Goal: Task Accomplishment & Management: Complete application form

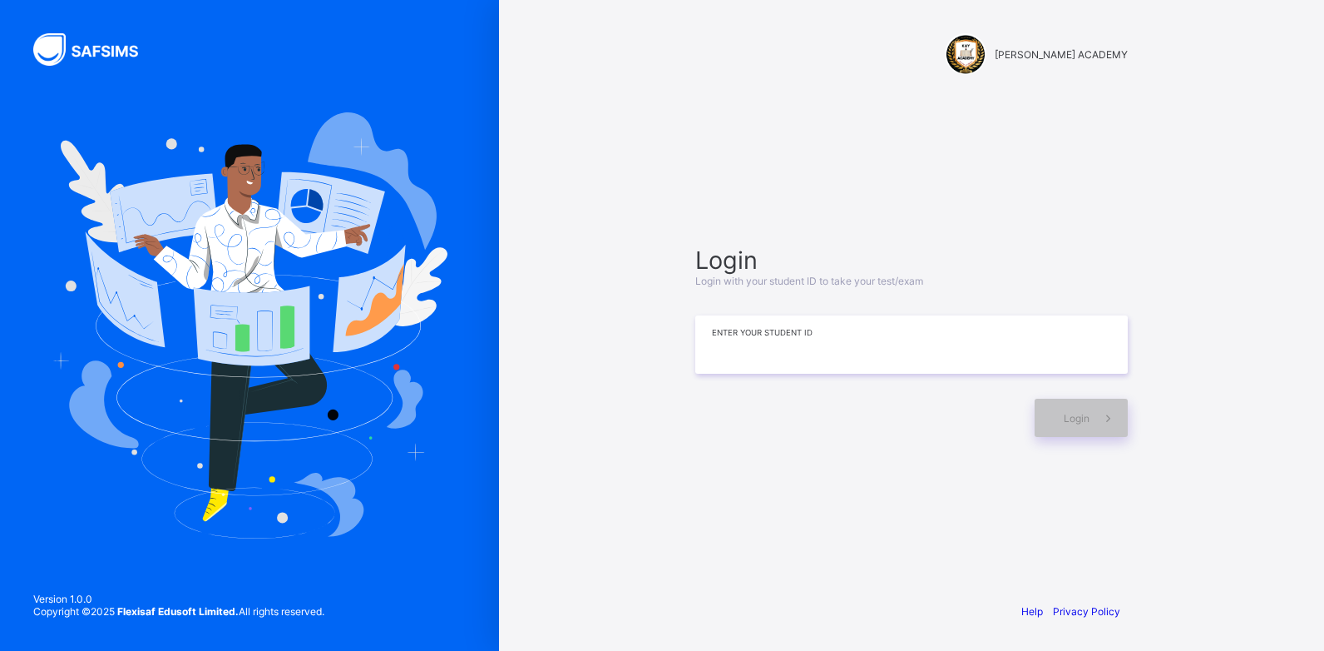
click at [845, 356] on input at bounding box center [911, 344] width 433 height 58
type input "*********"
click at [1074, 422] on span "Login" at bounding box center [1077, 418] width 26 height 12
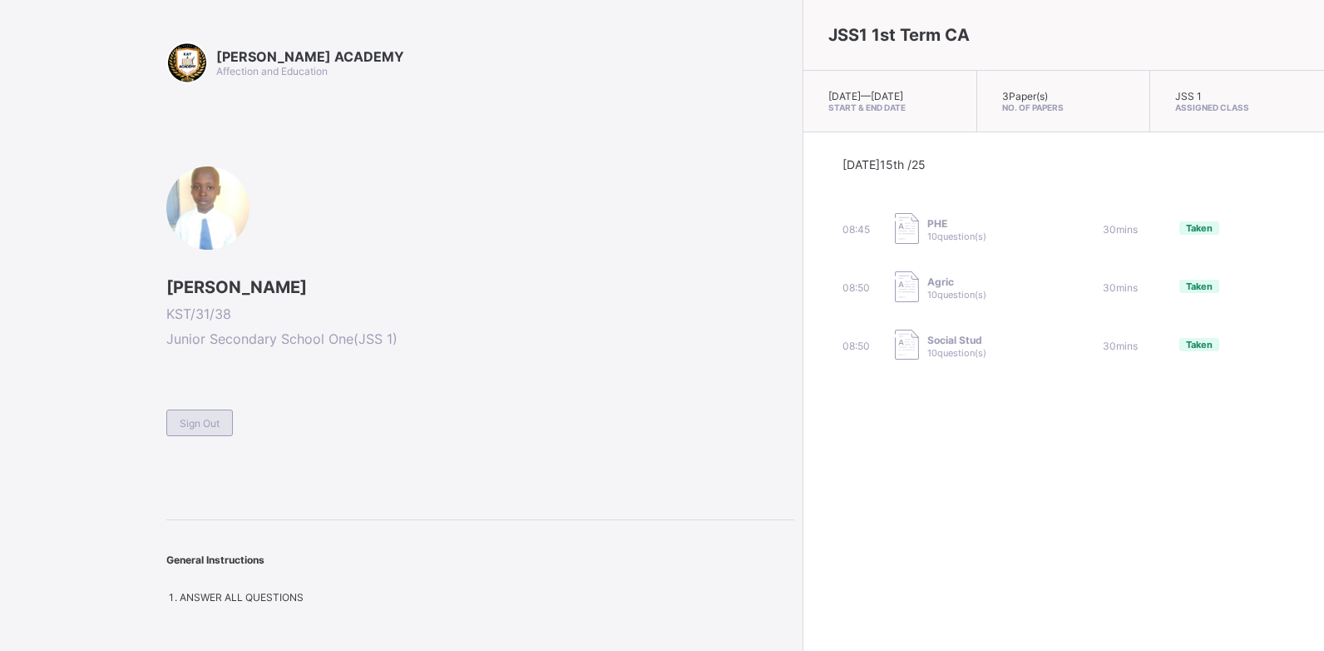
click at [186, 413] on div "Sign Out" at bounding box center [199, 422] width 67 height 27
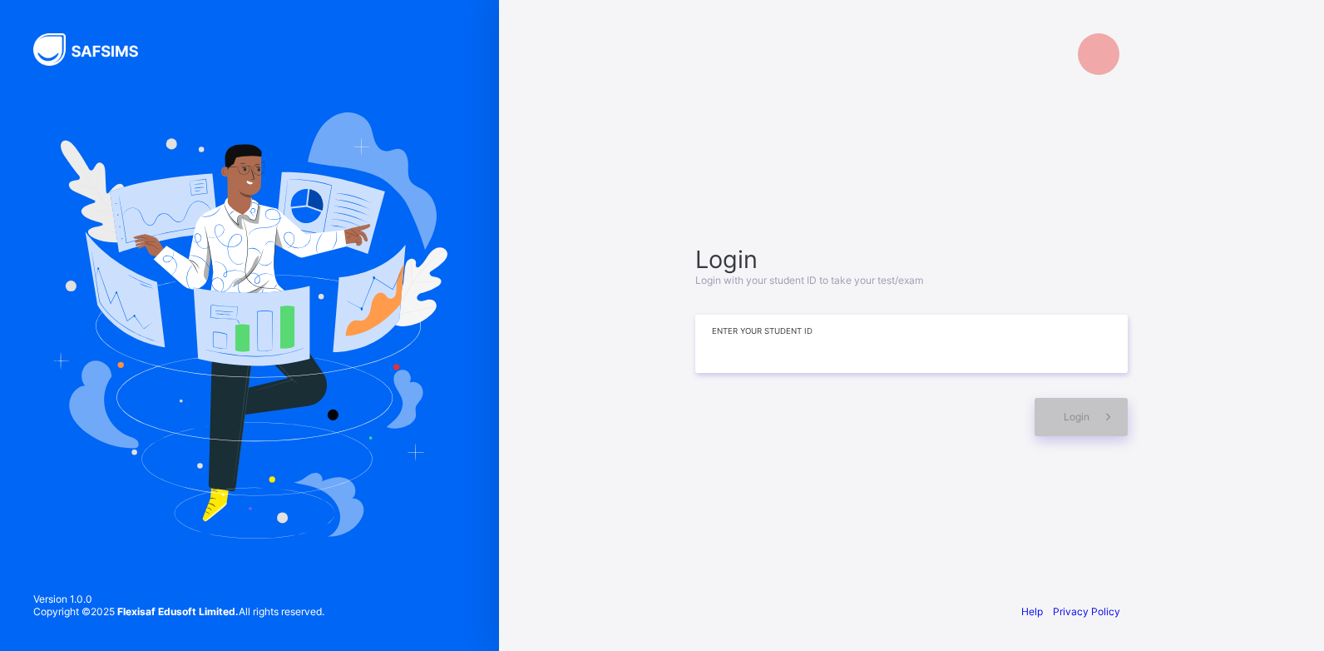
click at [760, 355] on input at bounding box center [911, 343] width 433 height 58
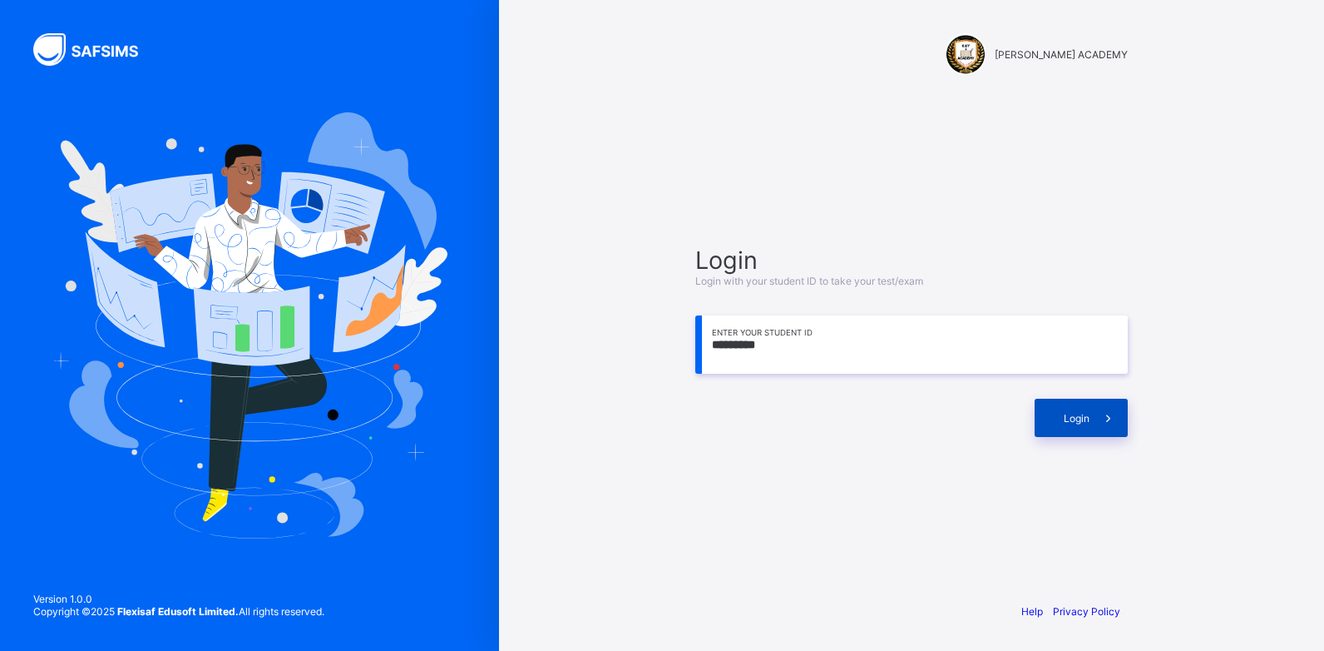
type input "*********"
click at [1056, 434] on div "Login" at bounding box center [1081, 417] width 93 height 38
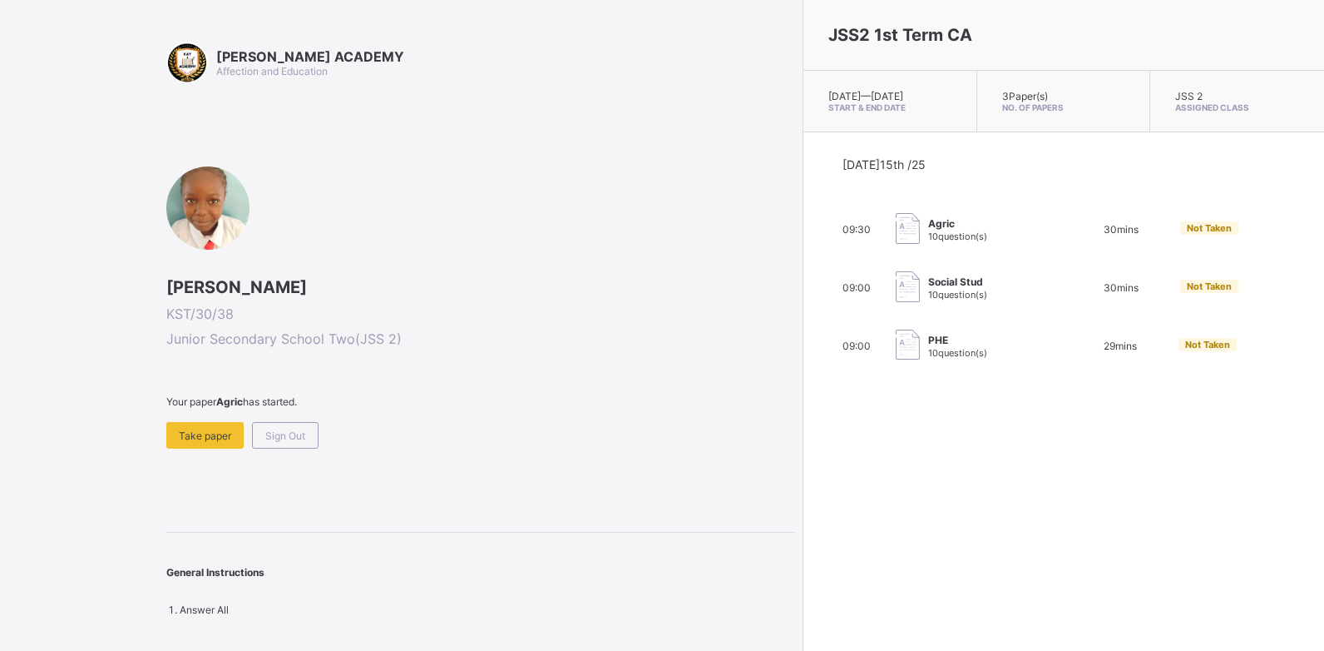
click at [1187, 234] on span "Not Taken" at bounding box center [1209, 228] width 45 height 12
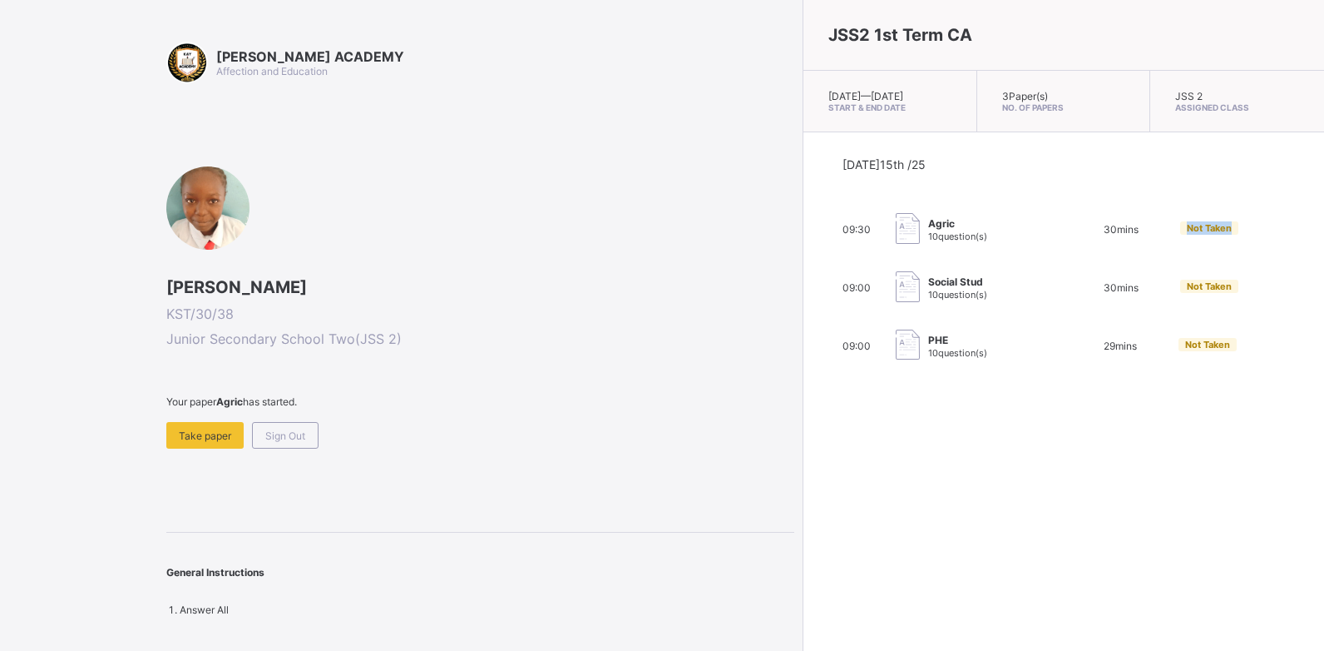
click at [1187, 234] on span "Not Taken" at bounding box center [1209, 228] width 45 height 12
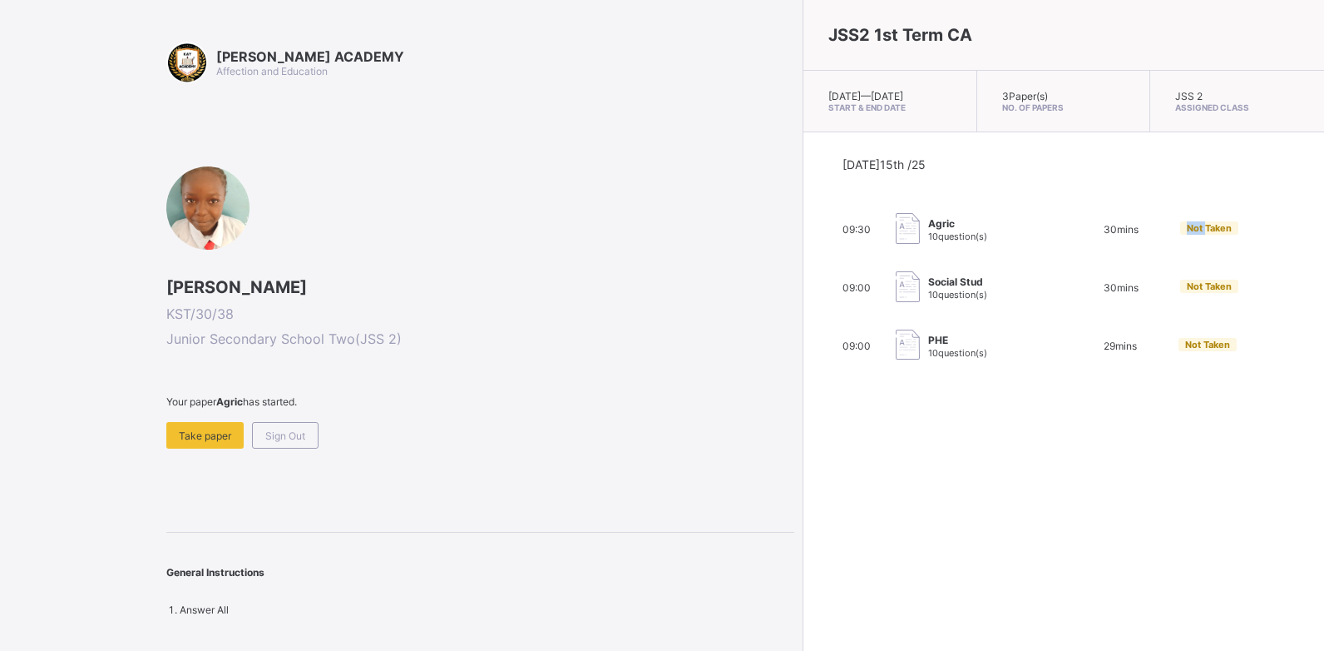
drag, startPoint x: 1054, startPoint y: 242, endPoint x: 1063, endPoint y: 243, distance: 9.2
click at [1187, 234] on span "Not Taken" at bounding box center [1209, 228] width 45 height 12
click at [215, 443] on div "Take paper" at bounding box center [204, 435] width 77 height 27
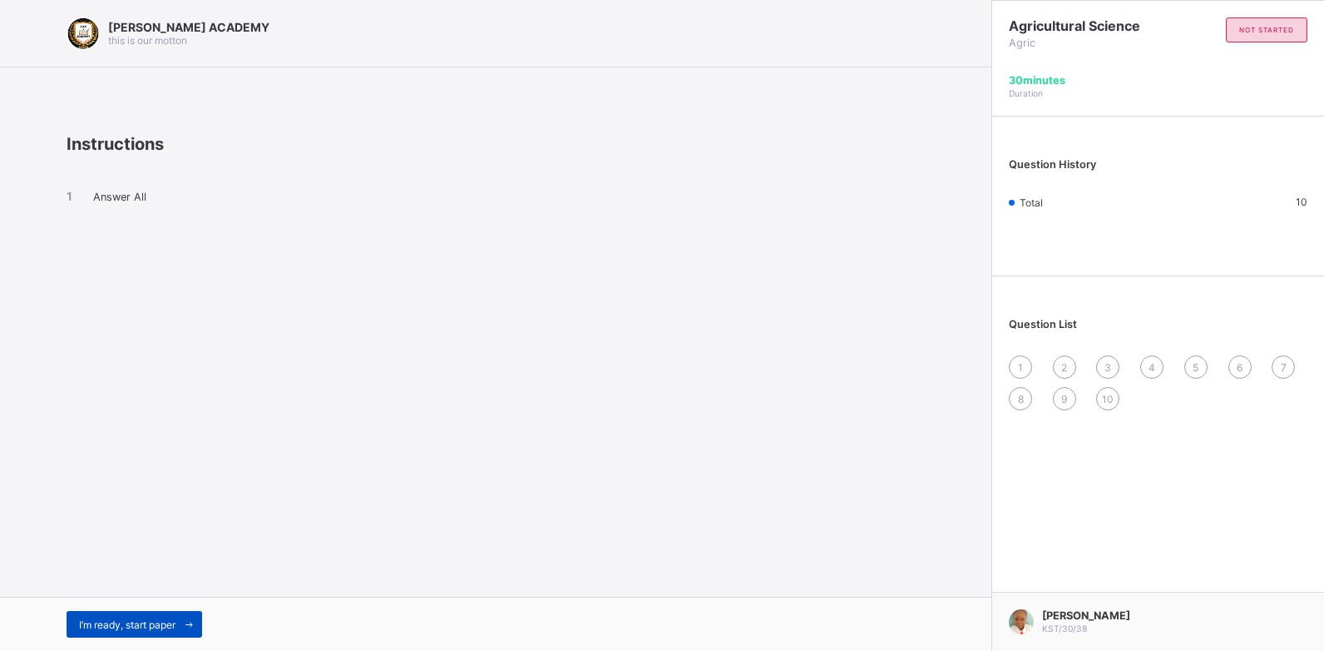
click at [141, 626] on span "I’m ready, start paper" at bounding box center [127, 624] width 97 height 12
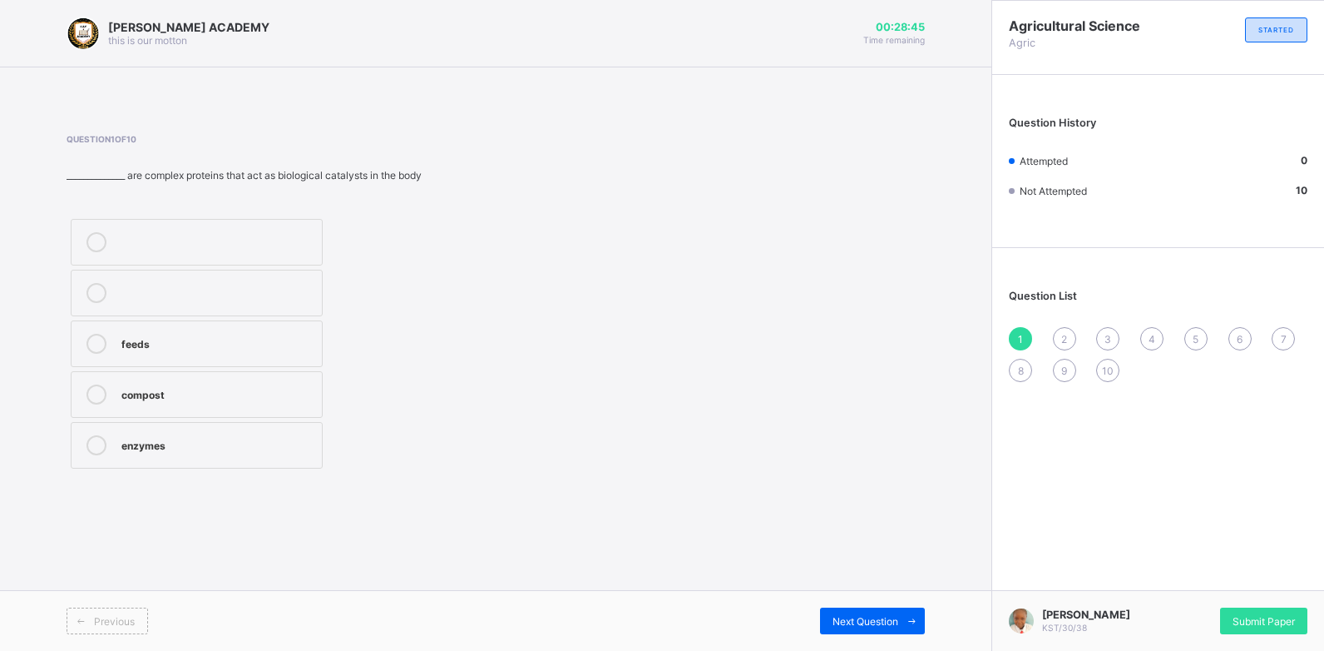
click at [268, 435] on div "enzymes" at bounding box center [217, 443] width 192 height 17
click at [877, 612] on div "Next Question" at bounding box center [872, 620] width 105 height 27
click at [215, 285] on div "aluminum" at bounding box center [217, 291] width 192 height 17
click at [877, 615] on span "Next Question" at bounding box center [866, 621] width 66 height 12
click at [286, 291] on div "canal" at bounding box center [217, 291] width 192 height 17
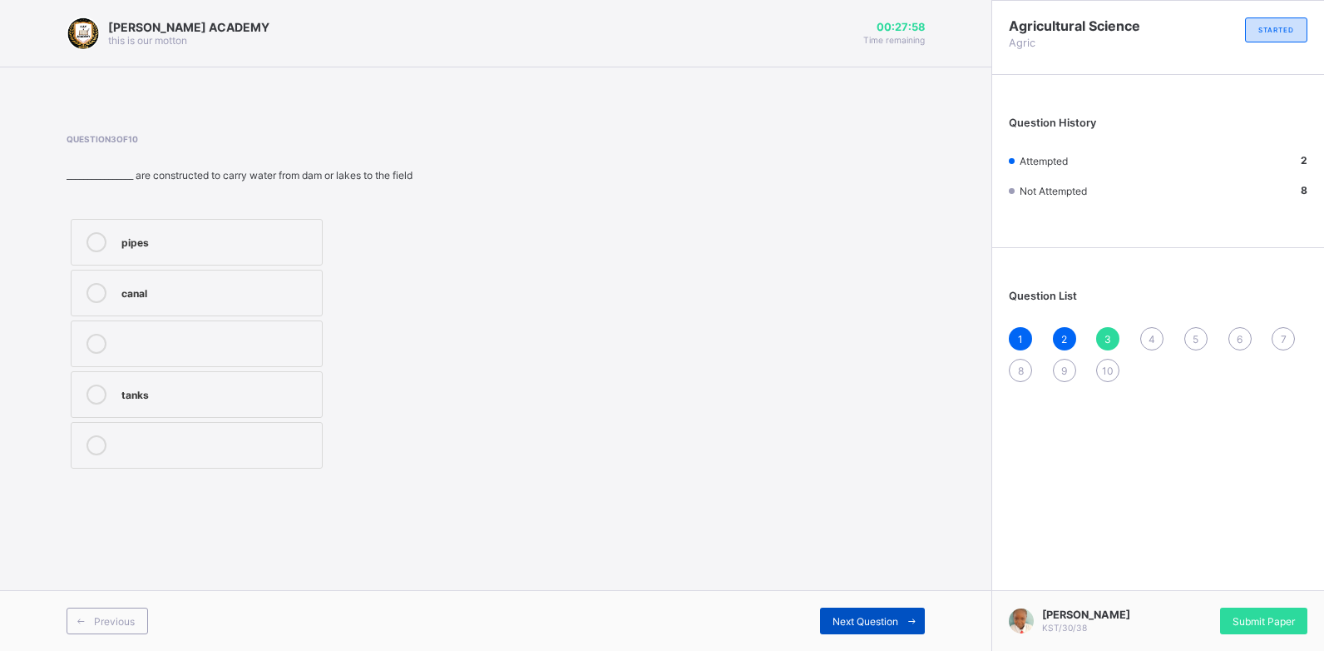
click at [881, 625] on span "Next Question" at bounding box center [866, 621] width 66 height 12
click at [295, 289] on div "water" at bounding box center [217, 291] width 192 height 17
click at [277, 292] on div "water" at bounding box center [217, 291] width 192 height 17
click at [893, 615] on span "Next Question" at bounding box center [866, 621] width 66 height 12
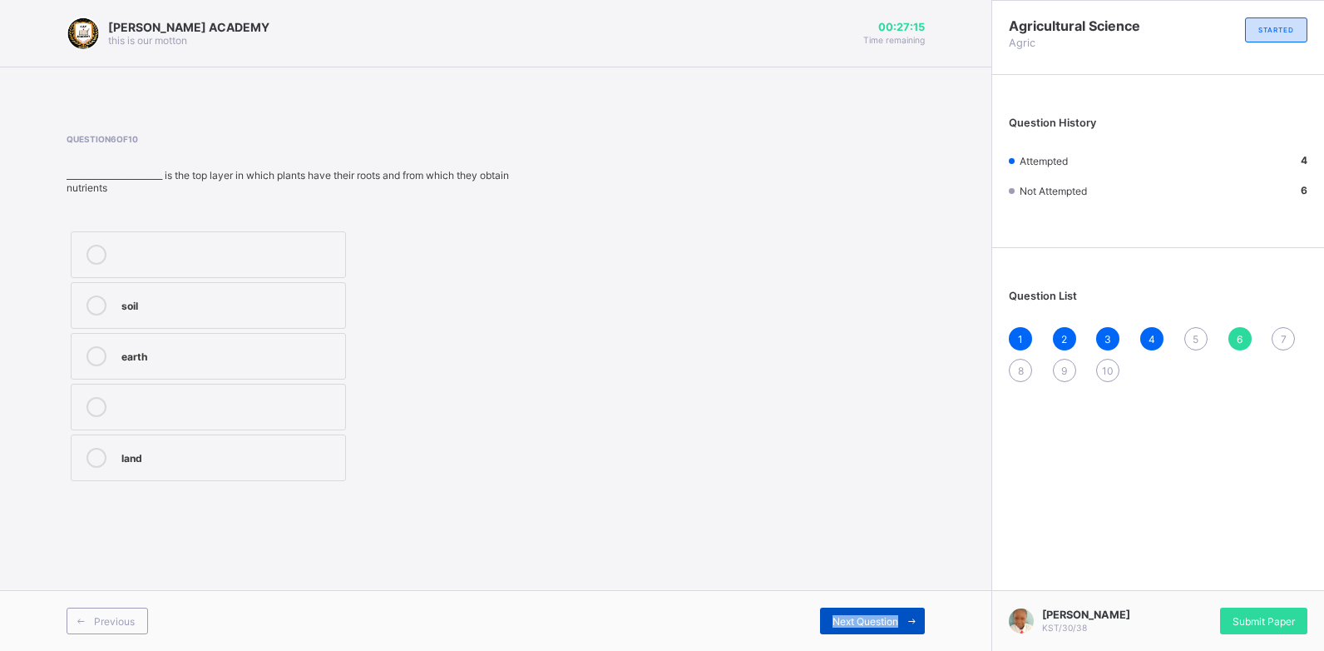
click at [893, 615] on span "Next Question" at bounding box center [866, 621] width 66 height 12
click at [1198, 343] on span "5" at bounding box center [1196, 339] width 6 height 12
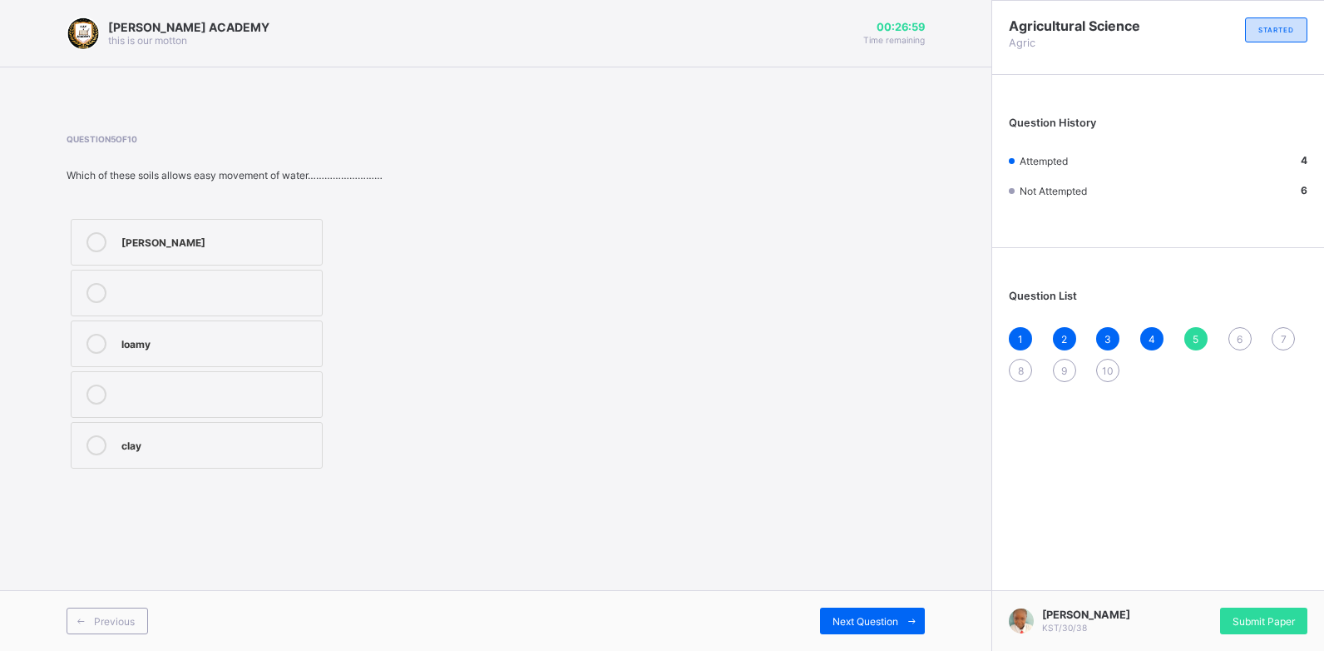
click at [1198, 343] on span "5" at bounding box center [1196, 339] width 6 height 12
click at [304, 243] on div "[PERSON_NAME]" at bounding box center [217, 240] width 192 height 17
click at [874, 622] on span "Next Question" at bounding box center [866, 621] width 66 height 12
click at [332, 299] on div "soil" at bounding box center [228, 303] width 215 height 17
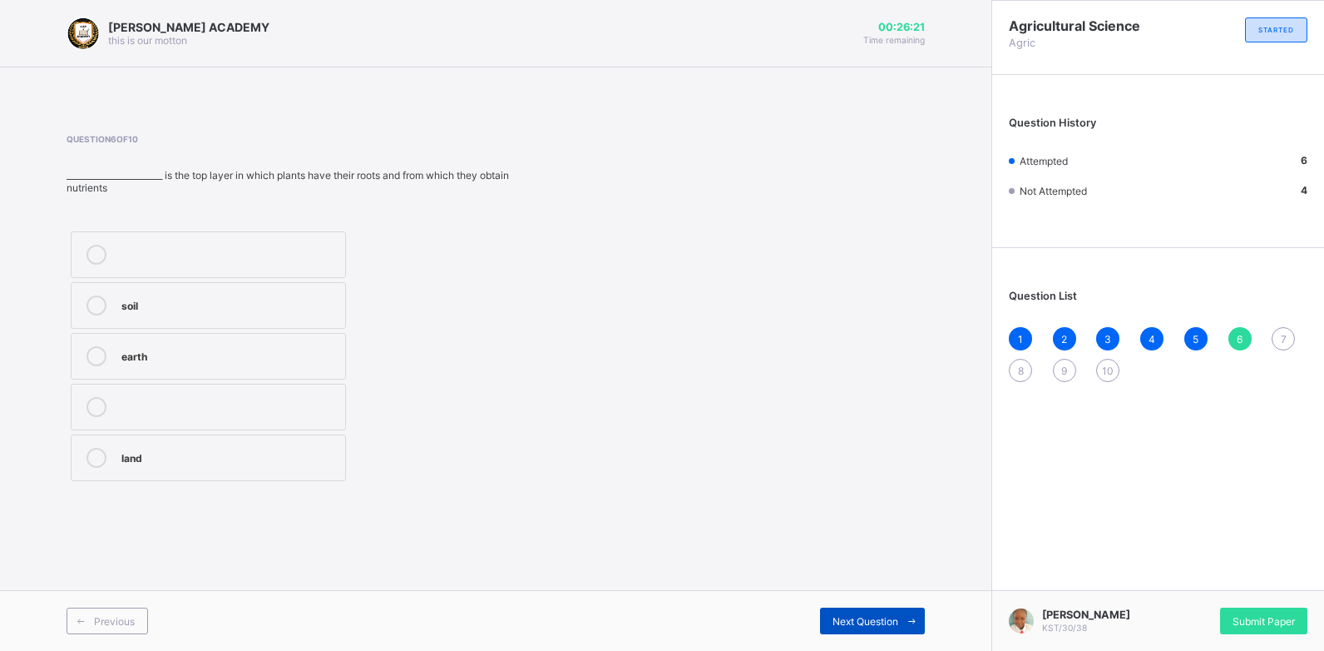
click at [899, 621] on span at bounding box center [911, 620] width 27 height 27
click at [336, 249] on div "soil layers" at bounding box center [231, 240] width 220 height 17
click at [884, 619] on span "Next Question" at bounding box center [866, 621] width 66 height 12
click at [296, 349] on div "cribs" at bounding box center [218, 342] width 195 height 17
click at [884, 624] on span "Next Question" at bounding box center [866, 621] width 66 height 12
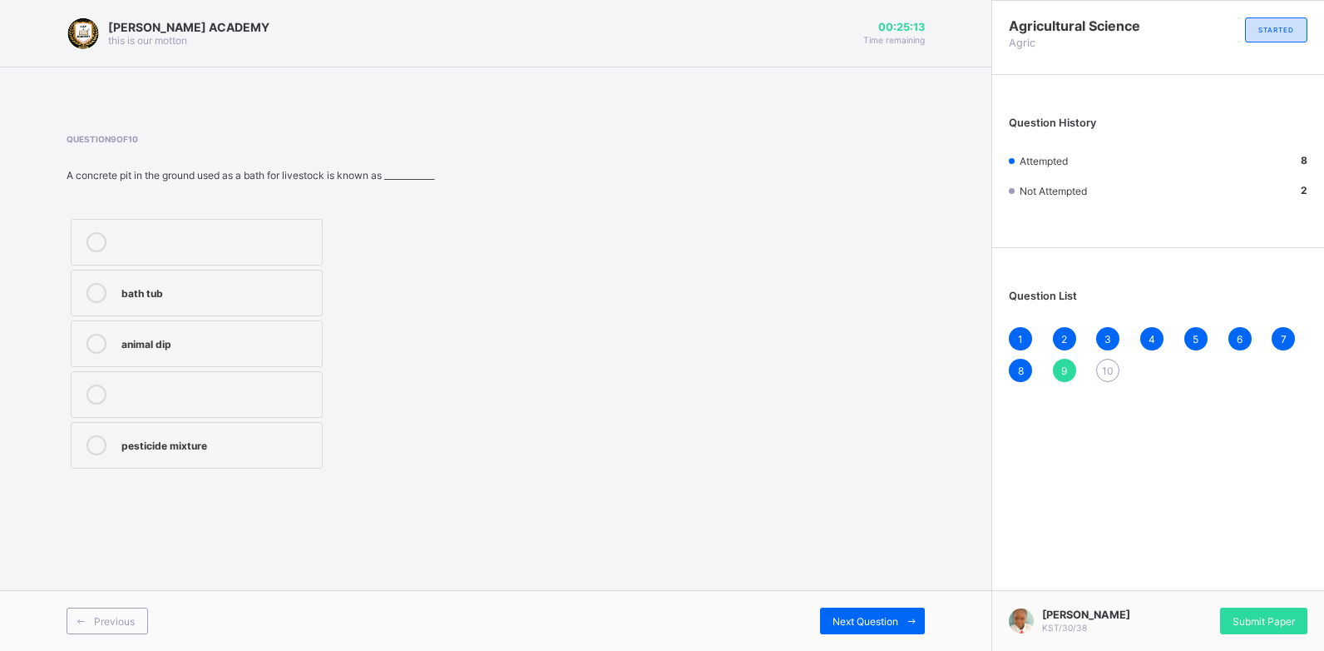
click at [287, 345] on div "animal dip" at bounding box center [217, 342] width 192 height 17
click at [884, 618] on span "Next Question" at bounding box center [866, 621] width 66 height 12
click at [1066, 375] on span "9" at bounding box center [1065, 370] width 6 height 12
click at [181, 338] on div "animal dip" at bounding box center [217, 342] width 192 height 17
click at [884, 620] on span "Next Question" at bounding box center [866, 621] width 66 height 12
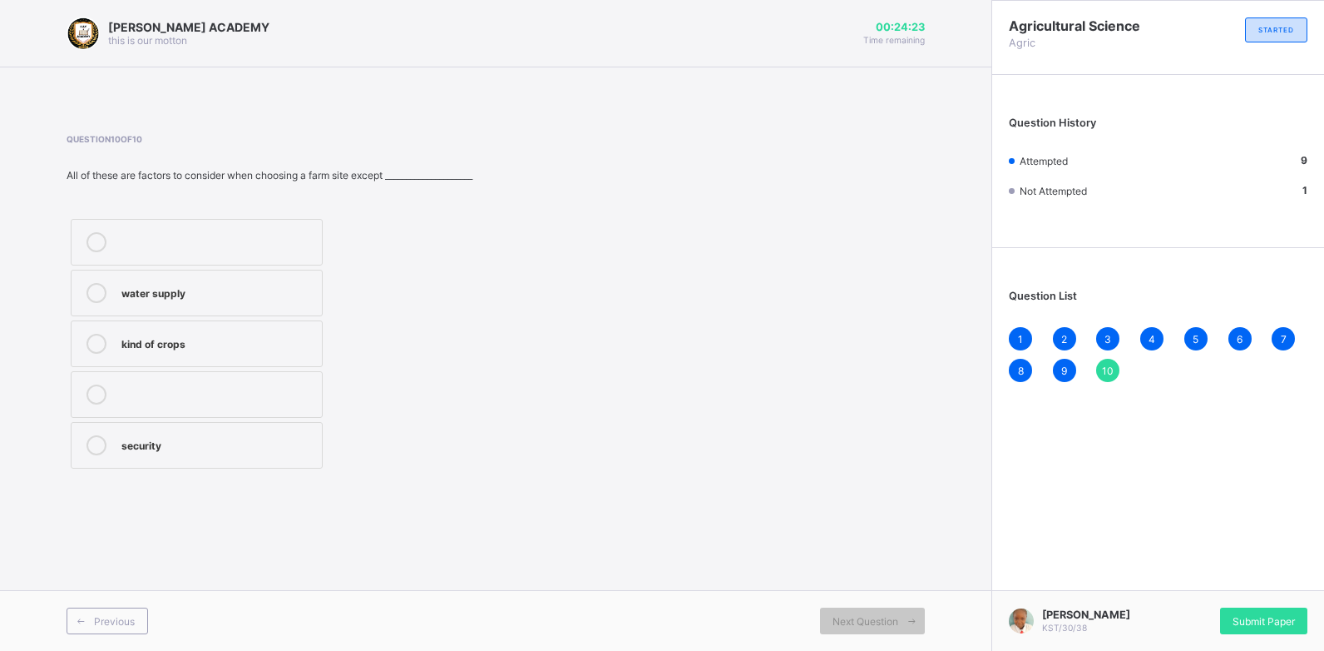
click at [314, 354] on label "kind of crops" at bounding box center [197, 343] width 252 height 47
click at [1280, 620] on span "Submit Paper" at bounding box center [1264, 621] width 62 height 12
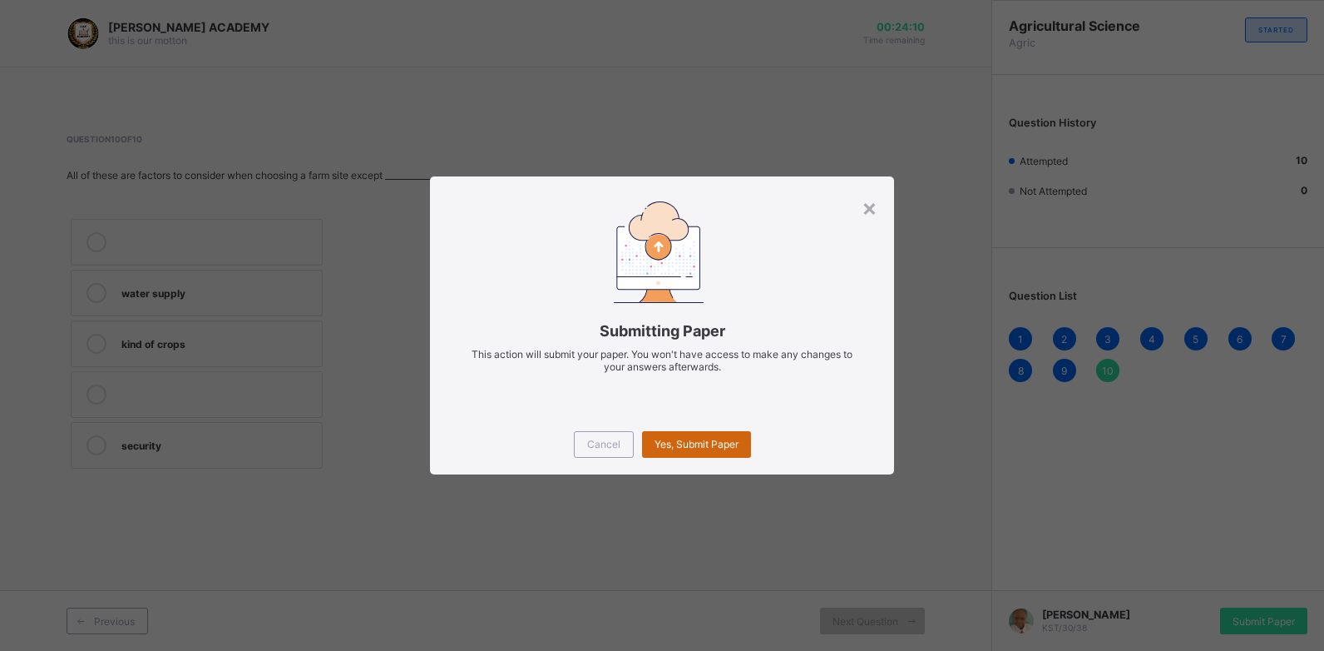
click at [693, 433] on div "Yes, Submit Paper" at bounding box center [696, 444] width 109 height 27
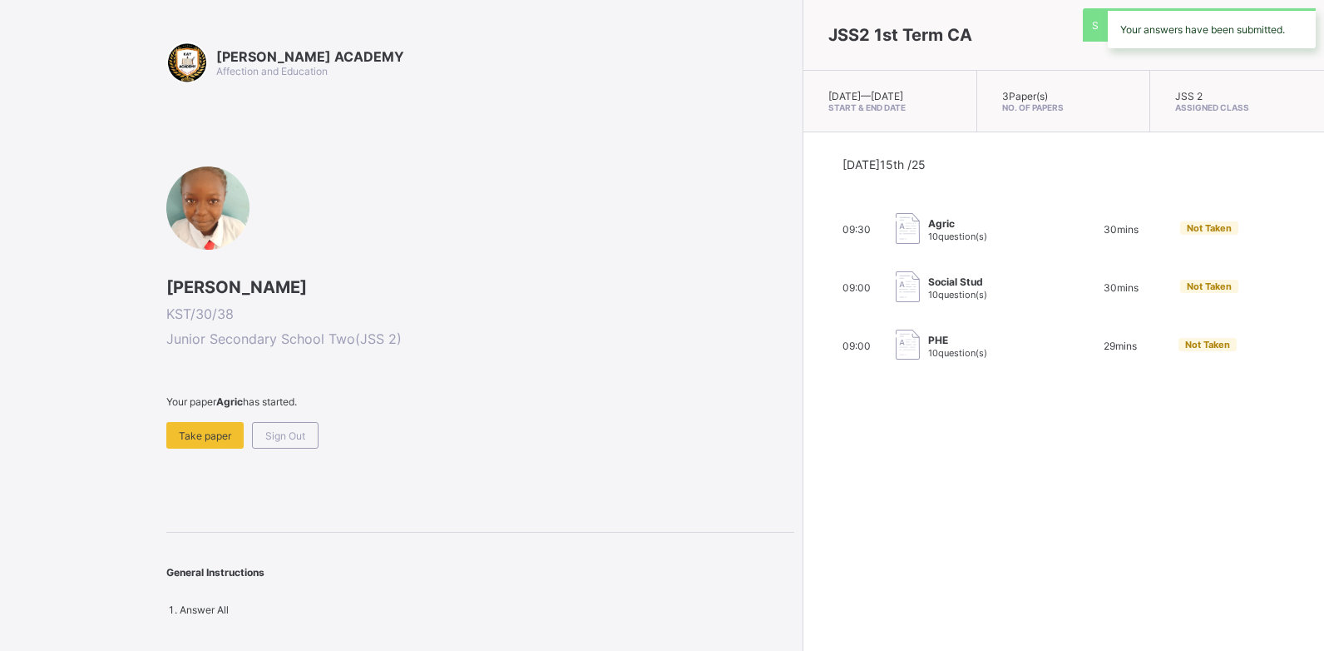
click at [803, 433] on div "JSS2 1st Term CA [DATE] — [DATE] Start & End Date 3 Paper(s) No. of Papers JSS …" at bounding box center [1064, 325] width 522 height 651
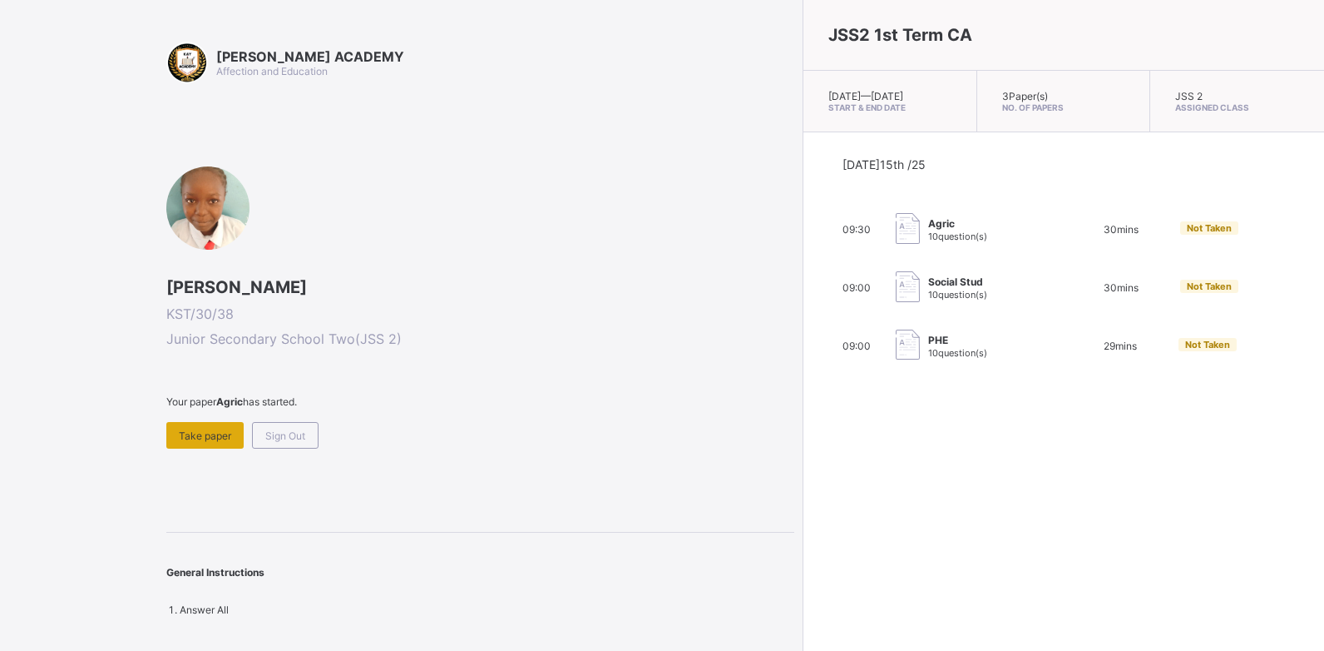
click at [215, 442] on div "Take paper" at bounding box center [204, 435] width 77 height 27
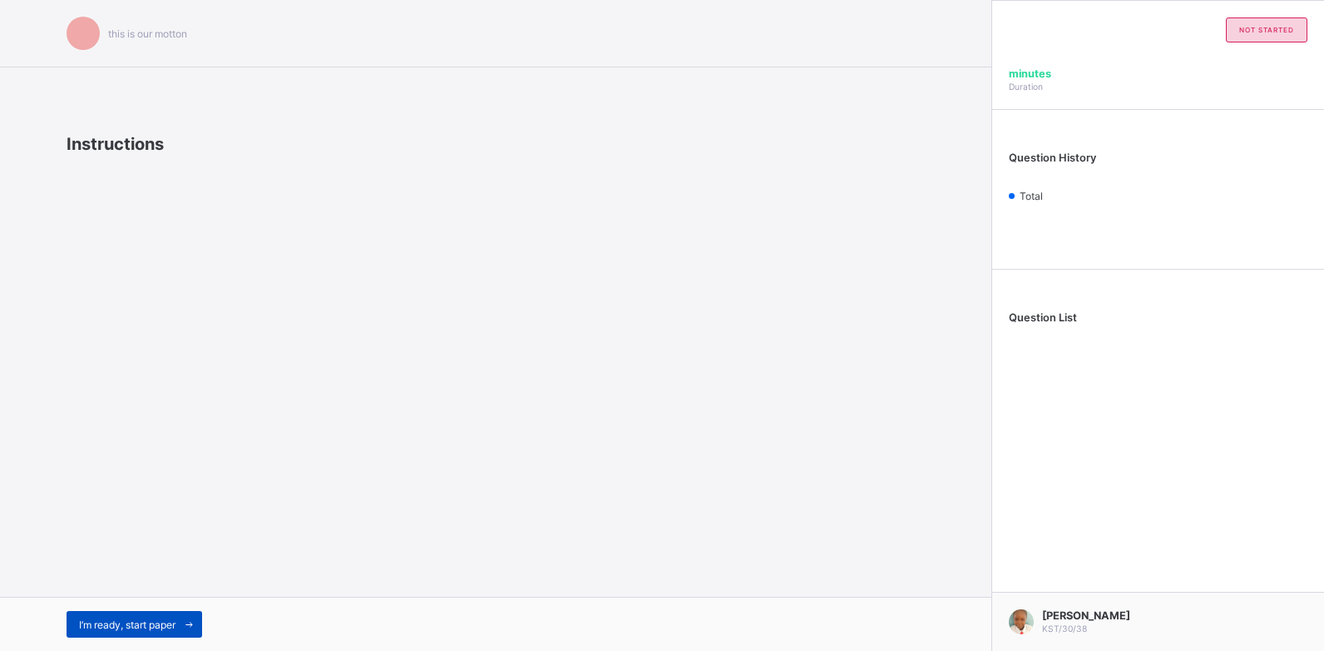
click at [171, 630] on span "I’m ready, start paper" at bounding box center [127, 624] width 97 height 12
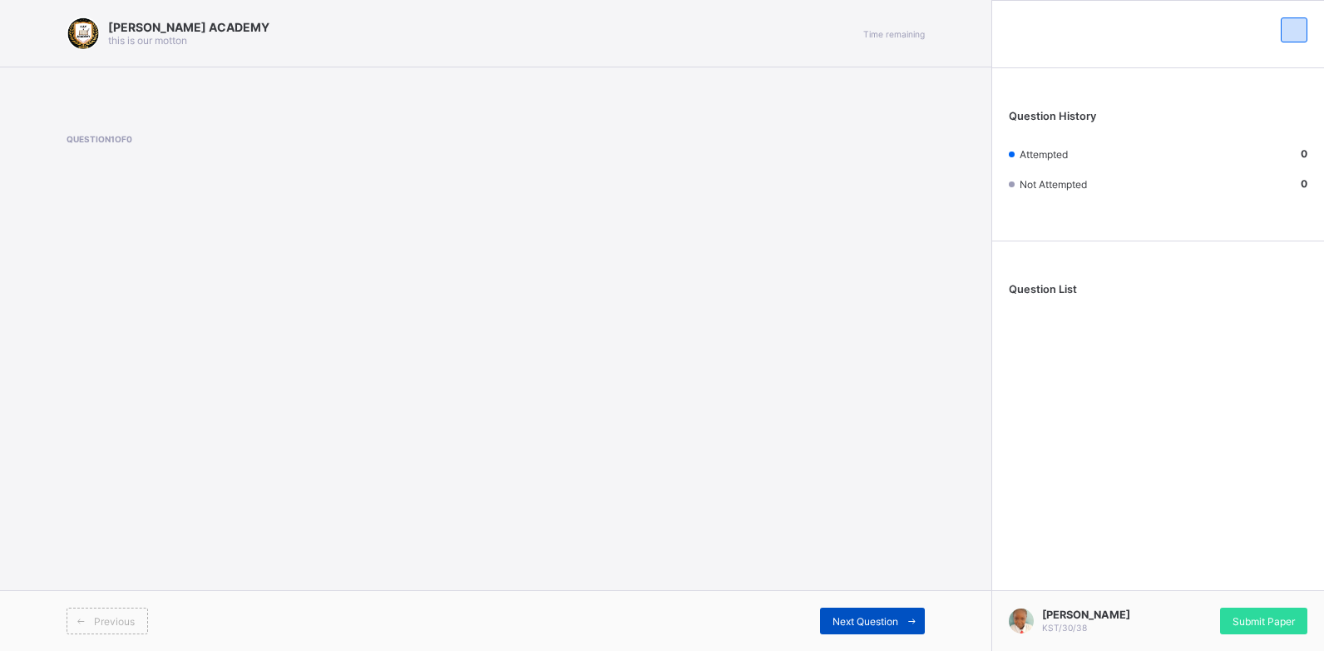
click at [859, 611] on div "Next Question" at bounding box center [872, 620] width 105 height 27
click at [855, 612] on div "Next Question" at bounding box center [872, 620] width 105 height 27
click at [691, 478] on div "[PERSON_NAME] ACADEMY this is our [PERSON_NAME] Time remaining Question 1 of 0 …" at bounding box center [496, 325] width 992 height 651
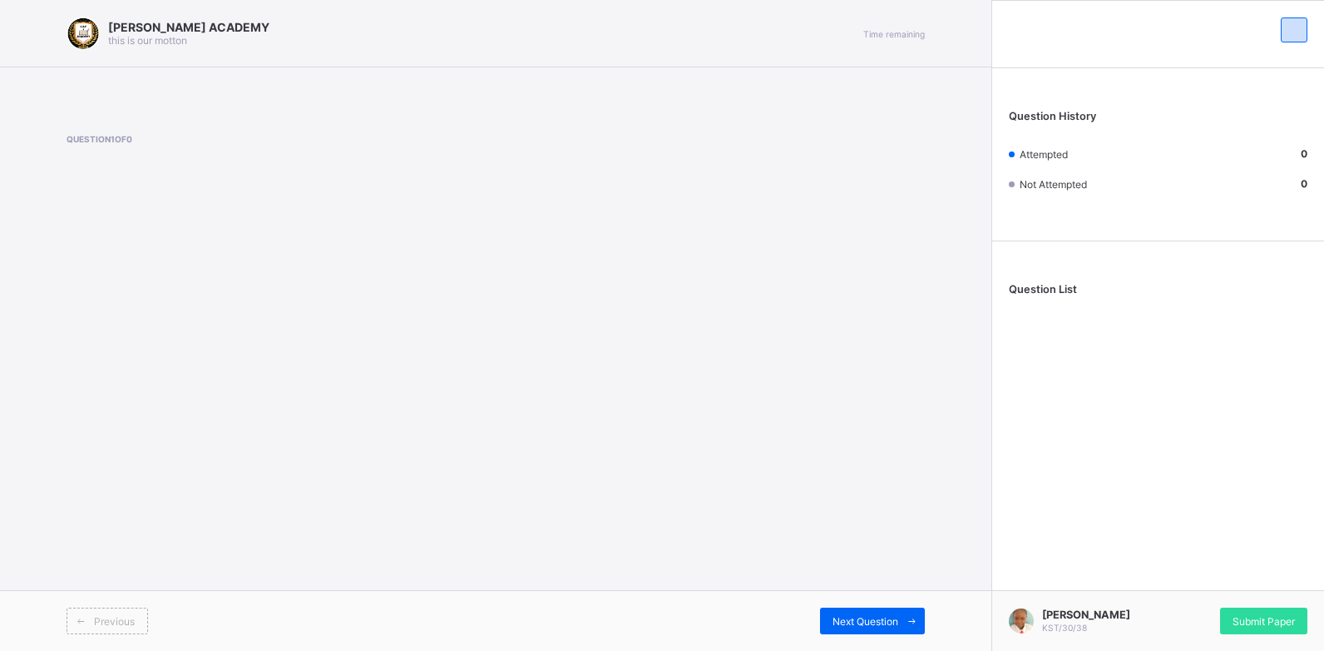
click at [1062, 289] on span "Question List" at bounding box center [1043, 289] width 68 height 12
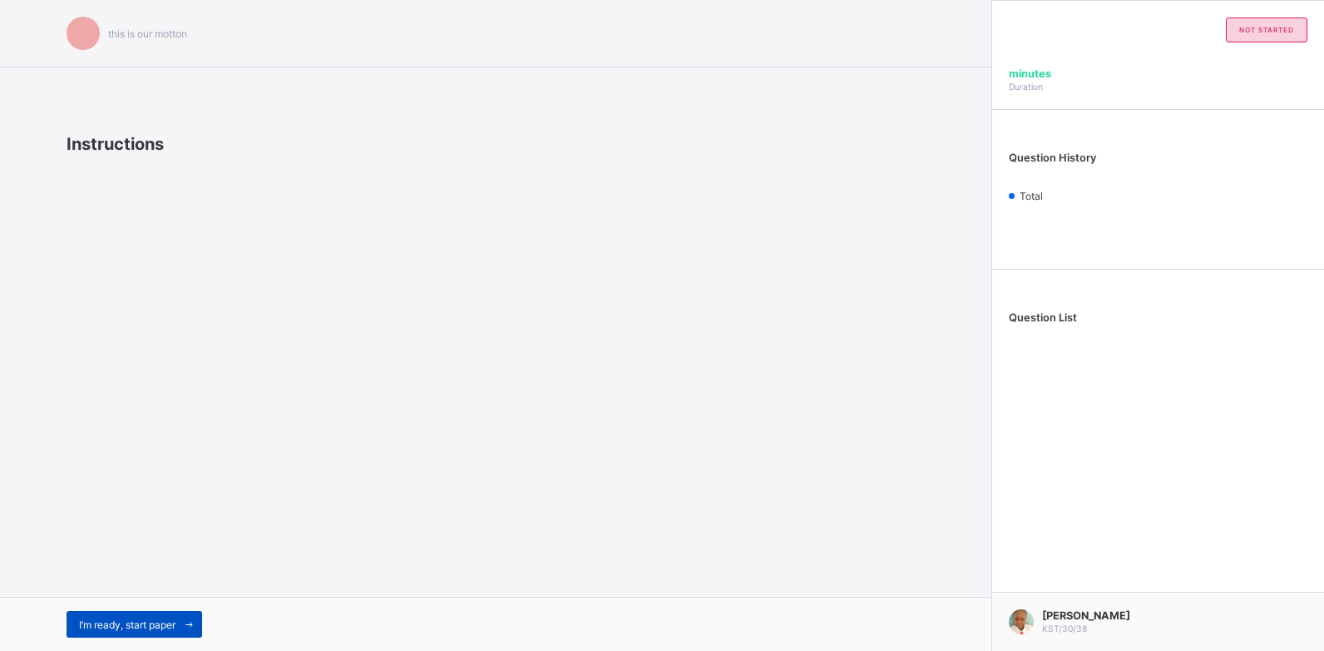
click at [89, 631] on div "I’m ready, start paper" at bounding box center [135, 624] width 136 height 27
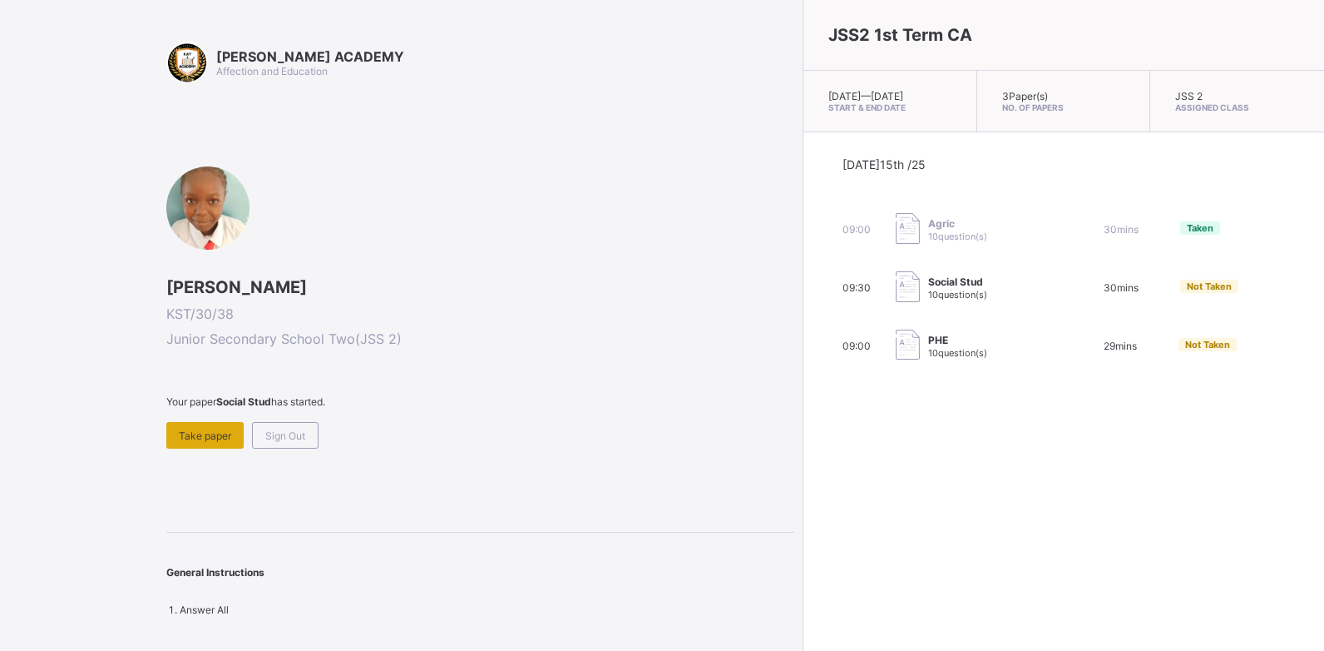
drag, startPoint x: 27, startPoint y: 2, endPoint x: 214, endPoint y: 440, distance: 475.6
click at [214, 440] on span "Take paper" at bounding box center [205, 435] width 52 height 12
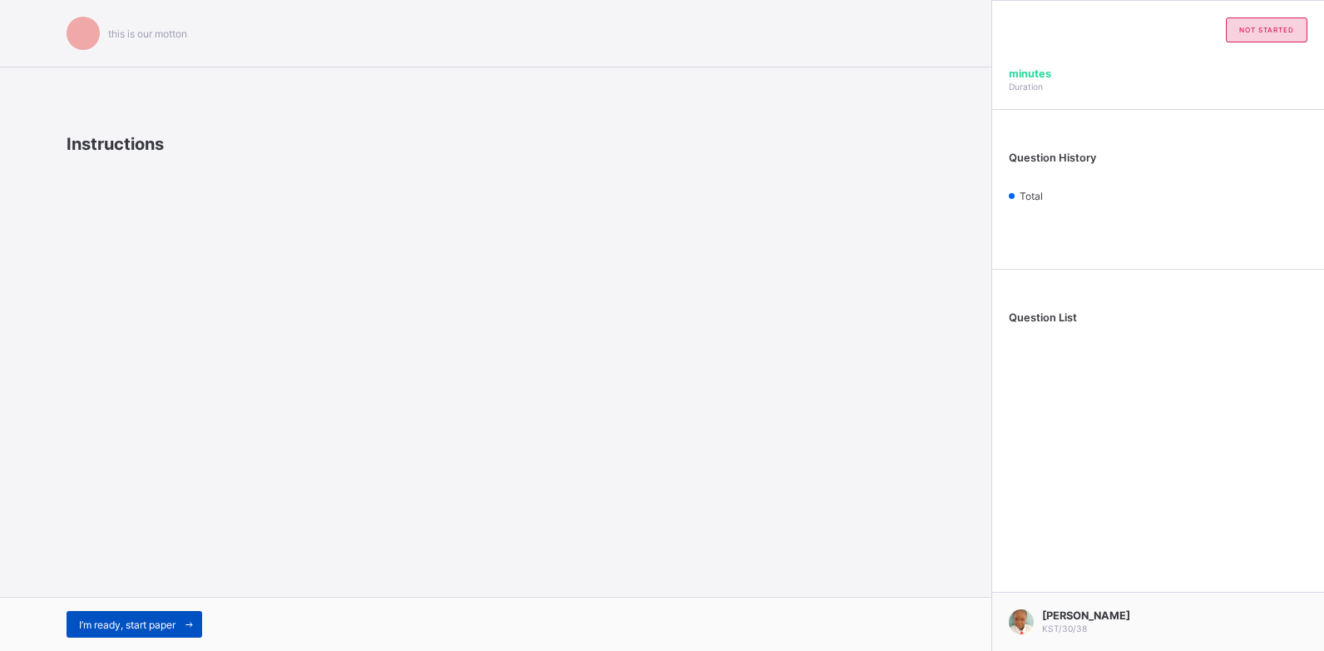
click at [126, 618] on span "I’m ready, start paper" at bounding box center [127, 624] width 97 height 12
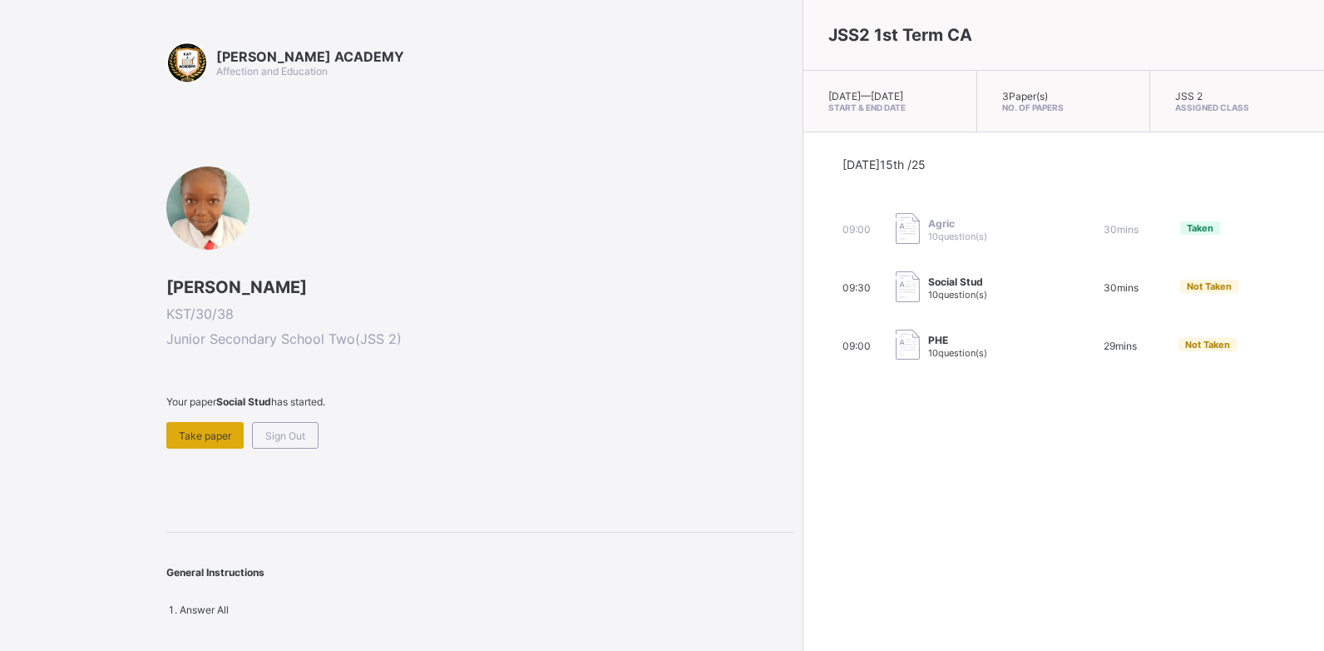
click at [205, 429] on span "Take paper" at bounding box center [205, 435] width 52 height 12
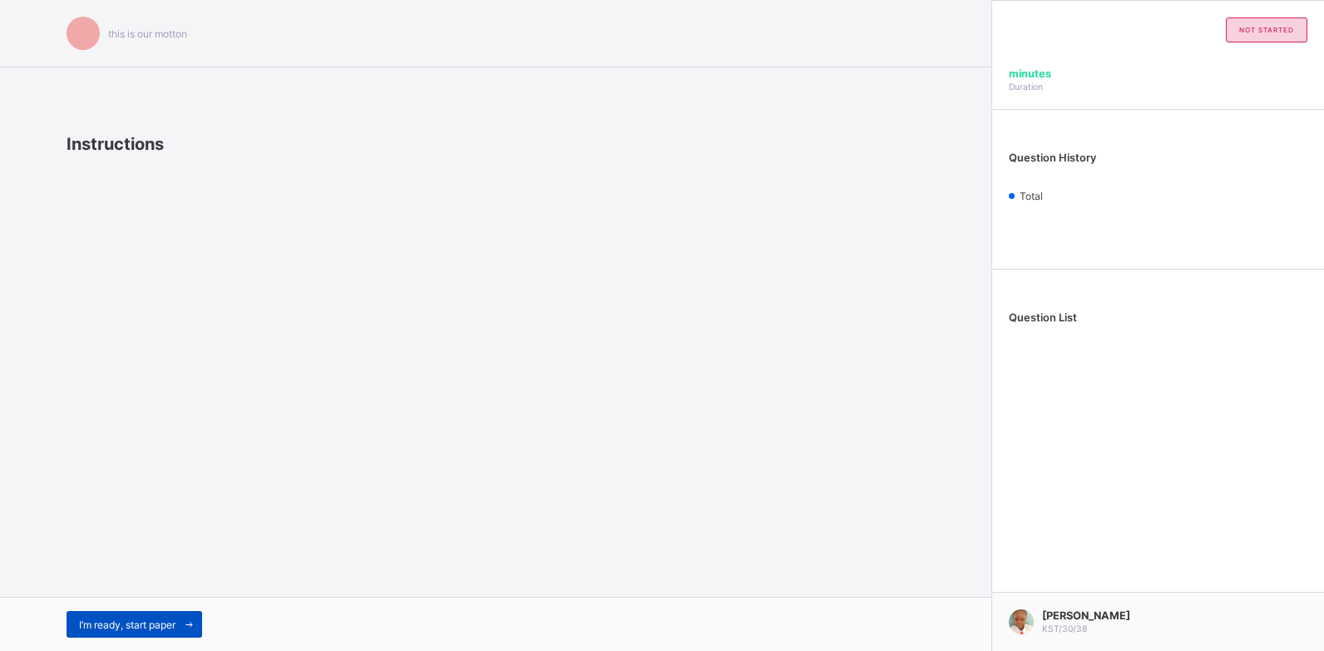
click at [174, 622] on span "I’m ready, start paper" at bounding box center [127, 624] width 97 height 12
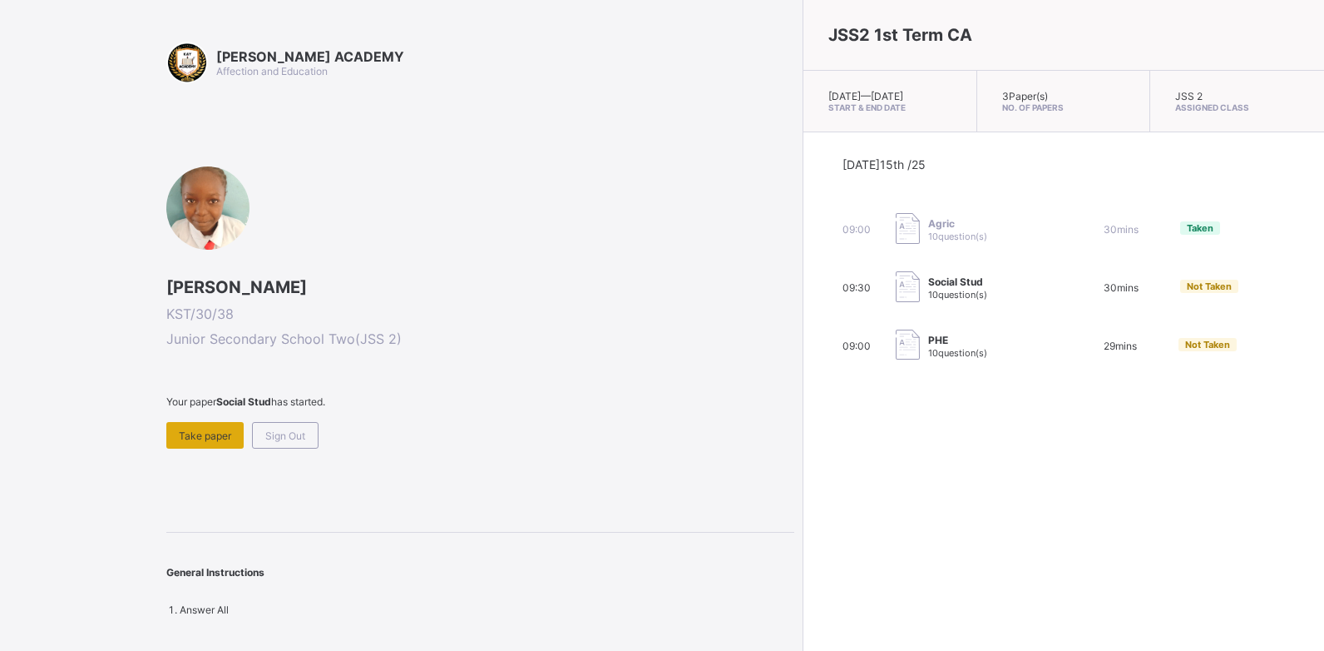
click at [195, 442] on div "Take paper" at bounding box center [204, 435] width 77 height 27
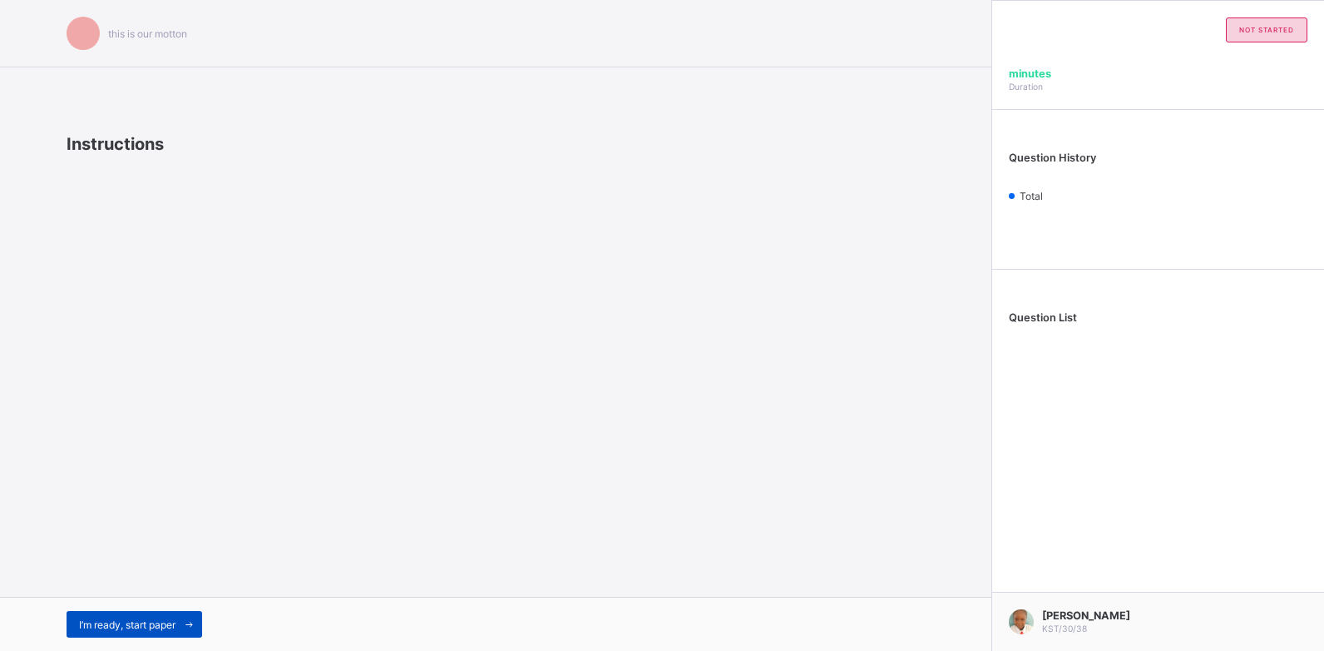
click at [152, 631] on div "I’m ready, start paper" at bounding box center [135, 624] width 136 height 27
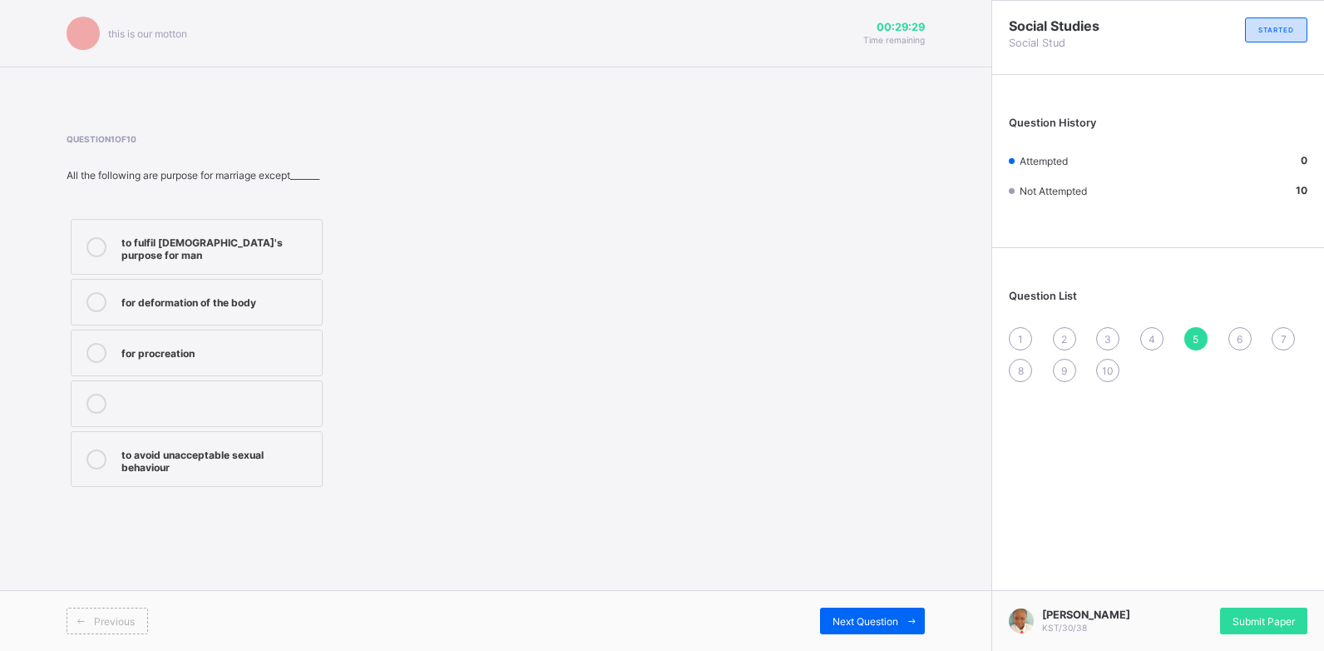
click at [1021, 334] on span "1" at bounding box center [1020, 339] width 5 height 12
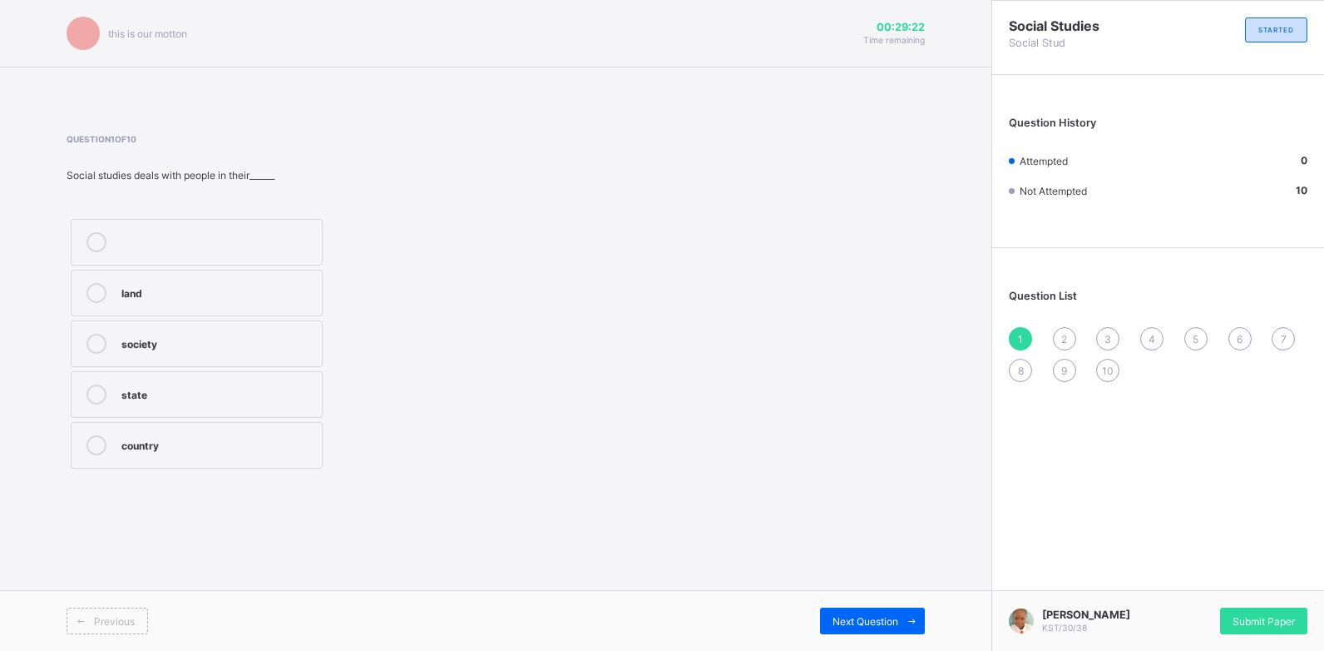
click at [303, 339] on div "society" at bounding box center [217, 342] width 192 height 17
click at [871, 615] on span "Next Question" at bounding box center [866, 621] width 66 height 12
click at [271, 285] on div "customary marriage" at bounding box center [217, 291] width 192 height 17
click at [884, 622] on span "Next Question" at bounding box center [866, 621] width 66 height 12
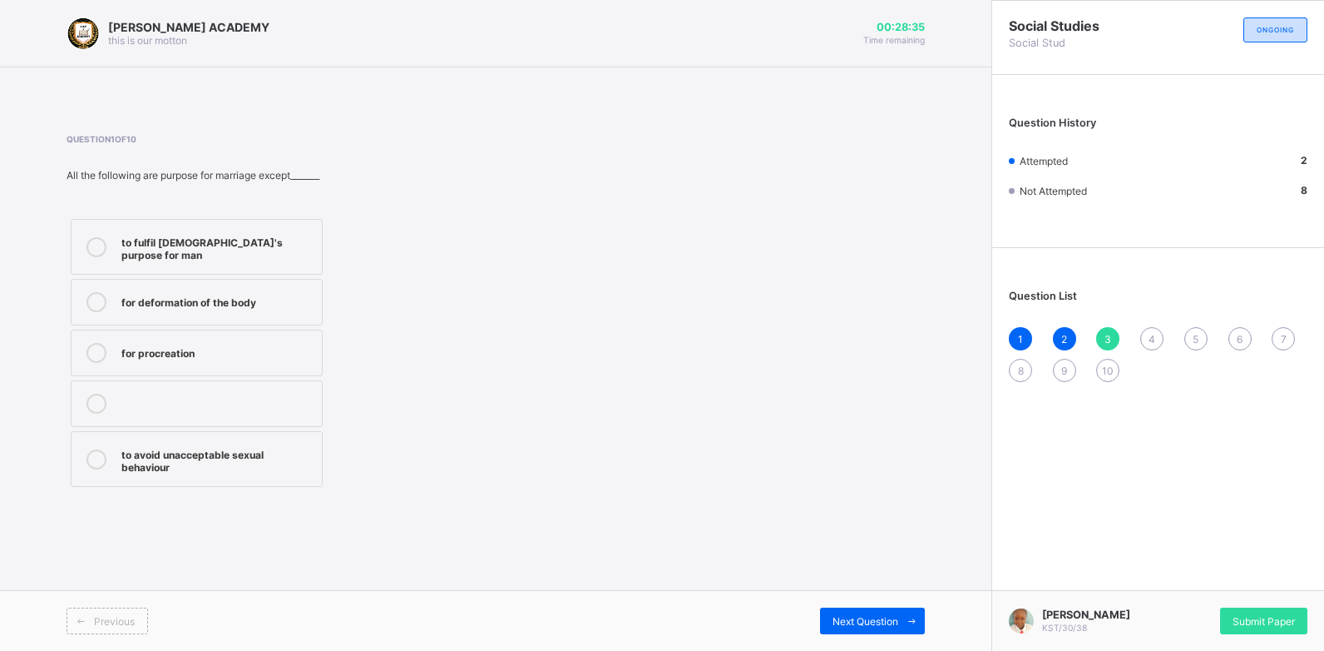
click at [280, 298] on div "for deformation of the body" at bounding box center [217, 300] width 192 height 17
click at [880, 624] on span "Next Question" at bounding box center [866, 621] width 66 height 12
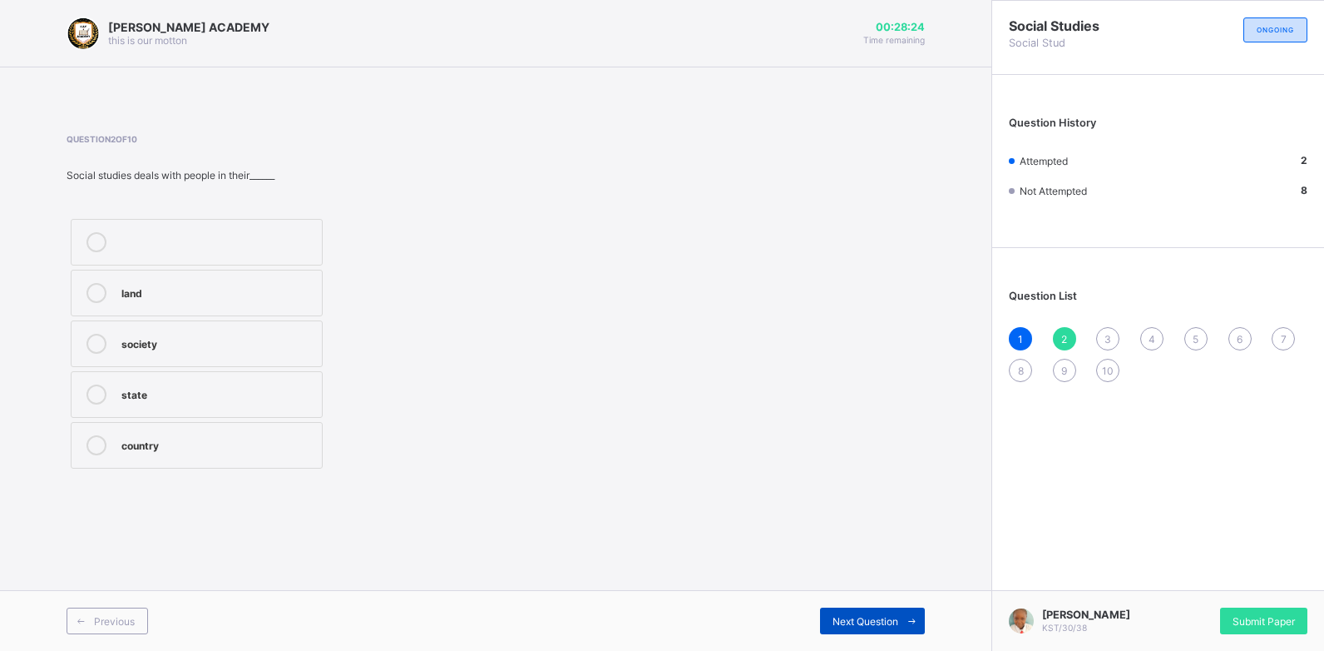
click at [880, 624] on span "Next Question" at bounding box center [866, 621] width 66 height 12
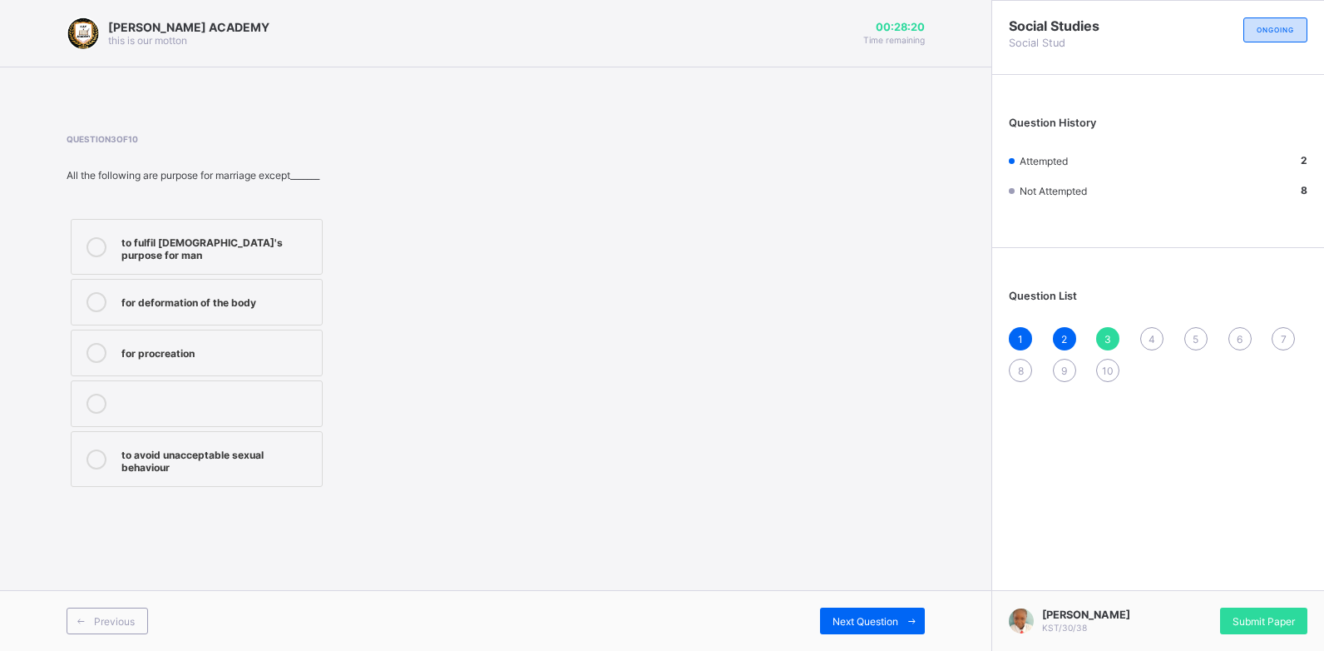
click at [314, 294] on label "for deformation of the body" at bounding box center [197, 302] width 252 height 47
click at [898, 617] on span "Next Question" at bounding box center [866, 621] width 66 height 12
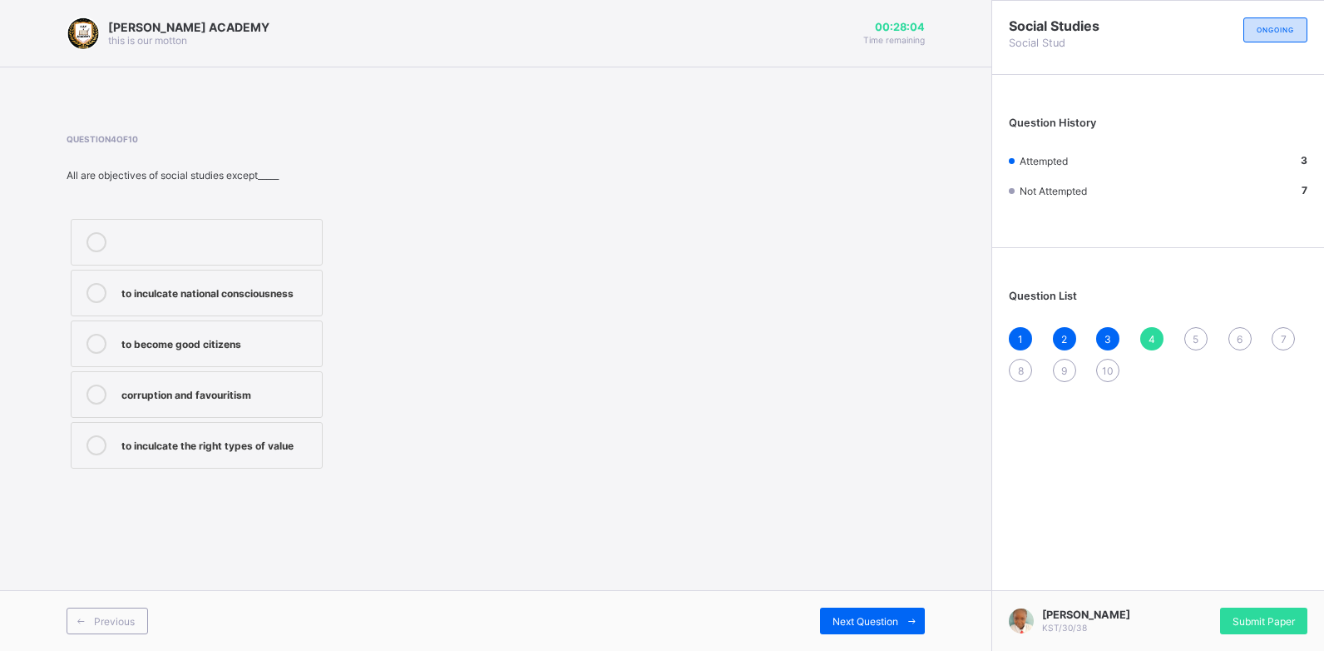
click at [247, 398] on div "corruption and favouritism" at bounding box center [217, 392] width 192 height 17
click at [853, 612] on div "Next Question" at bounding box center [872, 620] width 105 height 27
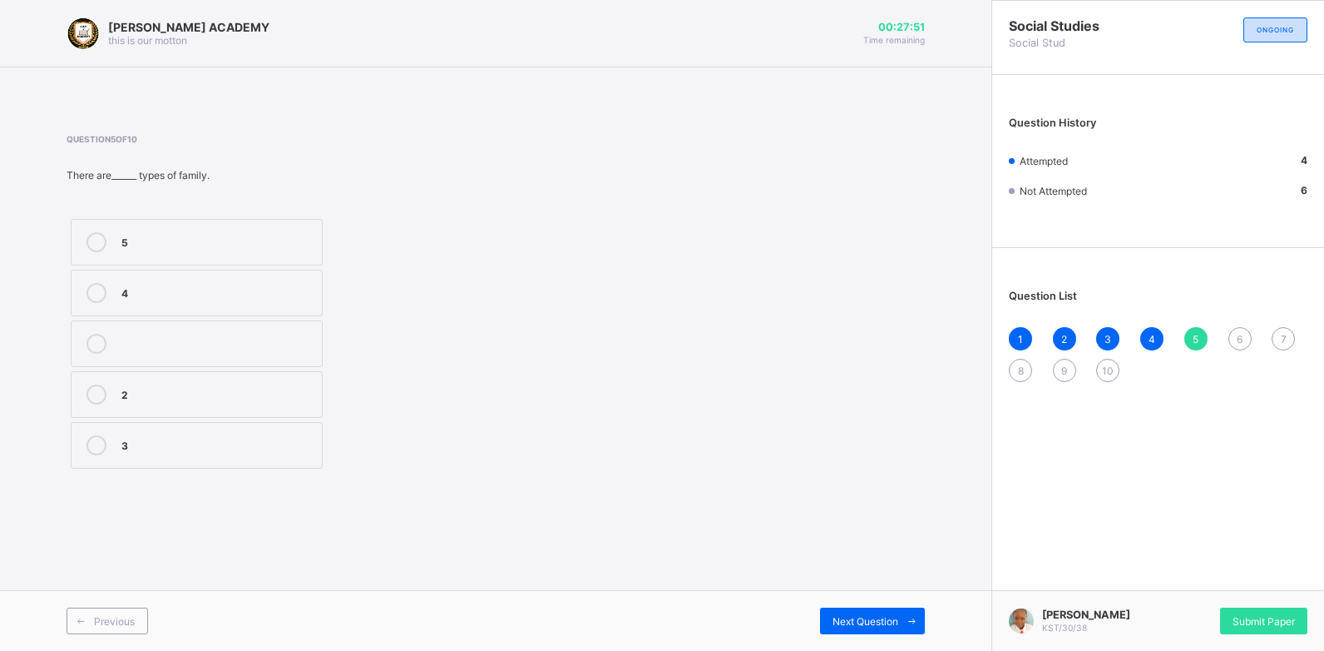
click at [146, 448] on div "3" at bounding box center [217, 443] width 192 height 17
click at [880, 613] on div "Next Question" at bounding box center [872, 620] width 105 height 27
click at [306, 349] on div "3" at bounding box center [217, 342] width 192 height 17
click at [874, 621] on span "Next Question" at bounding box center [866, 621] width 66 height 12
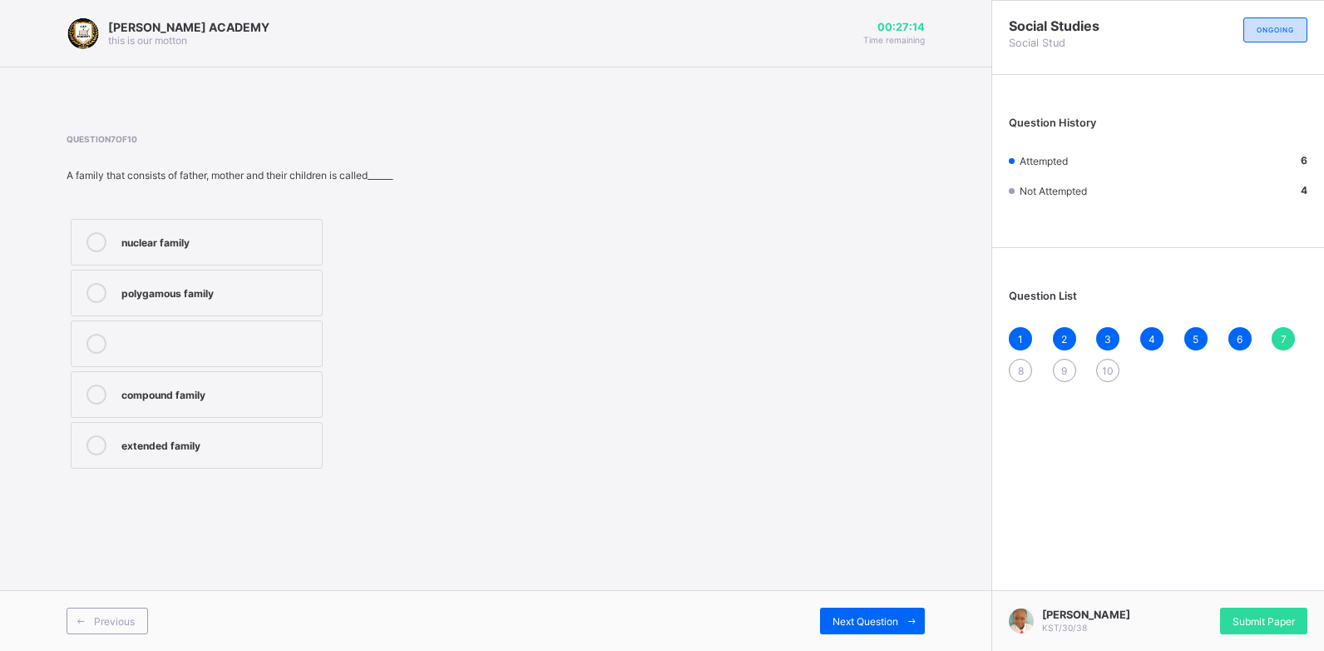
click at [308, 245] on div "nuclear family" at bounding box center [217, 240] width 192 height 17
click at [862, 625] on span "Next Question" at bounding box center [866, 621] width 66 height 12
click at [300, 228] on label "marriage" at bounding box center [197, 242] width 252 height 47
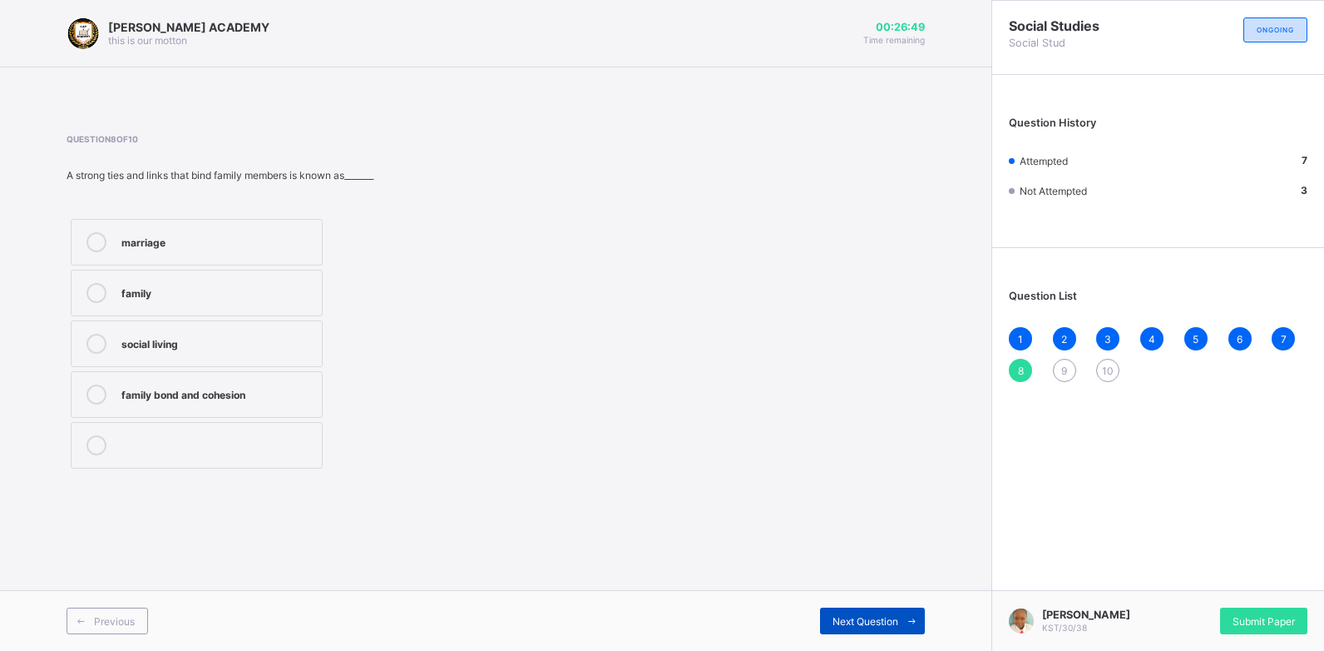
click at [851, 615] on span "Next Question" at bounding box center [866, 621] width 66 height 12
click at [299, 231] on label "greek" at bounding box center [197, 242] width 252 height 47
click at [894, 624] on span "Next Question" at bounding box center [866, 621] width 66 height 12
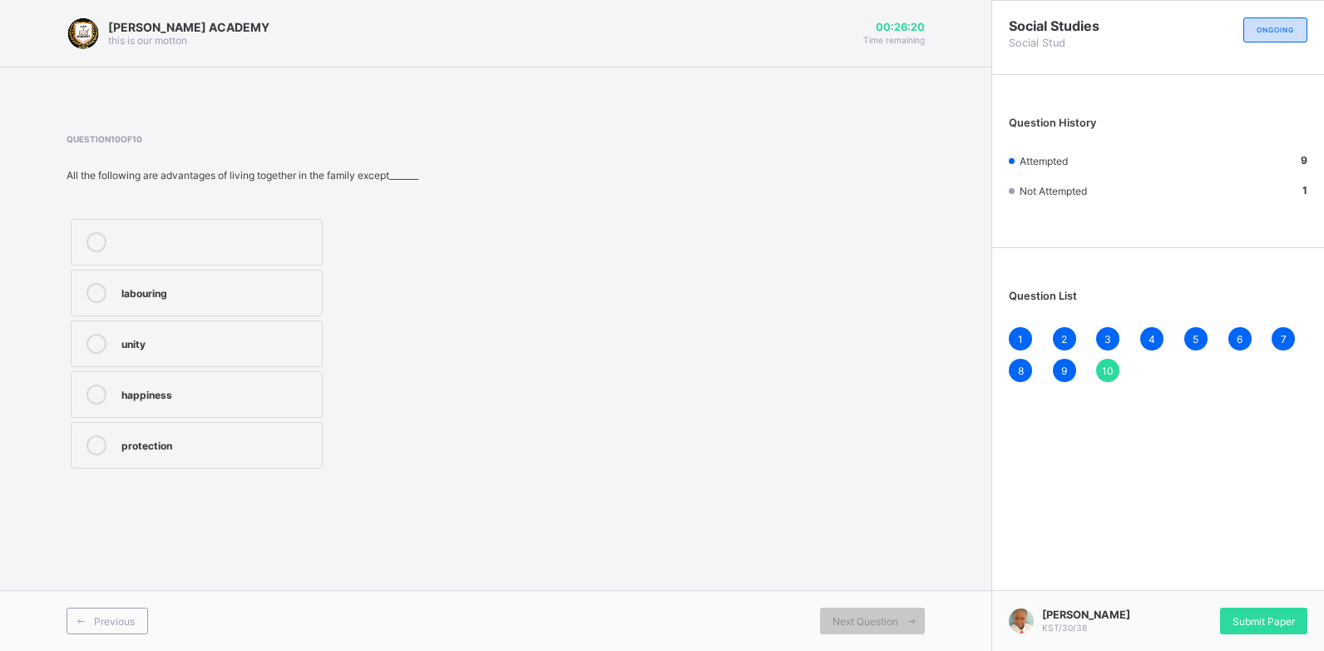
click at [300, 285] on div "labouring" at bounding box center [217, 291] width 192 height 17
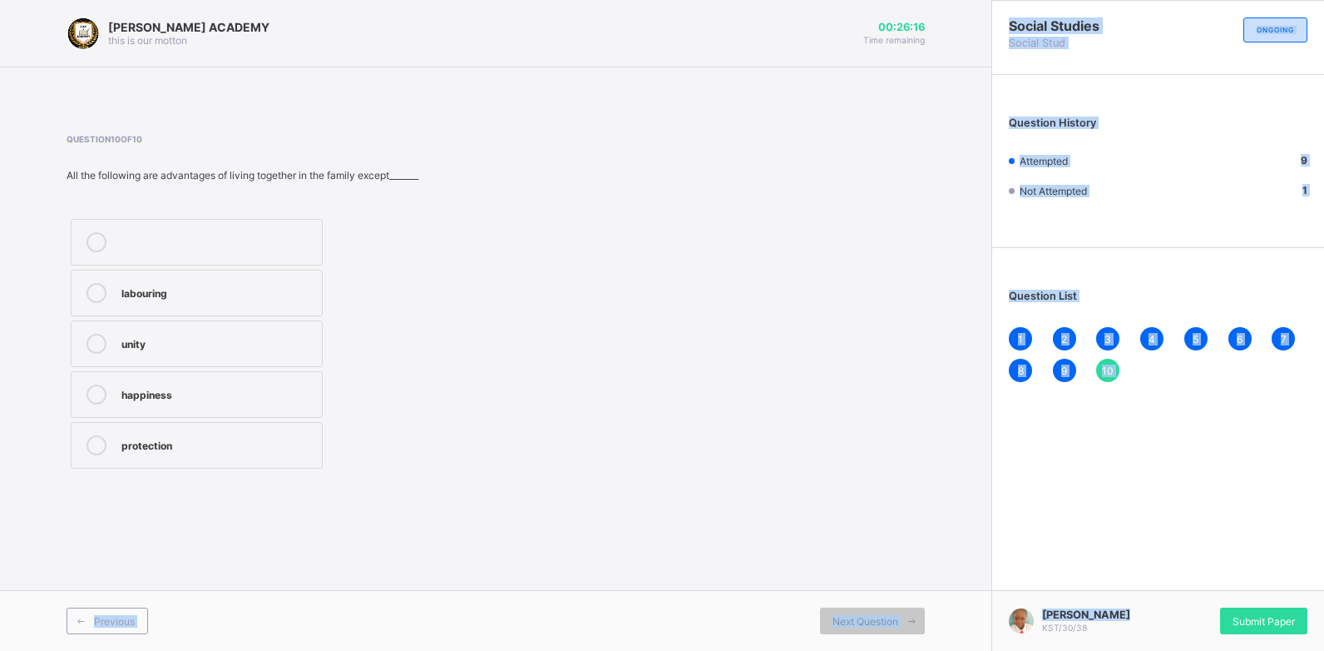
drag, startPoint x: 938, startPoint y: 504, endPoint x: 1140, endPoint y: 605, distance: 225.8
click at [1140, 605] on div "[PERSON_NAME] ACADEMY this is our [PERSON_NAME] 00:26:16 Time remaining Questio…" at bounding box center [662, 325] width 1324 height 651
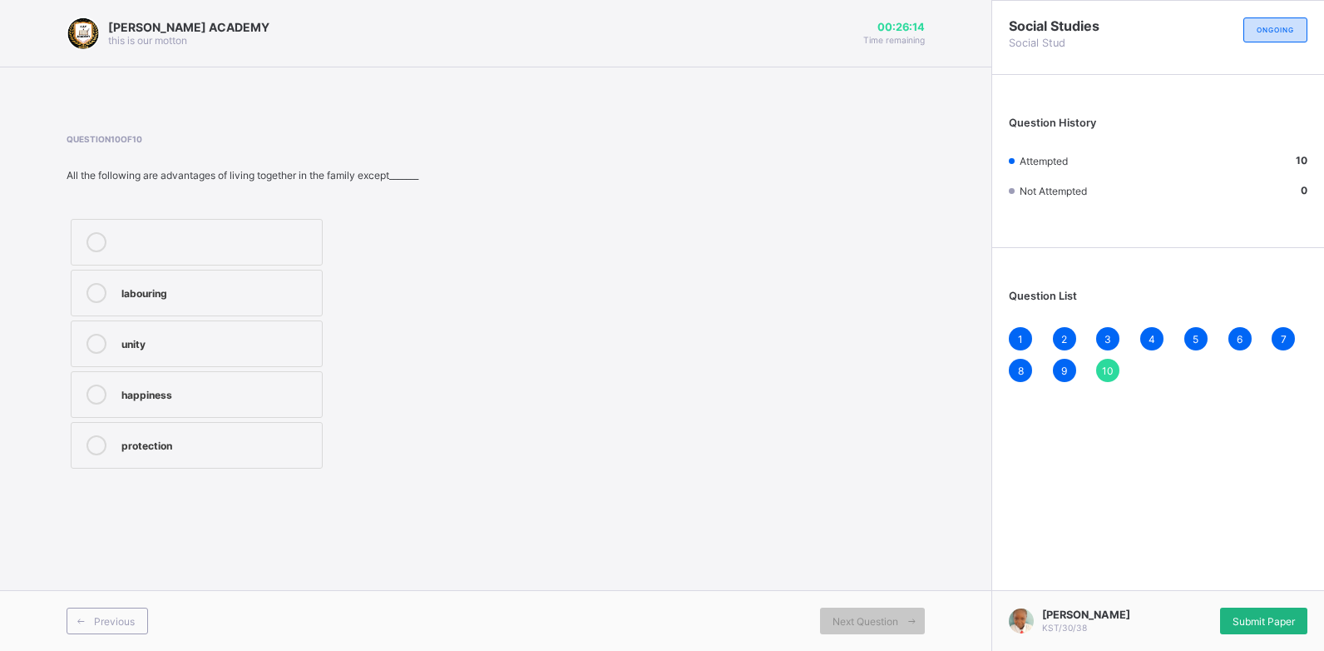
drag, startPoint x: 1140, startPoint y: 605, endPoint x: 1248, endPoint y: 618, distance: 109.0
click at [1248, 618] on span "Submit Paper" at bounding box center [1264, 621] width 62 height 12
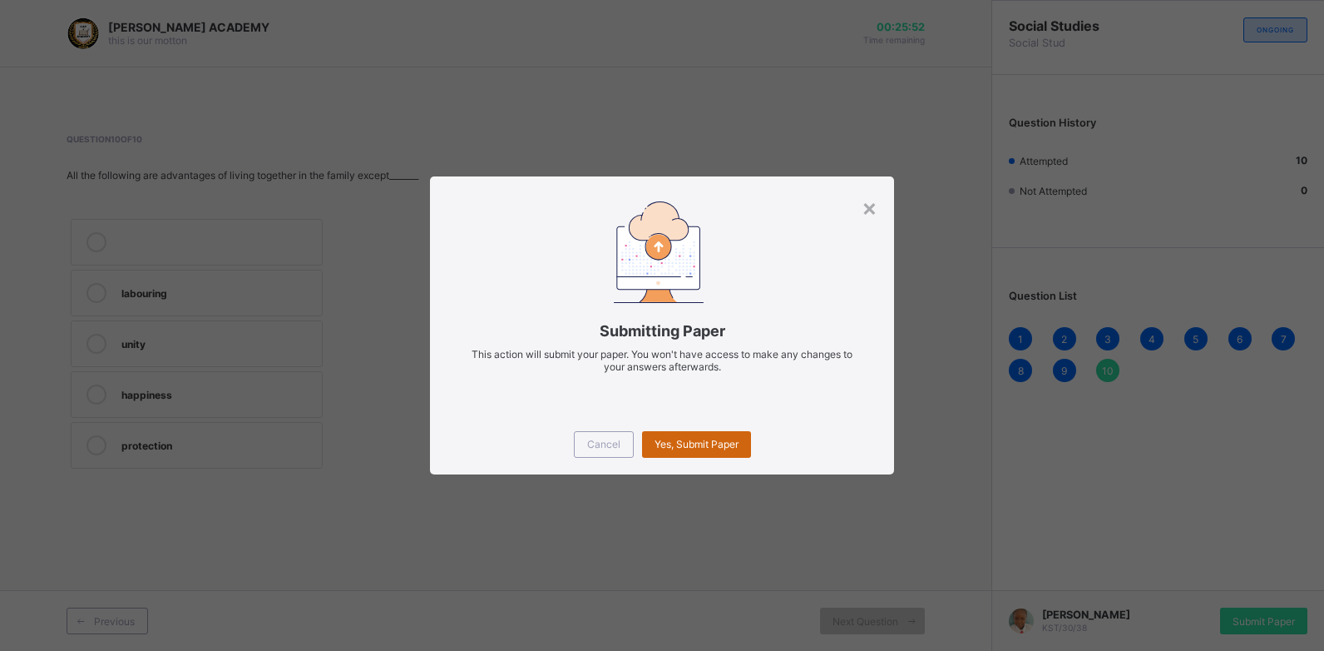
click at [686, 439] on span "Yes, Submit Paper" at bounding box center [697, 444] width 84 height 12
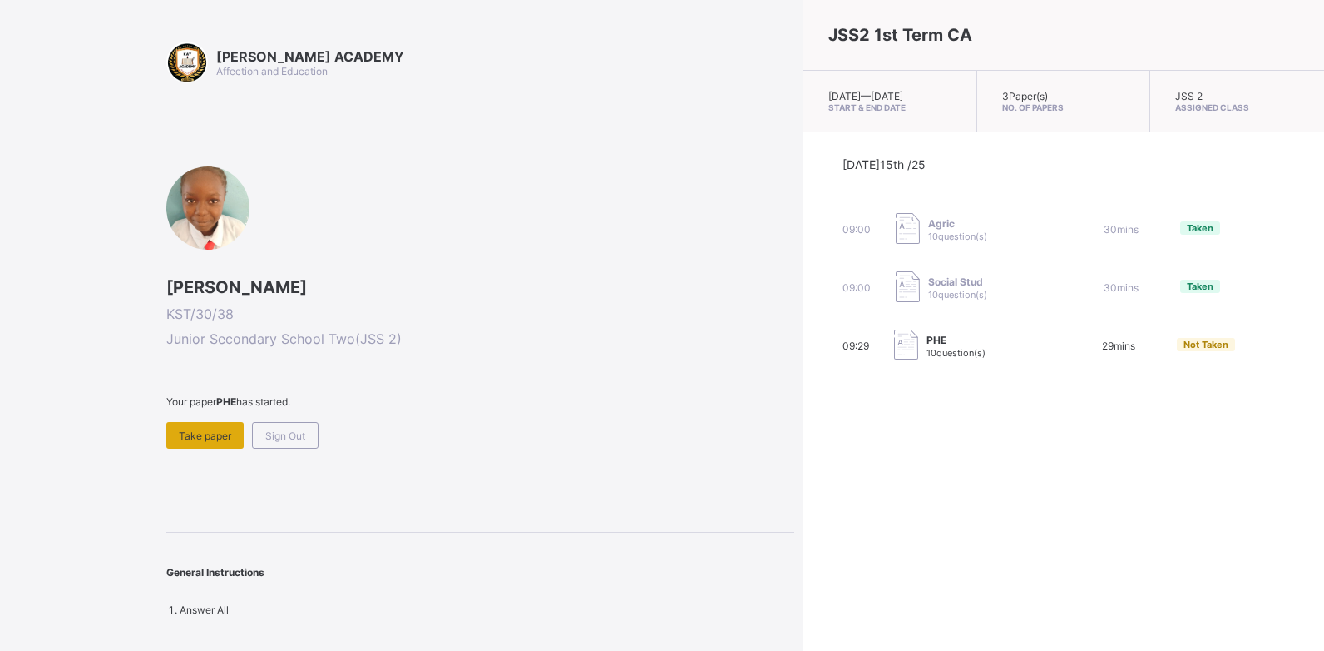
click at [214, 432] on span "Take paper" at bounding box center [205, 435] width 52 height 12
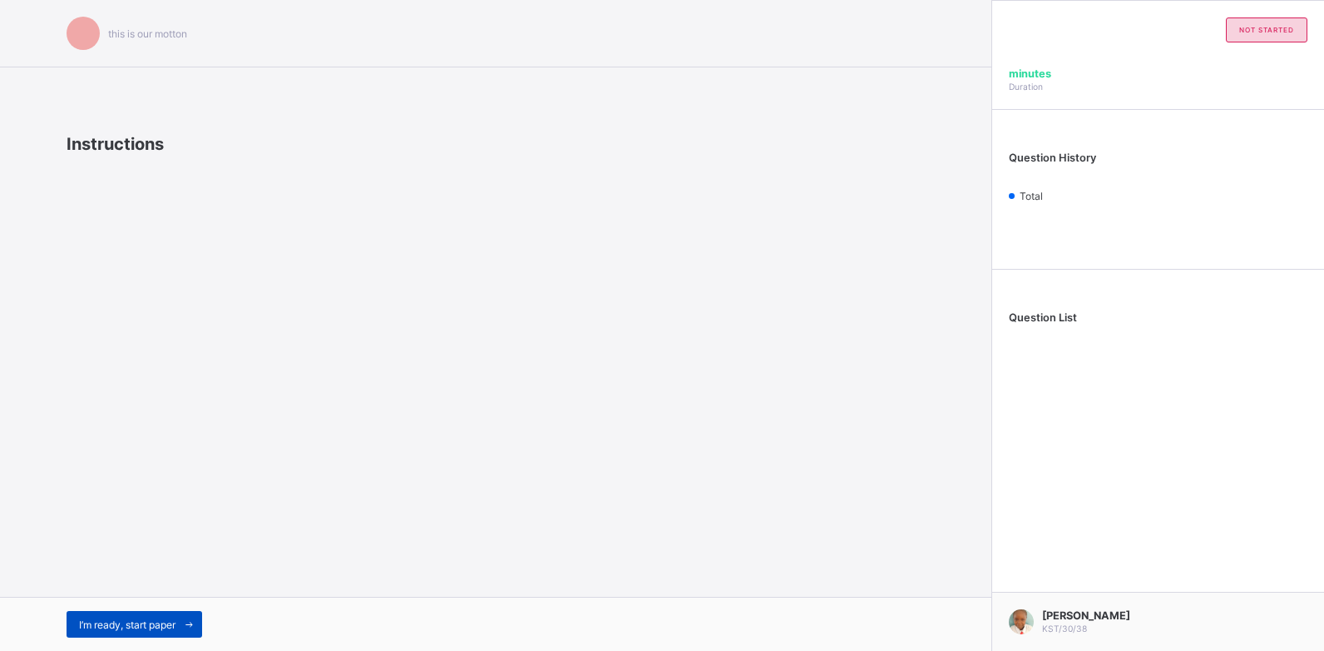
click at [126, 616] on div "I’m ready, start paper" at bounding box center [135, 624] width 136 height 27
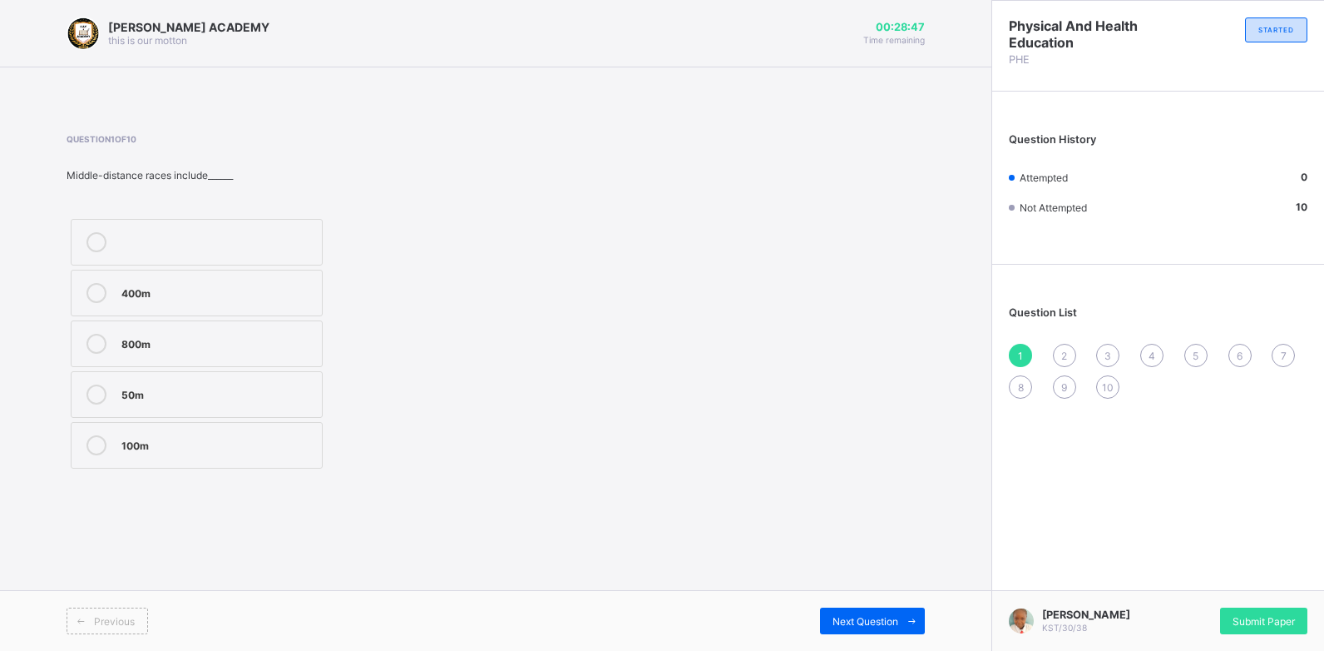
click at [300, 338] on div "800m" at bounding box center [217, 342] width 192 height 17
click at [854, 621] on span "Next Question" at bounding box center [866, 621] width 66 height 12
click at [278, 299] on div "Igbo" at bounding box center [217, 291] width 192 height 17
click at [893, 624] on span "Next Question" at bounding box center [866, 621] width 66 height 12
click at [294, 490] on div "Question 3 of 10 Playing video games is an example of______ recreation. outdoor…" at bounding box center [496, 303] width 859 height 389
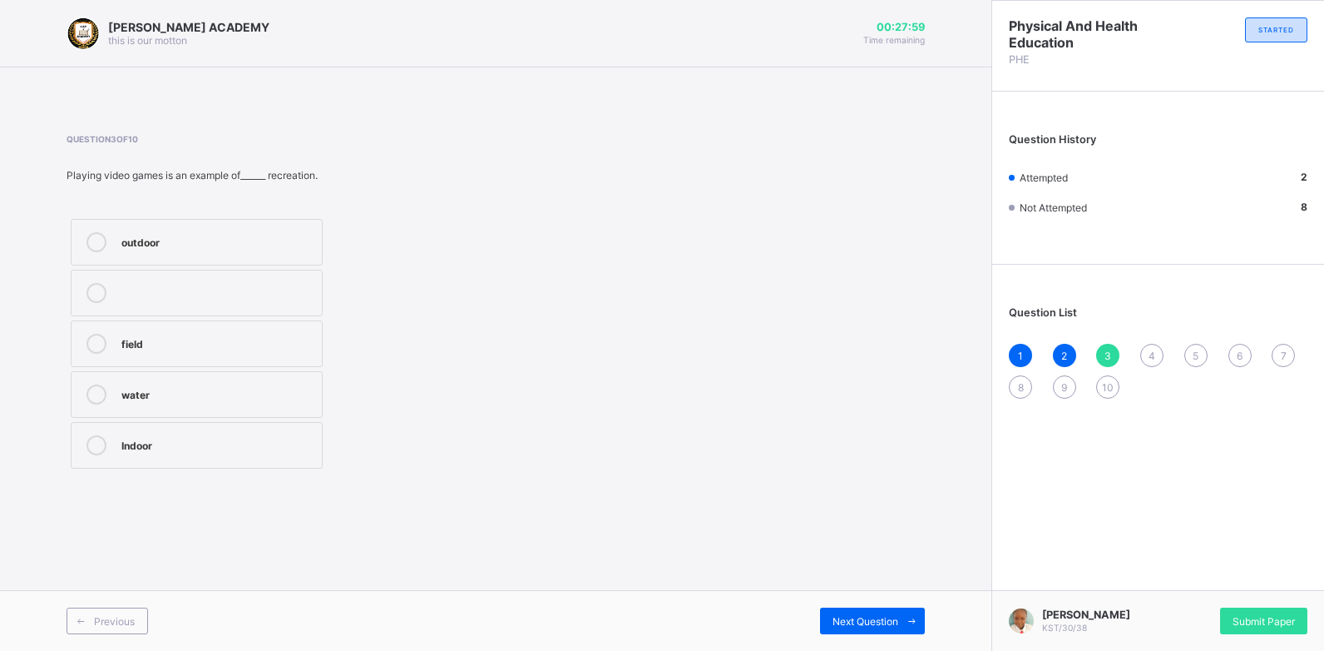
click at [201, 438] on div "Indoor" at bounding box center [217, 443] width 192 height 17
click at [887, 621] on span "Next Question" at bounding box center [866, 621] width 66 height 12
click at [1110, 349] on span "3" at bounding box center [1108, 355] width 7 height 12
click at [139, 438] on div "Indoor" at bounding box center [217, 443] width 192 height 17
click at [881, 625] on span "Next Question" at bounding box center [866, 621] width 66 height 12
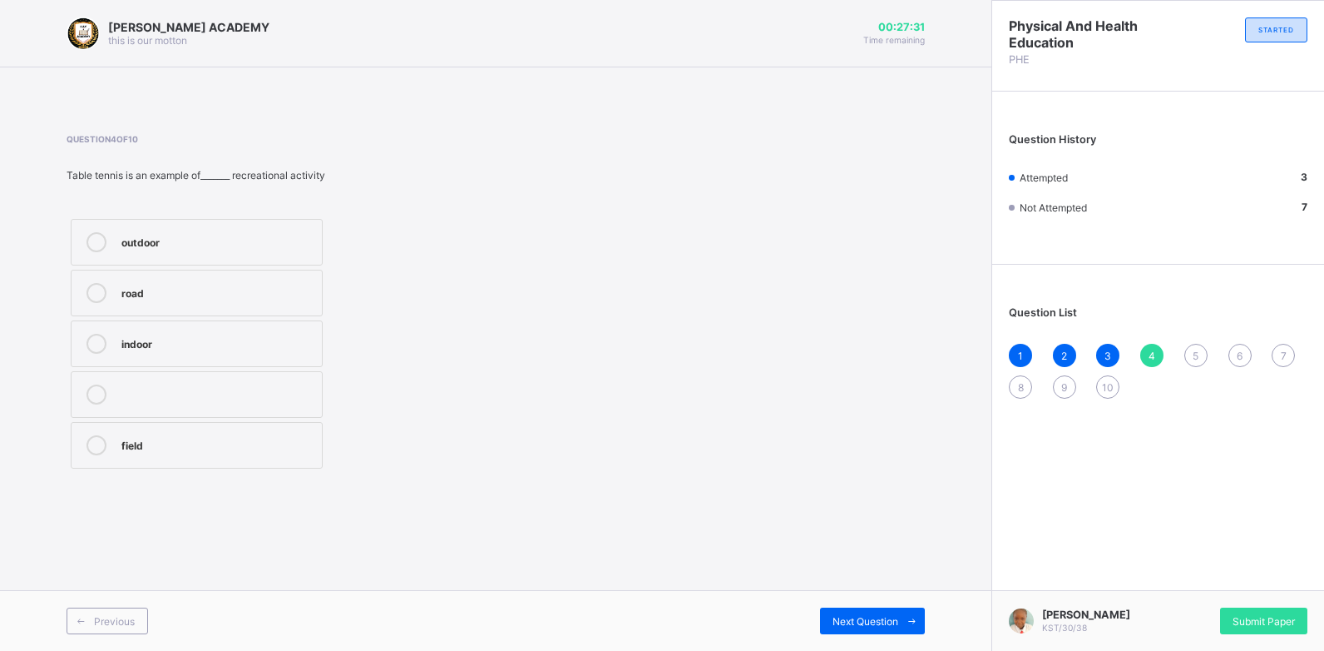
click at [279, 240] on div "outdoor" at bounding box center [217, 240] width 192 height 17
click at [886, 616] on span "Next Question" at bounding box center [866, 621] width 66 height 12
click at [235, 457] on label "time free from work" at bounding box center [197, 445] width 252 height 47
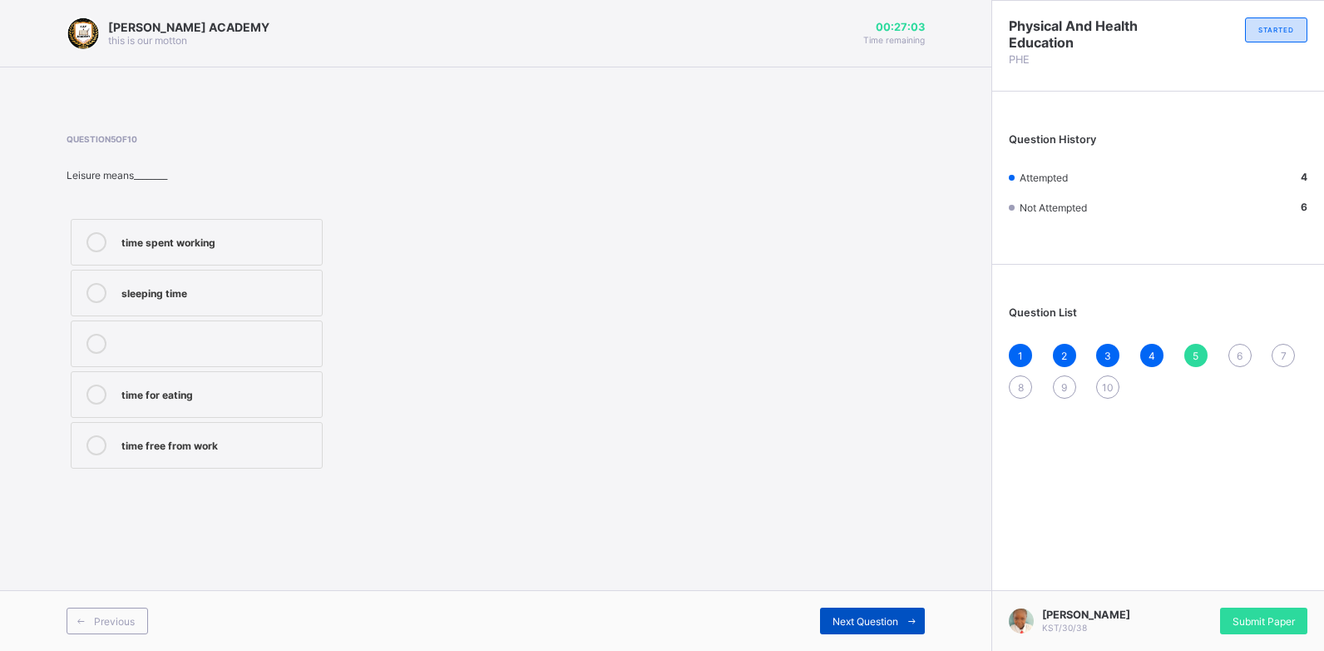
click at [890, 624] on span "Next Question" at bounding box center [866, 621] width 66 height 12
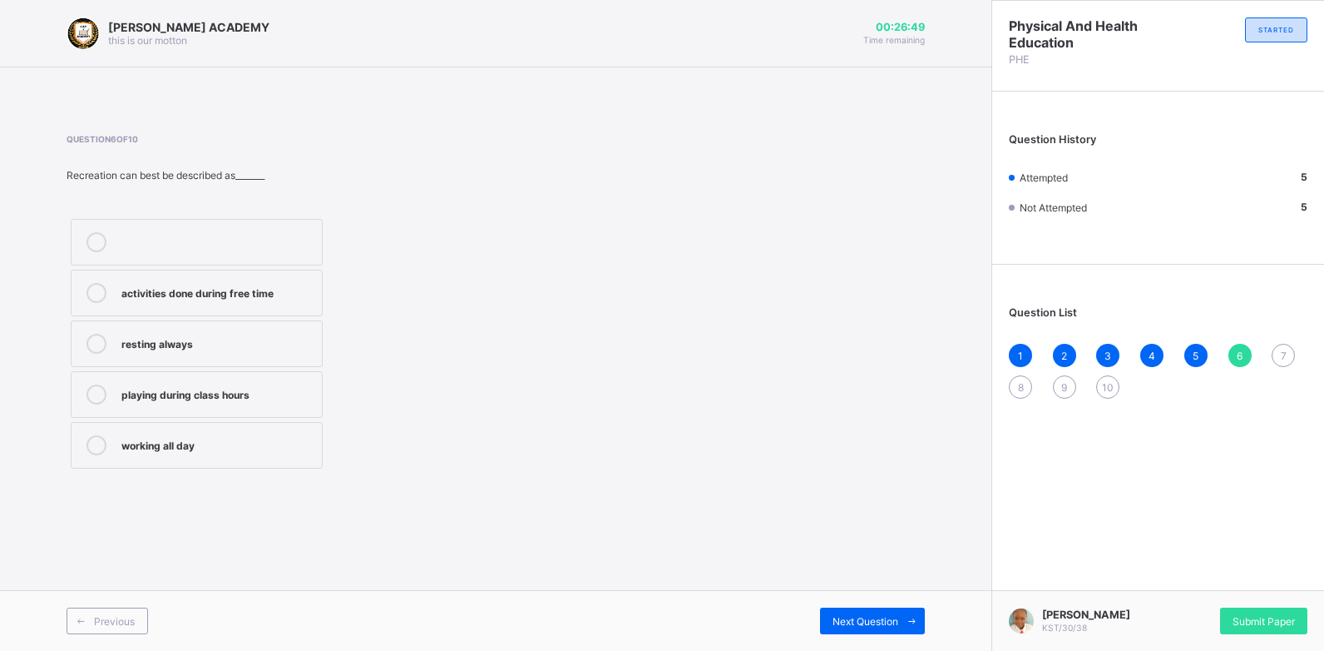
click at [284, 280] on label "activities done during free time" at bounding box center [197, 293] width 252 height 47
click at [1242, 349] on span "6" at bounding box center [1240, 355] width 6 height 12
click at [291, 297] on div "activities done during free time" at bounding box center [217, 291] width 192 height 17
click at [884, 613] on div "Next Question" at bounding box center [872, 620] width 105 height 27
click at [287, 290] on div "refresh the body and mind" at bounding box center [217, 291] width 192 height 17
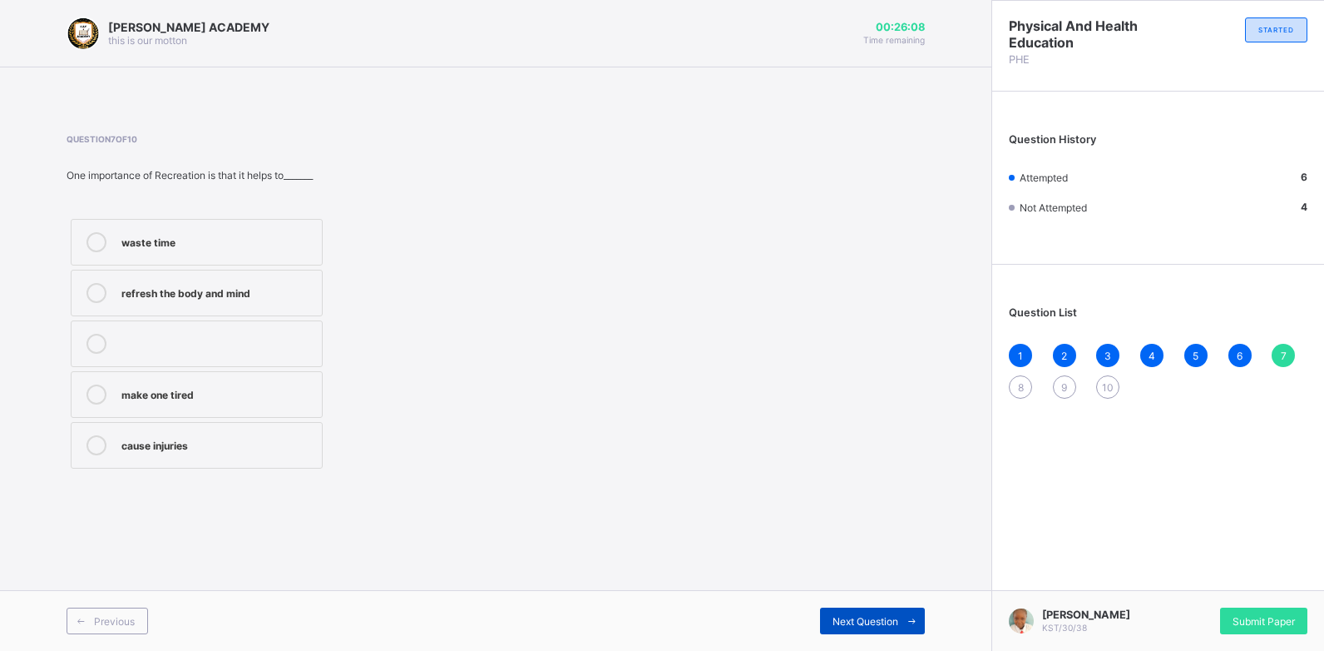
click at [874, 613] on div "Next Question" at bounding box center [872, 620] width 105 height 27
click at [205, 292] on div "Yoruba" at bounding box center [217, 291] width 192 height 17
click at [882, 622] on span "Next Question" at bounding box center [866, 621] width 66 height 12
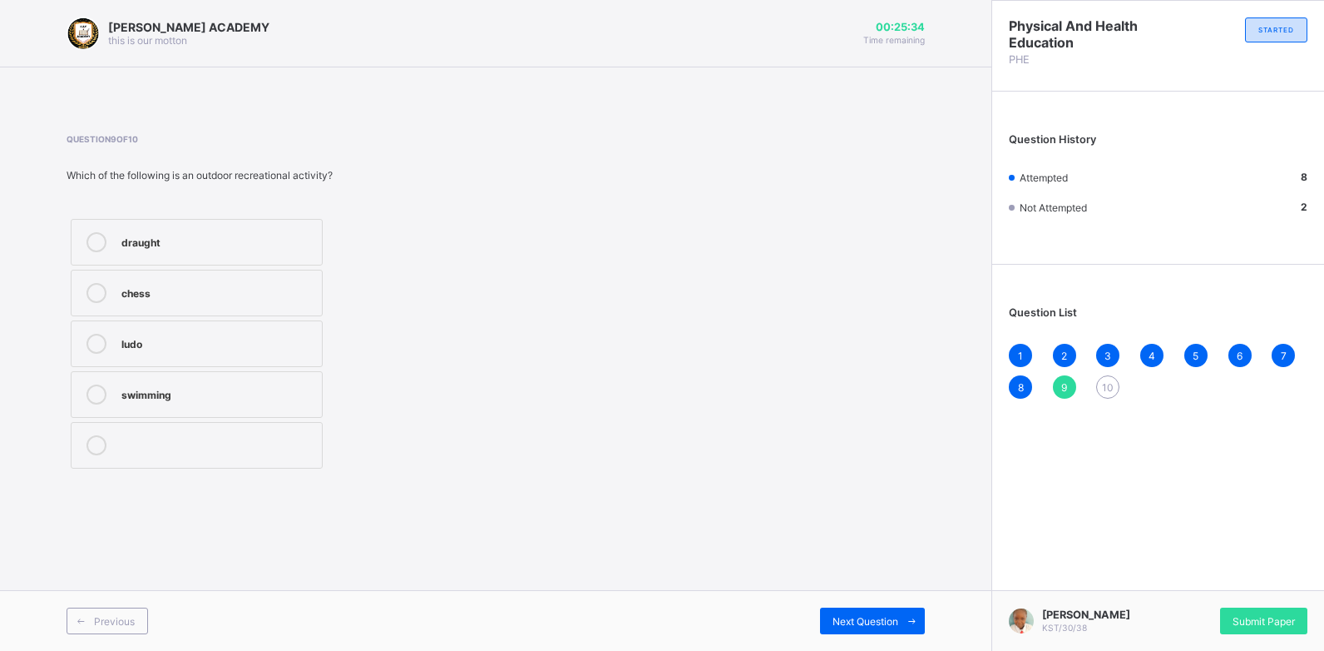
click at [205, 385] on div "swimming" at bounding box center [217, 392] width 192 height 17
click at [858, 624] on span "Next Question" at bounding box center [866, 621] width 66 height 12
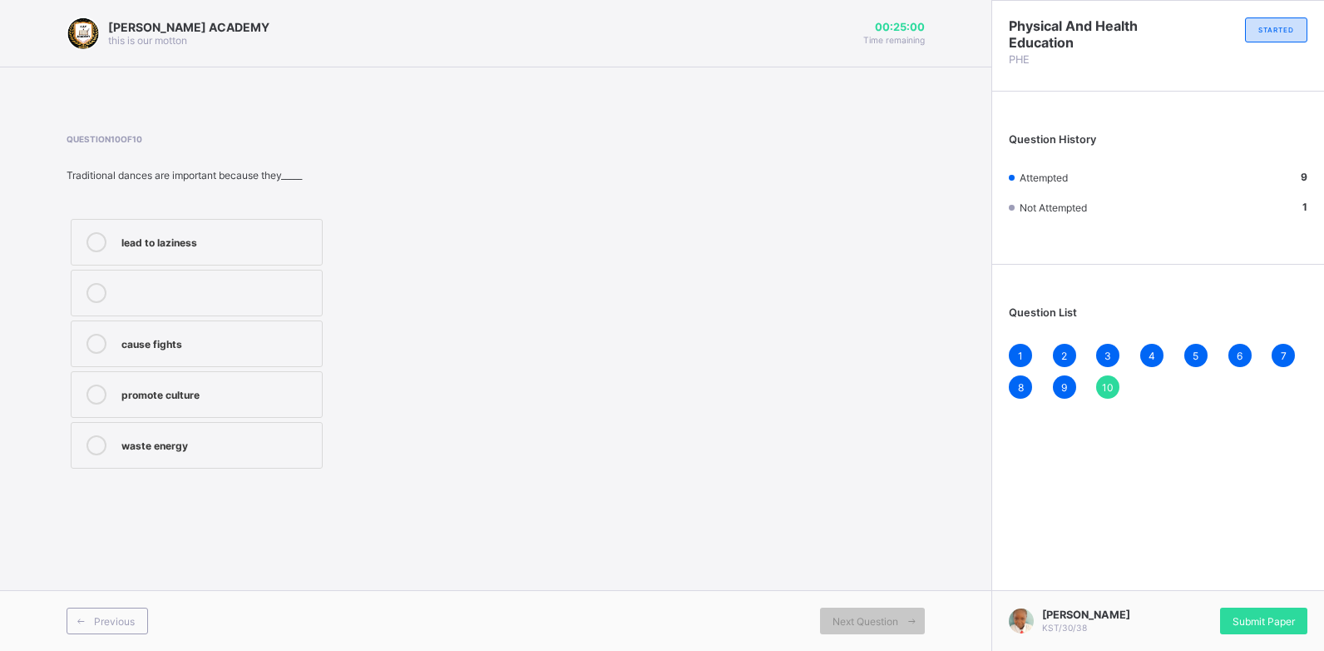
click at [223, 395] on div "promote culture" at bounding box center [217, 392] width 192 height 17
drag, startPoint x: 223, startPoint y: 395, endPoint x: 572, endPoint y: 453, distance: 353.3
click at [572, 453] on div "Question 10 of 10 Traditional dances are important because they_____ lead to la…" at bounding box center [496, 303] width 859 height 339
click at [1280, 617] on span "Submit Paper" at bounding box center [1264, 621] width 62 height 12
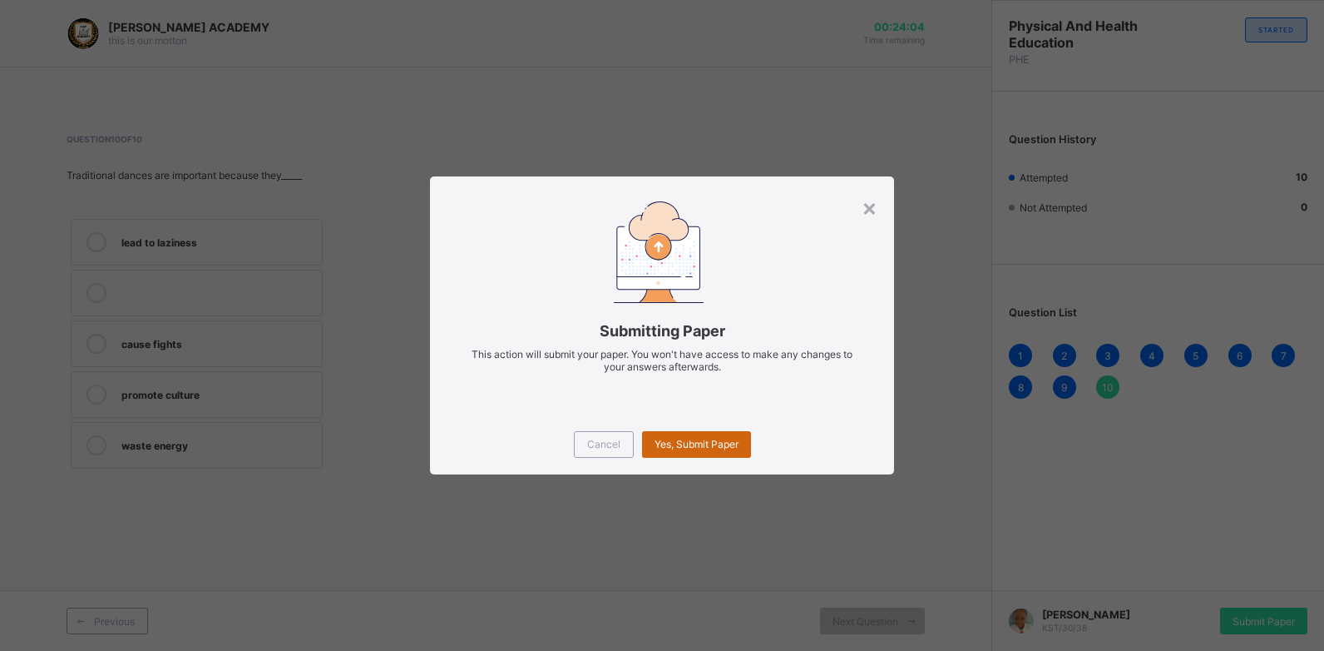
click at [726, 446] on span "Yes, Submit Paper" at bounding box center [697, 444] width 84 height 12
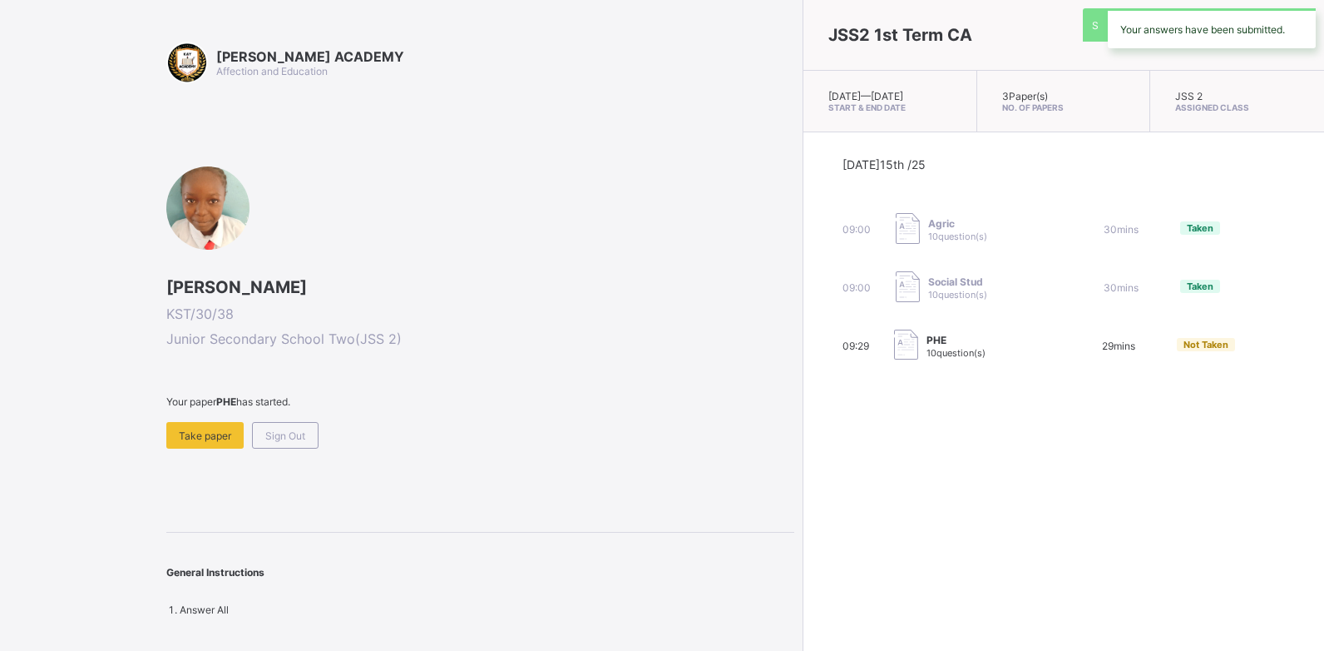
click at [803, 440] on div "JSS2 1st Term CA [DATE] — [DATE] Start & End Date 3 Paper(s) No. of Papers JSS …" at bounding box center [1064, 325] width 522 height 651
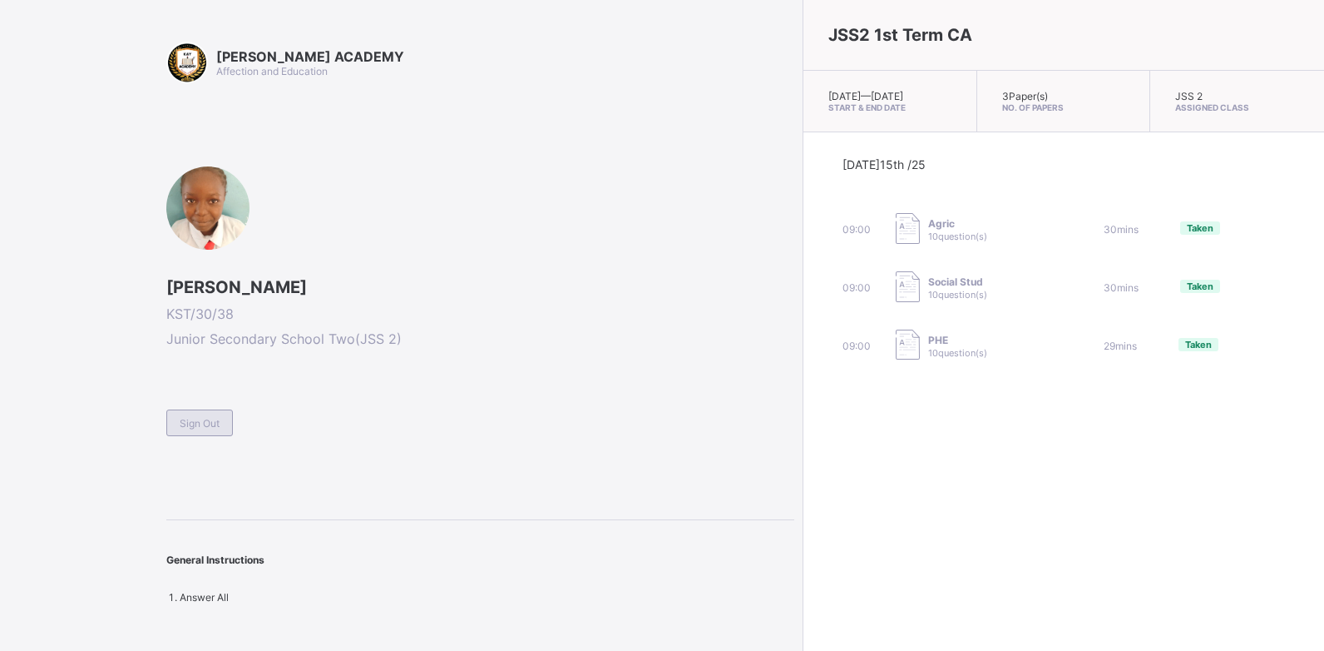
click at [214, 432] on div "Sign Out" at bounding box center [199, 422] width 67 height 27
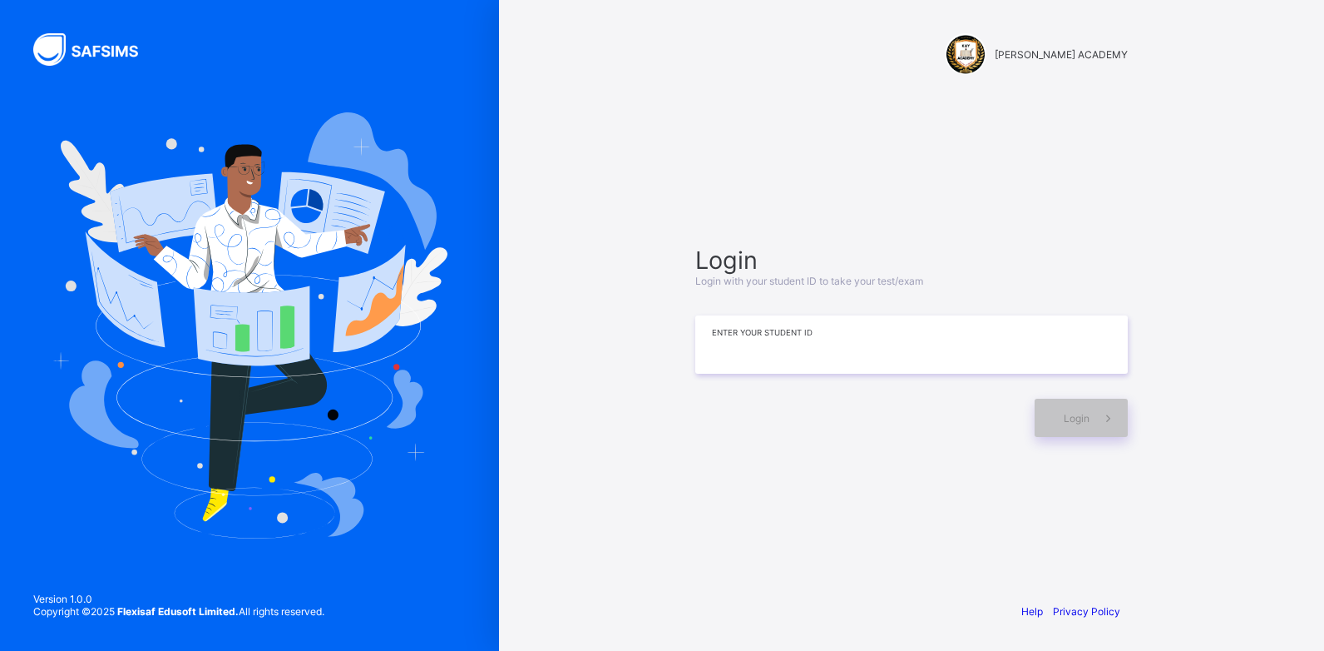
click at [720, 352] on input at bounding box center [911, 344] width 433 height 58
type input "**********"
click at [1090, 423] on span at bounding box center [1109, 417] width 38 height 38
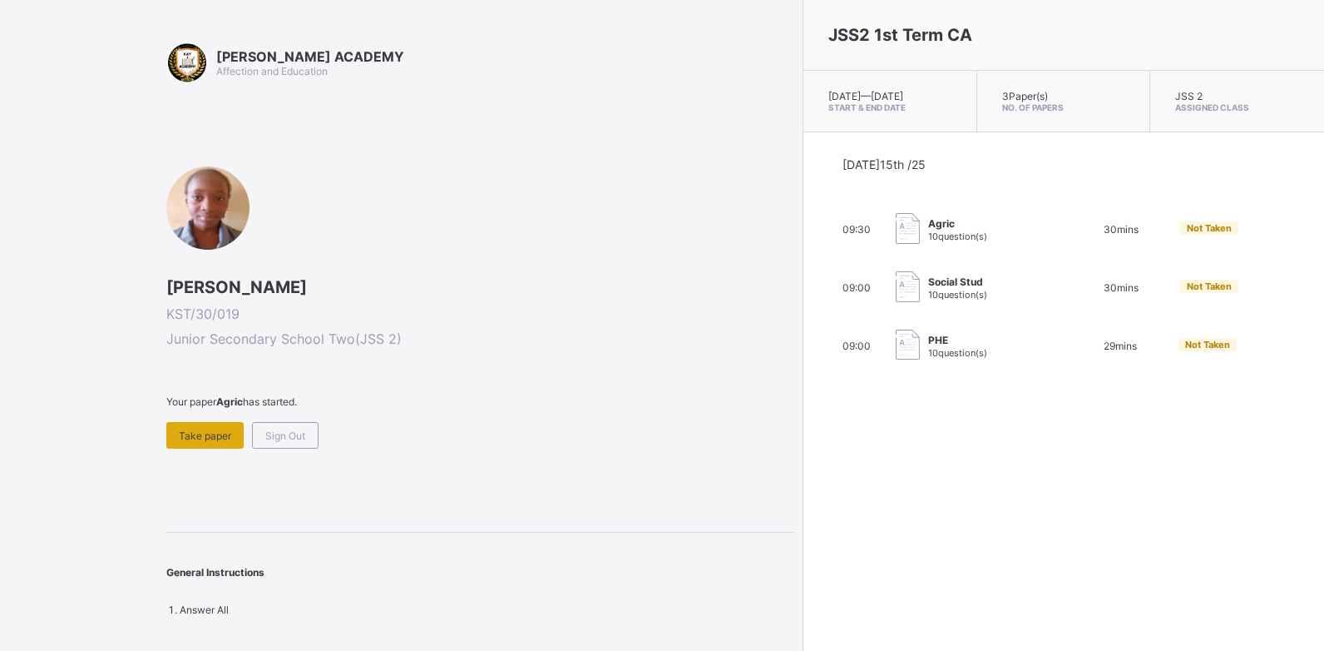
click at [220, 437] on span "Take paper" at bounding box center [205, 435] width 52 height 12
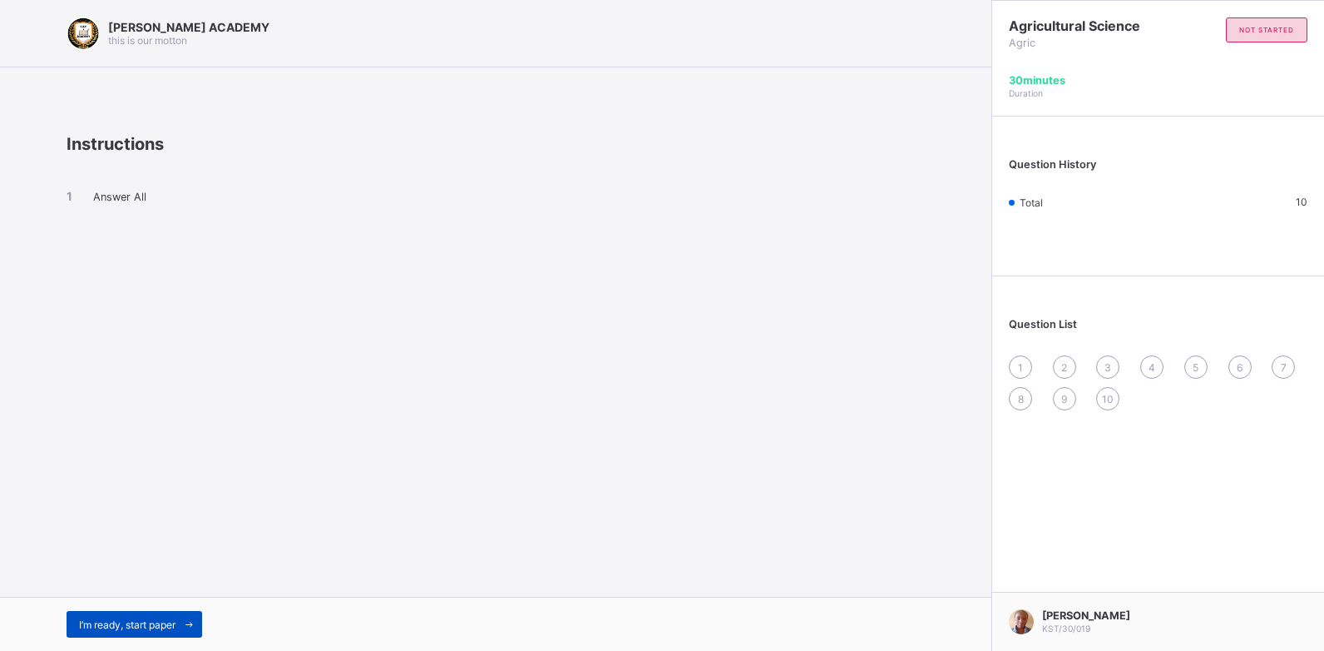
click at [158, 624] on span "I’m ready, start paper" at bounding box center [127, 624] width 97 height 12
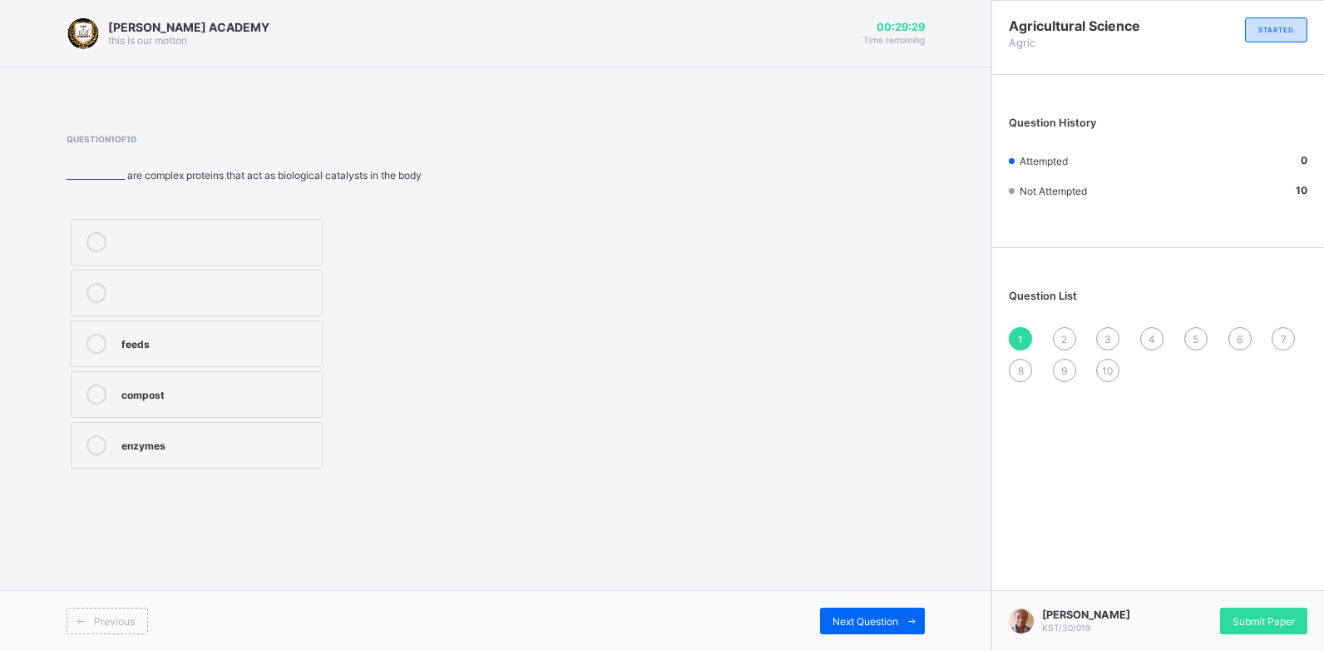
click at [138, 349] on div "feeds" at bounding box center [217, 342] width 192 height 17
click at [843, 618] on span "Next Question" at bounding box center [866, 621] width 66 height 12
click at [302, 382] on label "oil" at bounding box center [197, 394] width 252 height 47
click at [861, 631] on div "Next Question" at bounding box center [872, 620] width 105 height 27
click at [278, 395] on div "tanks" at bounding box center [217, 392] width 192 height 17
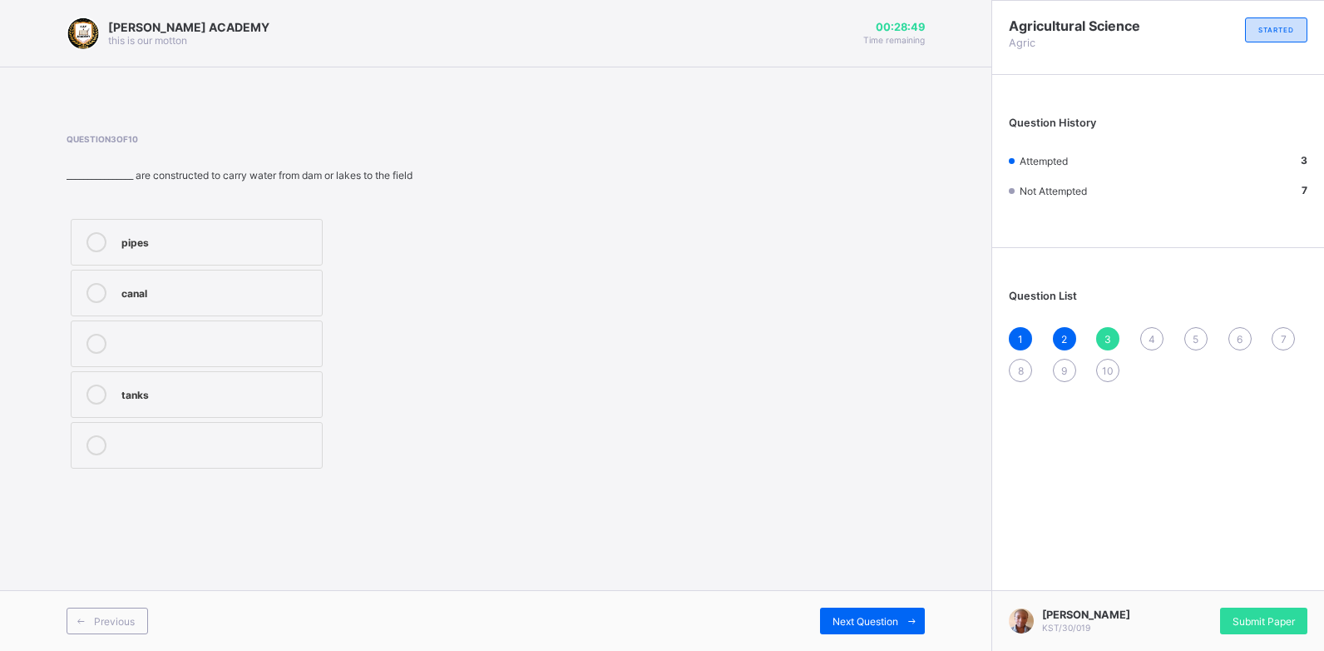
click at [815, 625] on div "Next Question" at bounding box center [710, 620] width 429 height 27
click at [837, 616] on span "Next Question" at bounding box center [866, 621] width 66 height 12
click at [298, 278] on label "water" at bounding box center [197, 293] width 252 height 47
click at [845, 619] on span "Next Question" at bounding box center [866, 621] width 66 height 12
click at [300, 238] on div "[PERSON_NAME]" at bounding box center [217, 240] width 192 height 17
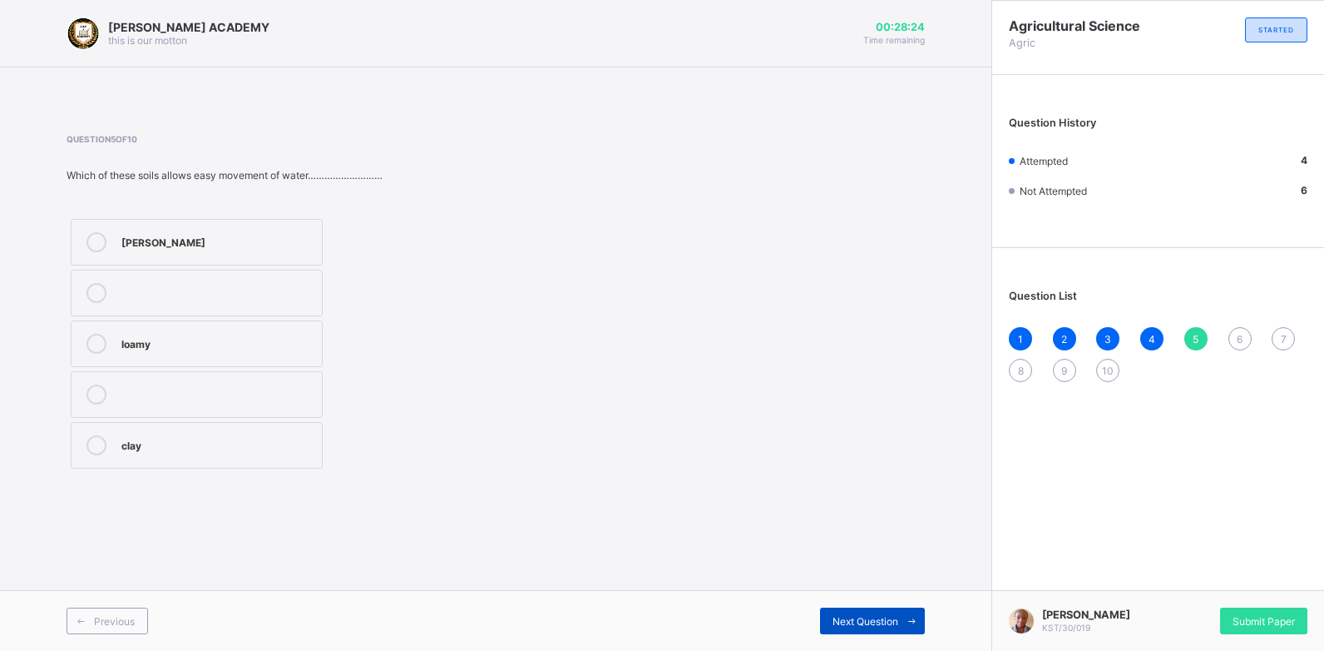
click at [826, 616] on div "Next Question" at bounding box center [872, 620] width 105 height 27
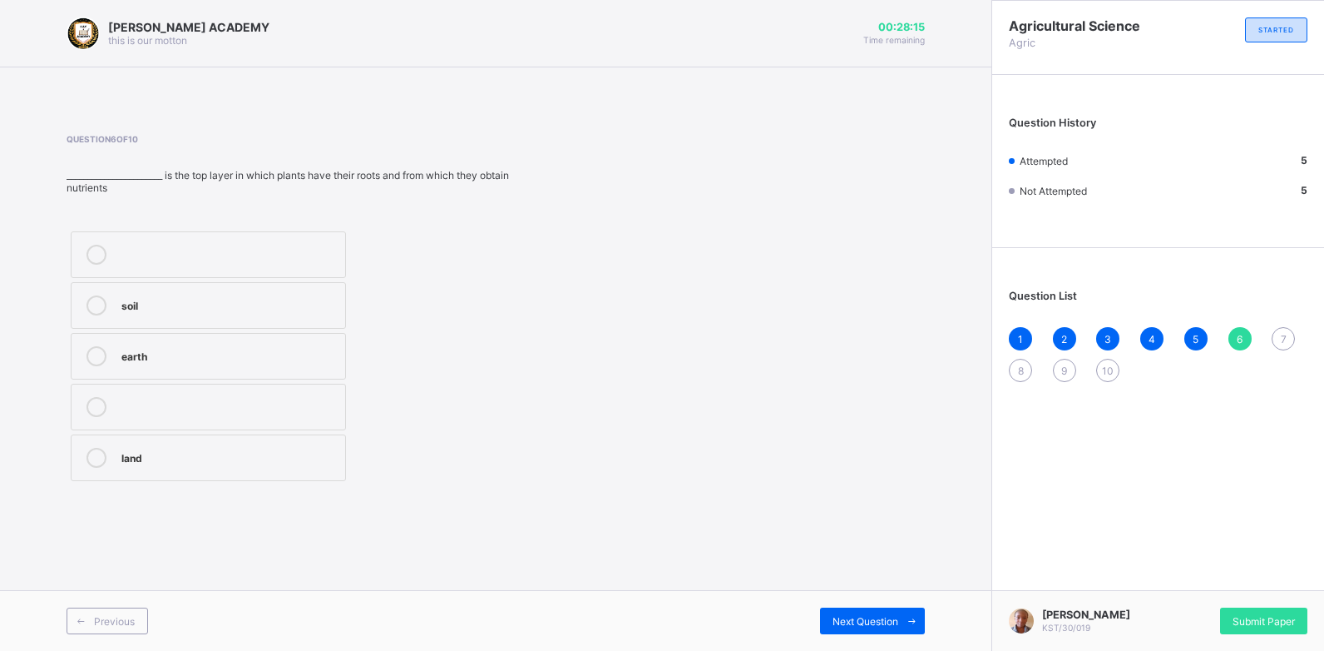
click at [339, 314] on label "soil" at bounding box center [208, 305] width 275 height 47
click at [900, 626] on span at bounding box center [911, 620] width 27 height 27
click at [276, 249] on div "soil layers" at bounding box center [231, 240] width 220 height 17
click at [859, 628] on div "Next Question" at bounding box center [872, 620] width 105 height 27
click at [310, 226] on label "silos" at bounding box center [198, 242] width 255 height 47
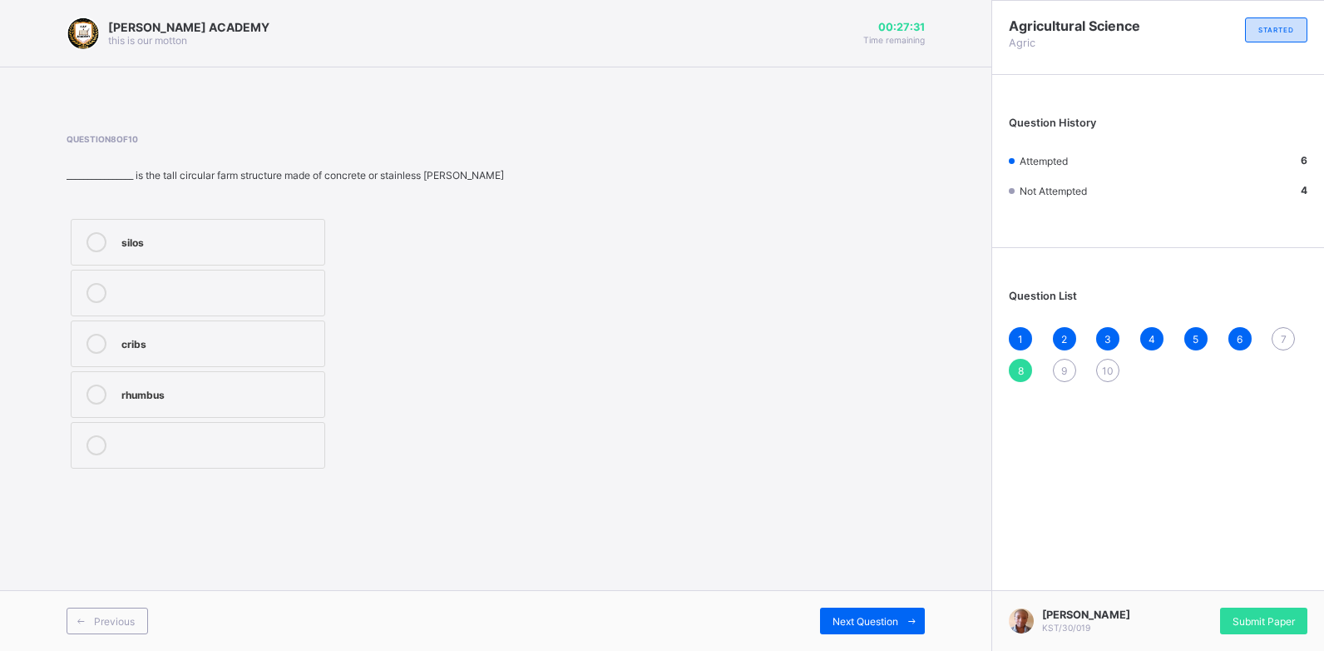
click at [855, 606] on div "Previous Next Question" at bounding box center [496, 620] width 992 height 61
click at [860, 615] on span "Next Question" at bounding box center [866, 621] width 66 height 12
click at [308, 334] on div "animal dip" at bounding box center [217, 342] width 192 height 17
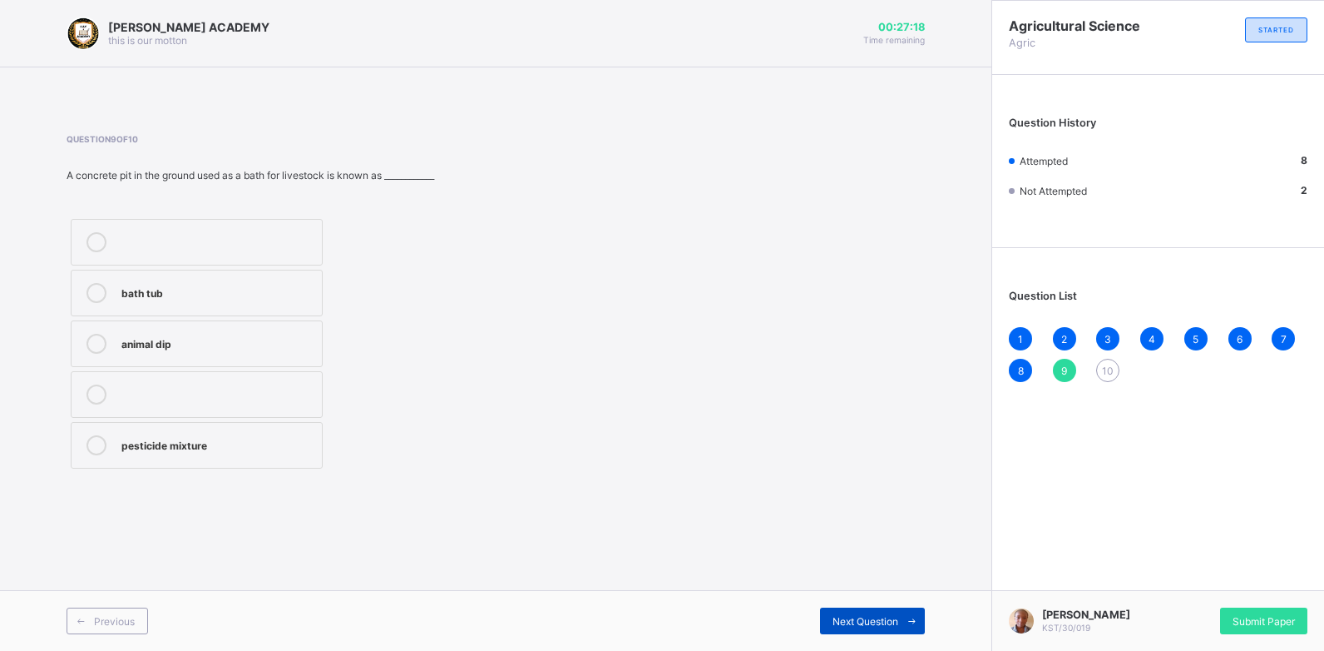
click at [880, 616] on span "Next Question" at bounding box center [866, 621] width 66 height 12
click at [313, 276] on label "water supply" at bounding box center [197, 293] width 252 height 47
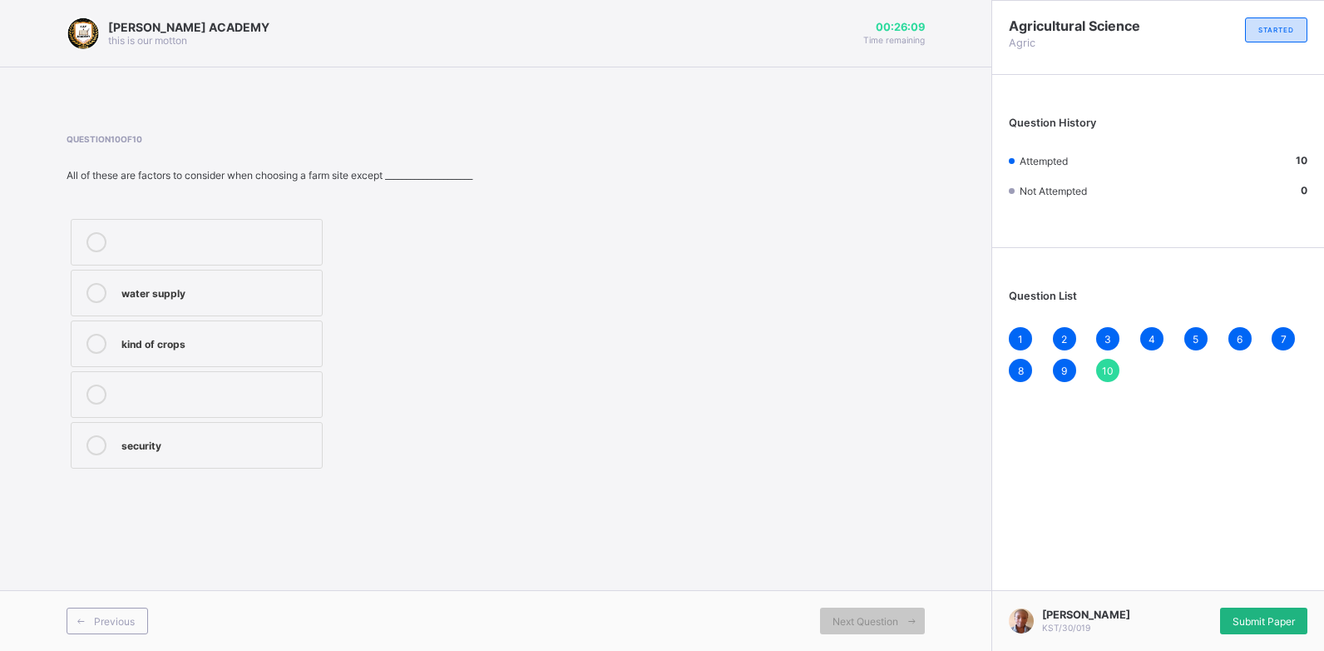
click at [1261, 618] on span "Submit Paper" at bounding box center [1264, 621] width 62 height 12
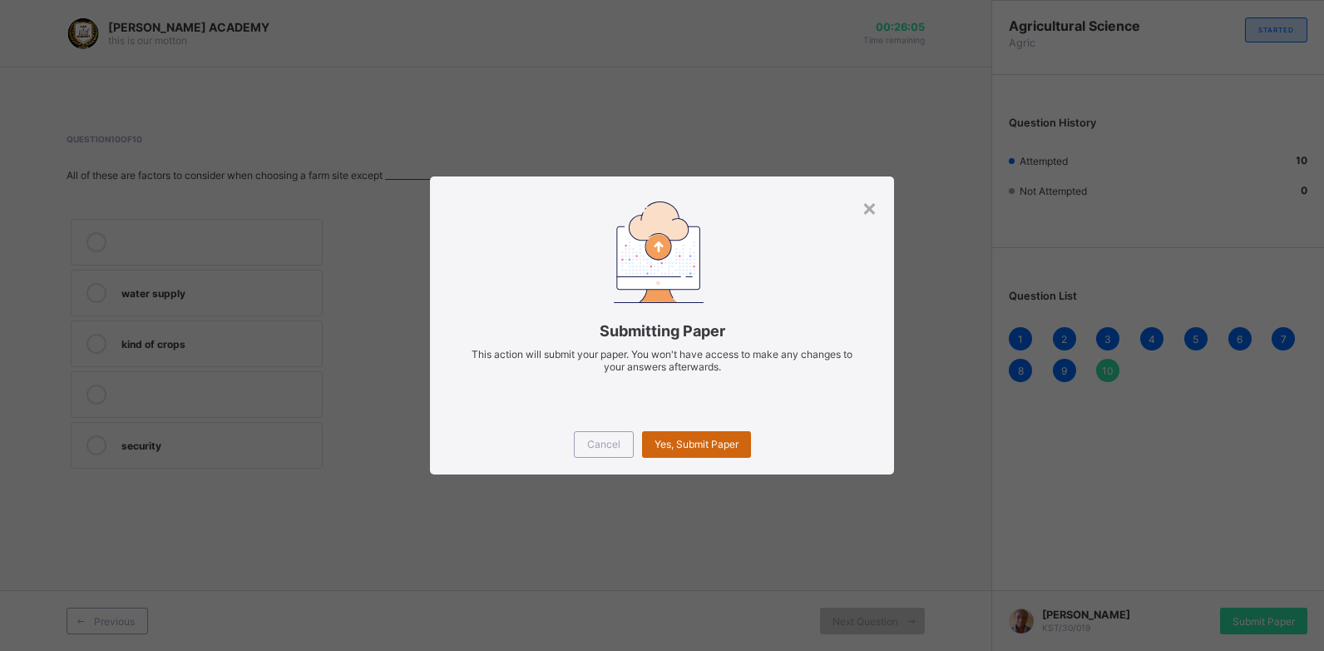
click at [710, 438] on span "Yes, Submit Paper" at bounding box center [697, 444] width 84 height 12
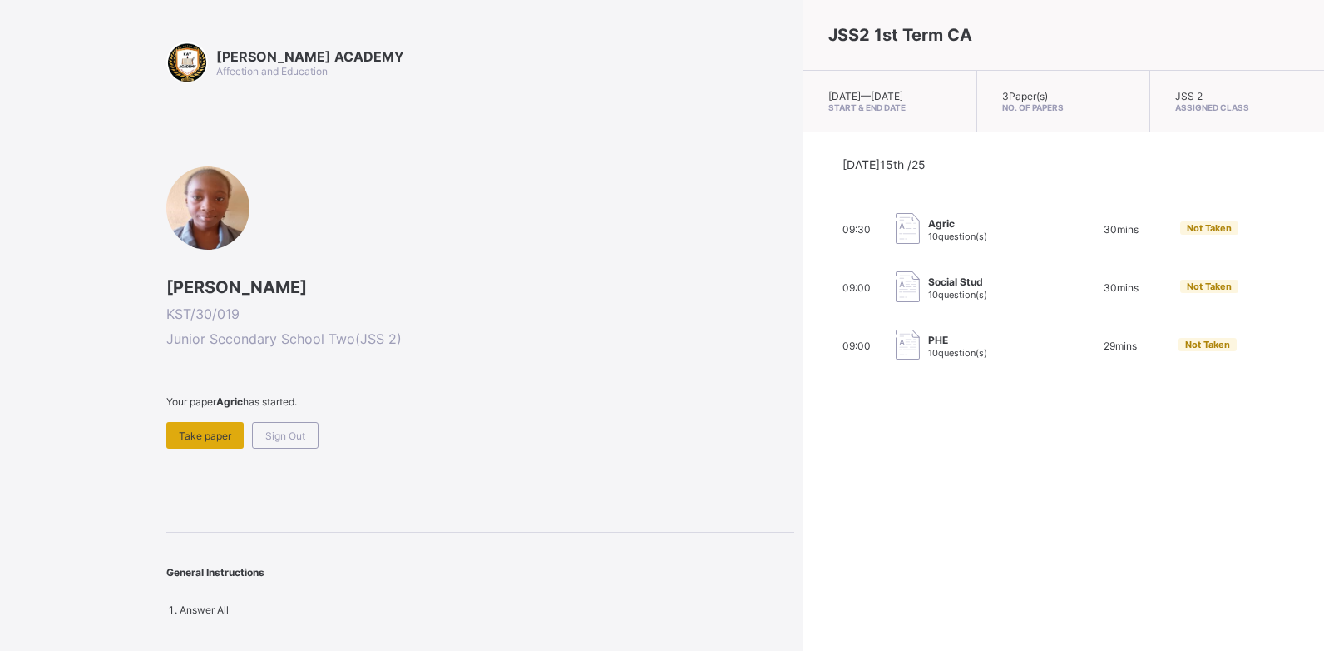
click at [210, 425] on div "Take paper" at bounding box center [204, 435] width 77 height 27
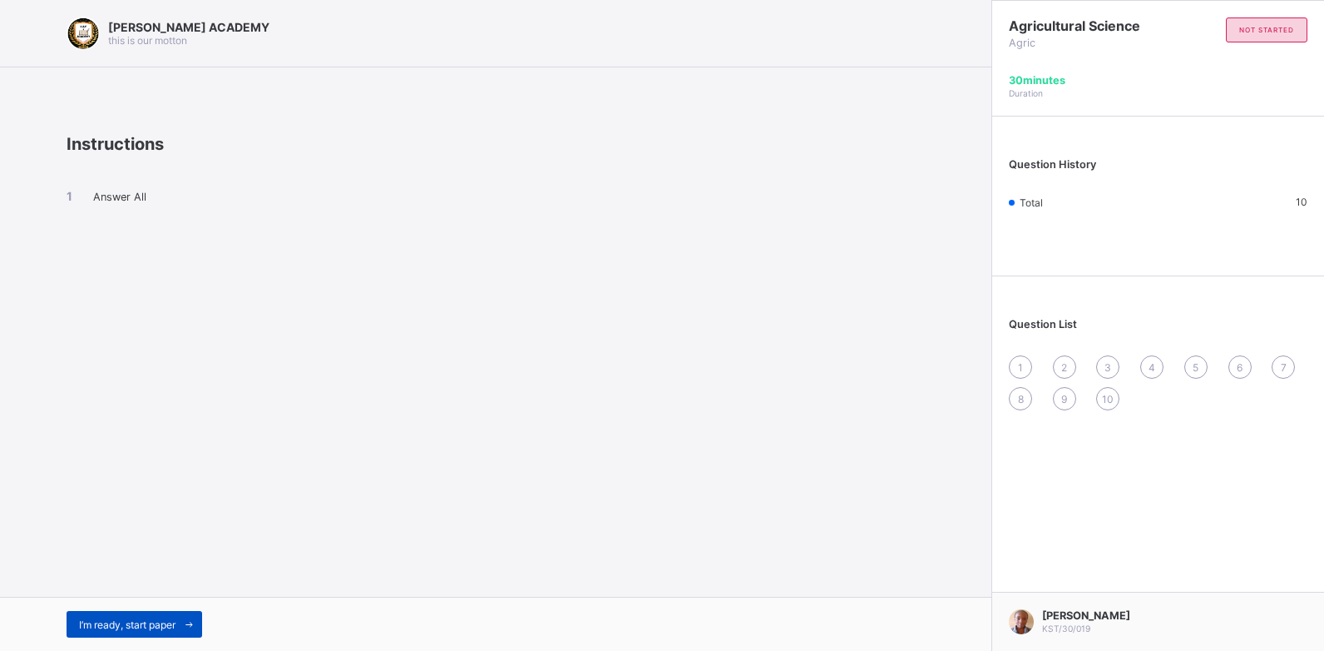
click at [156, 619] on span "I’m ready, start paper" at bounding box center [127, 624] width 97 height 12
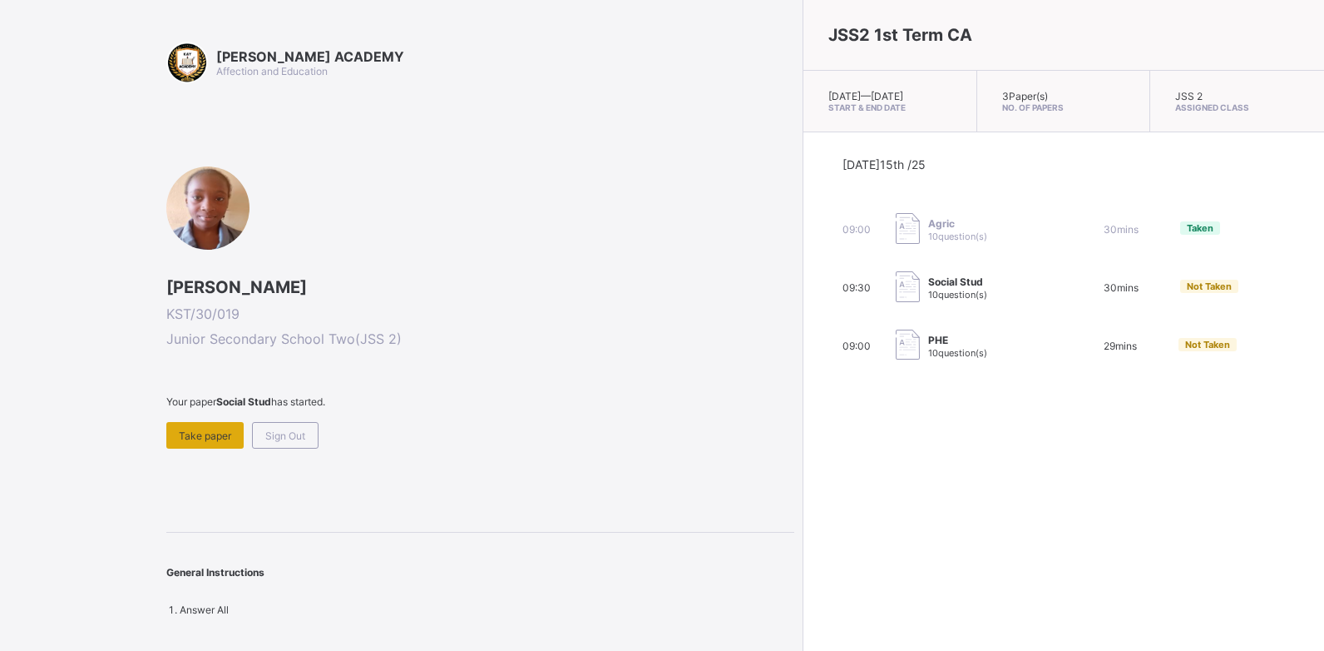
click at [181, 432] on span "Take paper" at bounding box center [205, 435] width 52 height 12
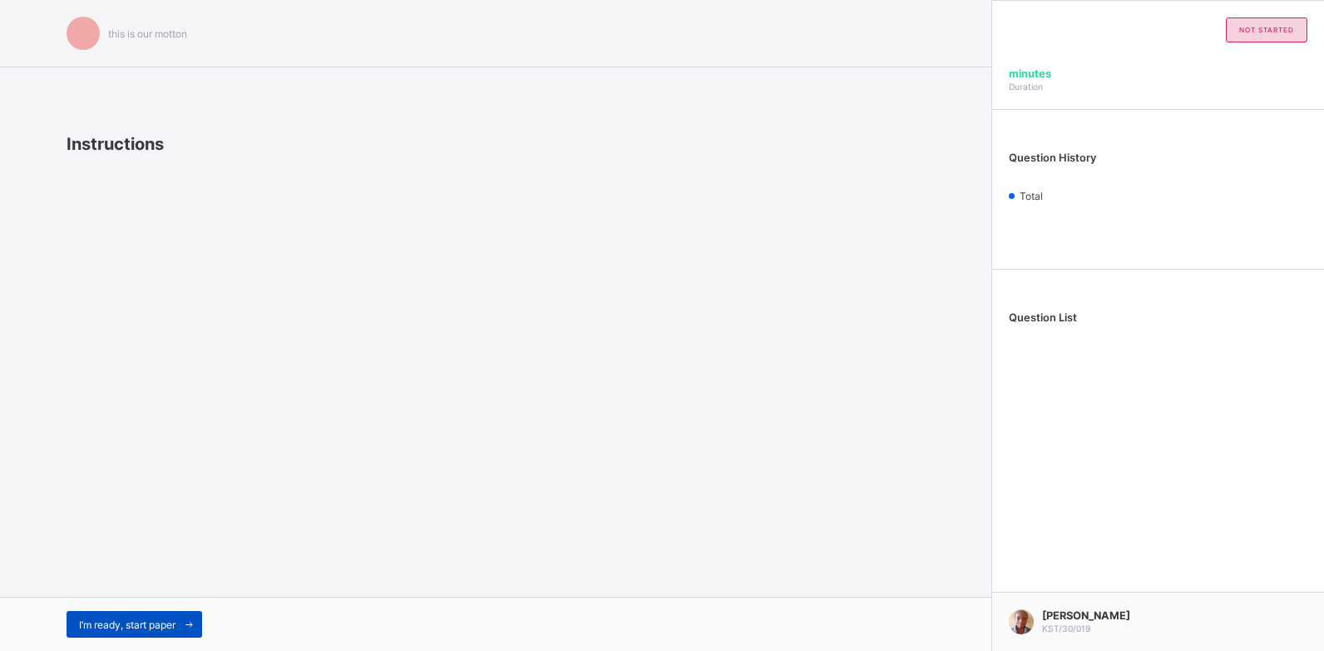
click at [148, 628] on span "I’m ready, start paper" at bounding box center [127, 624] width 97 height 12
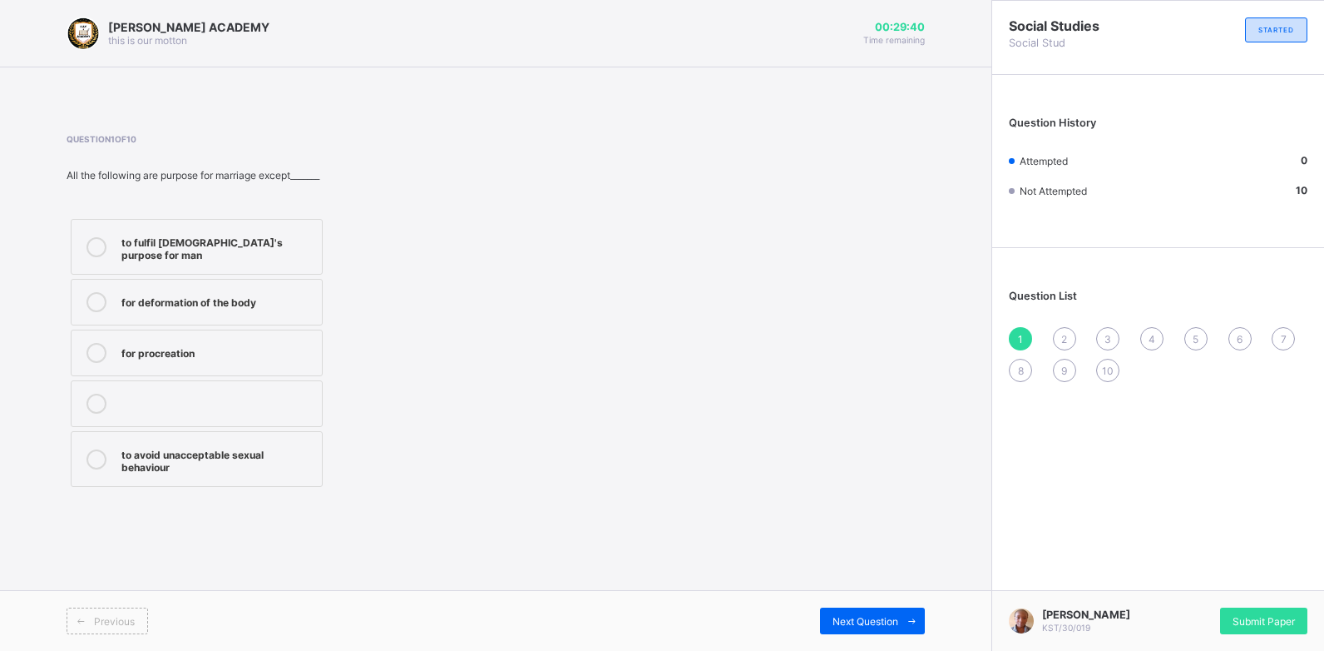
click at [278, 292] on div "for deformation of the body" at bounding box center [217, 300] width 192 height 17
click at [848, 616] on span "Next Question" at bounding box center [866, 621] width 66 height 12
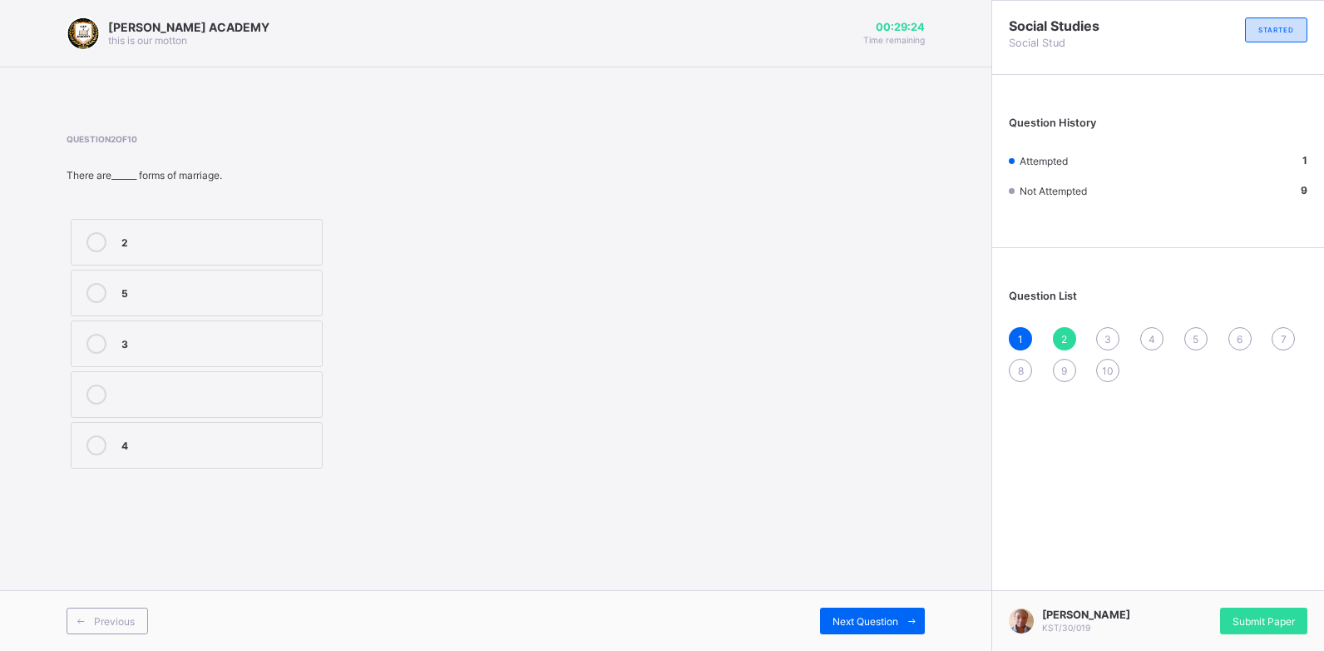
click at [319, 225] on label "2" at bounding box center [197, 242] width 252 height 47
click at [880, 615] on span "Next Question" at bounding box center [866, 621] width 66 height 12
click at [285, 228] on label "greek" at bounding box center [197, 242] width 252 height 47
click at [860, 620] on span "Next Question" at bounding box center [866, 621] width 66 height 12
click at [321, 248] on label "nuclear family" at bounding box center [197, 242] width 252 height 47
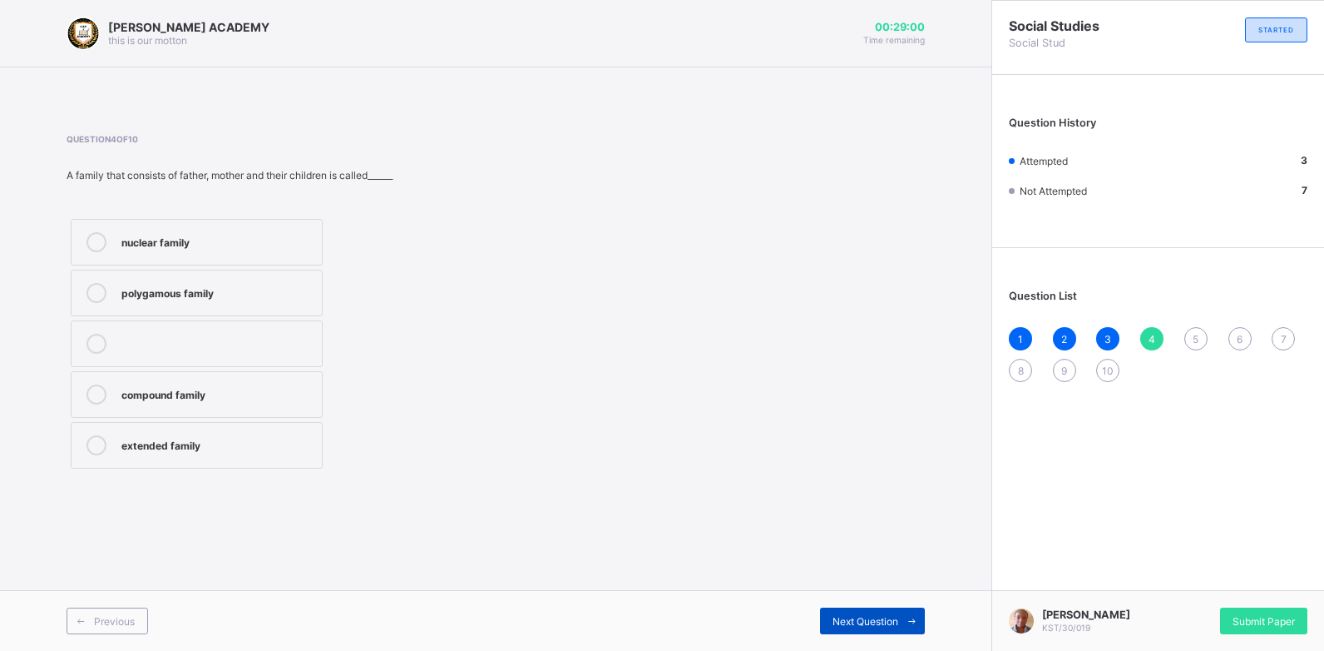
click at [877, 616] on span "Next Question" at bounding box center [866, 621] width 66 height 12
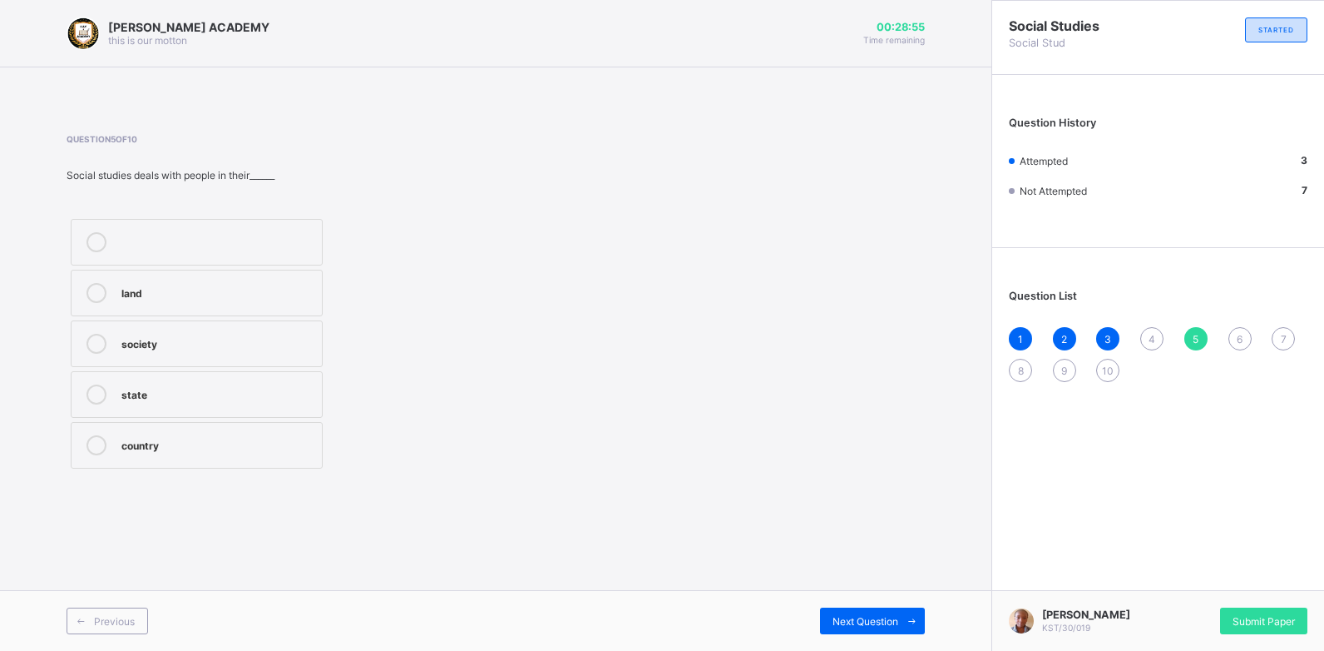
click at [303, 332] on label "society" at bounding box center [197, 343] width 252 height 47
click at [861, 615] on span "Next Question" at bounding box center [866, 621] width 66 height 12
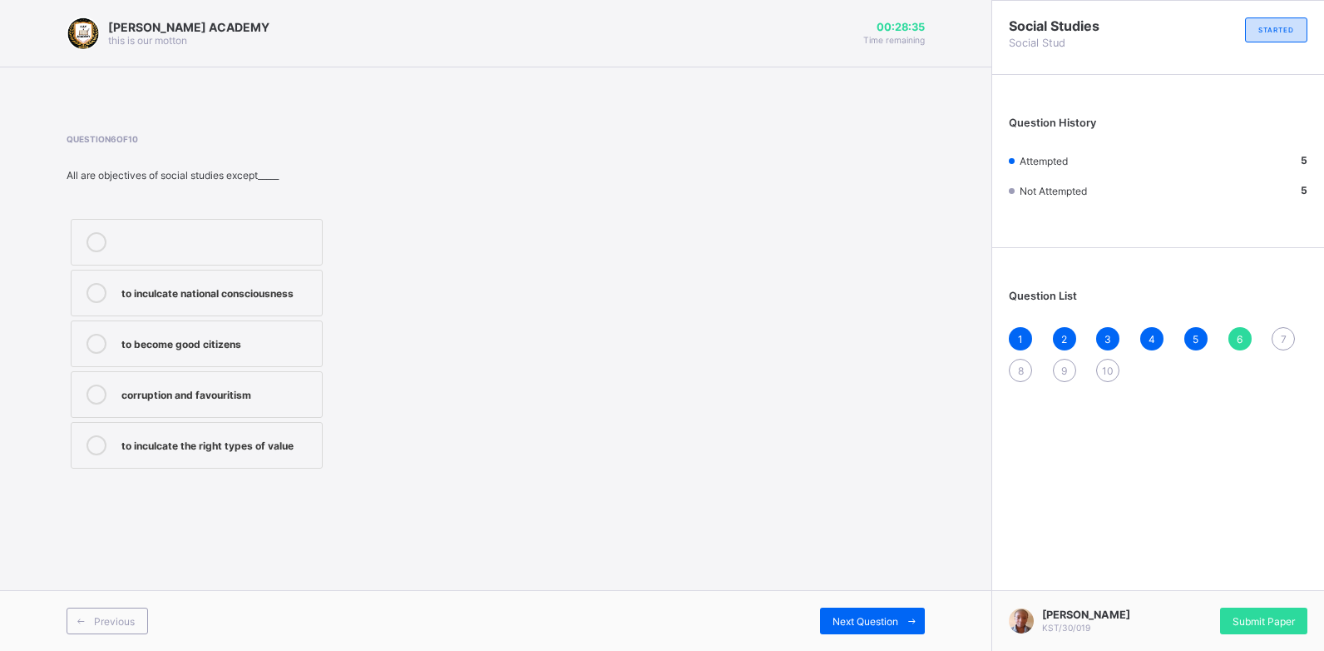
click at [299, 385] on div "corruption and favouritism" at bounding box center [217, 392] width 192 height 17
click at [878, 621] on span "Next Question" at bounding box center [866, 621] width 66 height 12
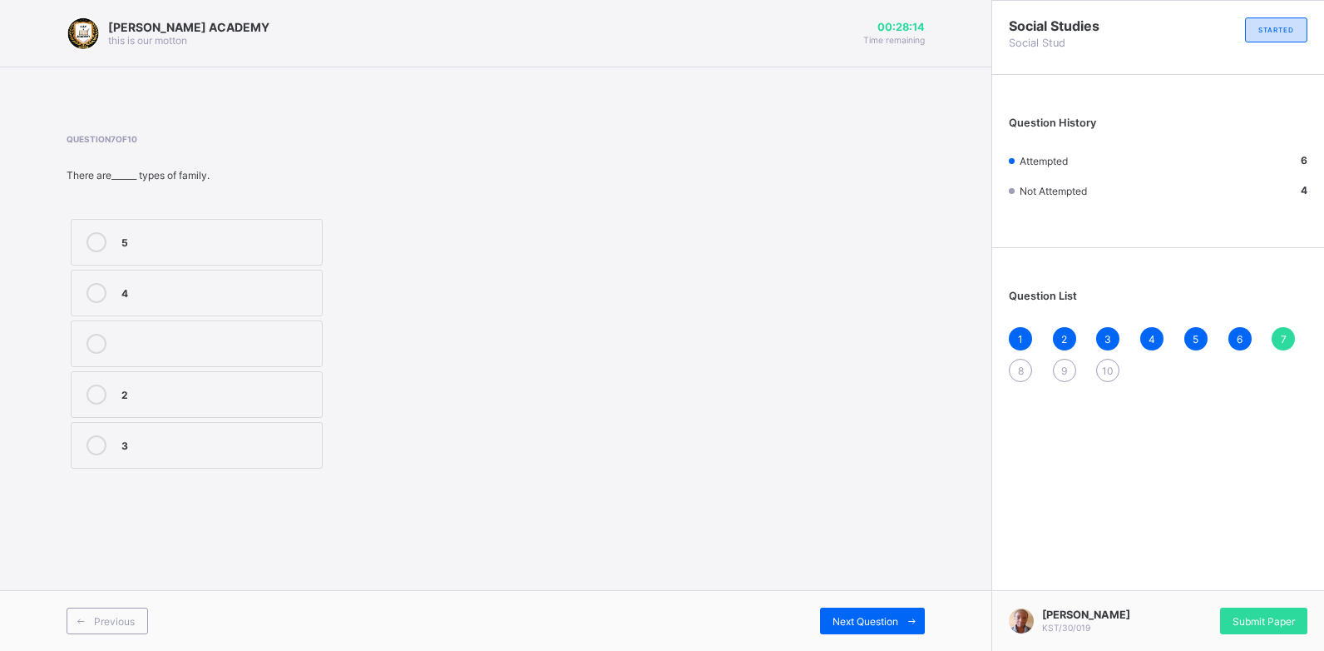
click at [308, 423] on label "3" at bounding box center [197, 445] width 252 height 47
click at [851, 608] on div "Next Question" at bounding box center [872, 620] width 105 height 27
click at [319, 290] on label "labouring" at bounding box center [197, 293] width 252 height 47
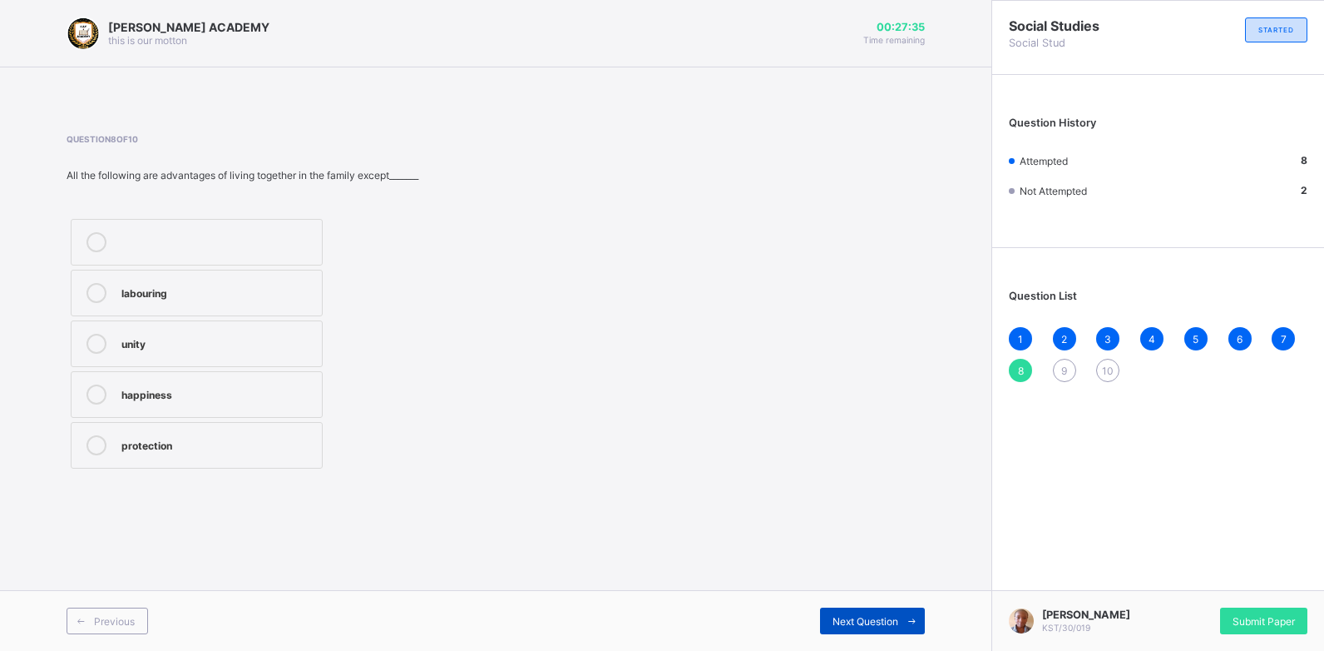
click at [835, 612] on div "Next Question" at bounding box center [872, 620] width 105 height 27
click at [287, 230] on label "marriage" at bounding box center [197, 242] width 252 height 47
click at [834, 613] on div "Next Question" at bounding box center [872, 620] width 105 height 27
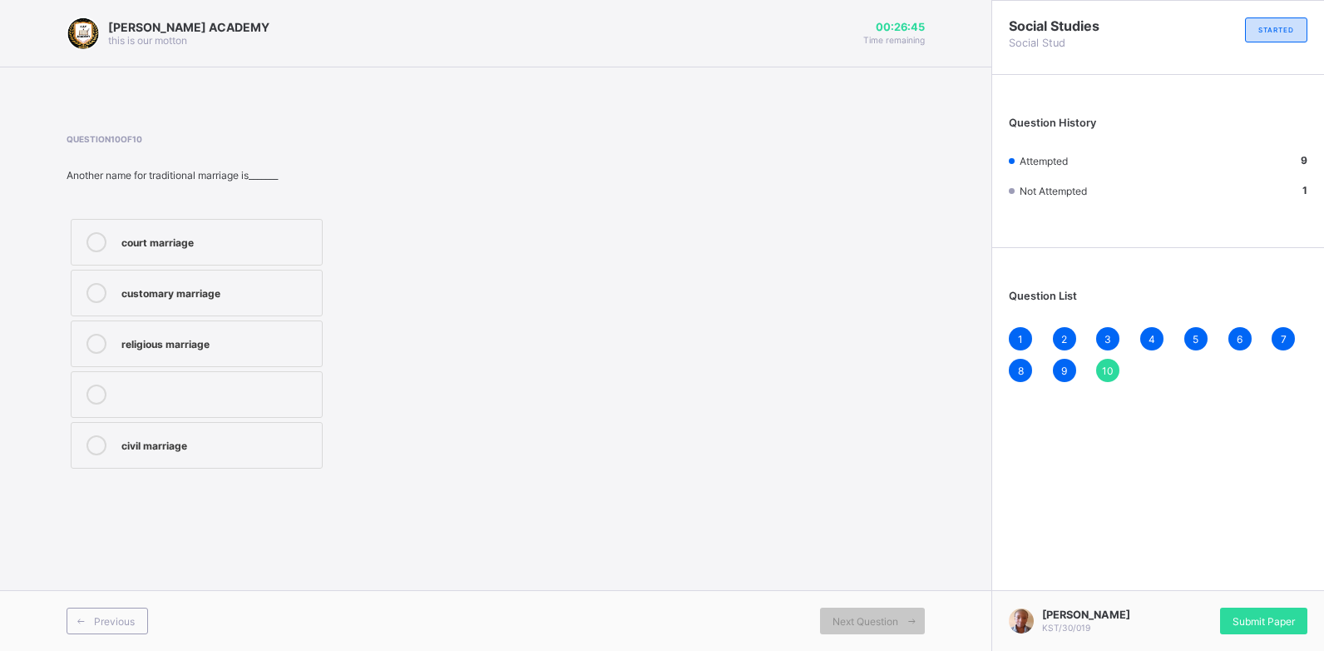
click at [299, 284] on div "customary marriage" at bounding box center [217, 291] width 192 height 17
click at [1242, 615] on span "Submit Paper" at bounding box center [1264, 621] width 62 height 12
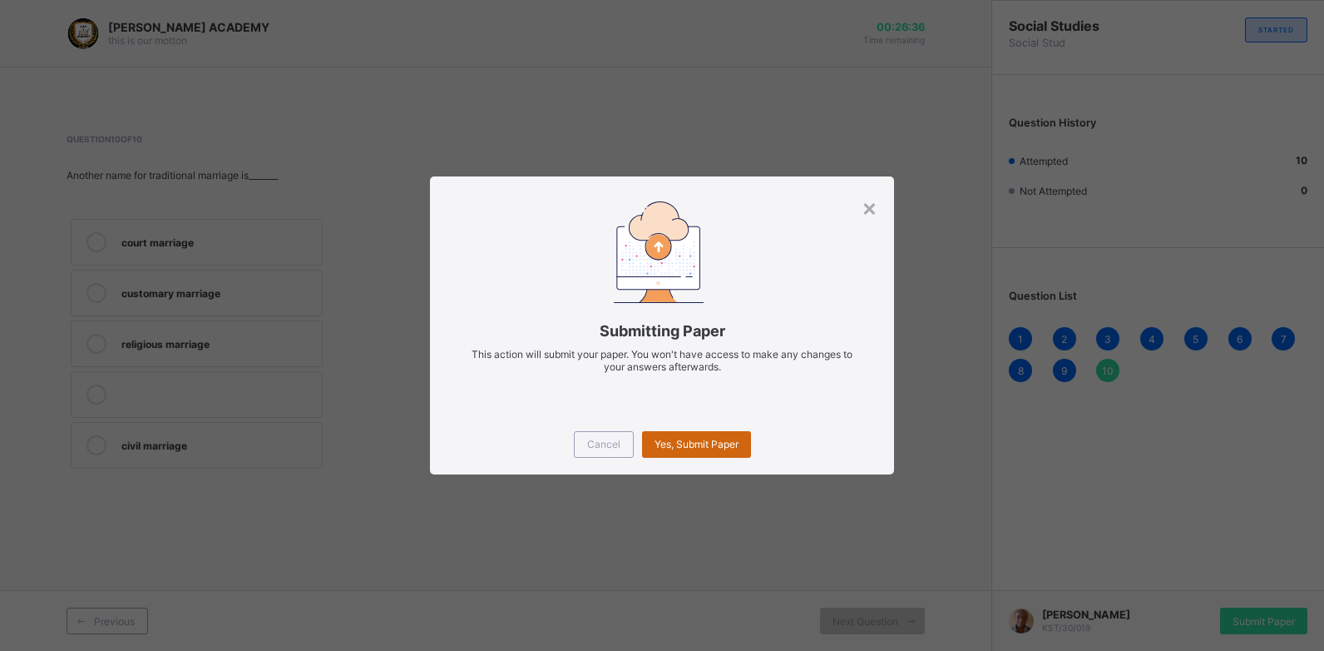
click at [725, 436] on div "Yes, Submit Paper" at bounding box center [696, 444] width 109 height 27
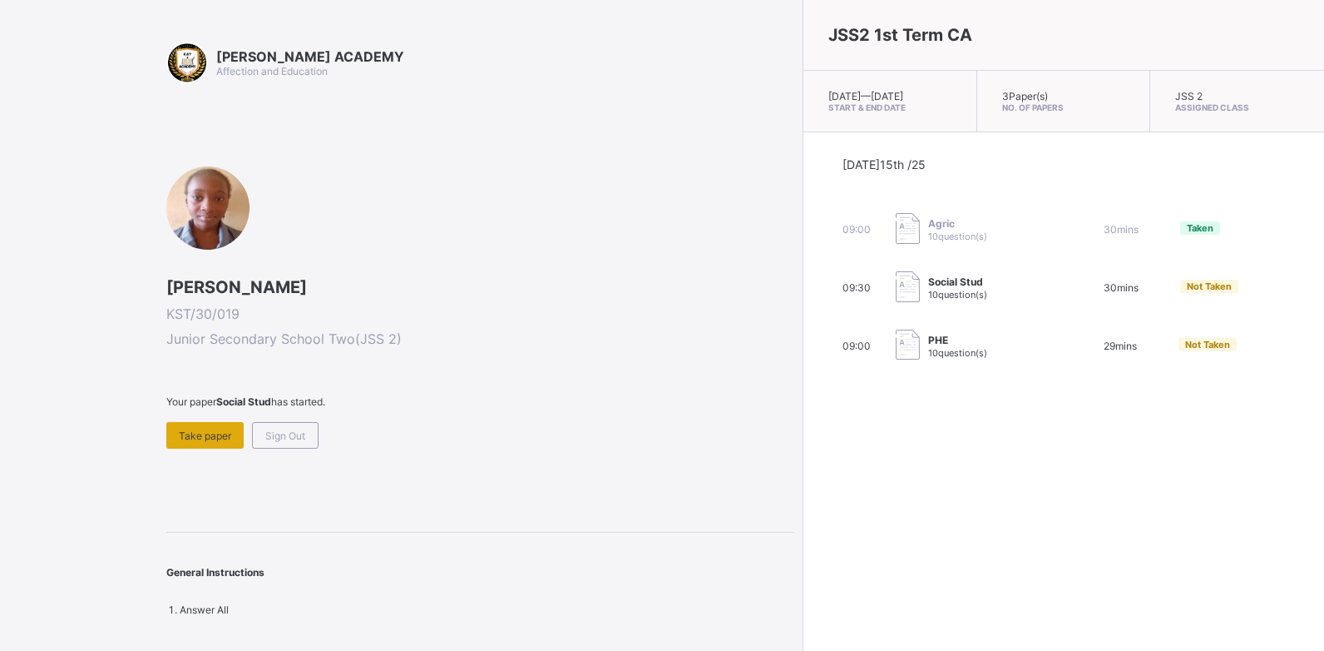
click at [220, 431] on span "Take paper" at bounding box center [205, 435] width 52 height 12
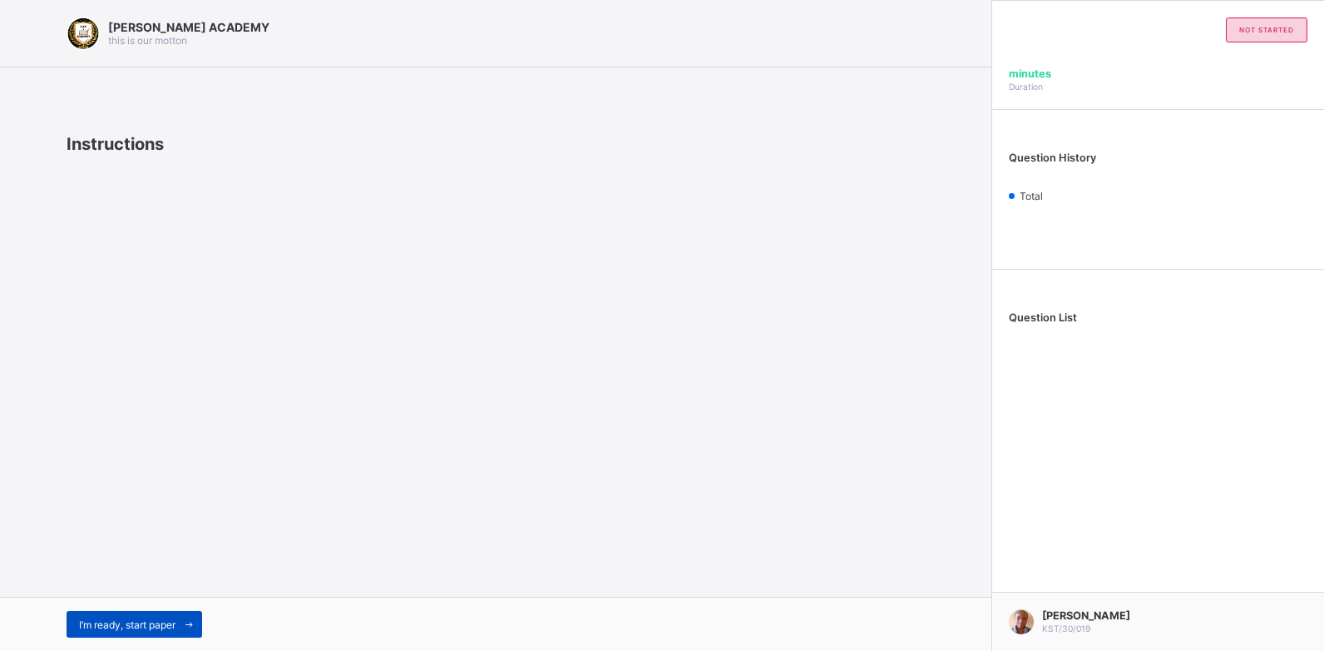
click at [146, 615] on div "I’m ready, start paper" at bounding box center [135, 624] width 136 height 27
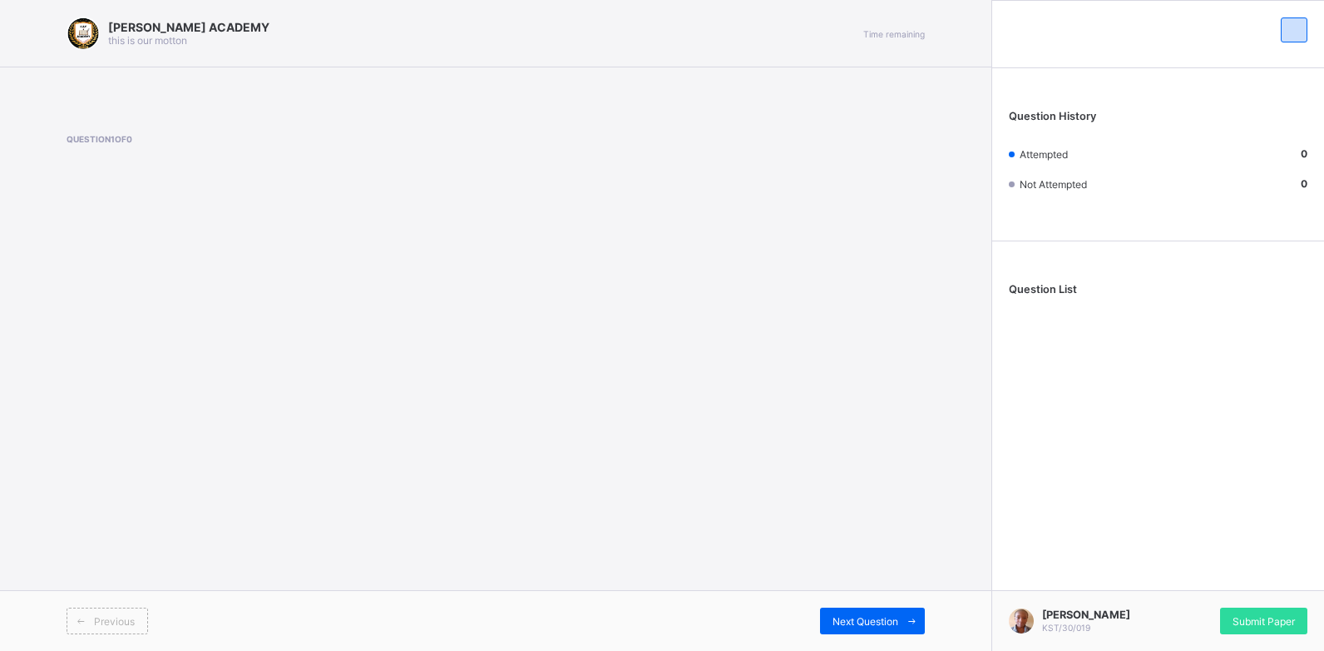
click at [246, 458] on div "[PERSON_NAME] ACADEMY this is our [PERSON_NAME] Time remaining Question 1 of 0 …" at bounding box center [496, 325] width 992 height 651
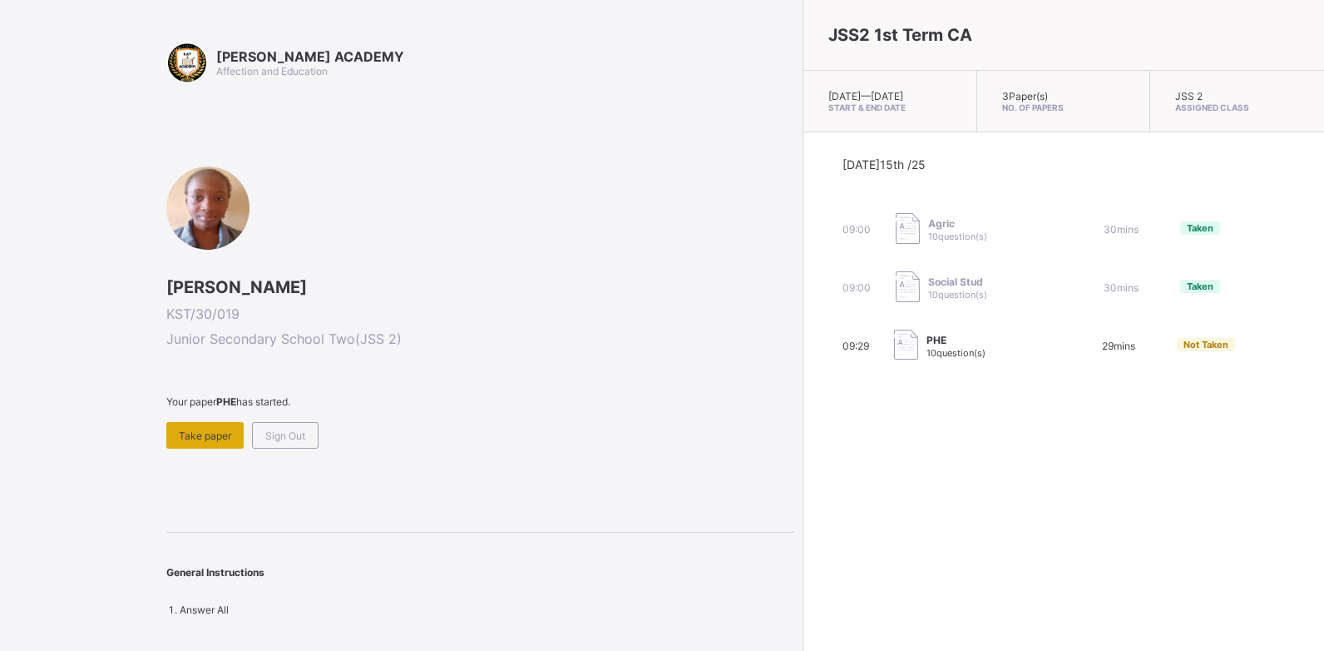
click at [227, 429] on span "Take paper" at bounding box center [205, 435] width 52 height 12
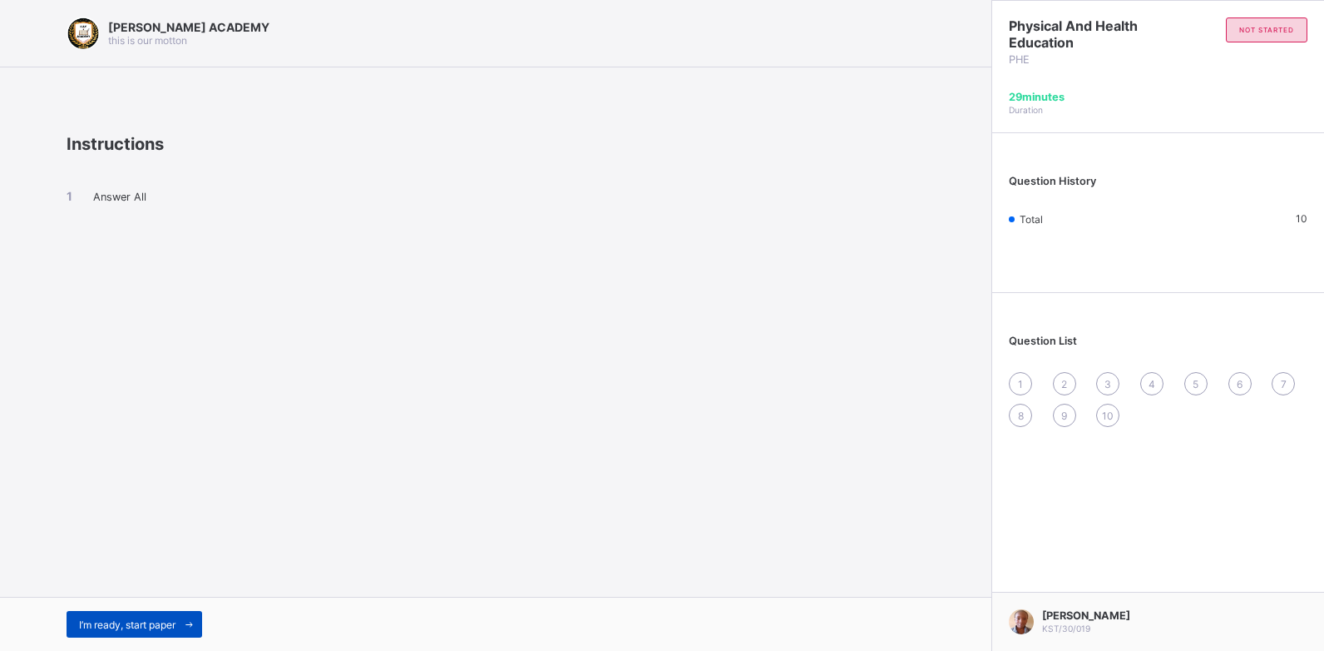
click at [98, 630] on span "I’m ready, start paper" at bounding box center [127, 624] width 97 height 12
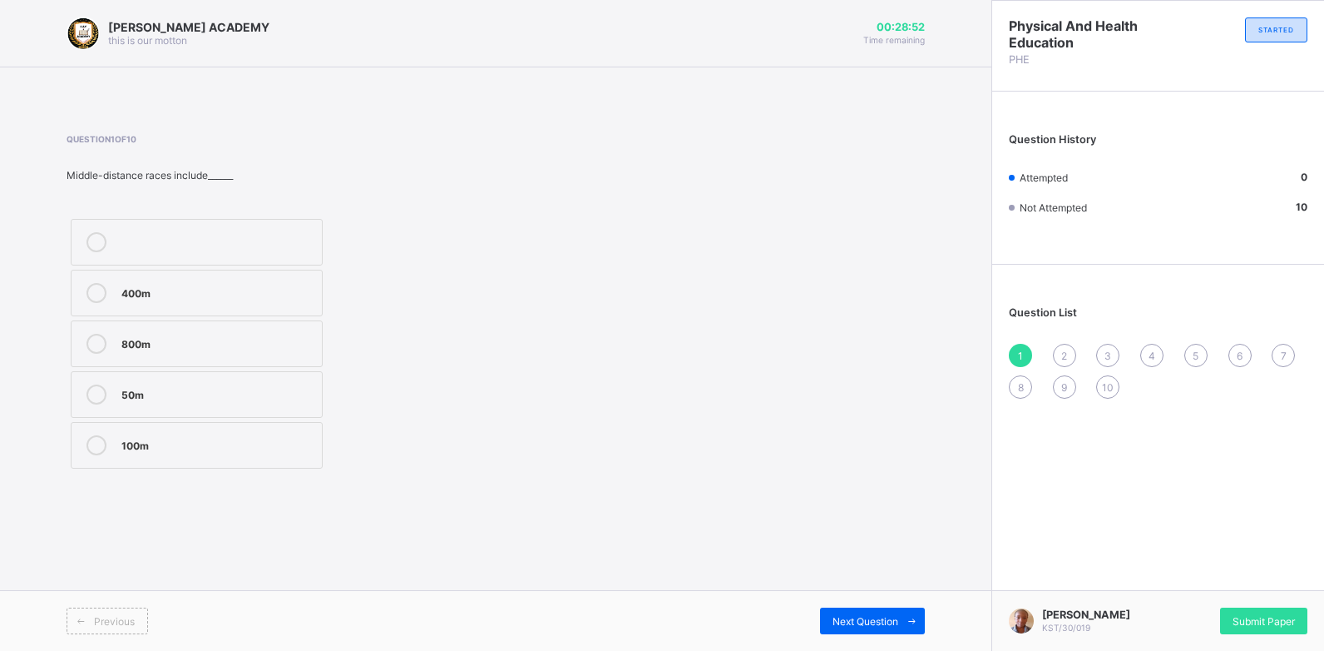
click at [142, 338] on div "800m" at bounding box center [217, 342] width 192 height 17
click at [833, 632] on div "Next Question" at bounding box center [872, 620] width 105 height 27
click at [290, 451] on div "Yoruba" at bounding box center [217, 443] width 192 height 17
click at [829, 619] on div "Next Question" at bounding box center [872, 620] width 105 height 27
click at [311, 450] on div "Indoor" at bounding box center [217, 443] width 192 height 17
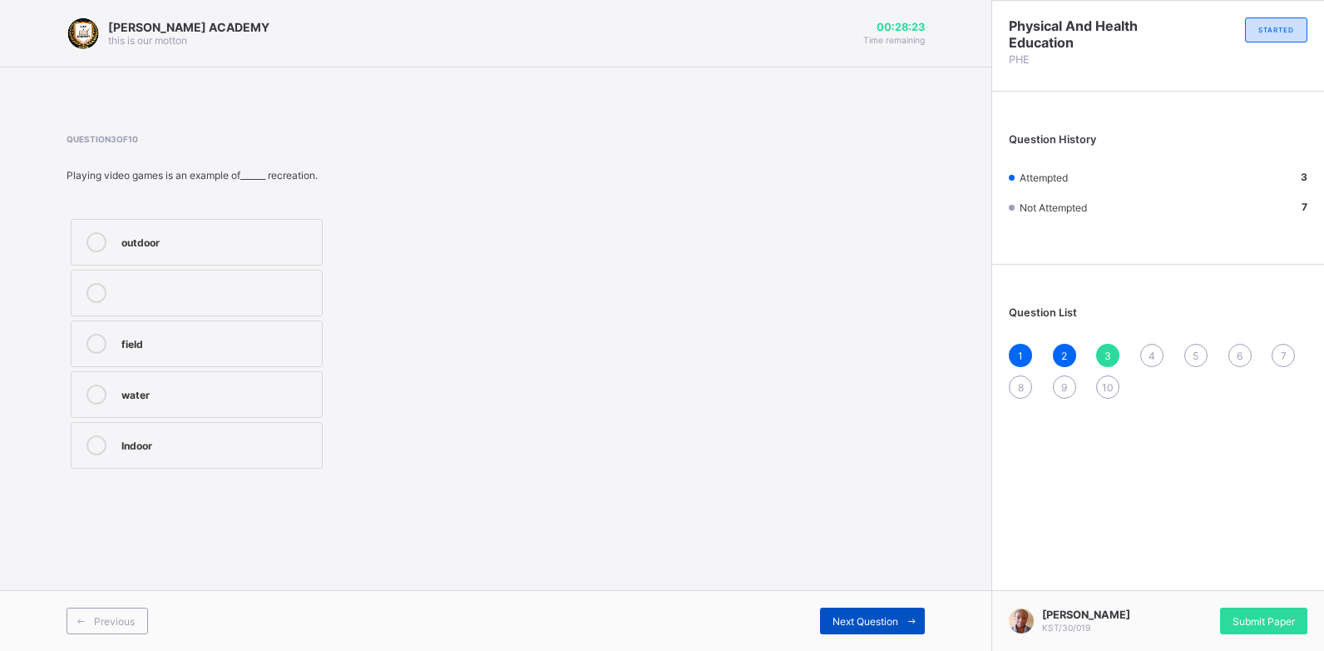
click at [860, 616] on span "Next Question" at bounding box center [866, 621] width 66 height 12
click at [306, 254] on label "outdoor" at bounding box center [197, 242] width 252 height 47
click at [825, 620] on div "Next Question" at bounding box center [872, 620] width 105 height 27
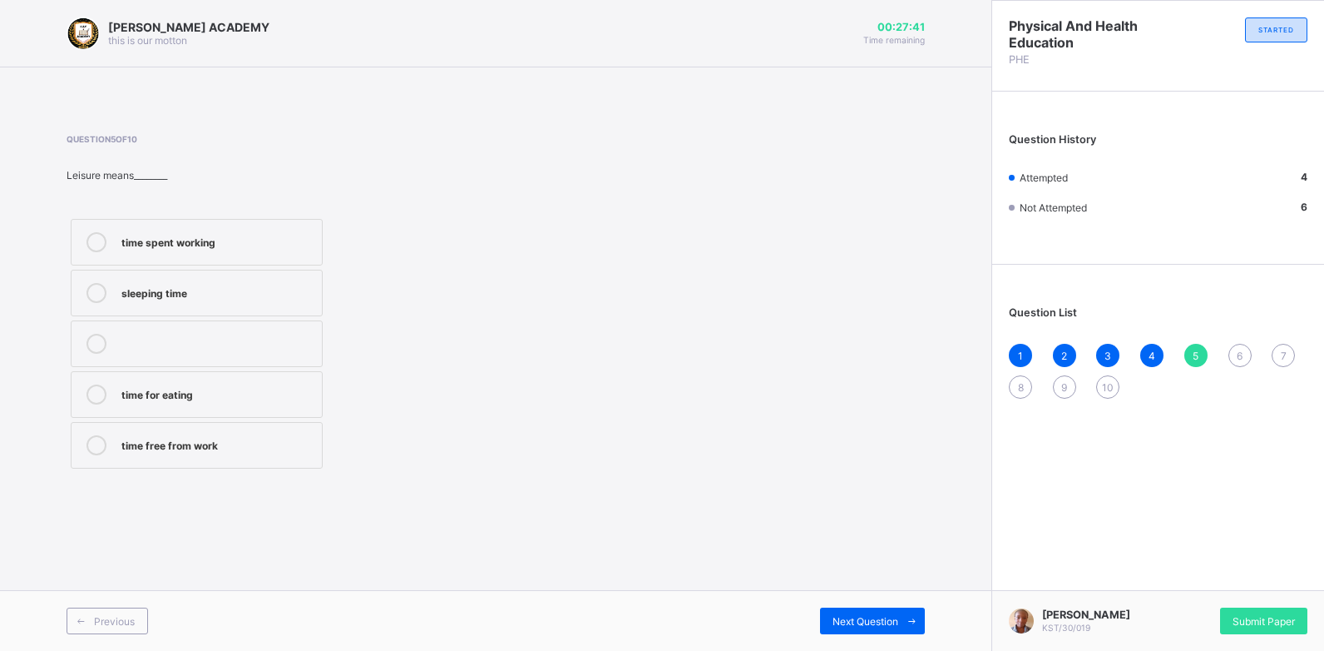
click at [313, 451] on div "time free from work" at bounding box center [217, 443] width 192 height 17
click at [854, 621] on span "Next Question" at bounding box center [866, 621] width 66 height 12
click at [287, 290] on div "activities done during free time" at bounding box center [217, 291] width 192 height 17
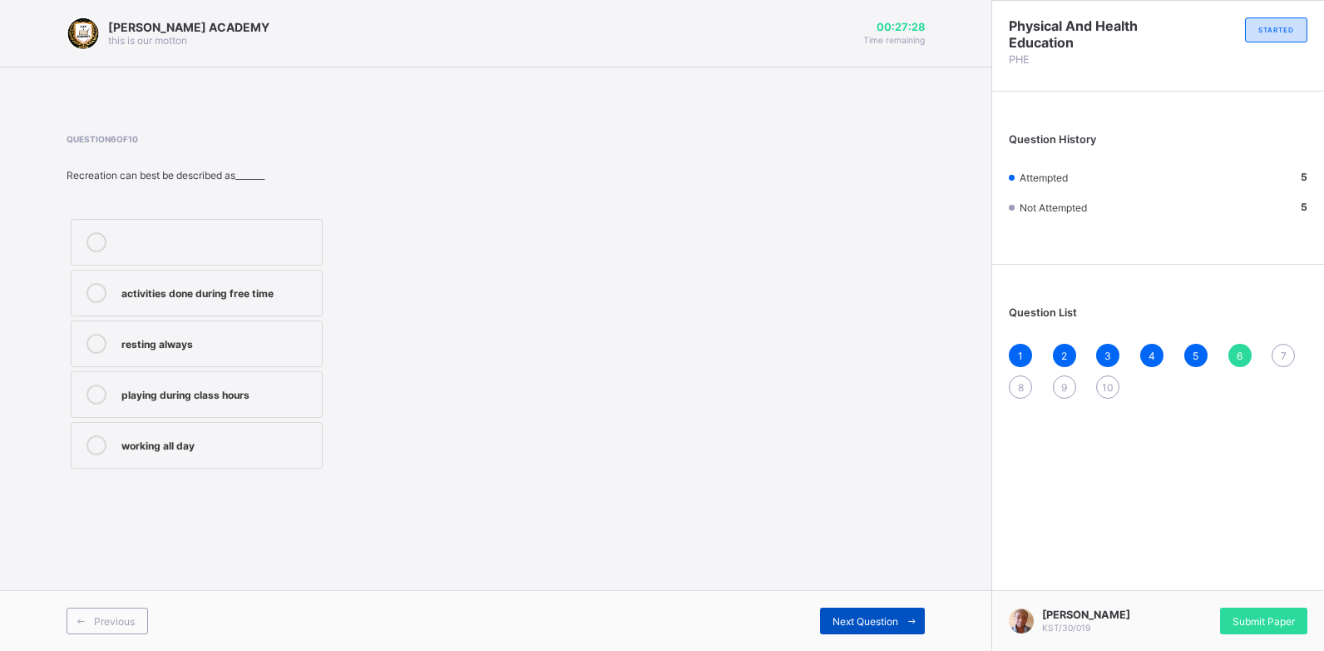
click at [866, 616] on span "Next Question" at bounding box center [866, 621] width 66 height 12
click at [302, 290] on div "refresh the body and mind" at bounding box center [217, 291] width 192 height 17
click at [831, 629] on div "Next Question" at bounding box center [872, 620] width 105 height 27
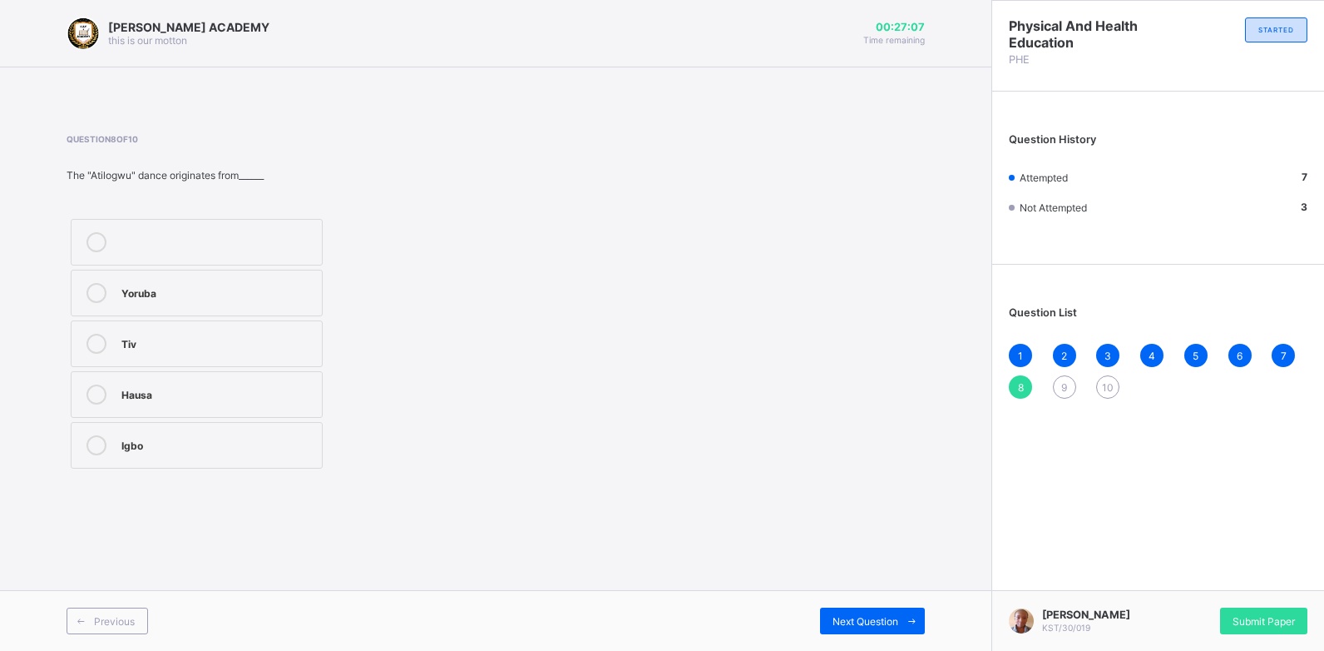
click at [256, 449] on div "Igbo" at bounding box center [217, 443] width 192 height 17
click at [869, 615] on span "Next Question" at bounding box center [866, 621] width 66 height 12
click at [281, 379] on label "swimming" at bounding box center [197, 394] width 252 height 47
click at [866, 616] on span "Next Question" at bounding box center [866, 621] width 66 height 12
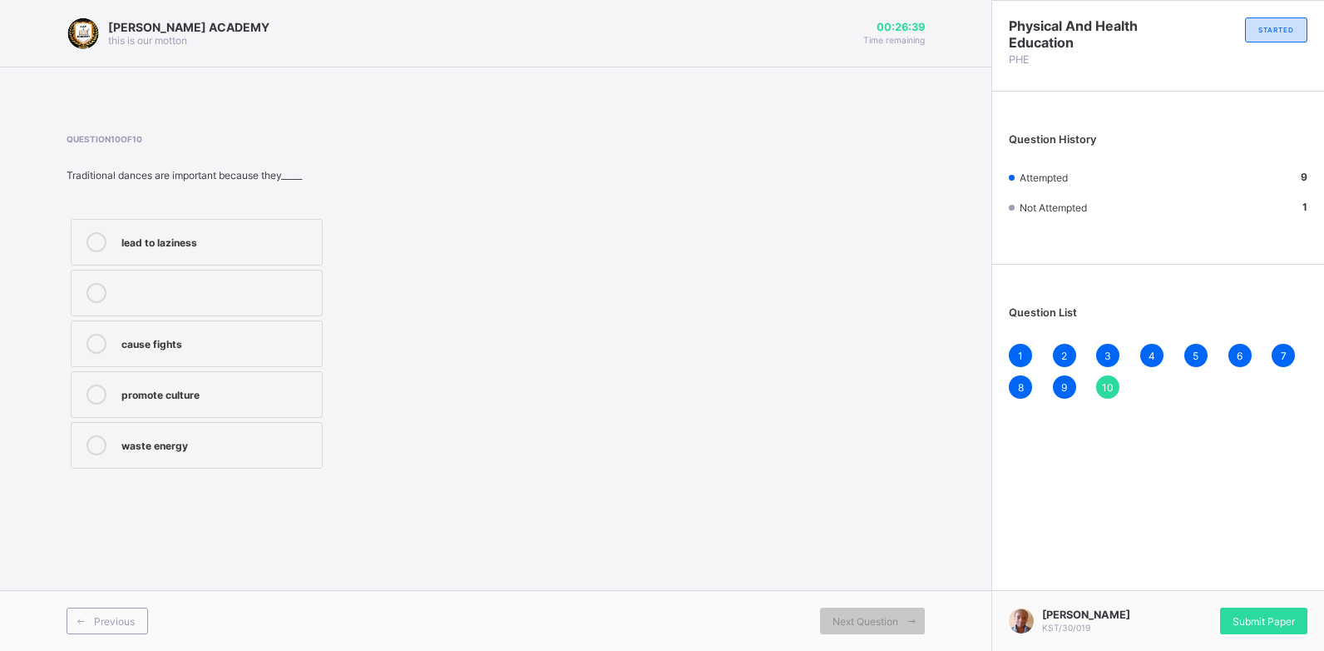
click at [293, 404] on label "promote culture" at bounding box center [197, 394] width 252 height 47
click at [1249, 615] on span "Submit Paper" at bounding box center [1264, 621] width 62 height 12
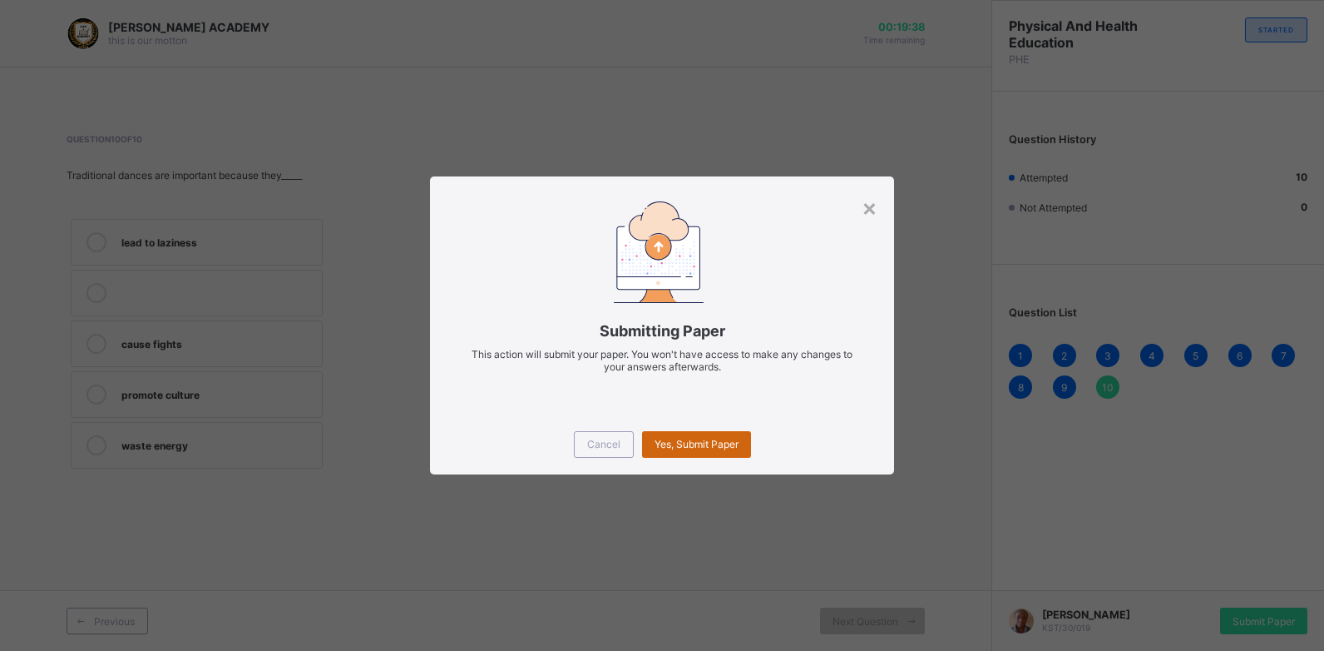
click at [704, 434] on div "Yes, Submit Paper" at bounding box center [696, 444] width 109 height 27
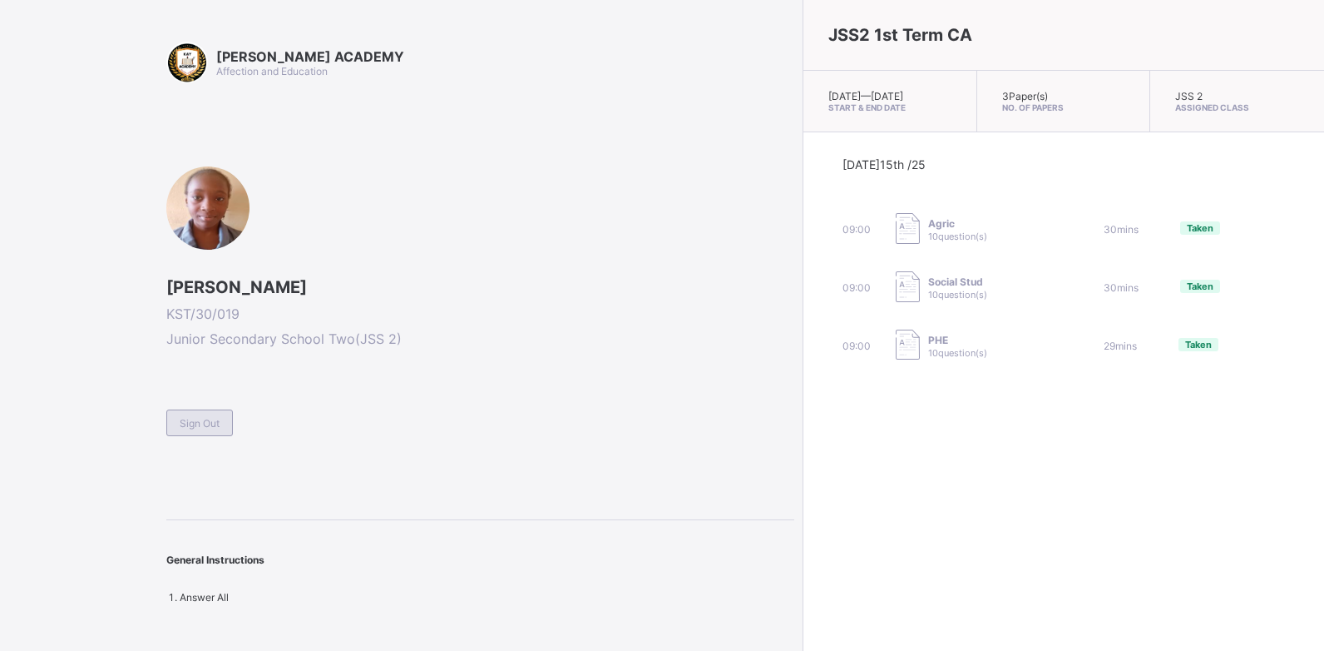
click at [200, 417] on span "Sign Out" at bounding box center [200, 423] width 40 height 12
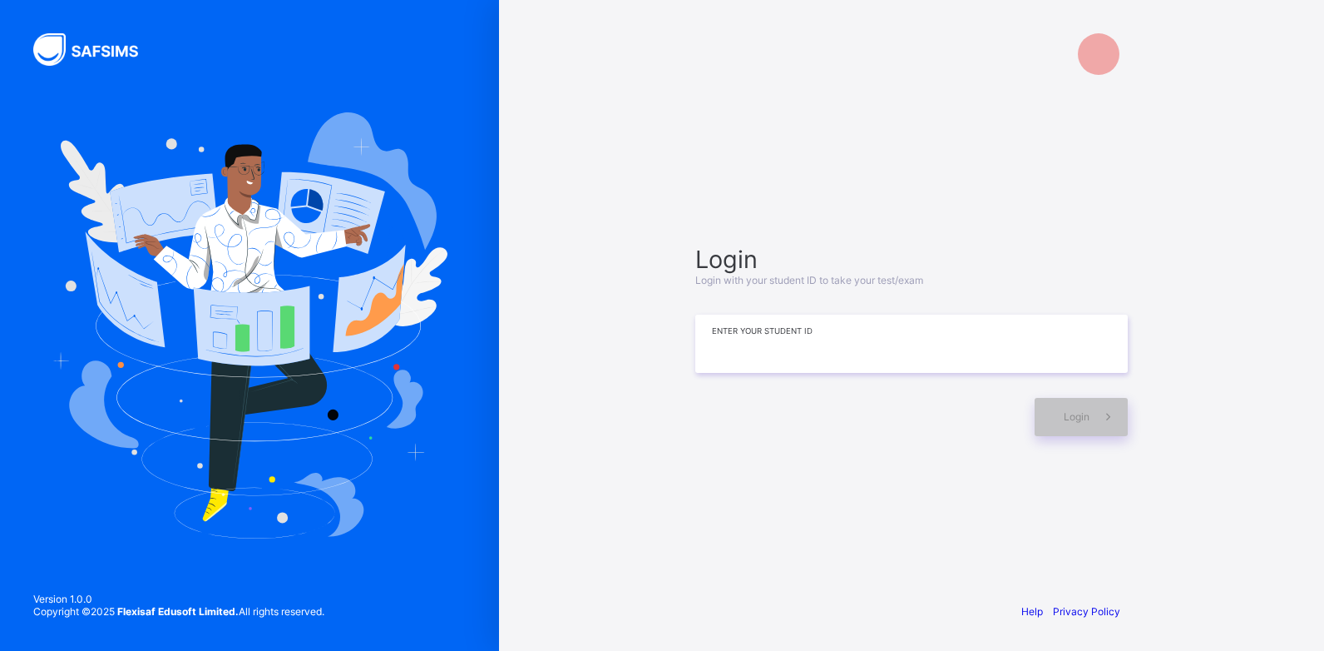
click at [807, 338] on input at bounding box center [911, 343] width 433 height 58
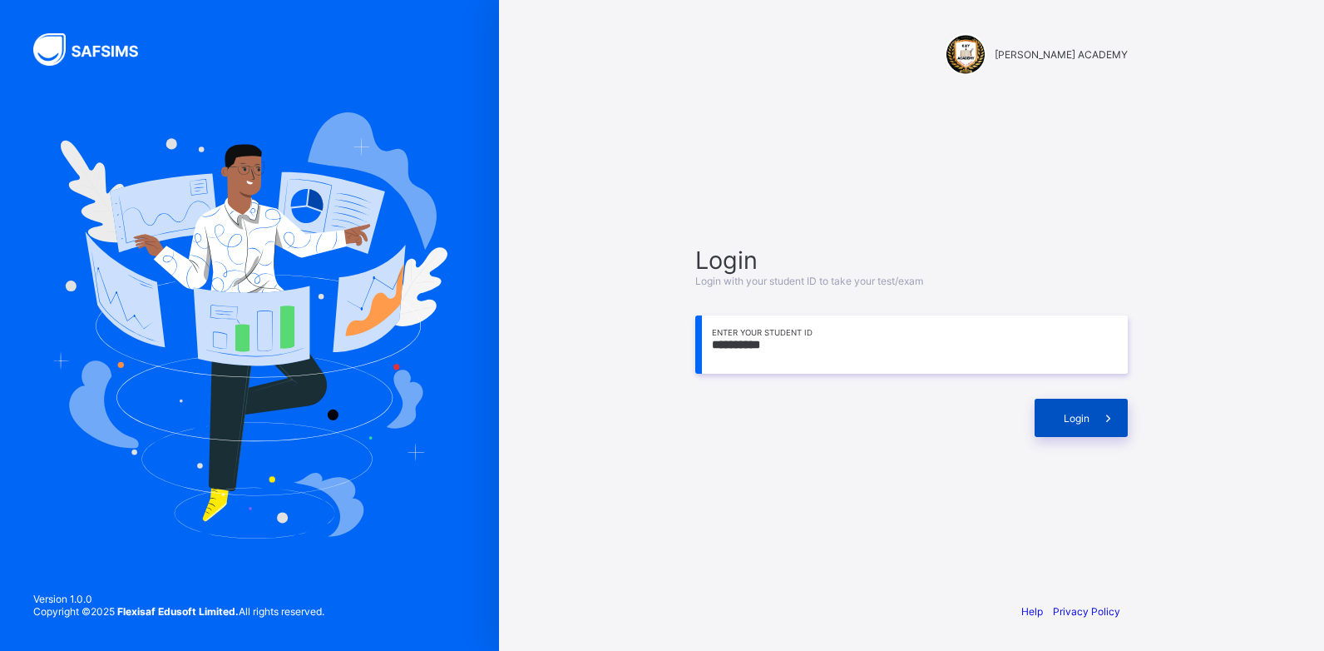
type input "**********"
click at [1112, 423] on icon at bounding box center [1108, 418] width 17 height 16
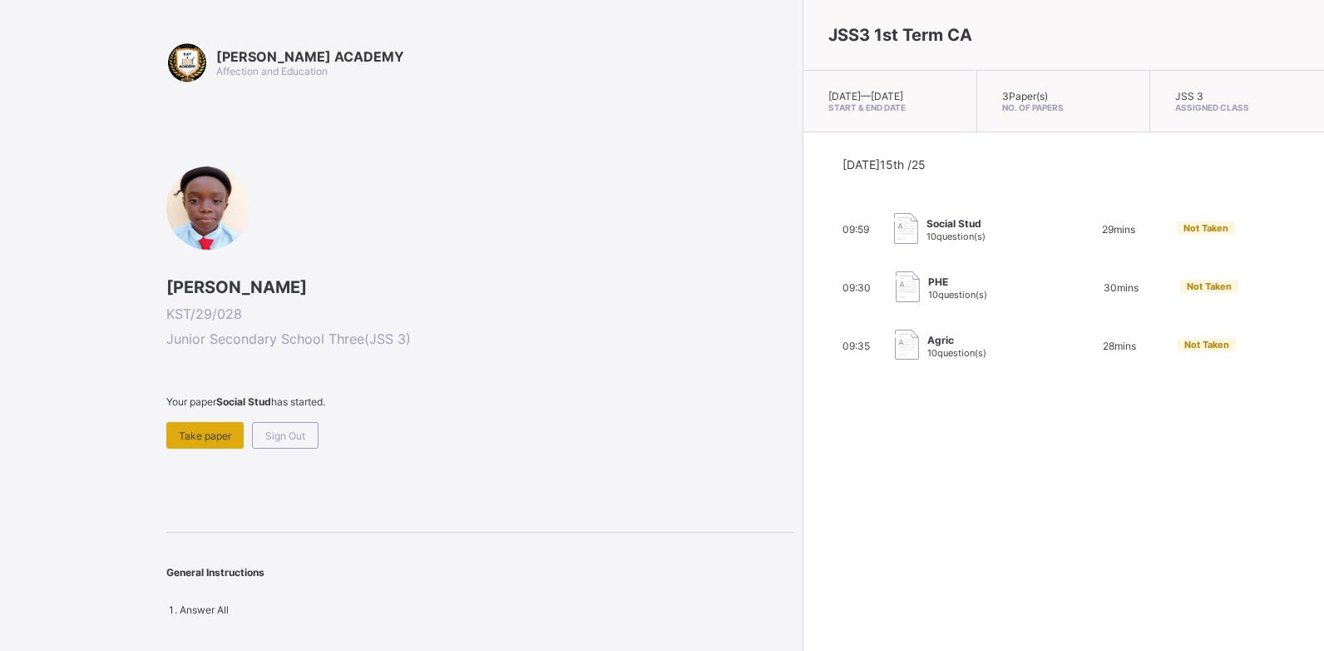
click at [209, 434] on span "Take paper" at bounding box center [205, 435] width 52 height 12
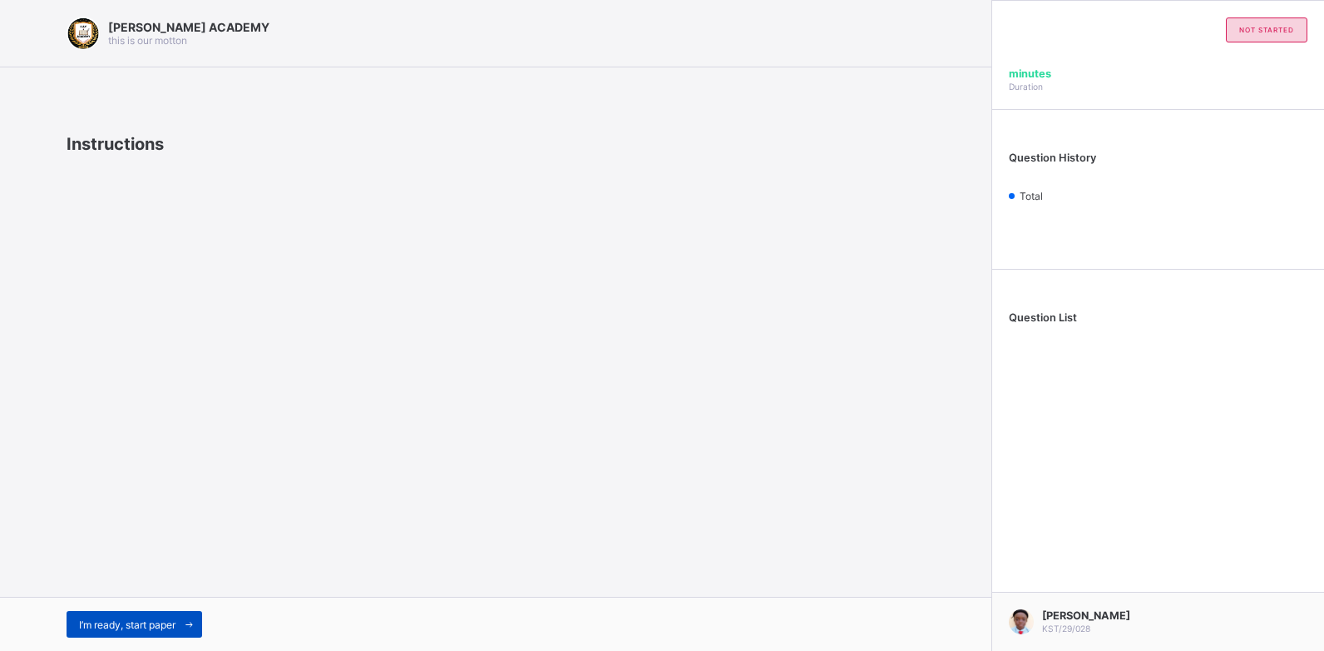
click at [151, 630] on span "I’m ready, start paper" at bounding box center [127, 624] width 97 height 12
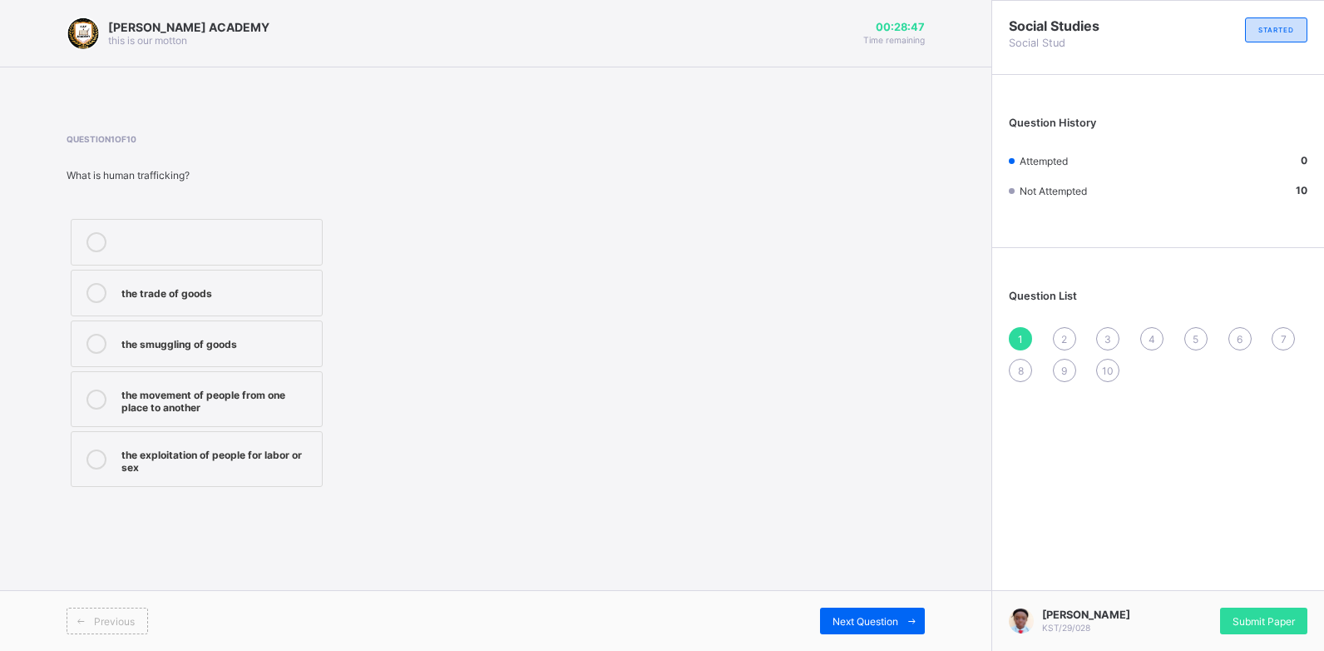
click at [96, 400] on icon at bounding box center [97, 399] width 20 height 20
click at [859, 621] on span "Next Question" at bounding box center [866, 621] width 66 height 12
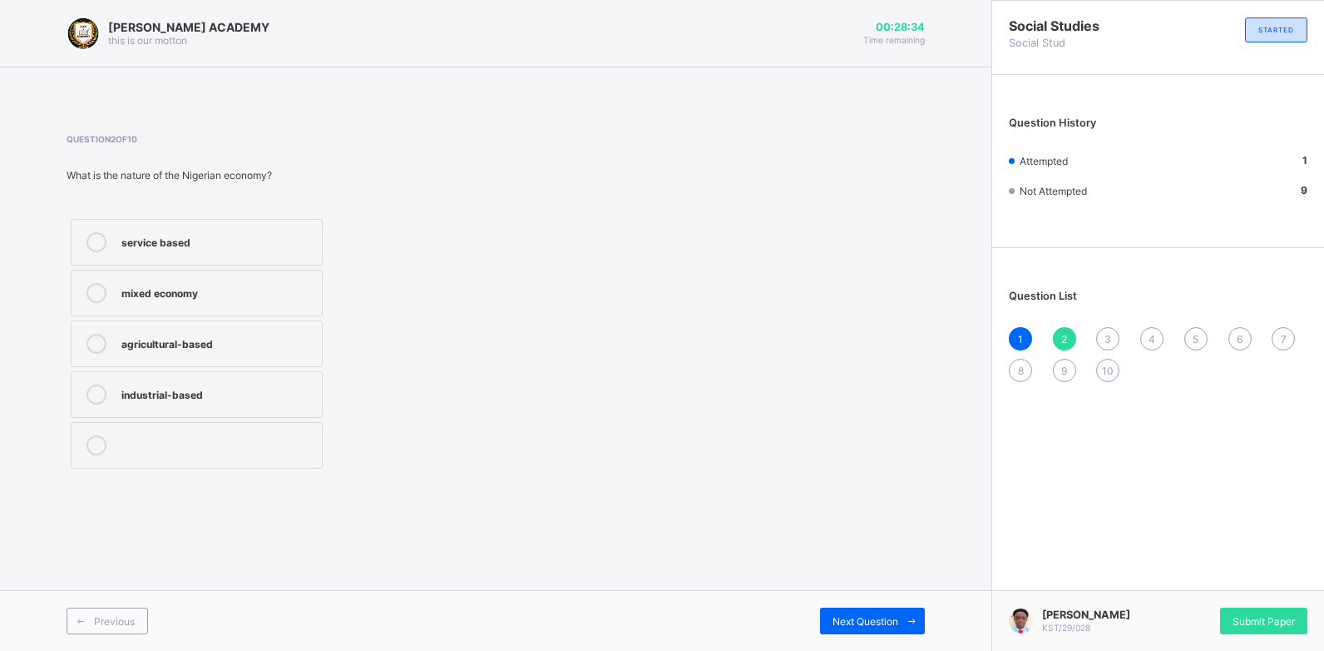
click at [94, 285] on icon at bounding box center [97, 293] width 20 height 20
click at [861, 611] on div "Next Question" at bounding box center [872, 620] width 105 height 27
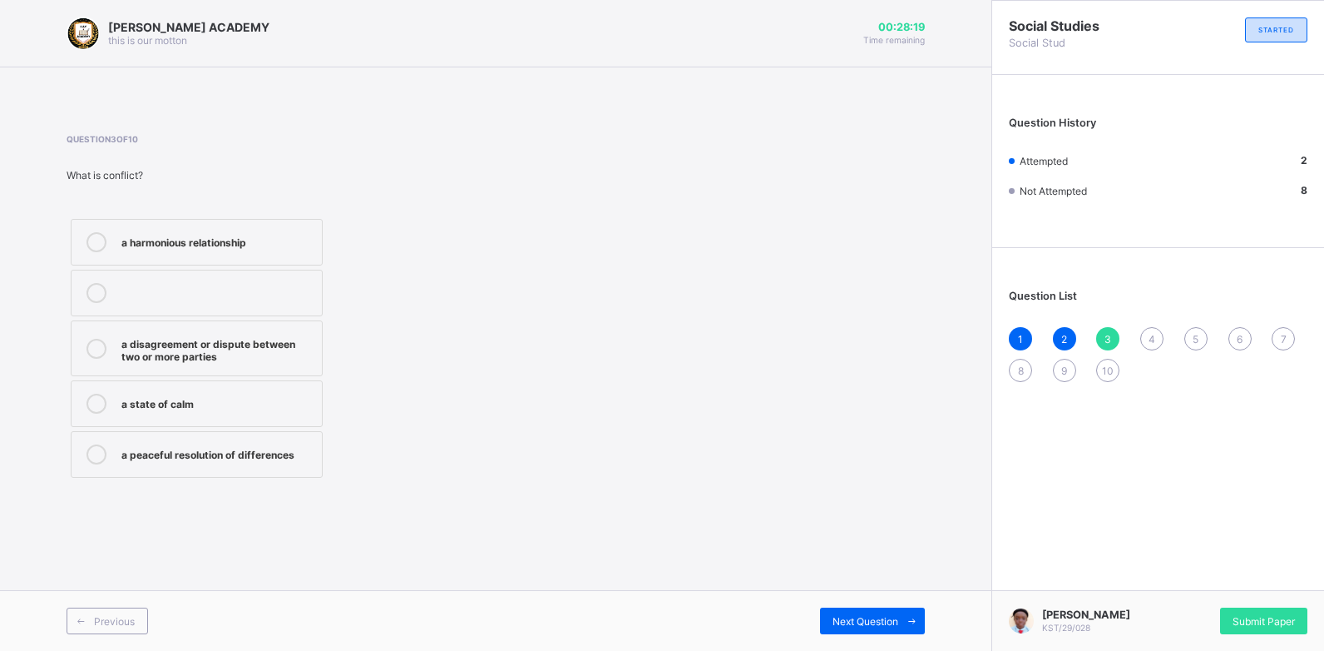
click at [89, 345] on icon at bounding box center [97, 349] width 20 height 20
click at [846, 629] on div "Next Question" at bounding box center [872, 620] width 105 height 27
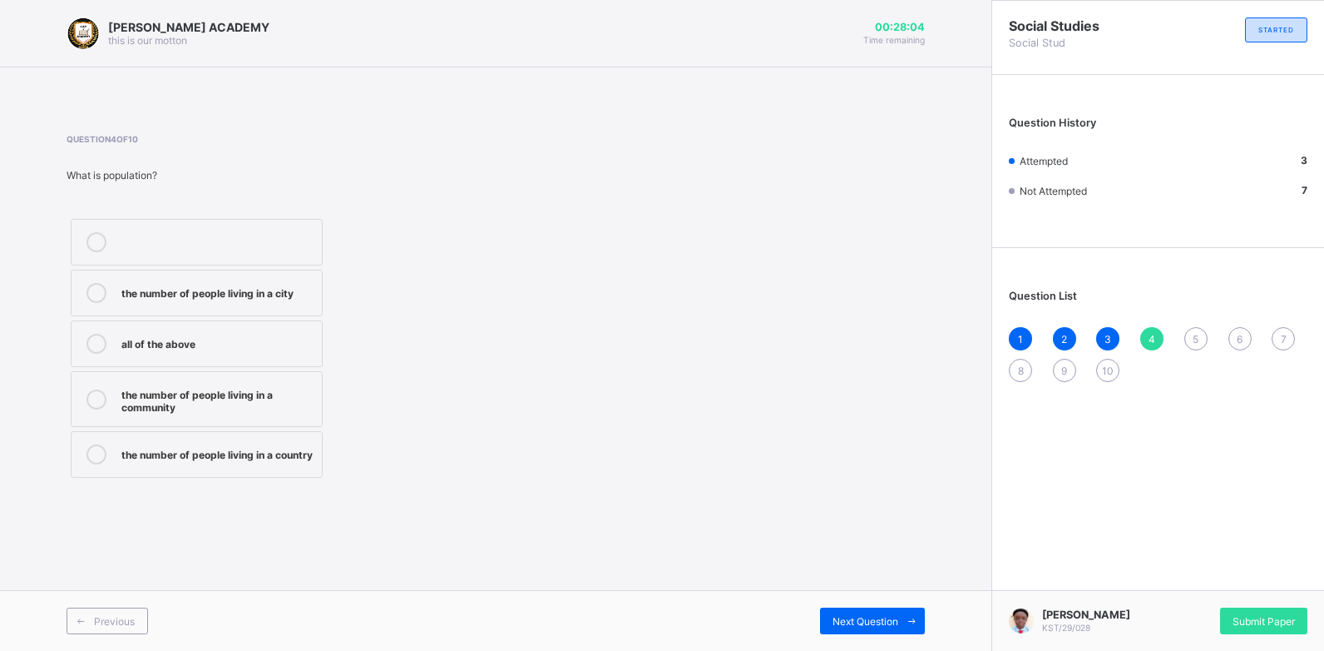
click at [91, 462] on icon at bounding box center [97, 454] width 20 height 20
click at [833, 620] on span "Next Question" at bounding box center [866, 621] width 66 height 12
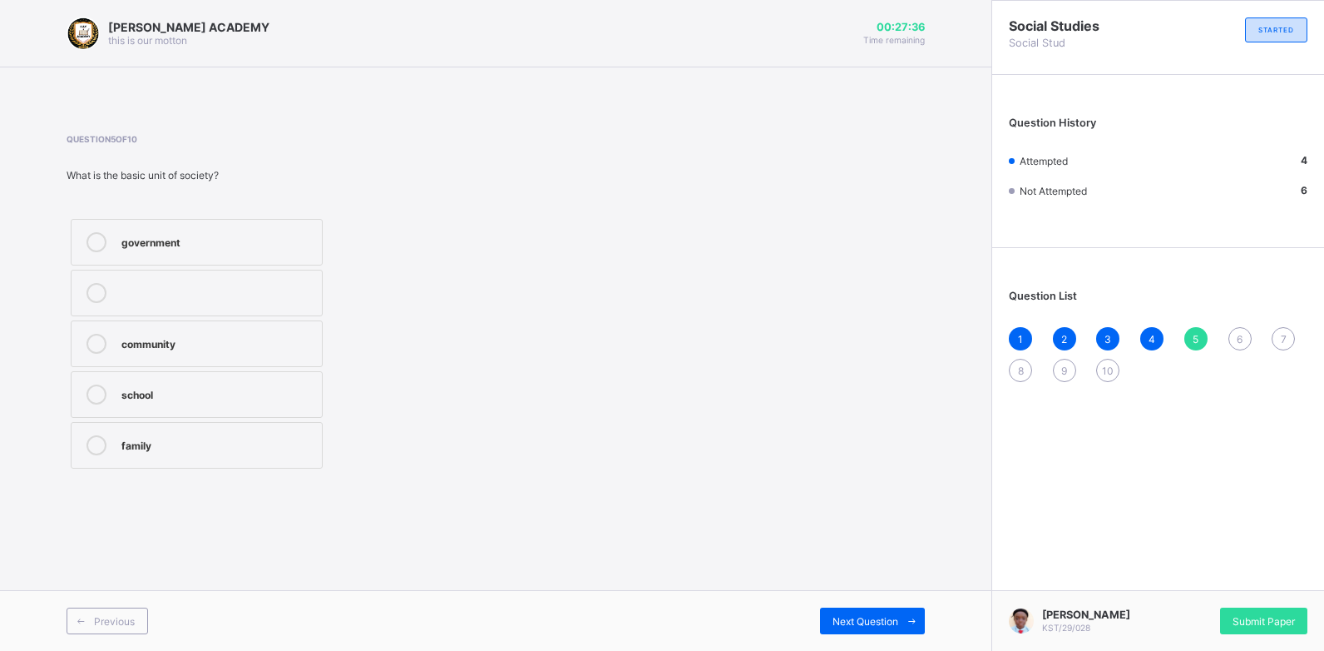
click at [95, 441] on icon at bounding box center [97, 445] width 20 height 20
click at [909, 625] on icon at bounding box center [912, 621] width 12 height 11
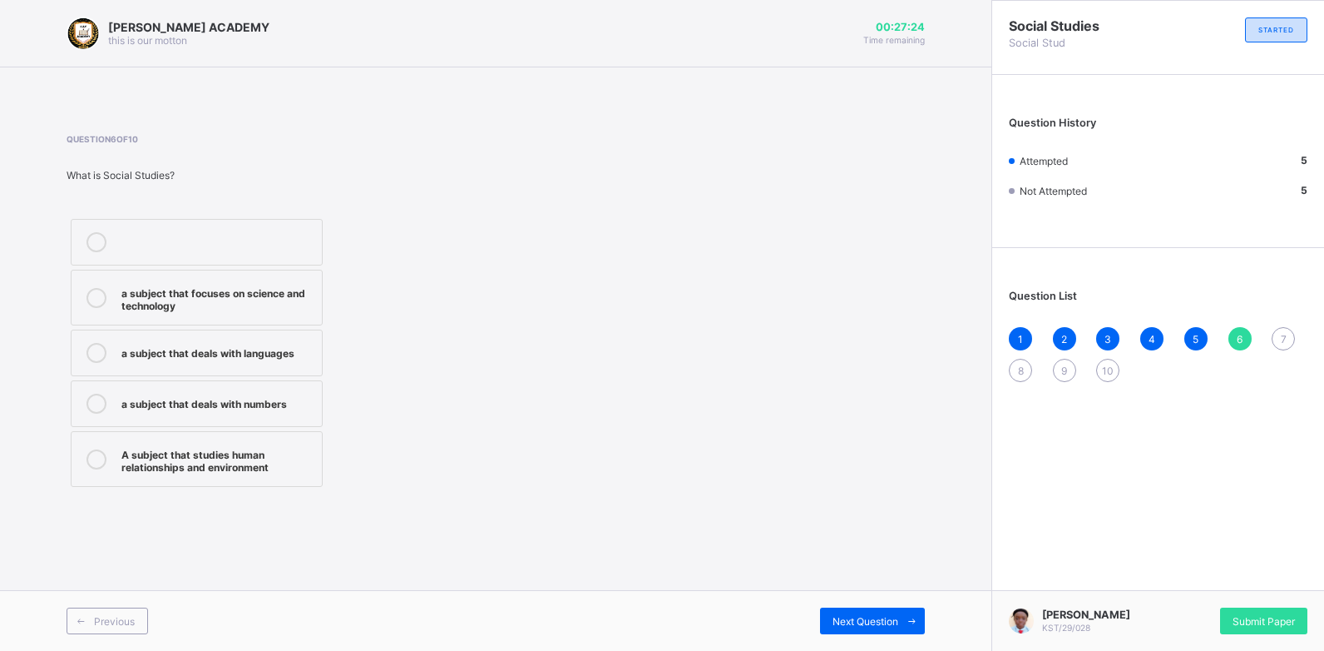
click at [95, 457] on icon at bounding box center [97, 459] width 20 height 20
click at [878, 607] on div "Next Question" at bounding box center [872, 620] width 105 height 27
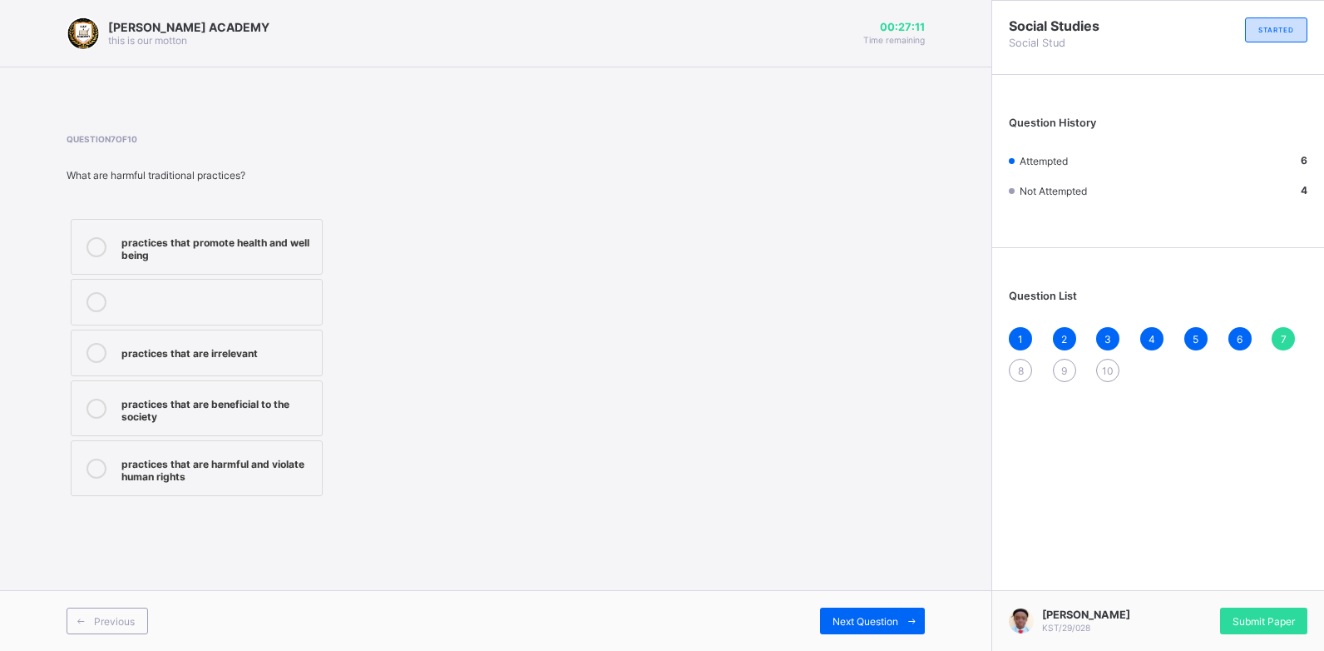
click at [94, 467] on icon at bounding box center [97, 468] width 20 height 20
click at [850, 621] on span "Next Question" at bounding box center [866, 621] width 66 height 12
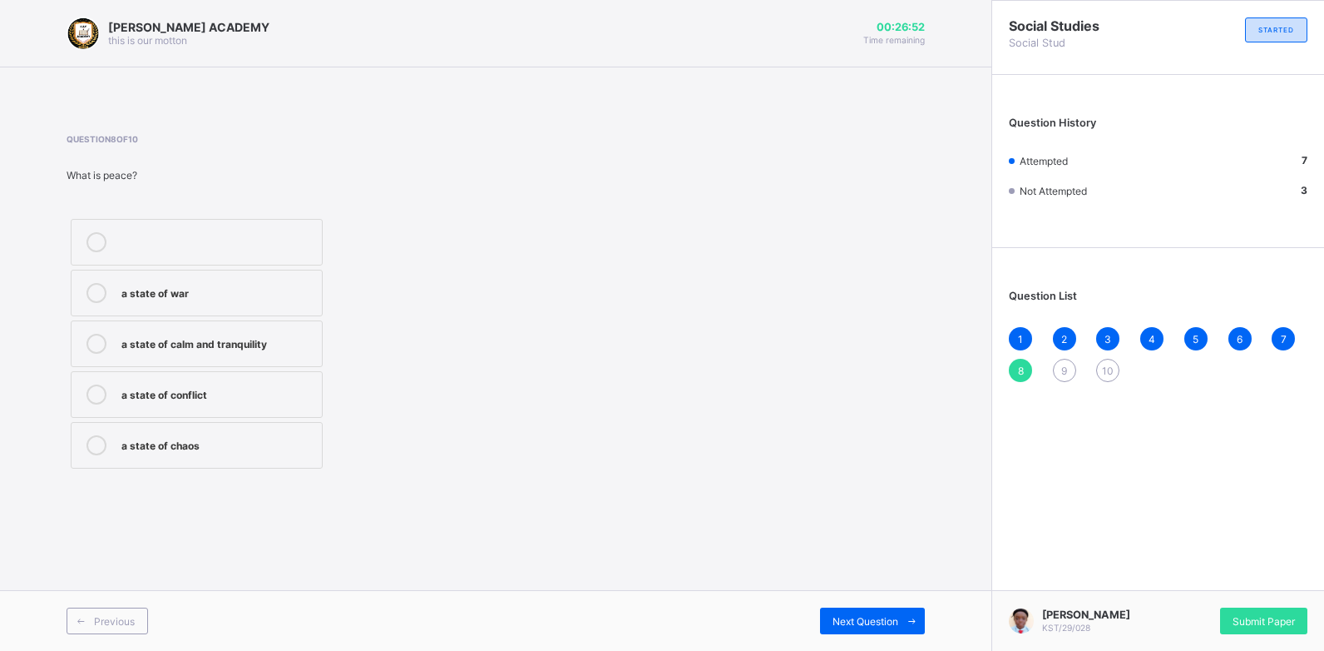
click at [92, 344] on icon at bounding box center [97, 344] width 20 height 20
click at [861, 616] on span "Next Question" at bounding box center [866, 621] width 66 height 12
click at [91, 339] on icon at bounding box center [97, 344] width 20 height 20
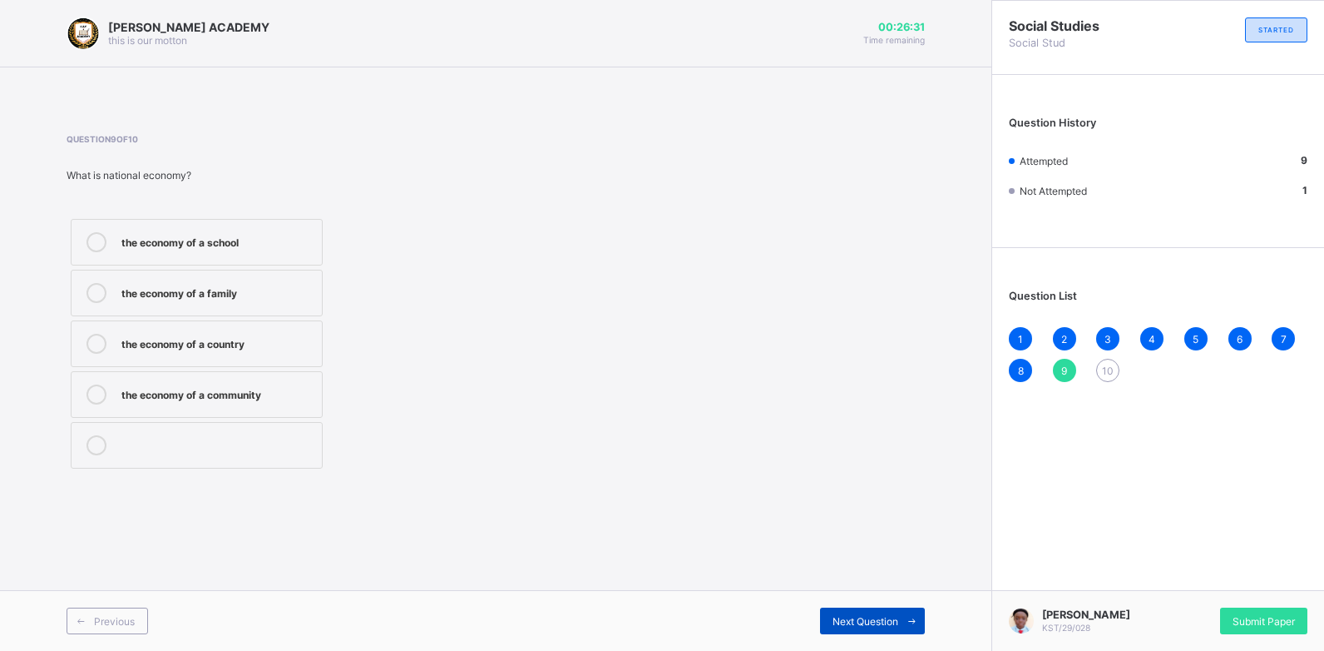
click at [898, 617] on span at bounding box center [911, 620] width 27 height 27
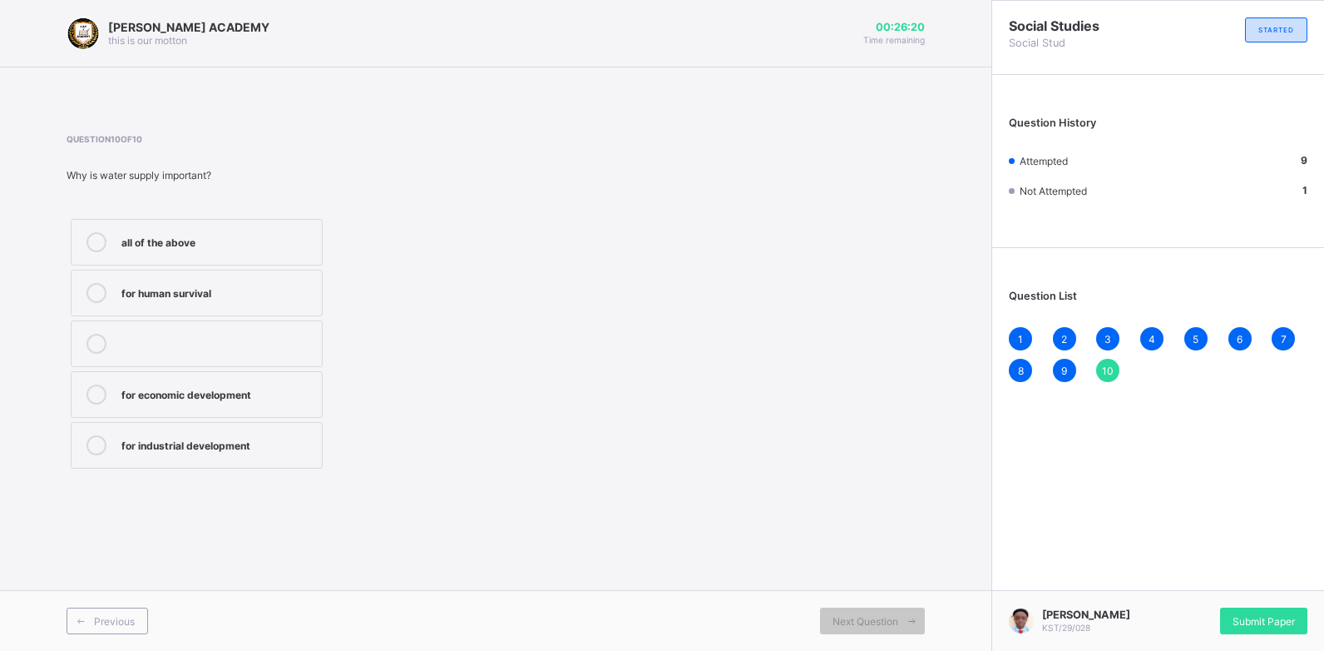
click at [91, 290] on icon at bounding box center [97, 293] width 20 height 20
click at [880, 622] on span "Next Question" at bounding box center [866, 621] width 66 height 12
click at [1240, 625] on span "Submit Paper" at bounding box center [1264, 621] width 62 height 12
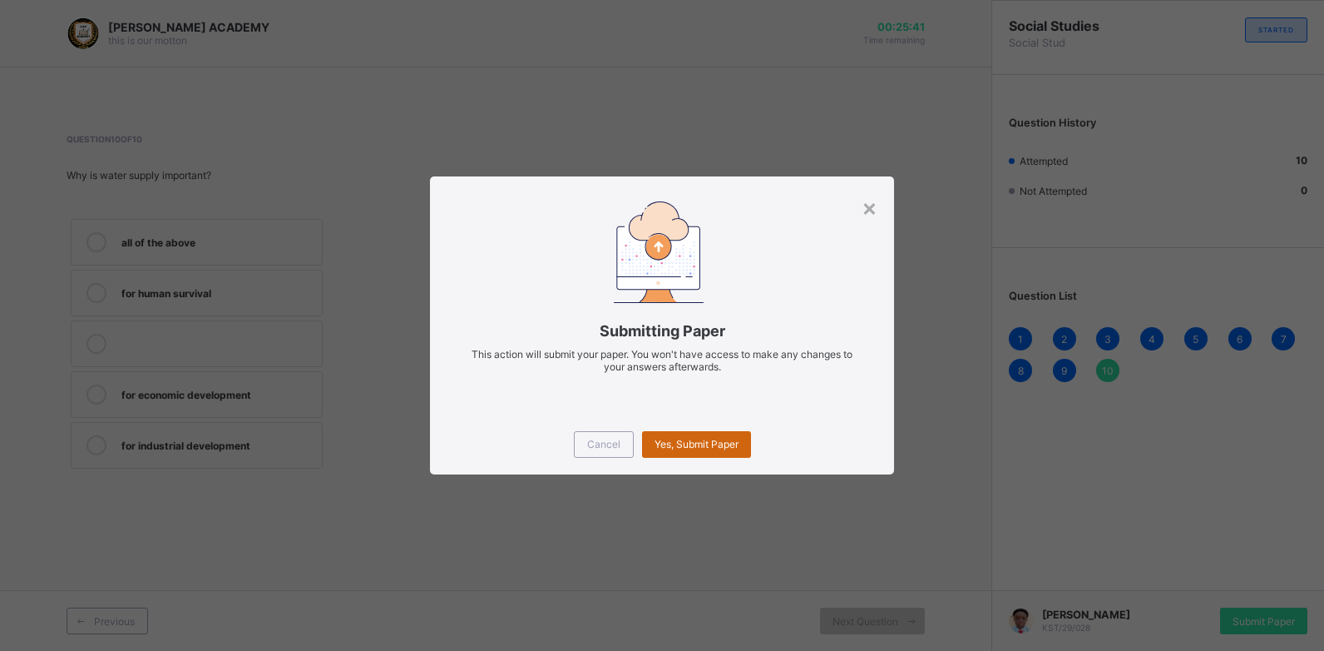
click at [695, 442] on span "Yes, Submit Paper" at bounding box center [697, 444] width 84 height 12
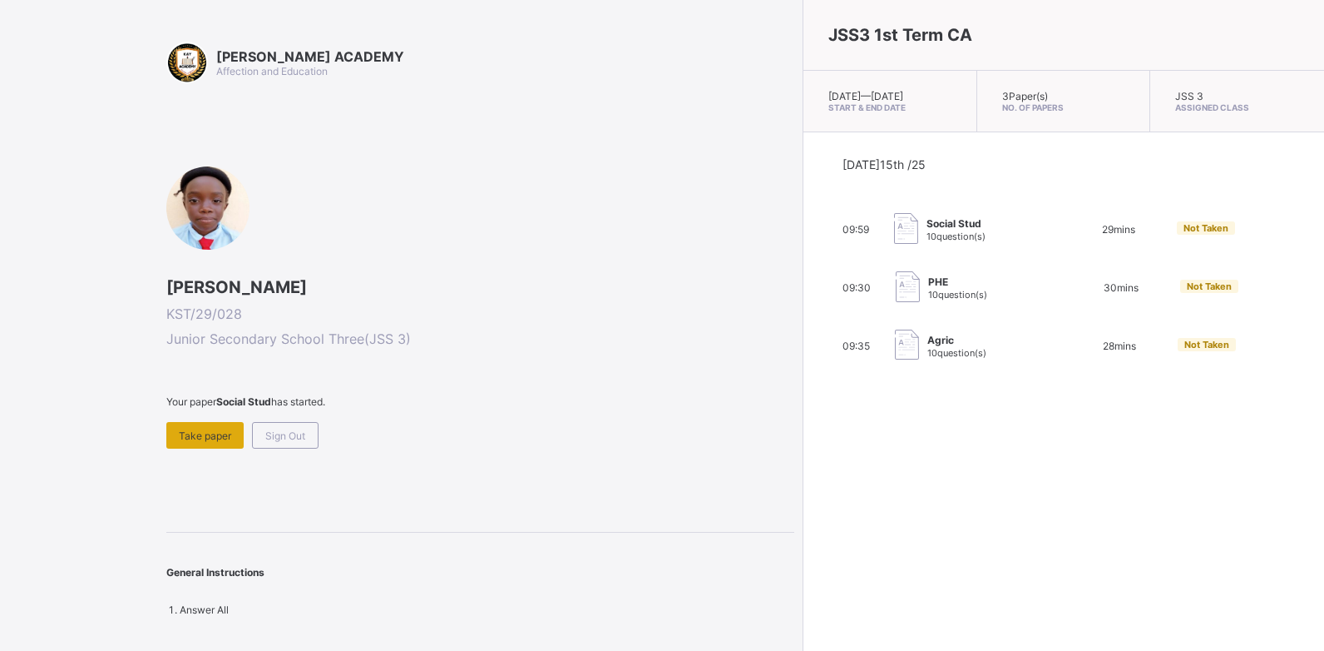
click at [222, 441] on span "Take paper" at bounding box center [205, 435] width 52 height 12
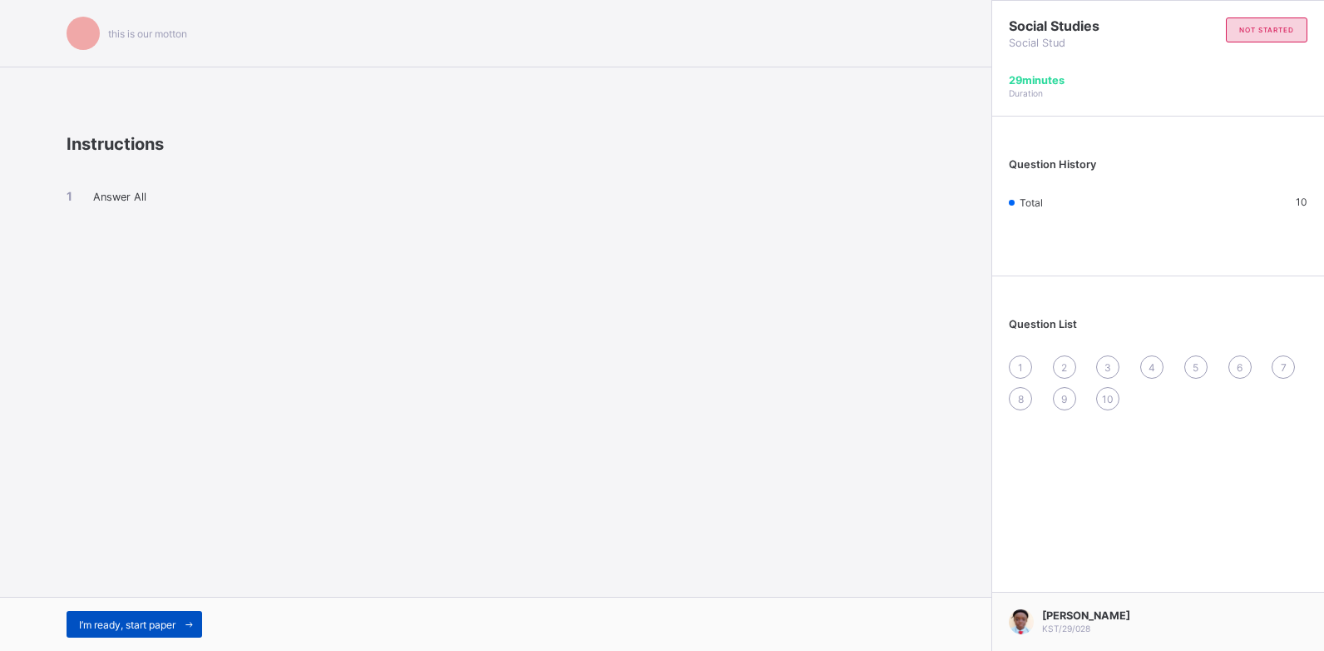
click at [122, 626] on span "I’m ready, start paper" at bounding box center [127, 624] width 97 height 12
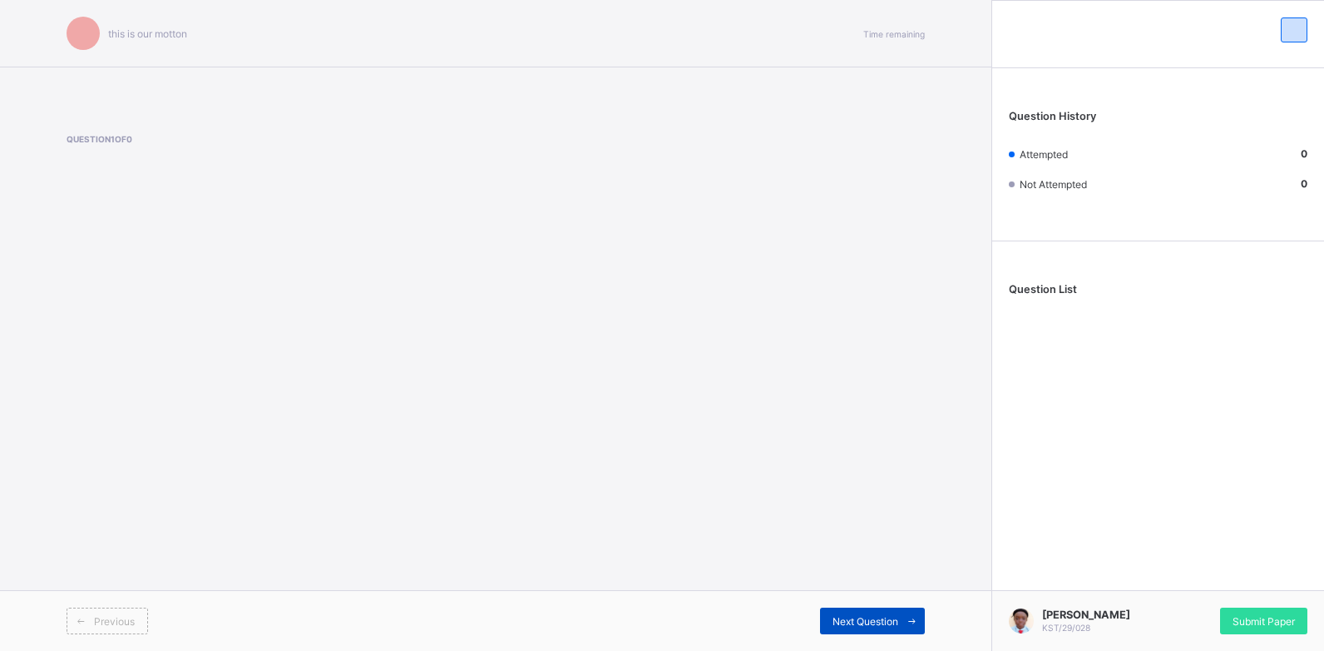
click at [863, 631] on div "Next Question" at bounding box center [872, 620] width 105 height 27
click at [863, 619] on span "Next Question" at bounding box center [866, 621] width 66 height 12
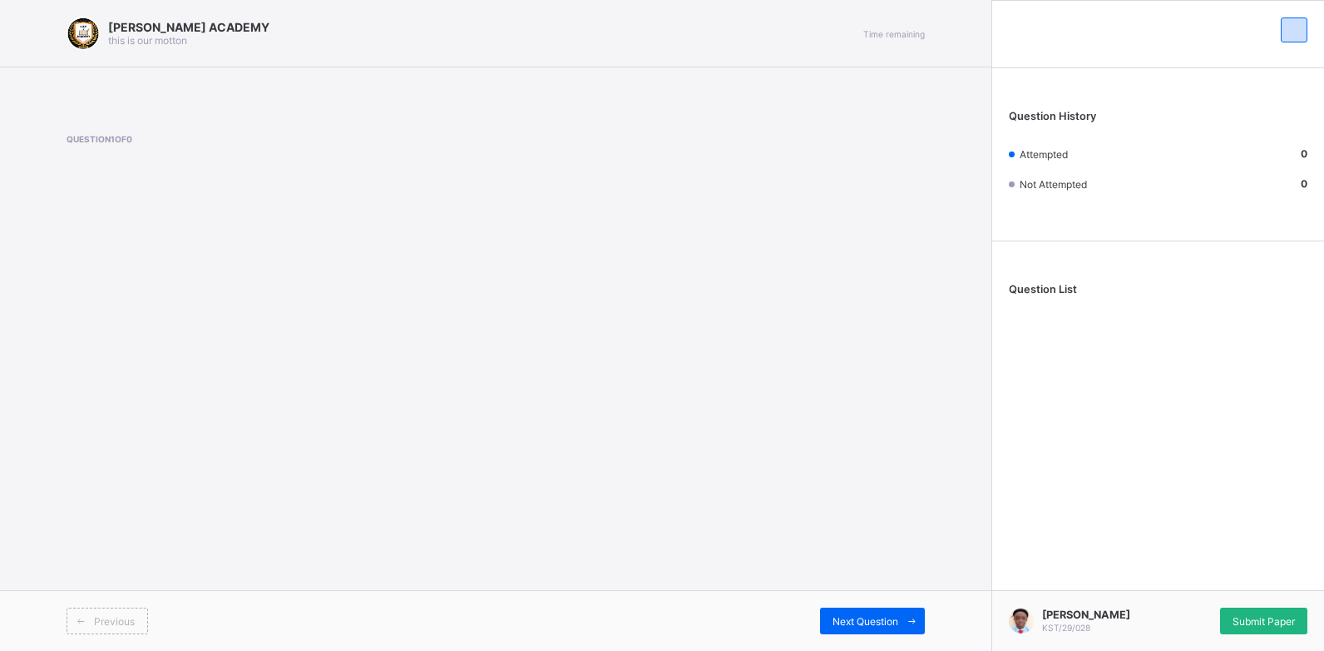
click at [1263, 621] on span "Submit Paper" at bounding box center [1264, 621] width 62 height 12
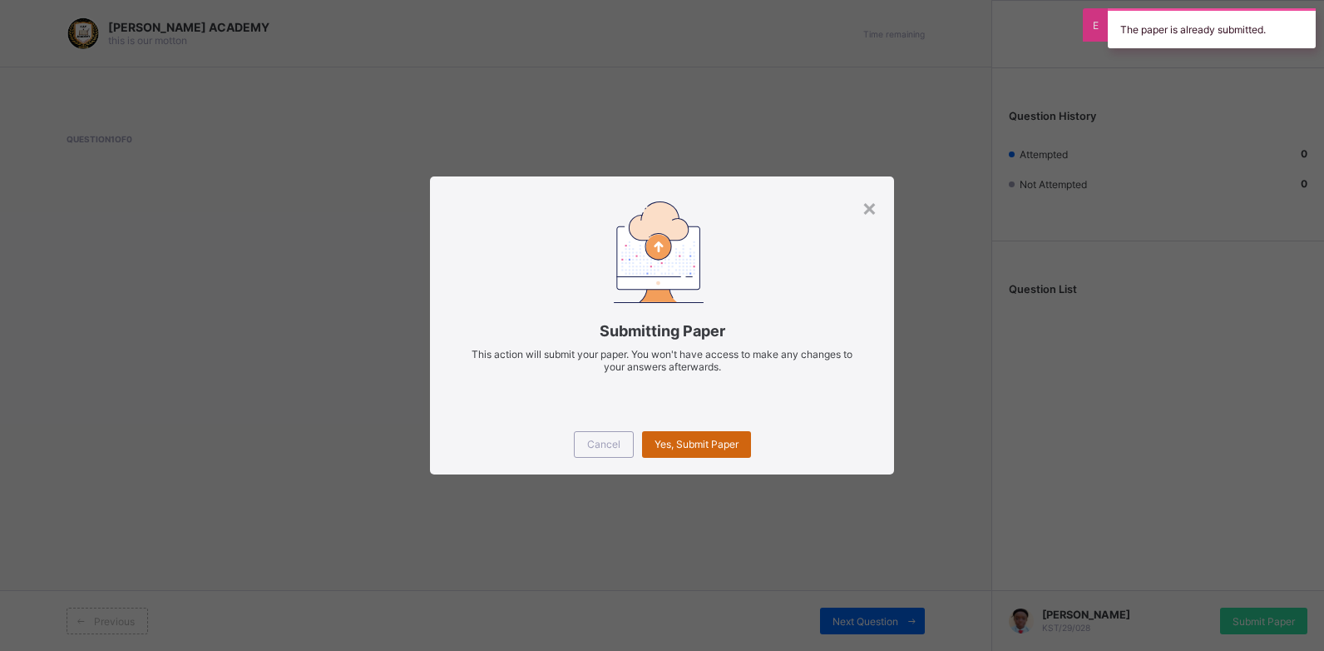
click at [686, 442] on span "Yes, Submit Paper" at bounding box center [697, 444] width 84 height 12
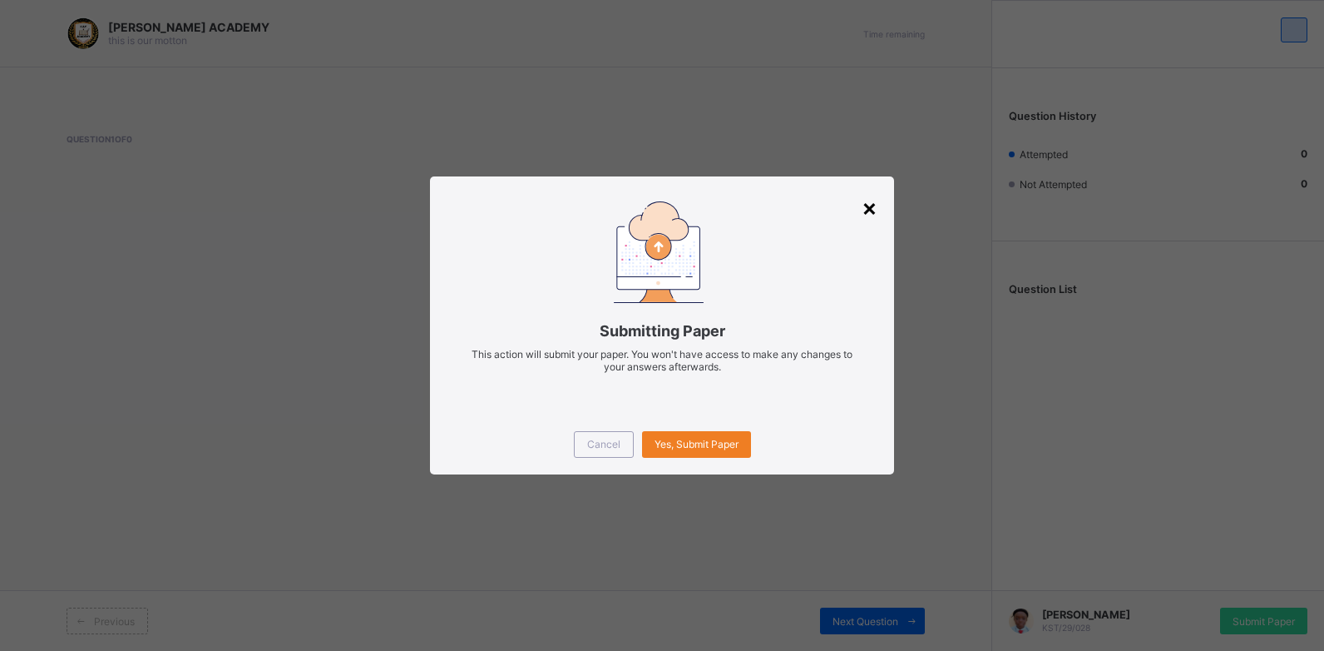
click at [869, 215] on div "×" at bounding box center [870, 207] width 16 height 28
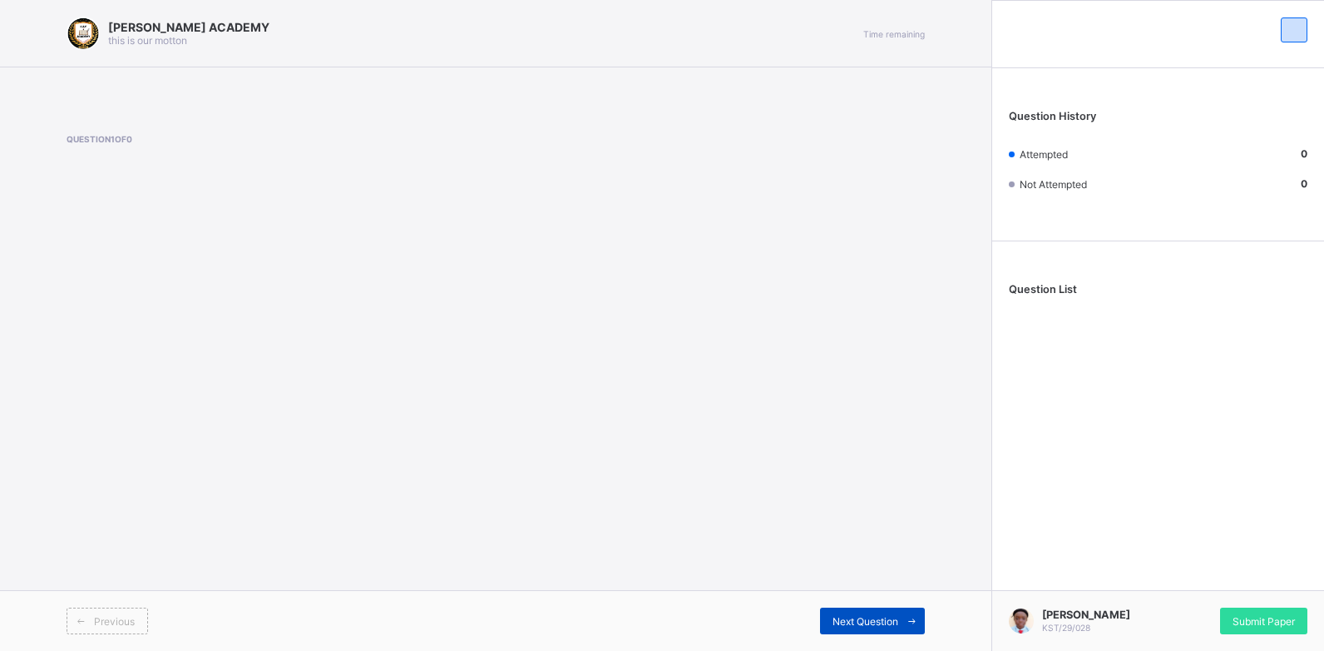
click at [871, 632] on div "Next Question" at bounding box center [872, 620] width 105 height 27
click at [869, 628] on div "Next Question" at bounding box center [872, 620] width 105 height 27
click at [1225, 616] on div "Submit Paper" at bounding box center [1263, 620] width 87 height 27
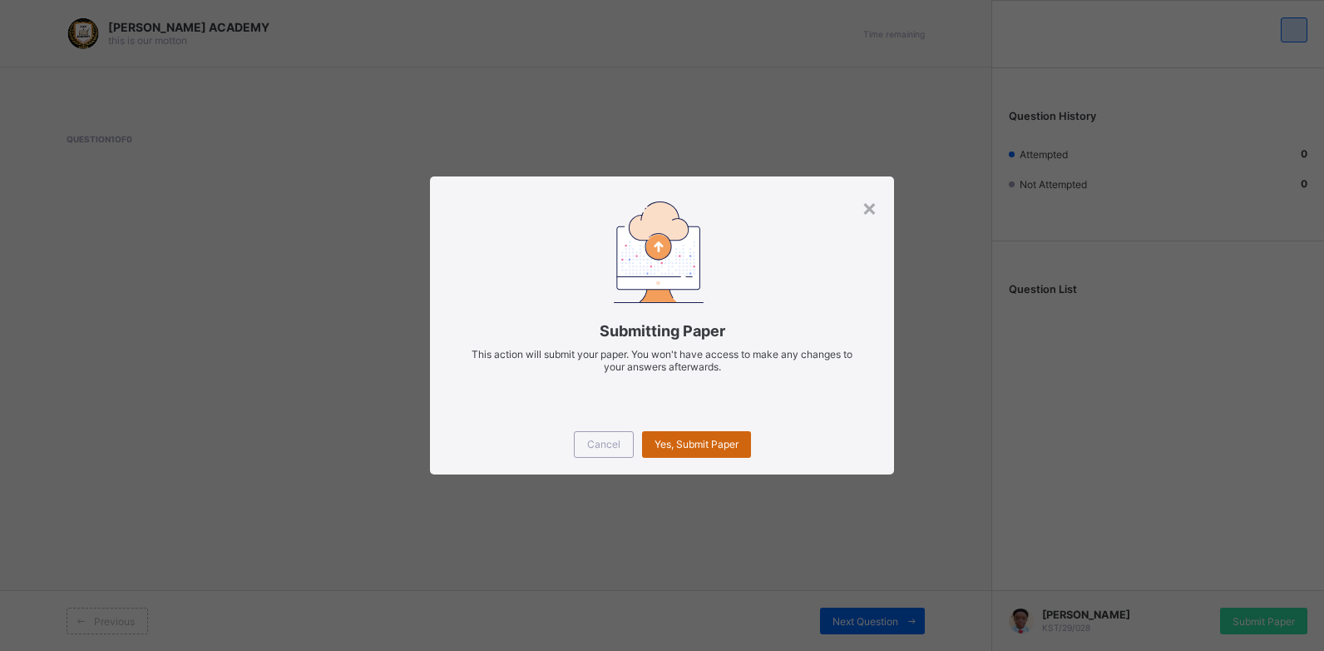
click at [714, 441] on span "Yes, Submit Paper" at bounding box center [697, 444] width 84 height 12
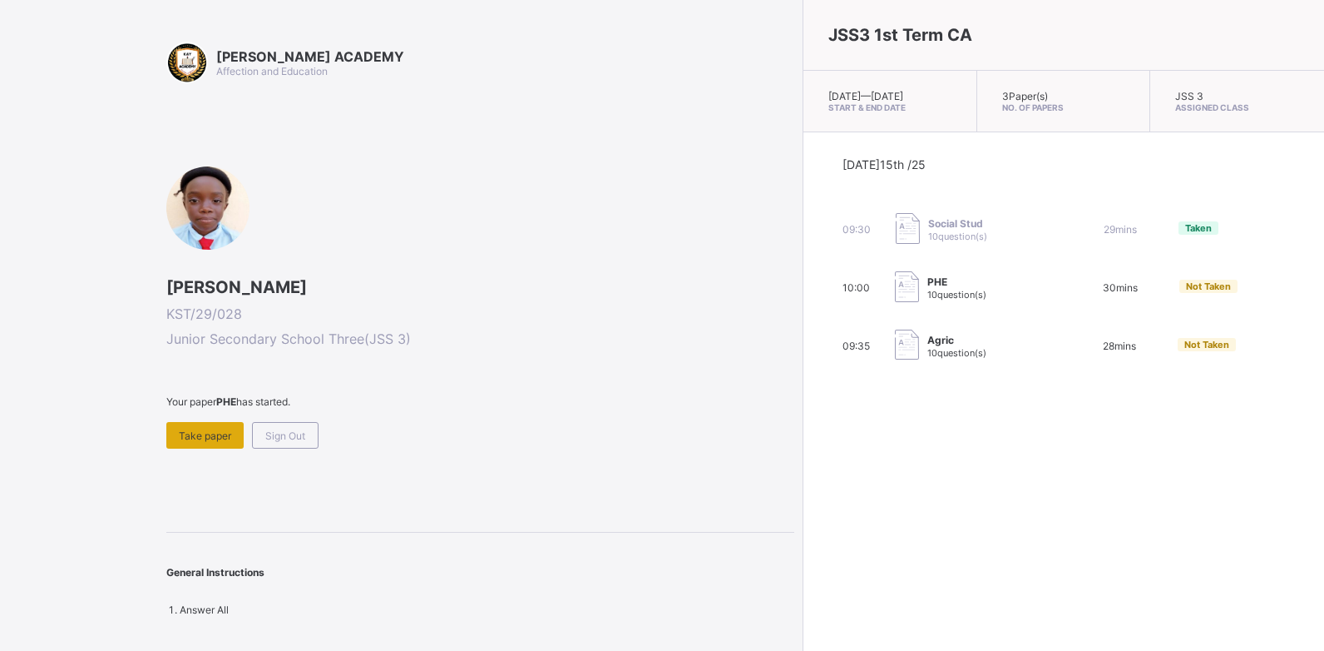
click at [184, 427] on div "Take paper" at bounding box center [204, 435] width 77 height 27
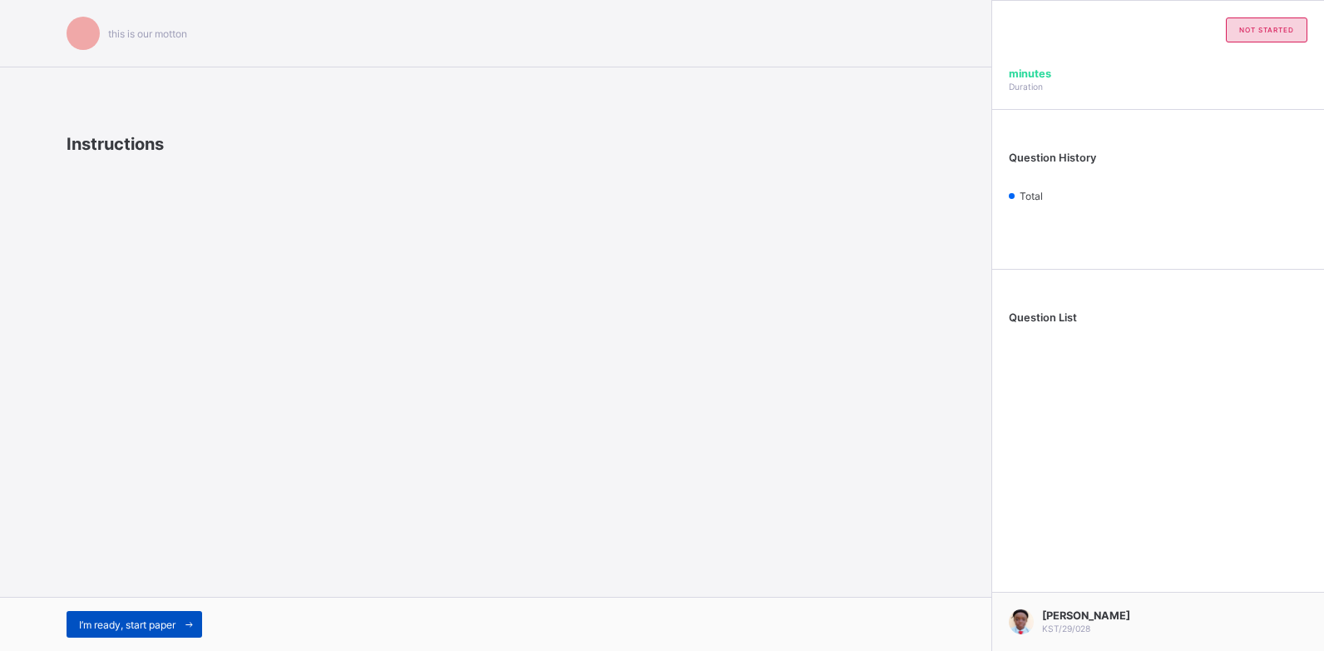
click at [109, 620] on span "I’m ready, start paper" at bounding box center [127, 624] width 97 height 12
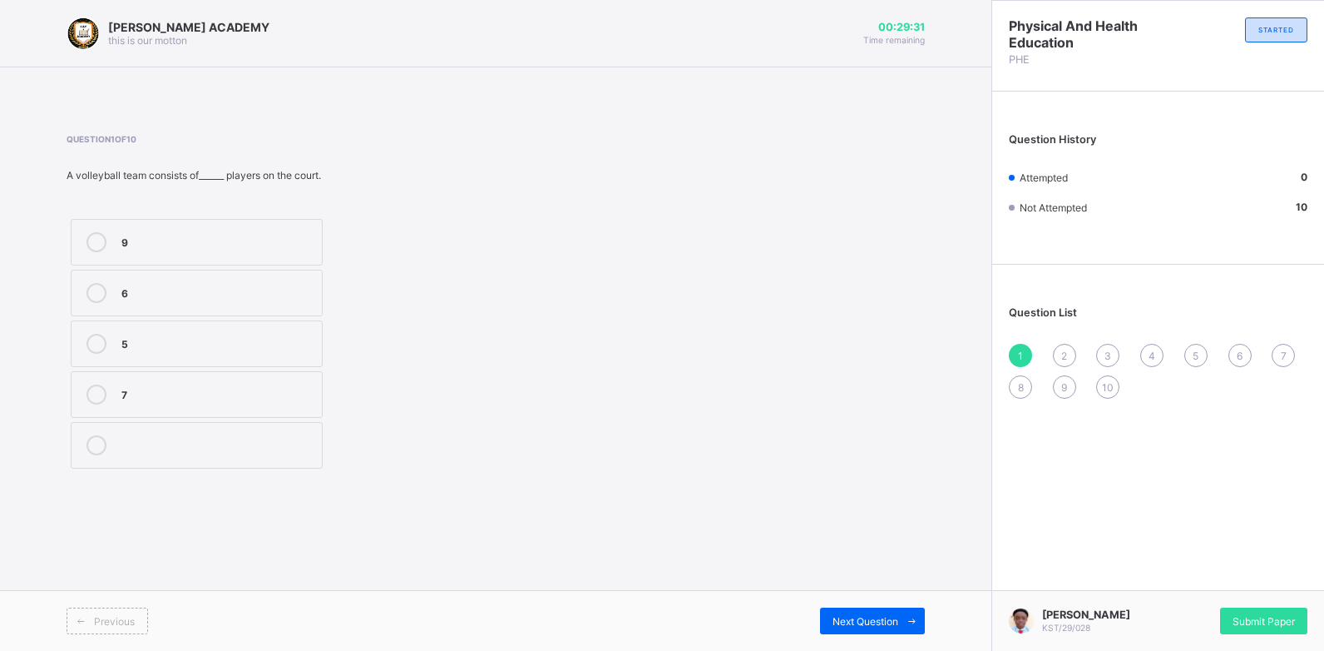
click at [97, 295] on icon at bounding box center [97, 293] width 20 height 20
click at [863, 617] on span "Next Question" at bounding box center [866, 621] width 66 height 12
click at [100, 394] on icon at bounding box center [97, 394] width 20 height 20
click at [859, 621] on span "Next Question" at bounding box center [866, 621] width 66 height 12
click at [1071, 354] on div "2" at bounding box center [1064, 355] width 23 height 23
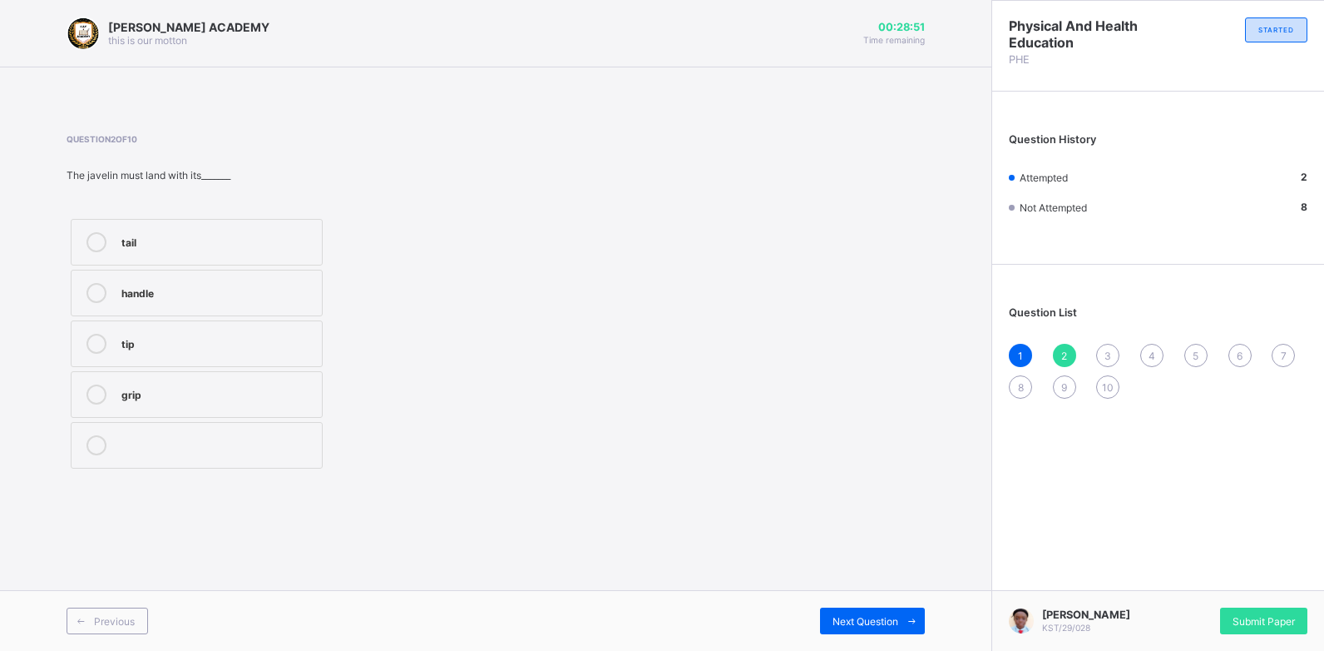
click at [94, 398] on icon at bounding box center [97, 394] width 20 height 20
click at [834, 622] on span "Next Question" at bounding box center [866, 621] width 66 height 12
click at [100, 291] on icon at bounding box center [97, 293] width 20 height 20
click at [862, 625] on span "Next Question" at bounding box center [866, 621] width 66 height 12
click at [1104, 352] on div "3" at bounding box center [1107, 355] width 23 height 23
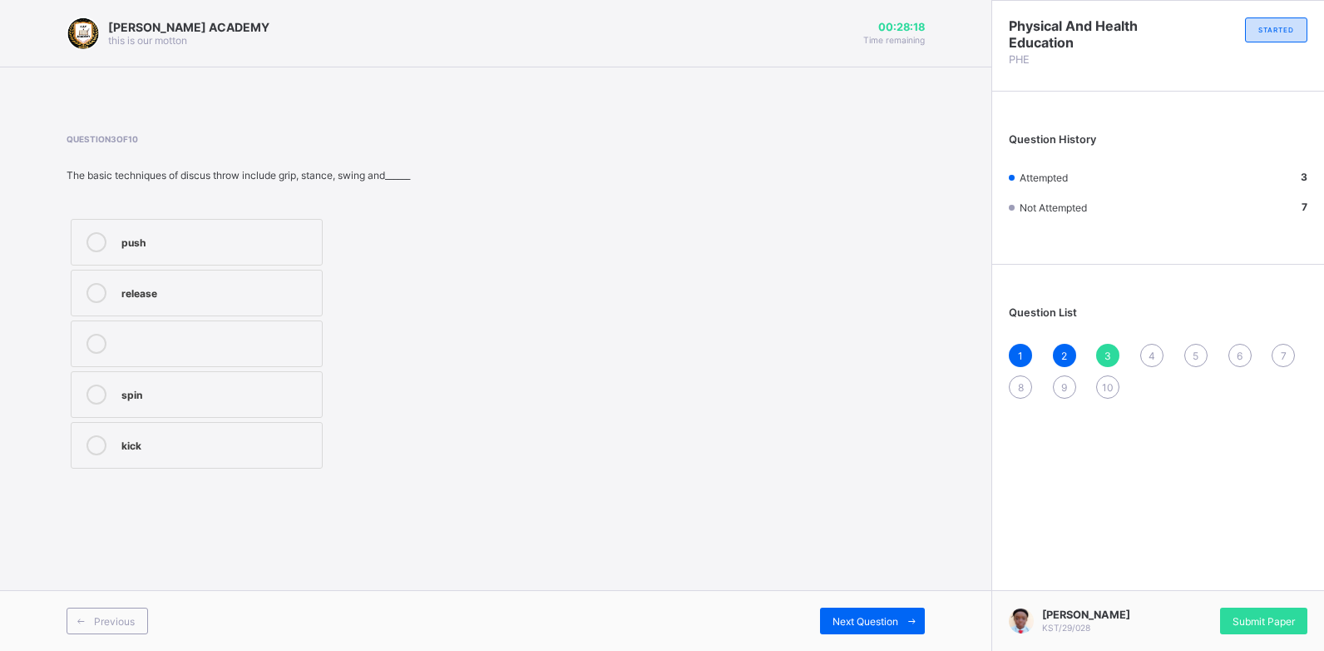
click at [97, 291] on icon at bounding box center [97, 293] width 20 height 20
click at [843, 630] on div "Next Question" at bounding box center [872, 620] width 105 height 27
click at [93, 237] on icon at bounding box center [97, 242] width 20 height 20
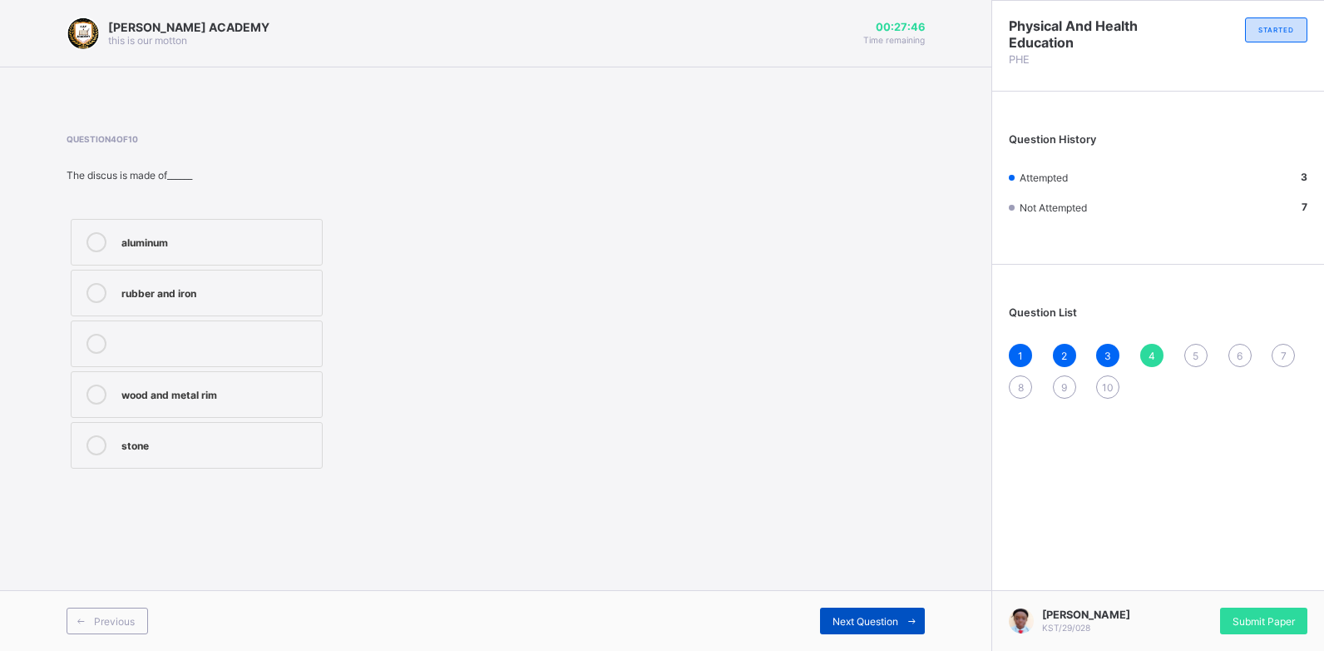
click at [869, 613] on div "Next Question" at bounding box center [872, 620] width 105 height 27
click at [1156, 358] on div "4" at bounding box center [1152, 355] width 23 height 23
click at [93, 395] on icon at bounding box center [97, 394] width 20 height 20
click at [830, 624] on div "Next Question" at bounding box center [872, 620] width 105 height 27
click at [1155, 360] on span "4" at bounding box center [1152, 355] width 7 height 12
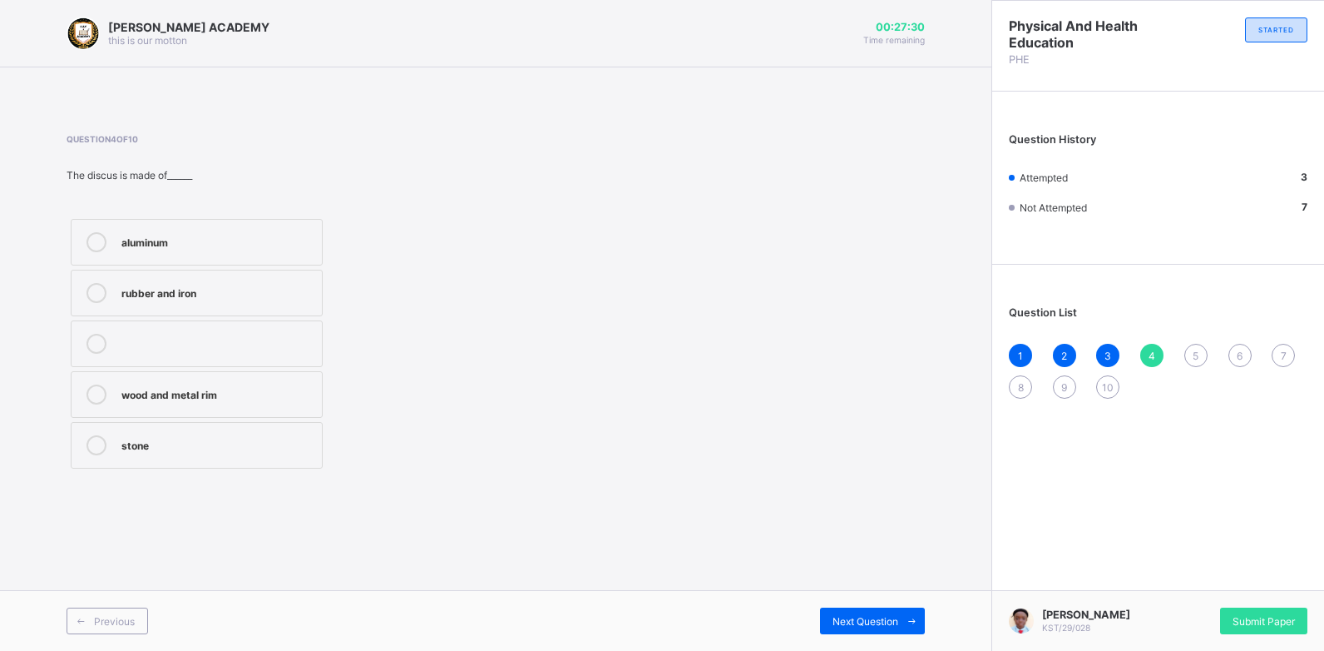
click at [100, 403] on icon at bounding box center [97, 394] width 20 height 20
click at [833, 615] on span "Next Question" at bounding box center [866, 621] width 66 height 12
click at [92, 292] on icon at bounding box center [97, 293] width 20 height 20
click at [858, 622] on span "Next Question" at bounding box center [866, 621] width 66 height 12
click at [1195, 352] on span "5" at bounding box center [1196, 355] width 6 height 12
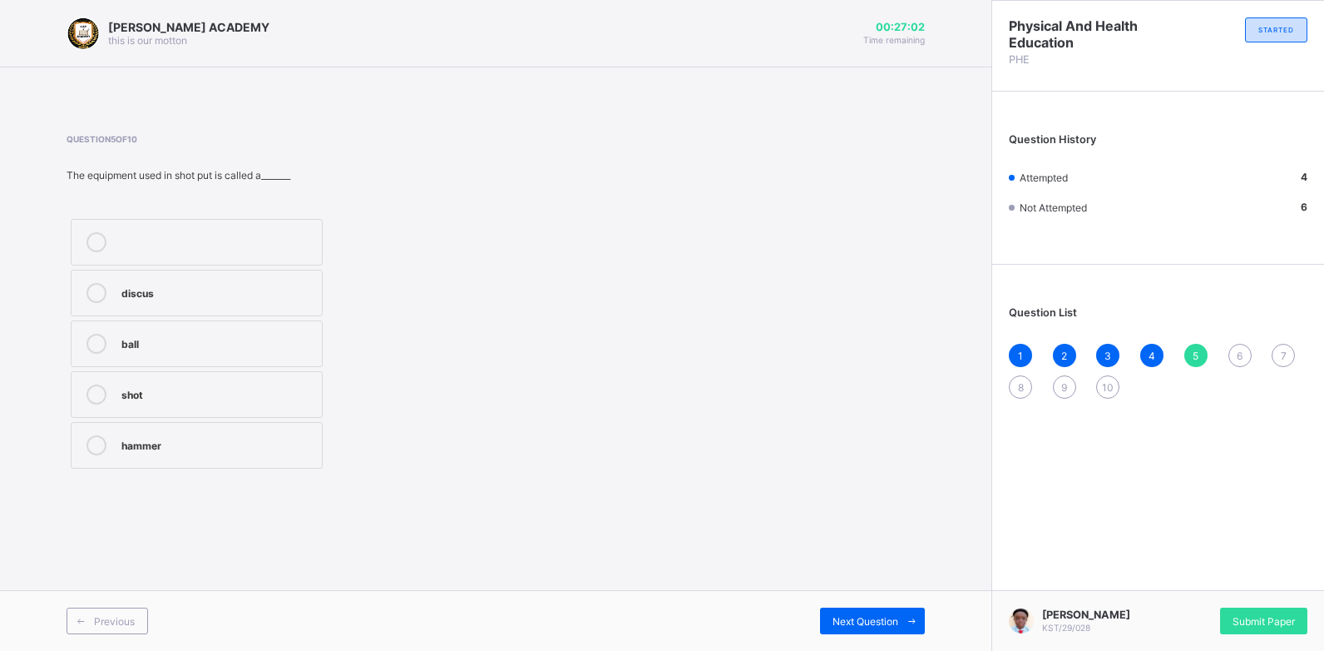
click at [106, 302] on div at bounding box center [96, 293] width 33 height 20
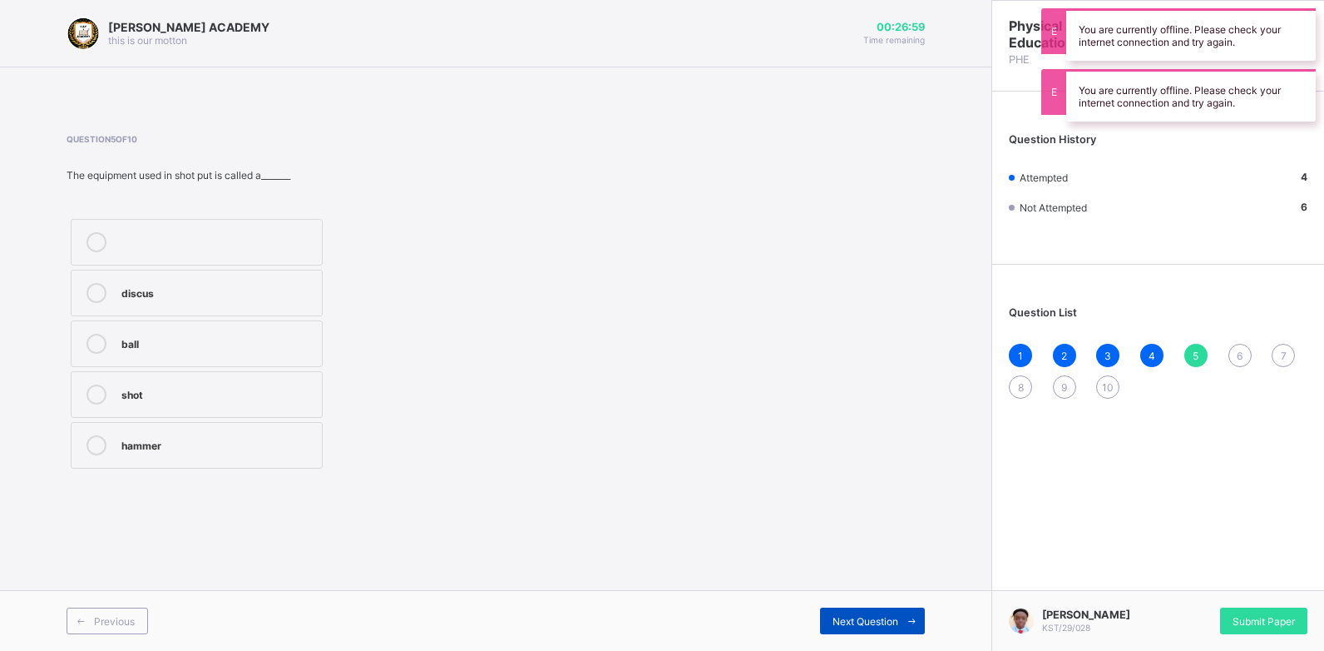
click at [844, 631] on div "Next Question" at bounding box center [872, 620] width 105 height 27
click at [1193, 354] on span "5" at bounding box center [1196, 355] width 6 height 12
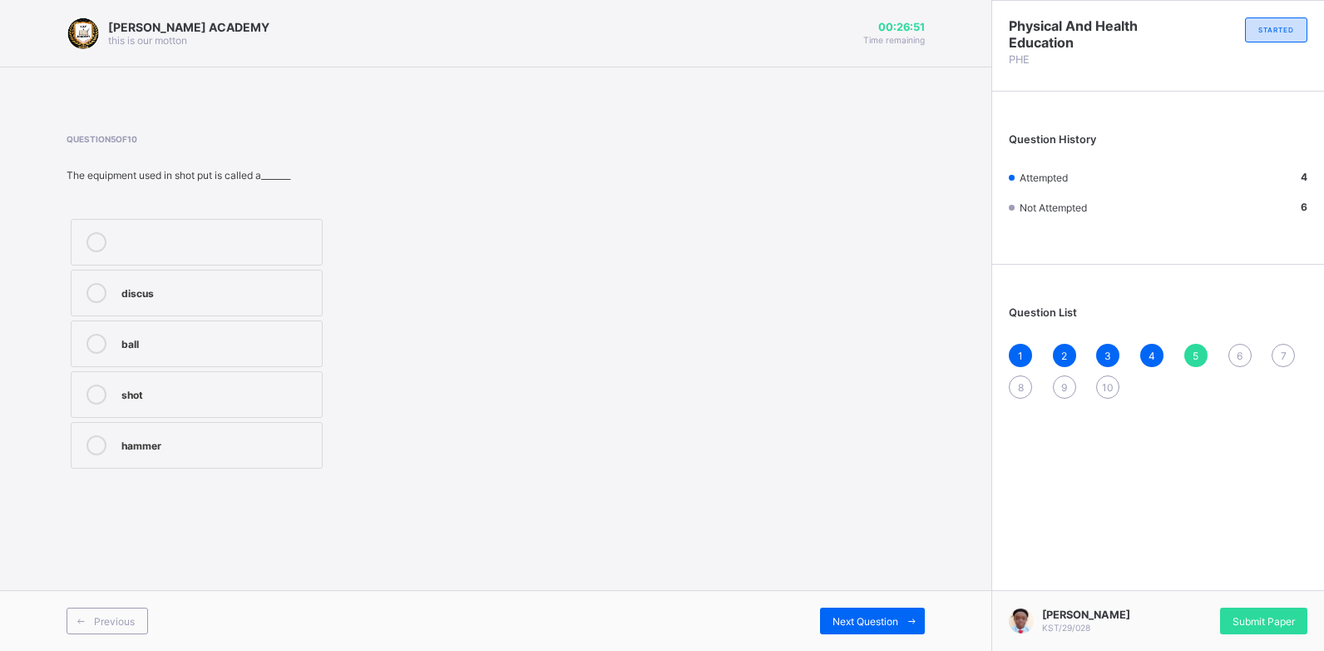
click at [97, 304] on label "discus" at bounding box center [197, 293] width 252 height 47
click at [868, 625] on span "Next Question" at bounding box center [866, 621] width 66 height 12
click at [93, 298] on icon at bounding box center [97, 293] width 20 height 20
click at [833, 620] on span "Next Question" at bounding box center [866, 621] width 66 height 12
click at [96, 395] on icon at bounding box center [97, 394] width 20 height 20
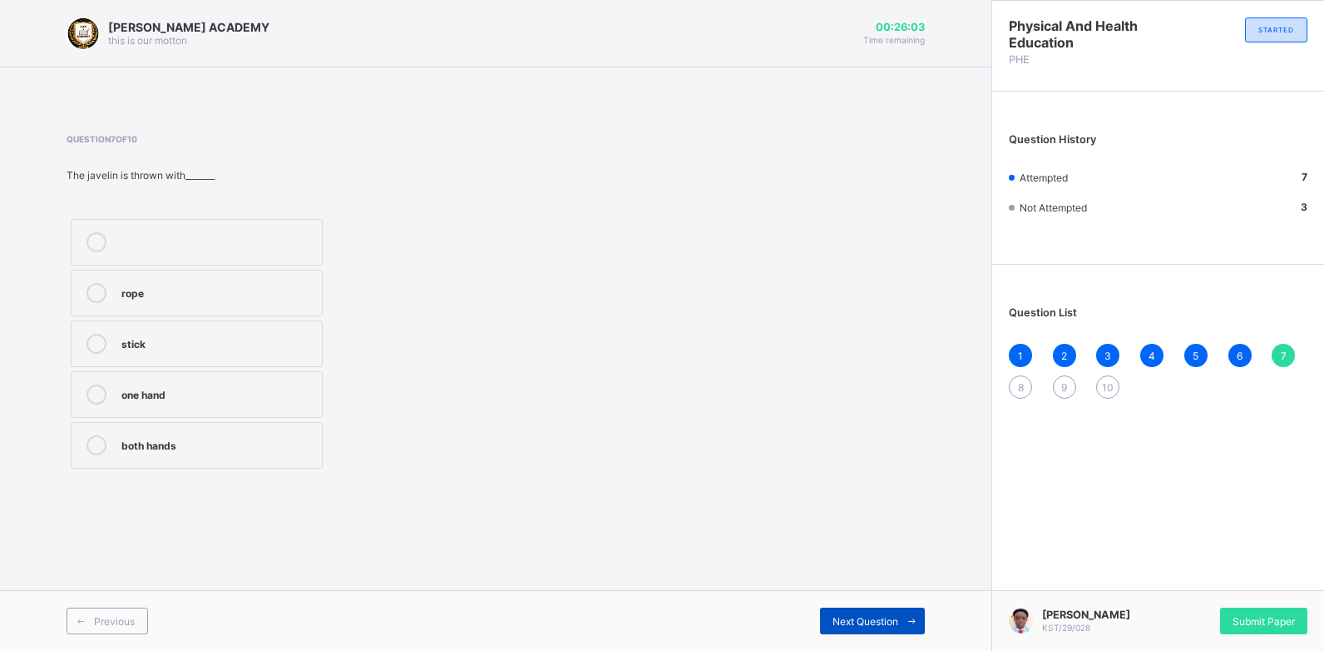
click at [825, 630] on div "Next Question" at bounding box center [872, 620] width 105 height 27
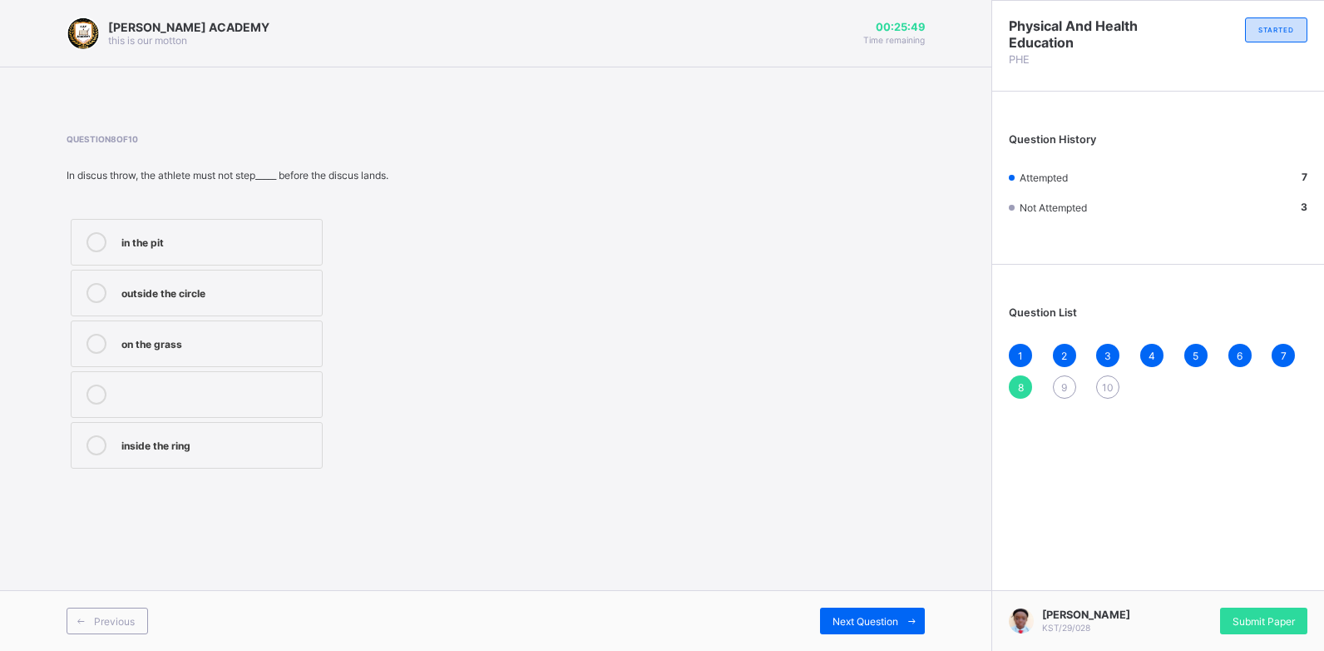
click at [96, 296] on icon at bounding box center [97, 293] width 20 height 20
click at [837, 616] on span "Next Question" at bounding box center [866, 621] width 66 height 12
click at [98, 349] on icon at bounding box center [97, 344] width 20 height 20
click at [849, 621] on span "Next Question" at bounding box center [866, 621] width 66 height 12
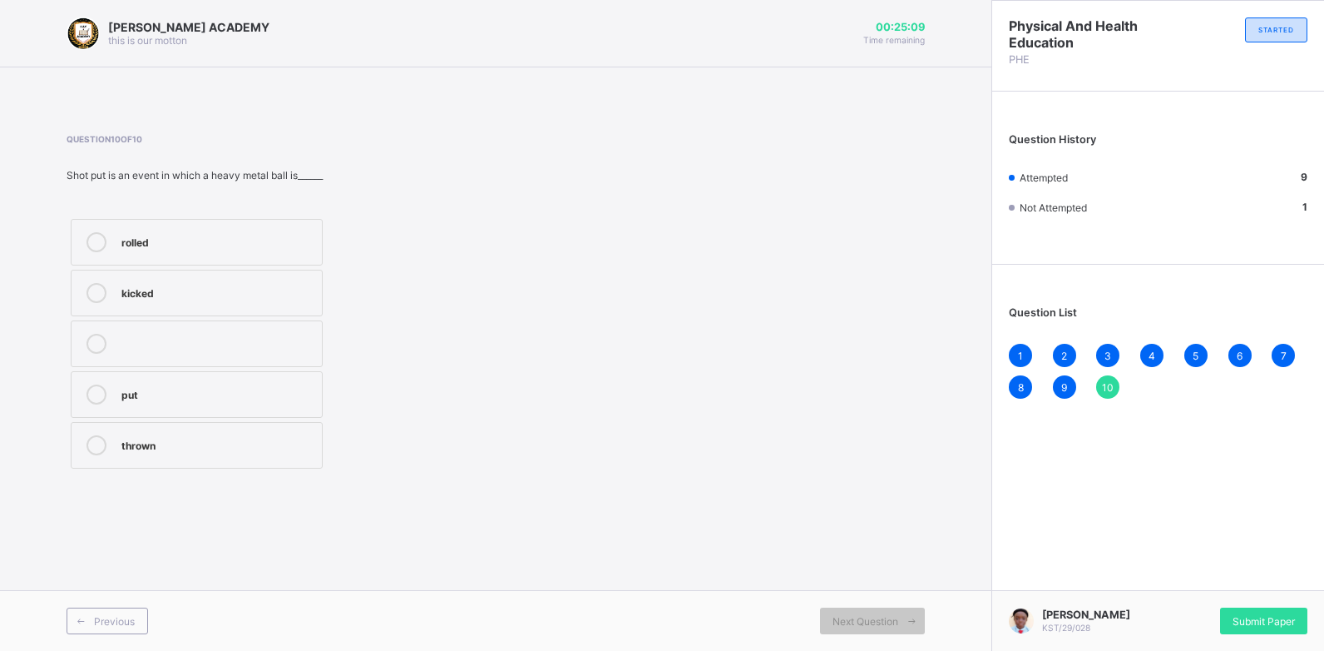
click at [92, 450] on icon at bounding box center [97, 445] width 20 height 20
click at [1258, 626] on span "Submit Paper" at bounding box center [1264, 621] width 62 height 12
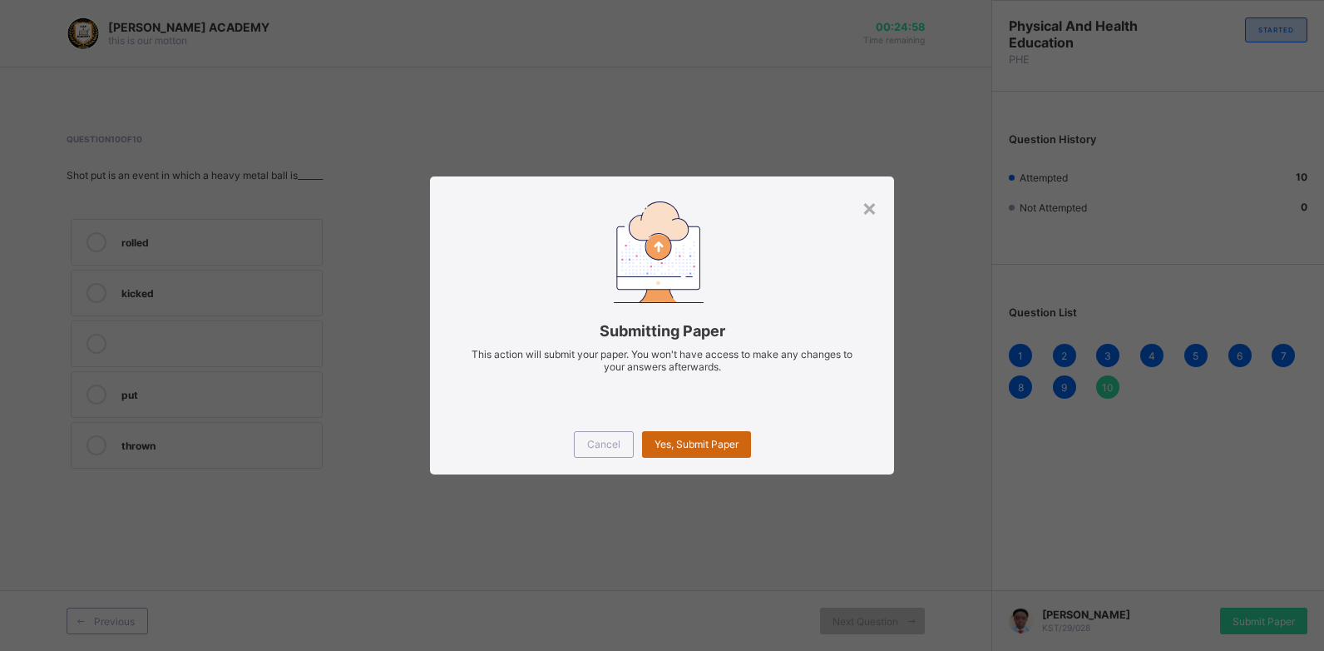
click at [700, 453] on div "Yes, Submit Paper" at bounding box center [696, 444] width 109 height 27
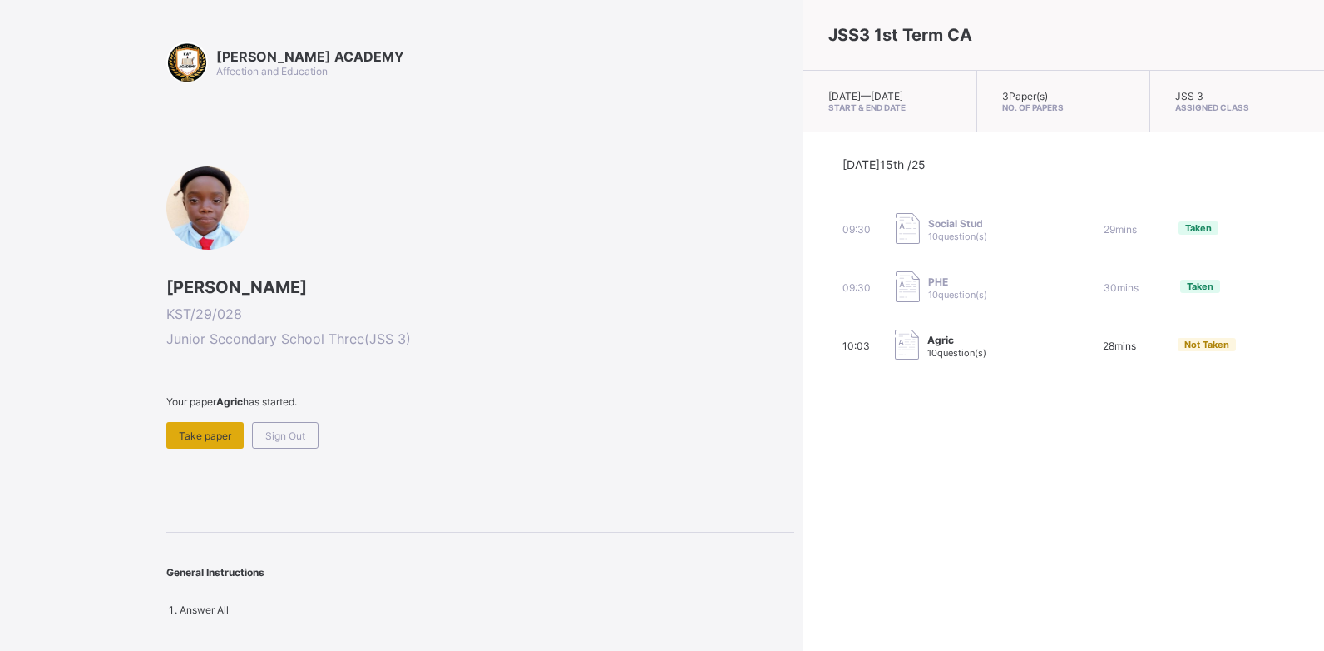
click at [214, 438] on span "Take paper" at bounding box center [205, 435] width 52 height 12
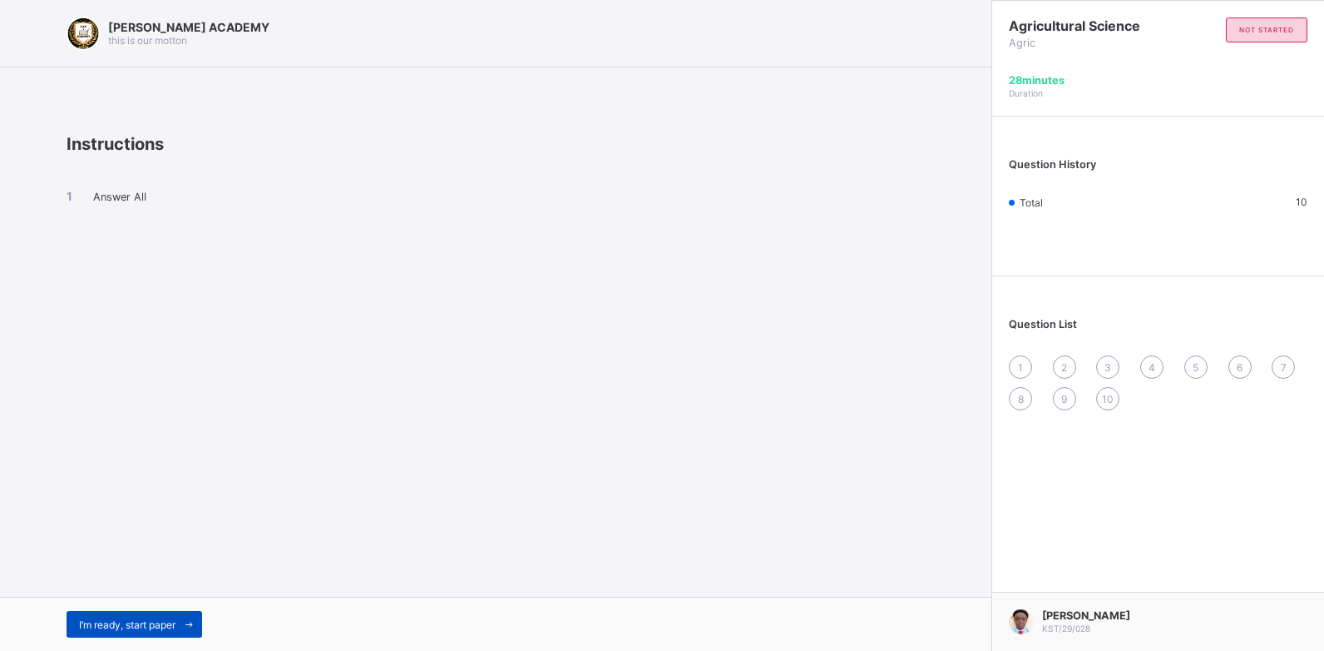
click at [112, 627] on span "I’m ready, start paper" at bounding box center [127, 624] width 97 height 12
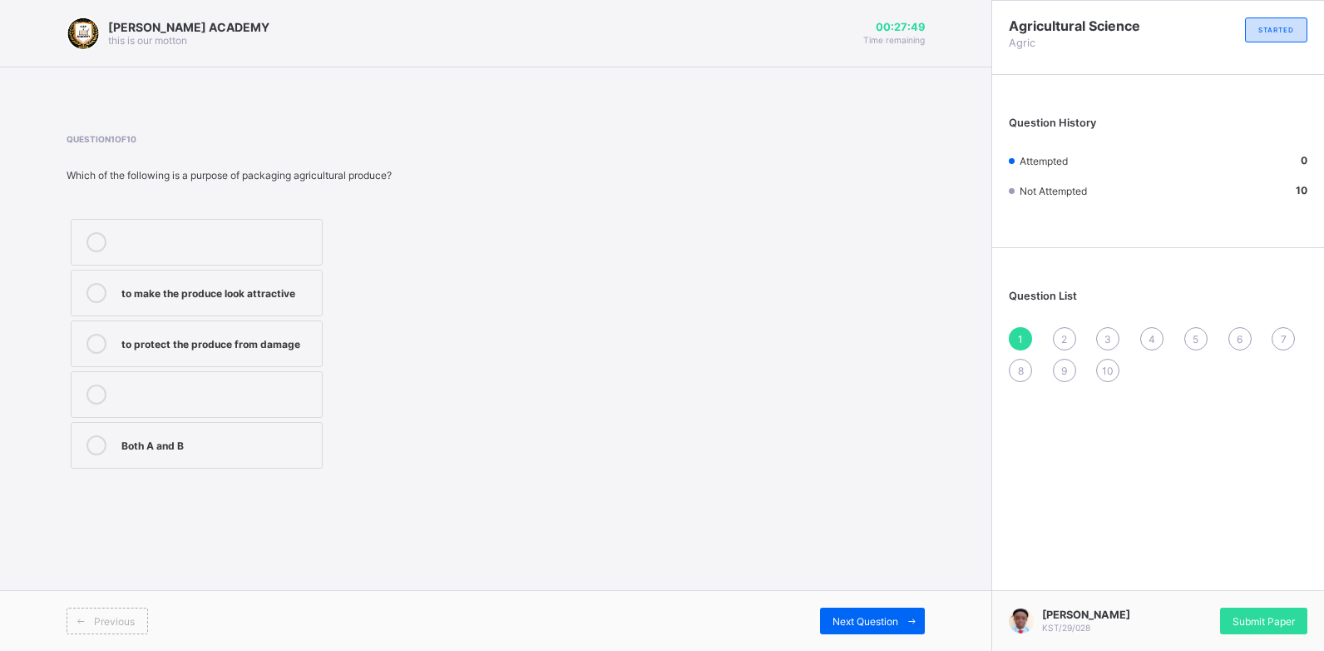
click at [95, 342] on icon at bounding box center [97, 344] width 20 height 20
click at [845, 620] on span "Next Question" at bounding box center [866, 621] width 66 height 12
click at [93, 438] on icon at bounding box center [97, 445] width 20 height 20
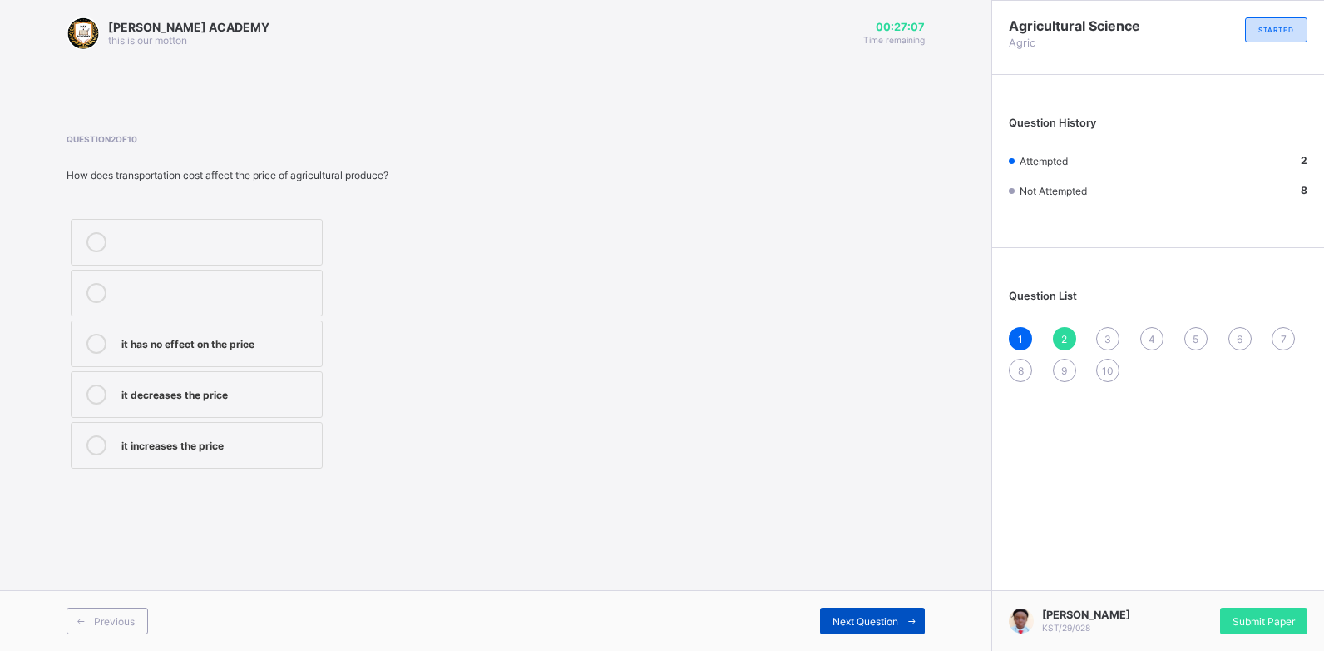
click at [849, 621] on span "Next Question" at bounding box center [866, 621] width 66 height 12
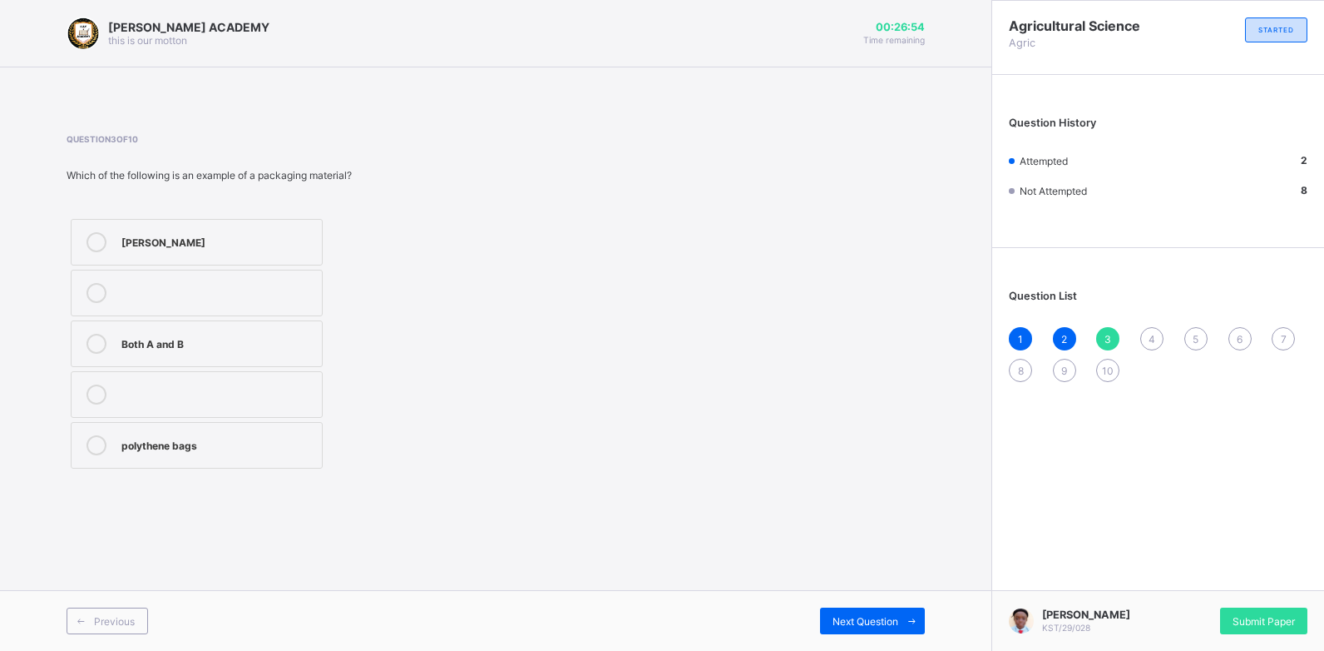
click at [100, 451] on icon at bounding box center [97, 445] width 20 height 20
click at [842, 621] on span "Next Question" at bounding box center [866, 621] width 66 height 12
click at [88, 353] on div at bounding box center [96, 344] width 33 height 20
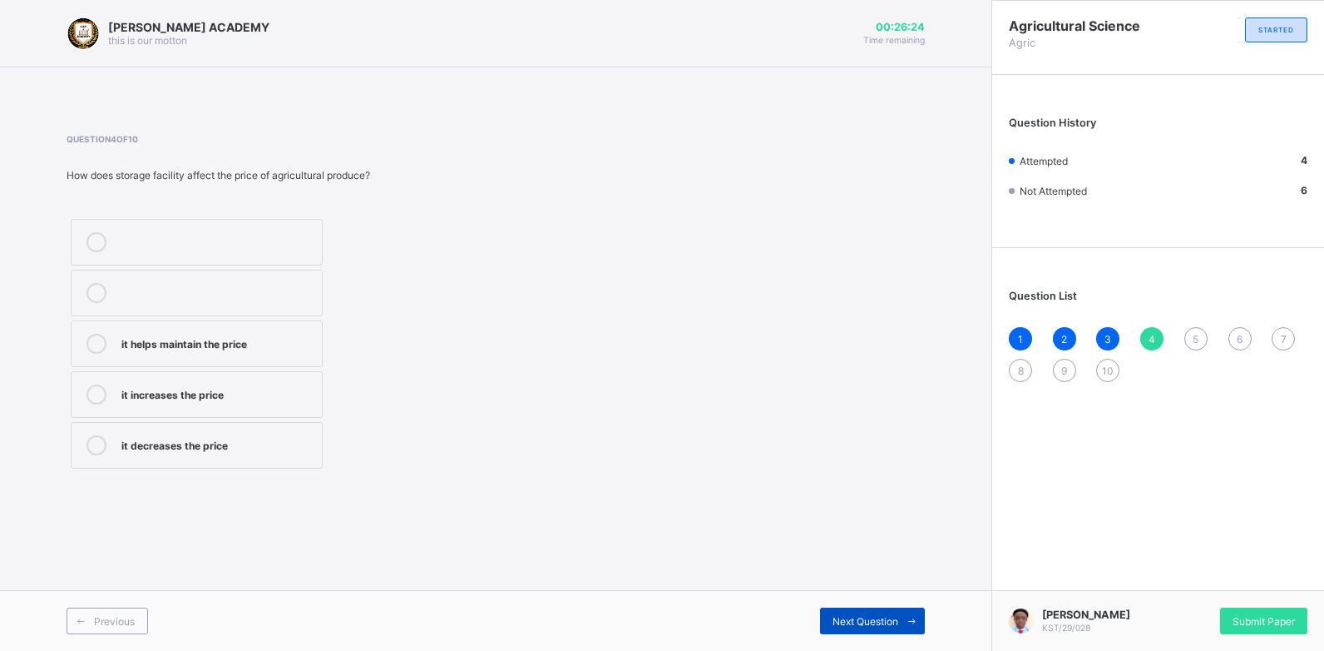
click at [854, 630] on div "Next Question" at bounding box center [872, 620] width 105 height 27
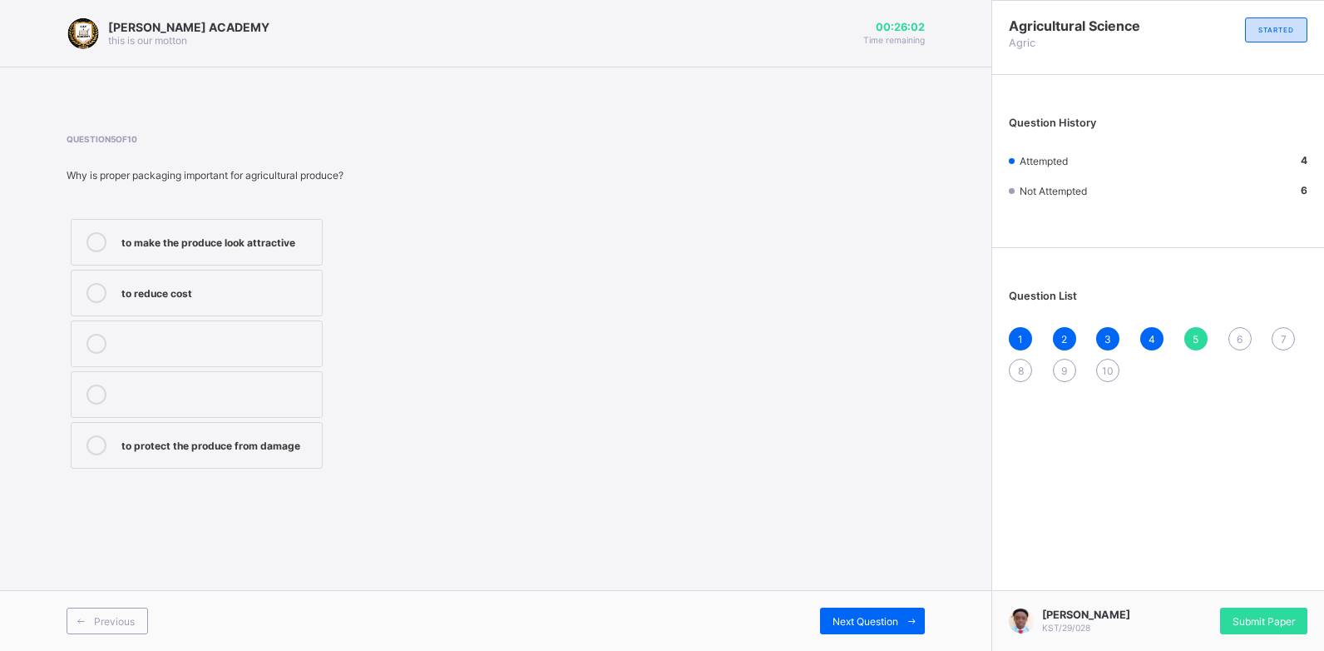
click at [95, 448] on icon at bounding box center [97, 445] width 20 height 20
click at [843, 617] on span "Next Question" at bounding box center [866, 621] width 66 height 12
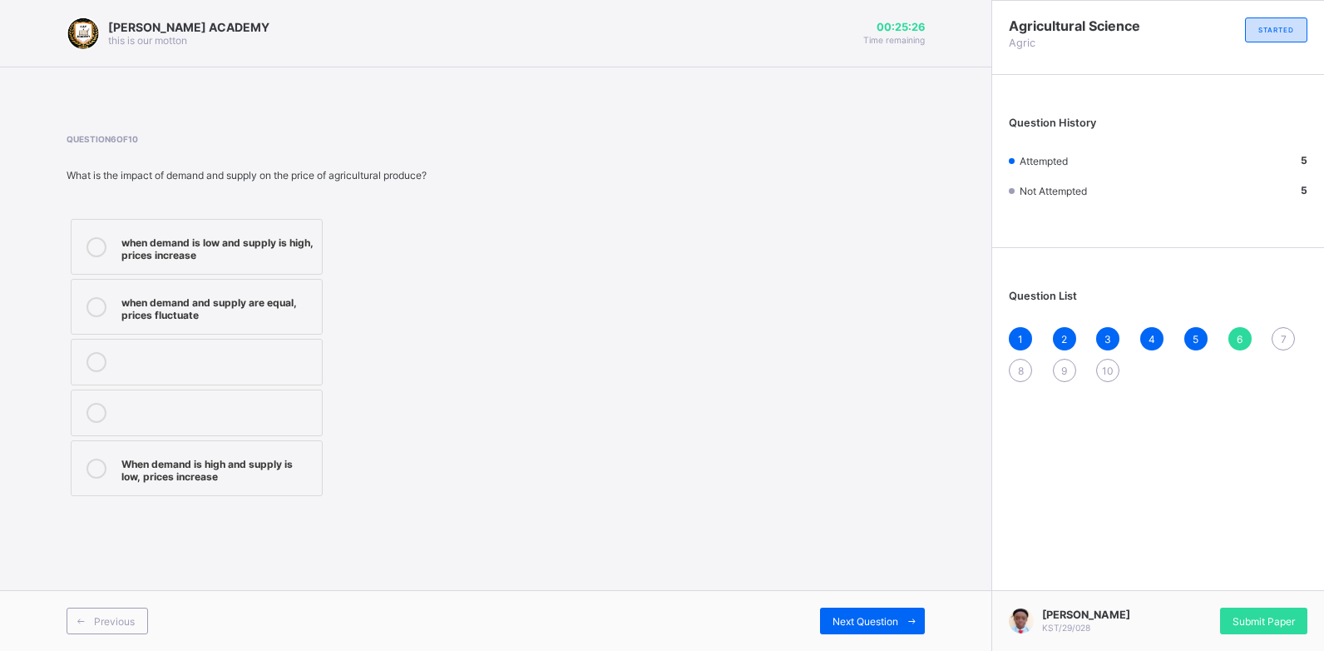
click at [95, 463] on icon at bounding box center [97, 468] width 20 height 20
click at [839, 618] on span "Next Question" at bounding box center [866, 621] width 66 height 12
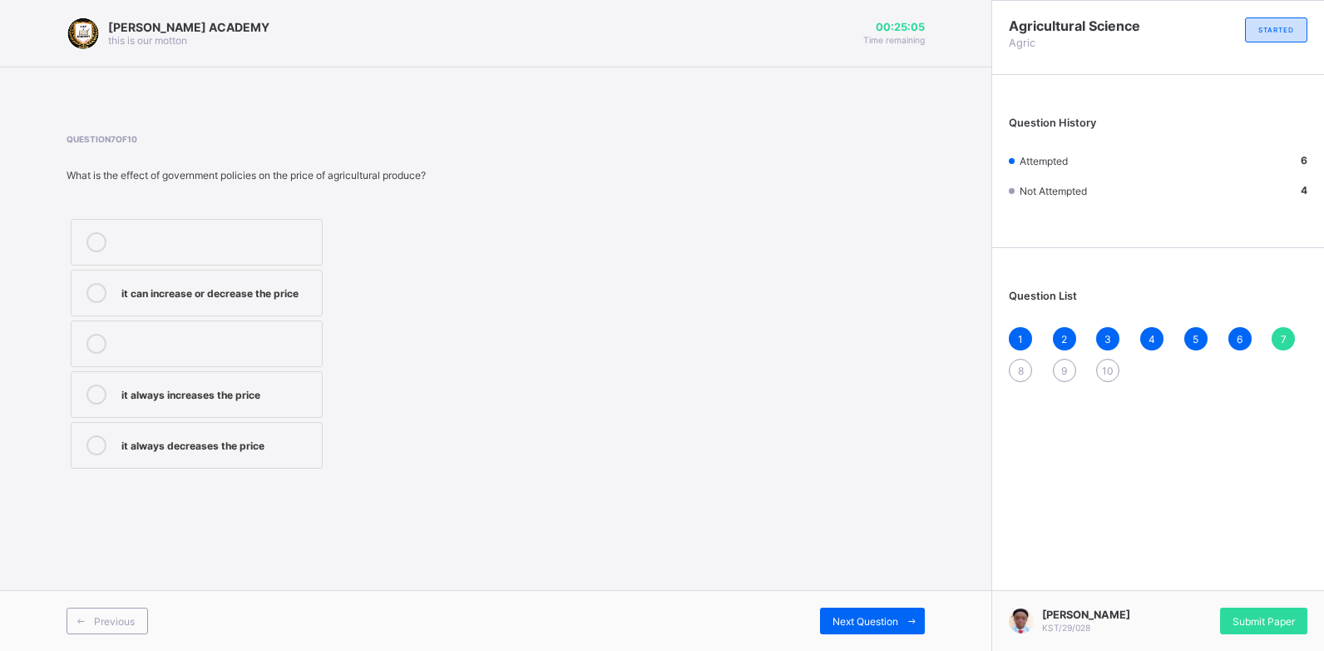
click at [88, 294] on icon at bounding box center [97, 293] width 20 height 20
click at [854, 619] on span "Next Question" at bounding box center [866, 621] width 66 height 12
click at [87, 290] on icon at bounding box center [97, 293] width 20 height 20
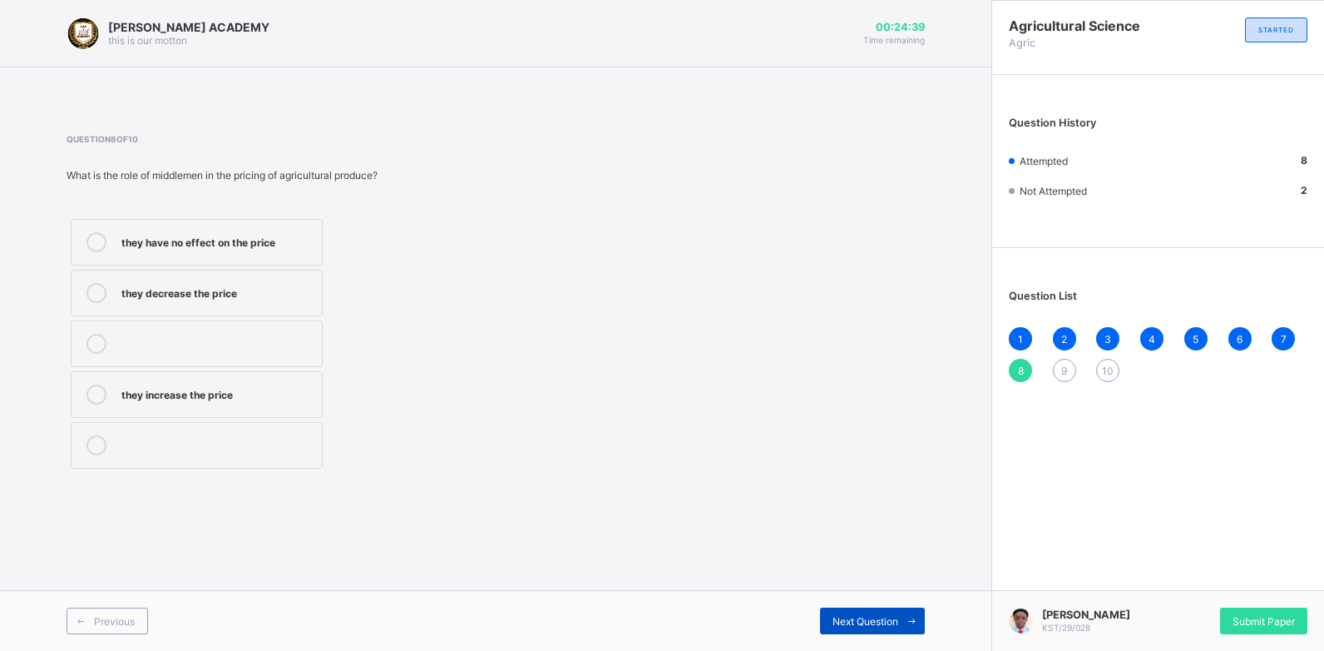
click at [832, 611] on div "Next Question" at bounding box center [872, 620] width 105 height 27
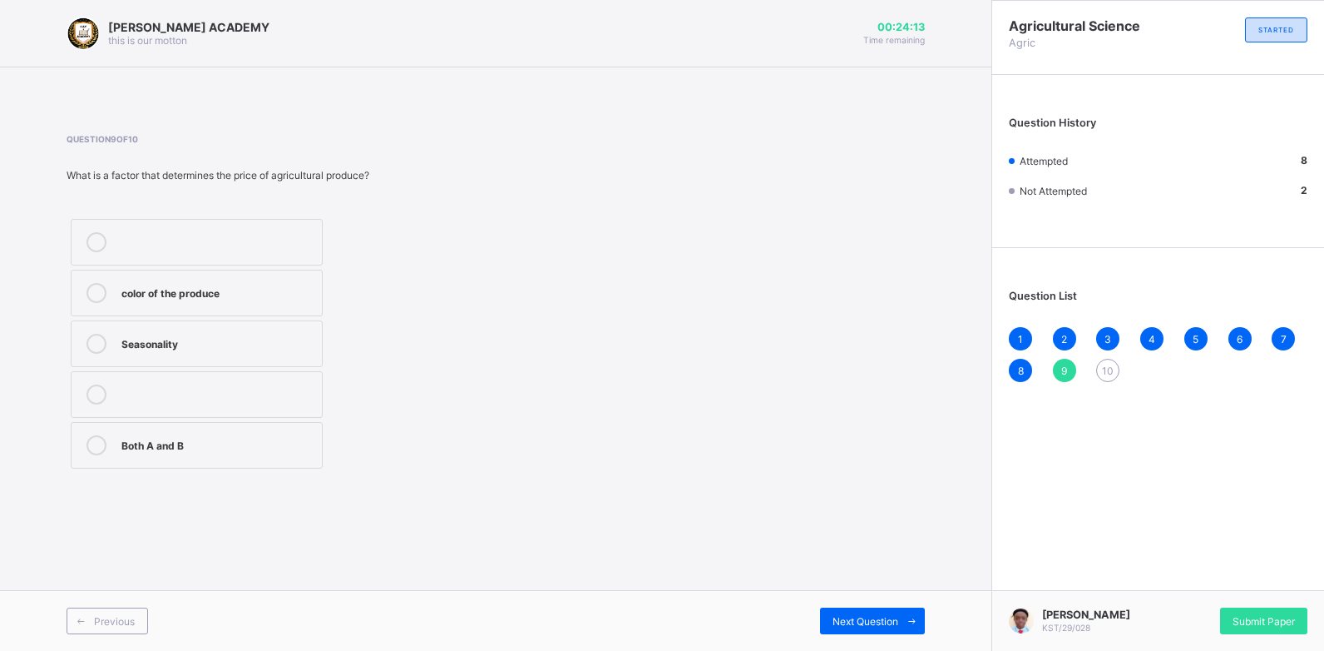
click at [92, 348] on icon at bounding box center [97, 344] width 20 height 20
click at [839, 626] on span "Next Question" at bounding box center [866, 621] width 66 height 12
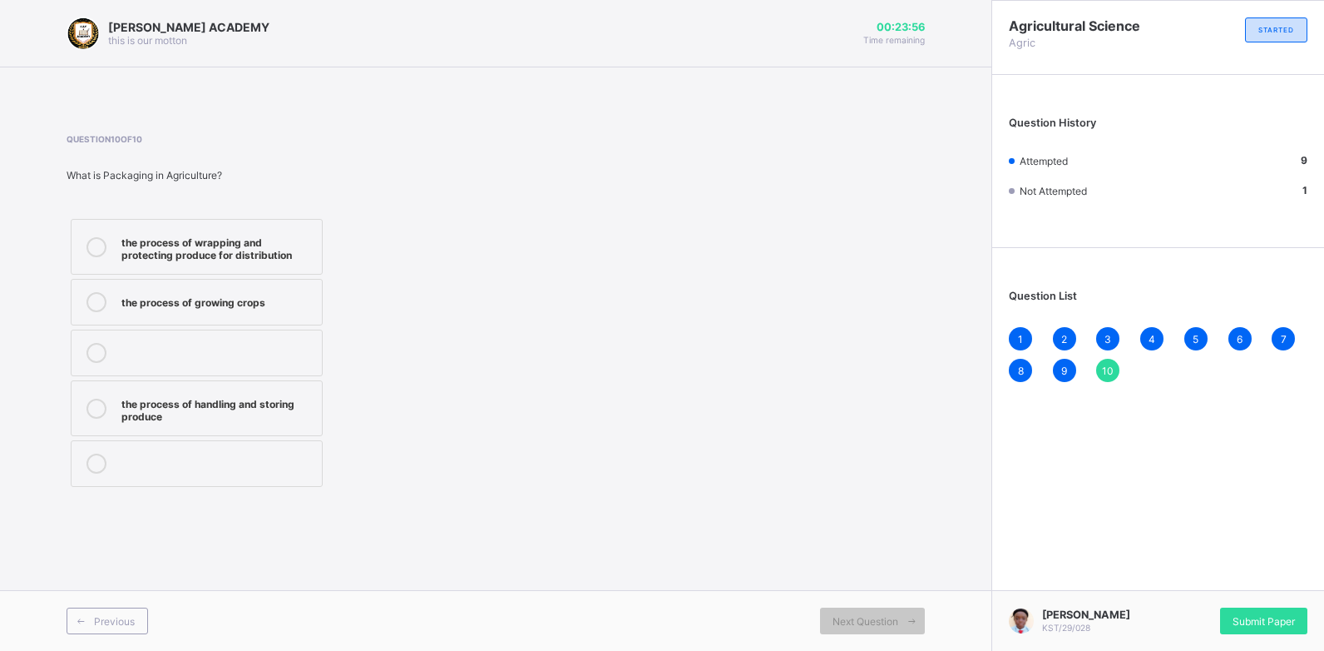
click at [96, 411] on icon at bounding box center [97, 408] width 20 height 20
click at [1250, 621] on span "Submit Paper" at bounding box center [1264, 621] width 62 height 12
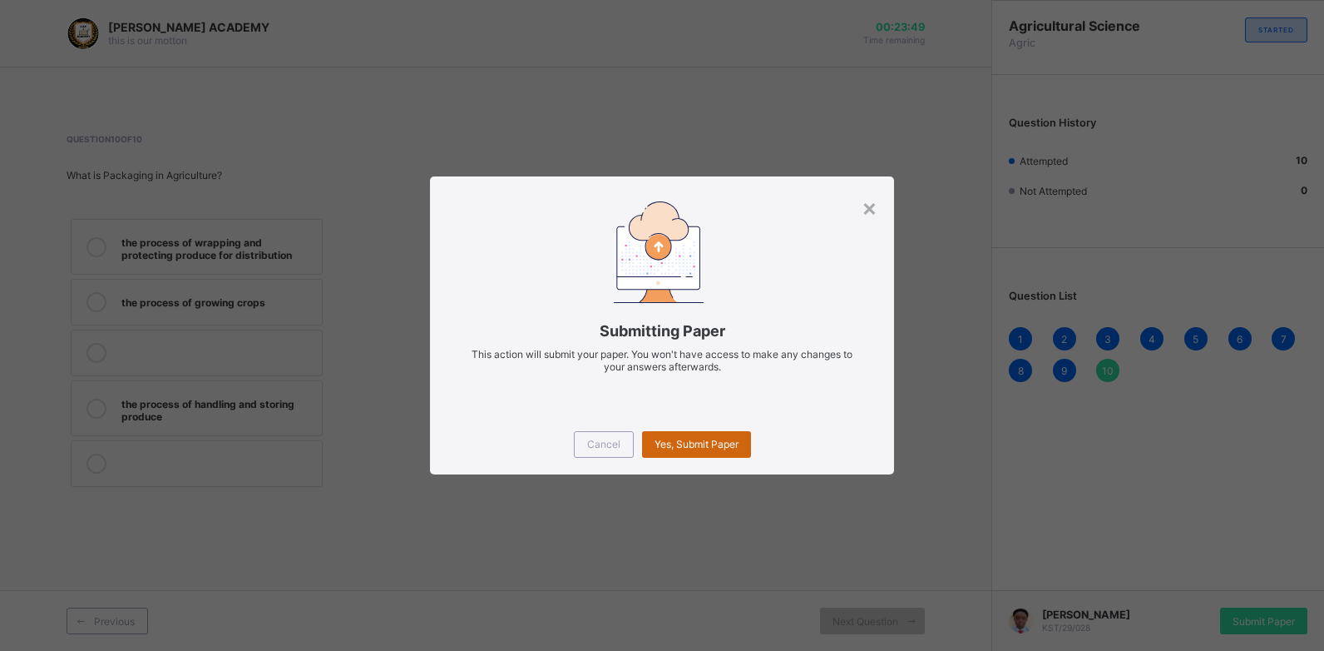
click at [678, 451] on div "Yes, Submit Paper" at bounding box center [696, 444] width 109 height 27
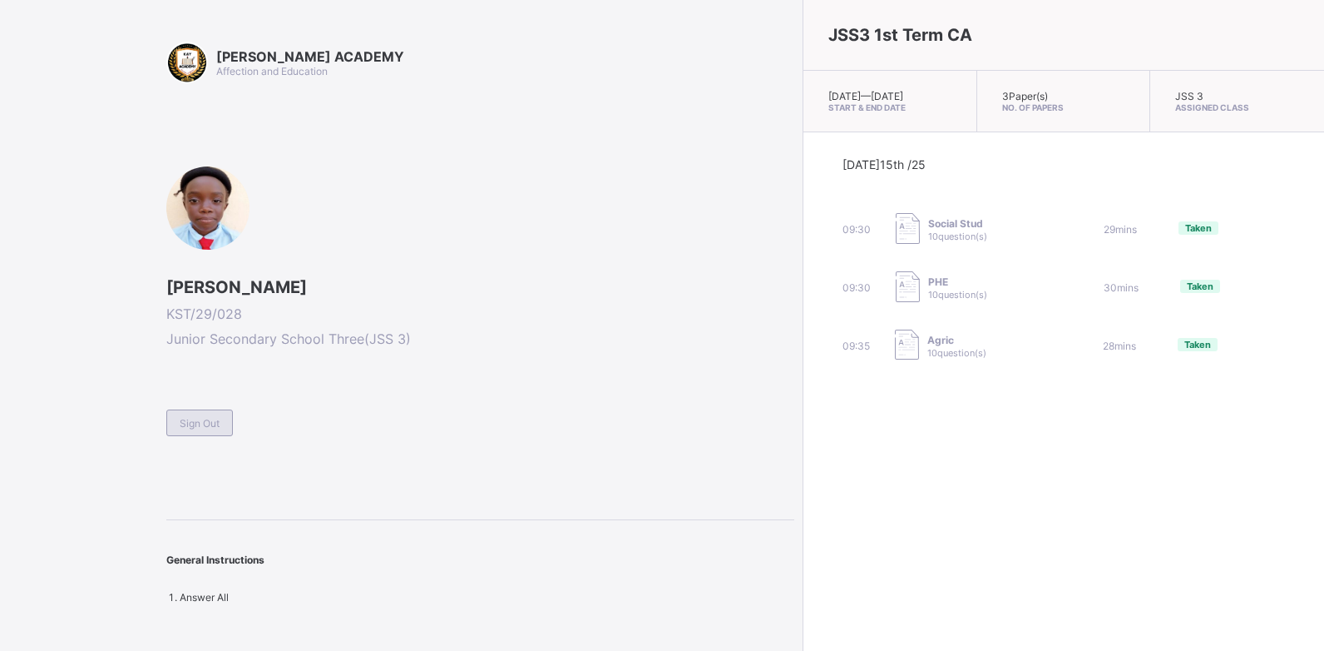
click at [213, 419] on span "Sign Out" at bounding box center [200, 423] width 40 height 12
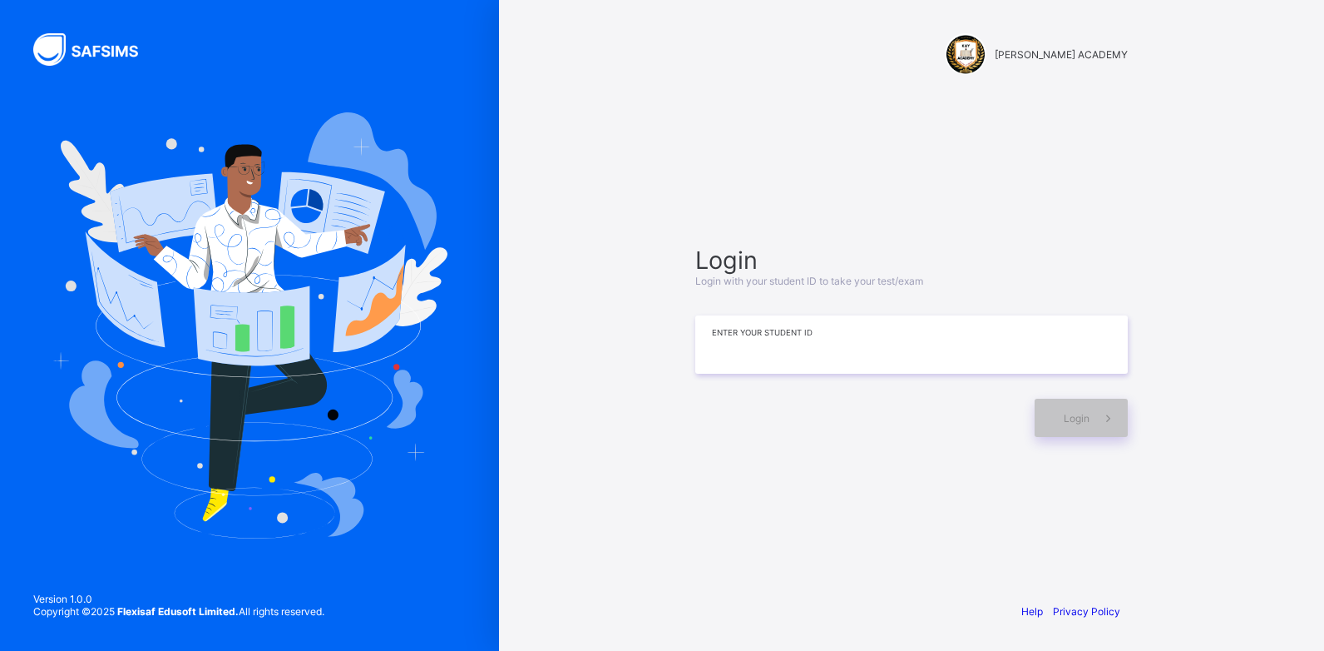
click at [710, 341] on input at bounding box center [911, 344] width 433 height 58
type input "**********"
click at [1104, 411] on icon at bounding box center [1108, 418] width 17 height 16
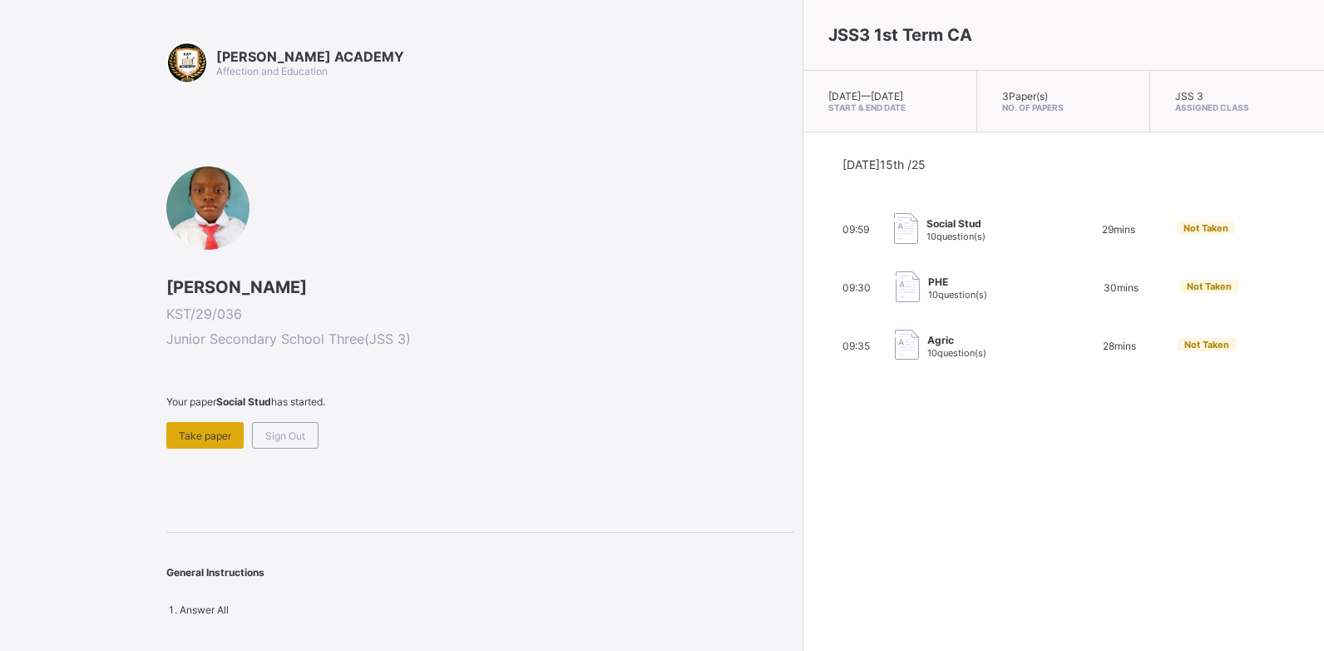
click at [199, 428] on div "Take paper" at bounding box center [204, 435] width 77 height 27
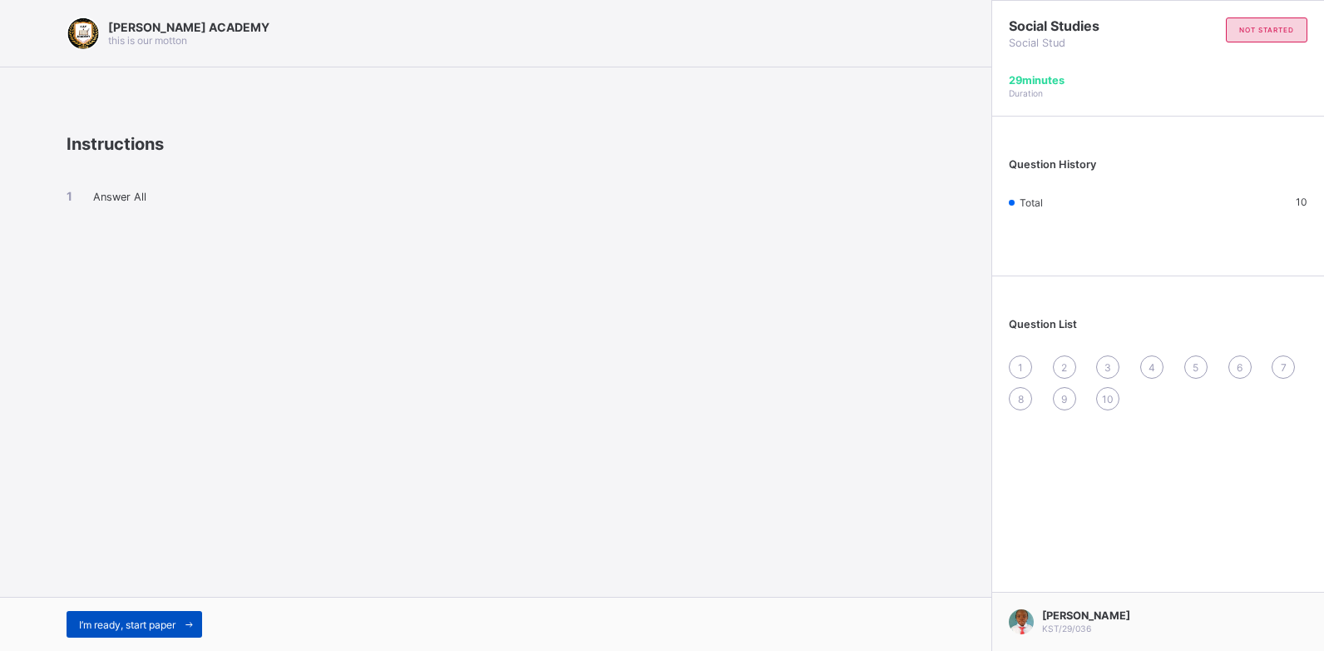
click at [170, 613] on div "I’m ready, start paper" at bounding box center [135, 624] width 136 height 27
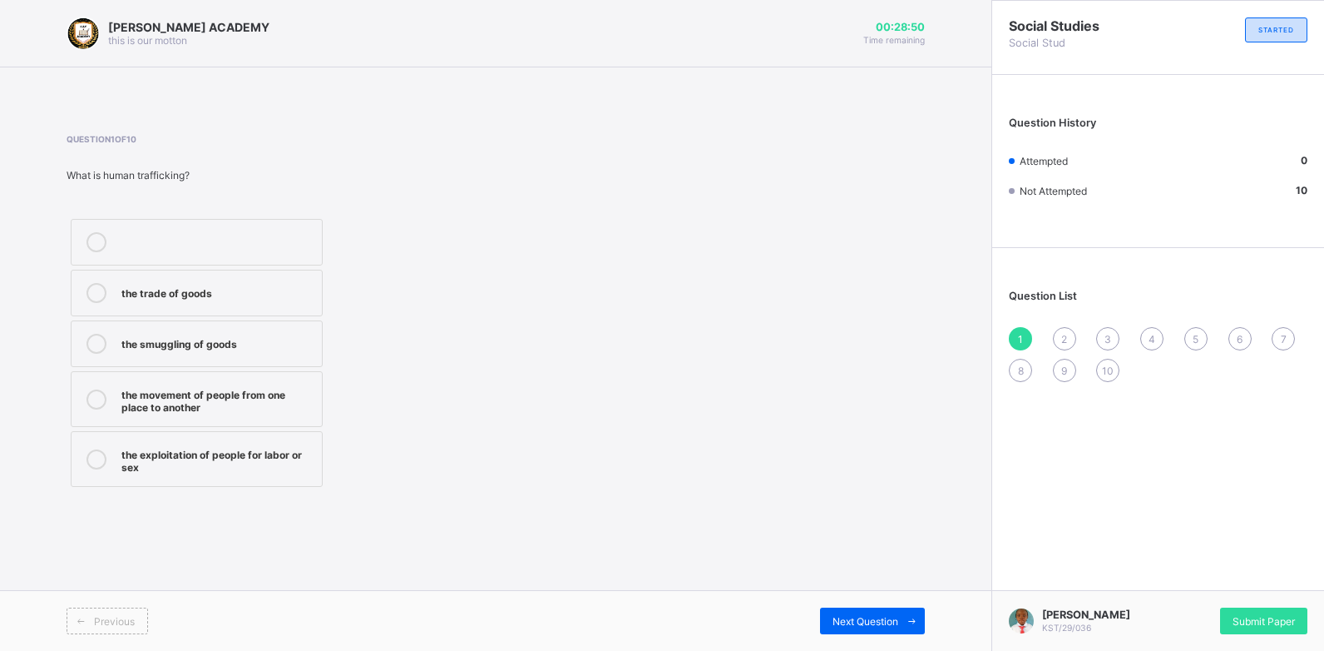
click at [251, 403] on div "the movement of people from one place to another" at bounding box center [217, 398] width 192 height 29
click at [828, 617] on div "Next Question" at bounding box center [872, 620] width 105 height 27
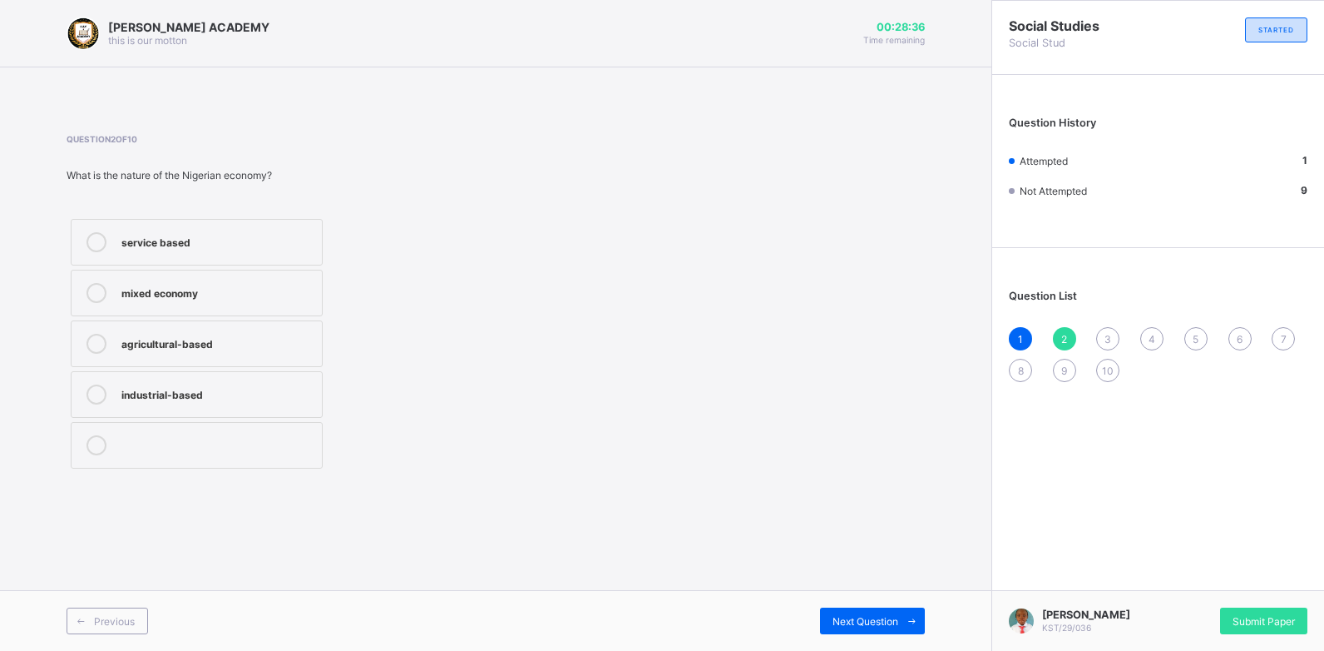
click at [256, 296] on div "mixed economy" at bounding box center [217, 291] width 192 height 17
click at [853, 615] on span "Next Question" at bounding box center [866, 621] width 66 height 12
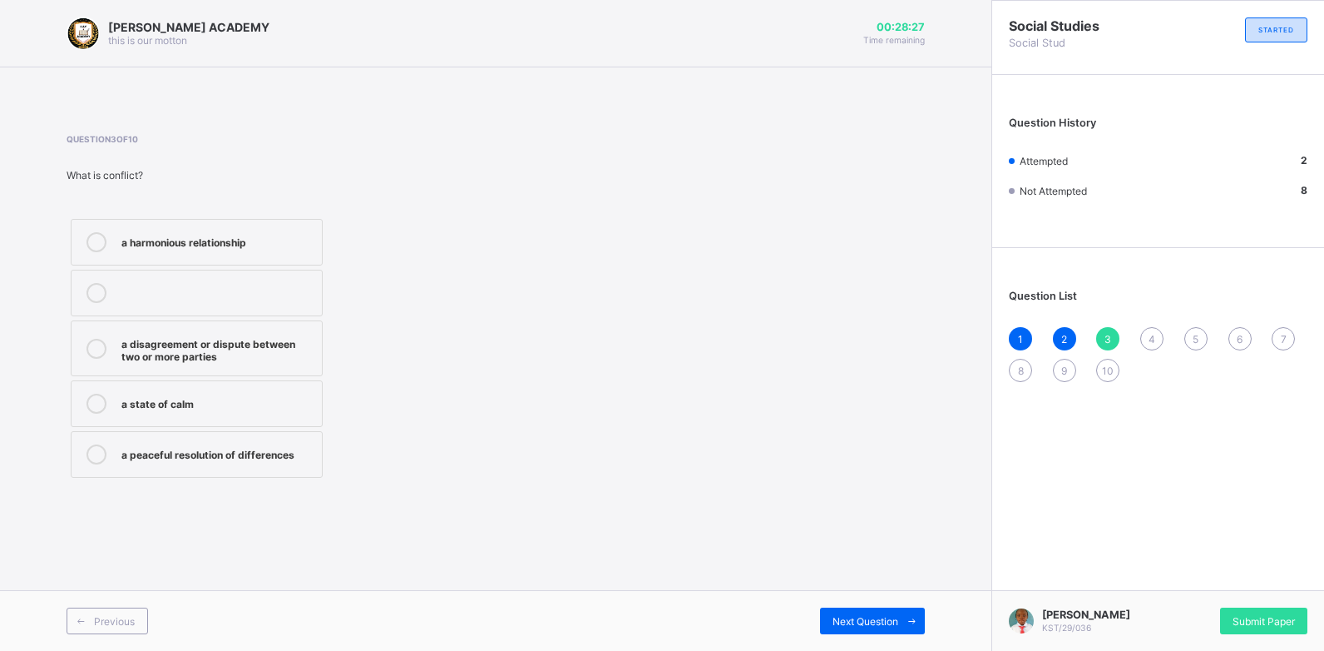
click at [217, 344] on div "a disagreement or dispute between two or more parties" at bounding box center [217, 348] width 192 height 29
click at [848, 622] on span "Next Question" at bounding box center [866, 621] width 66 height 12
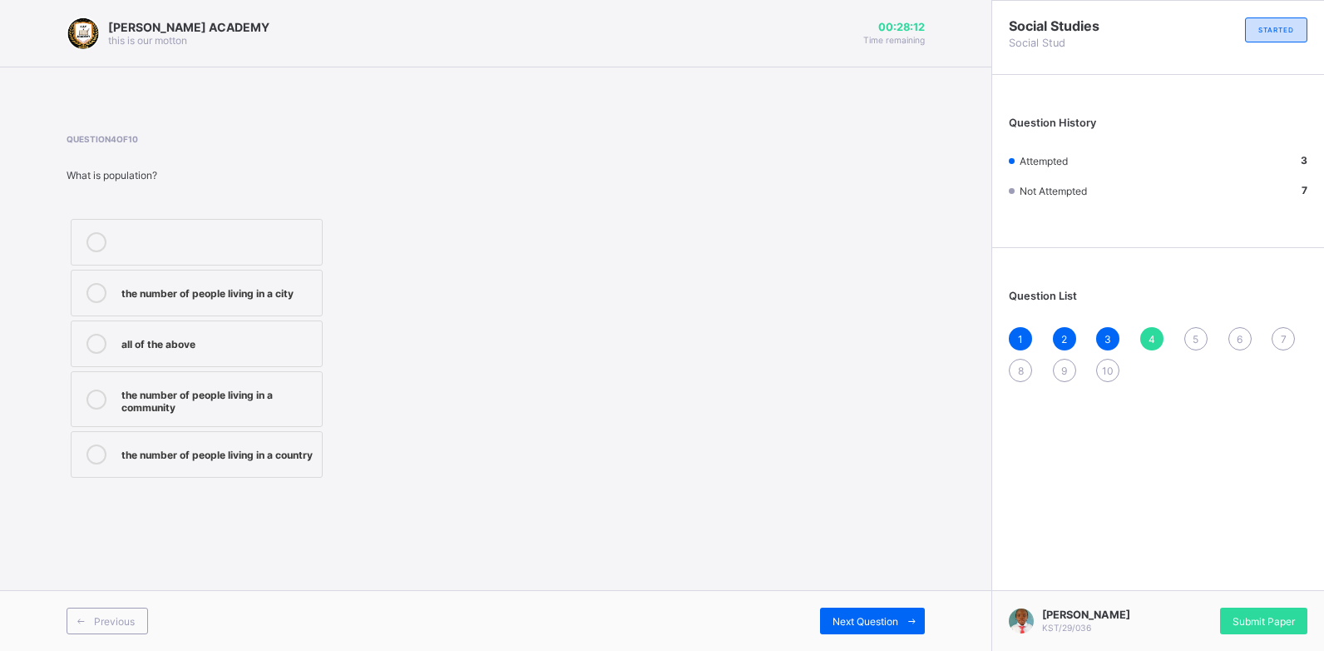
click at [269, 455] on div "the number of people living in a country" at bounding box center [217, 452] width 192 height 17
click at [827, 609] on div "Next Question" at bounding box center [872, 620] width 105 height 27
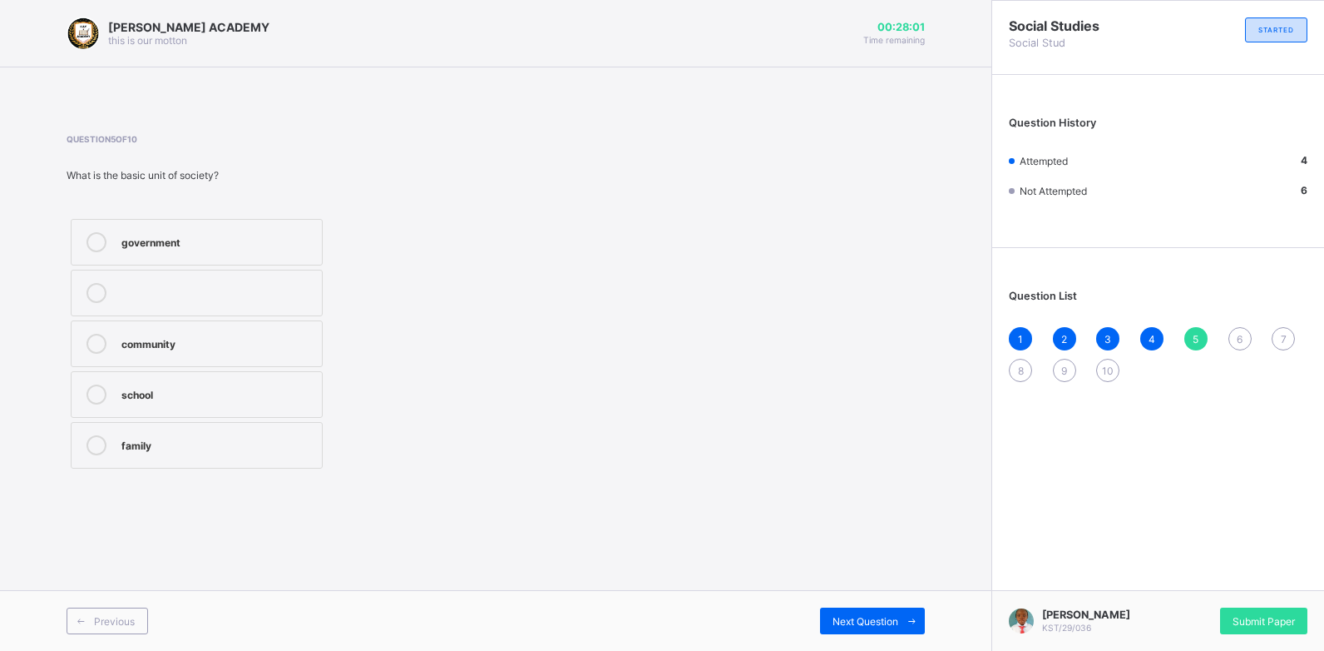
click at [215, 232] on div "government" at bounding box center [217, 240] width 192 height 17
click at [922, 616] on span at bounding box center [911, 620] width 27 height 27
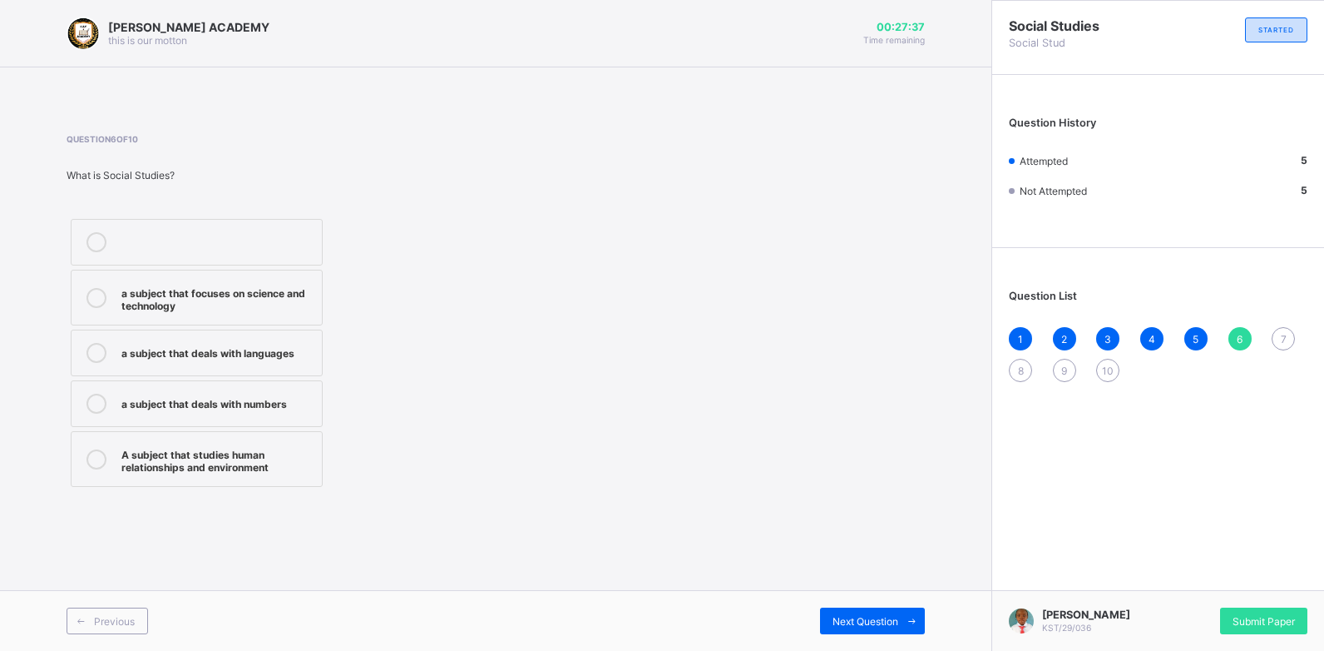
click at [277, 455] on div "A subject that studies human relationships and environment" at bounding box center [217, 458] width 192 height 29
click at [829, 616] on div "Next Question" at bounding box center [872, 620] width 105 height 27
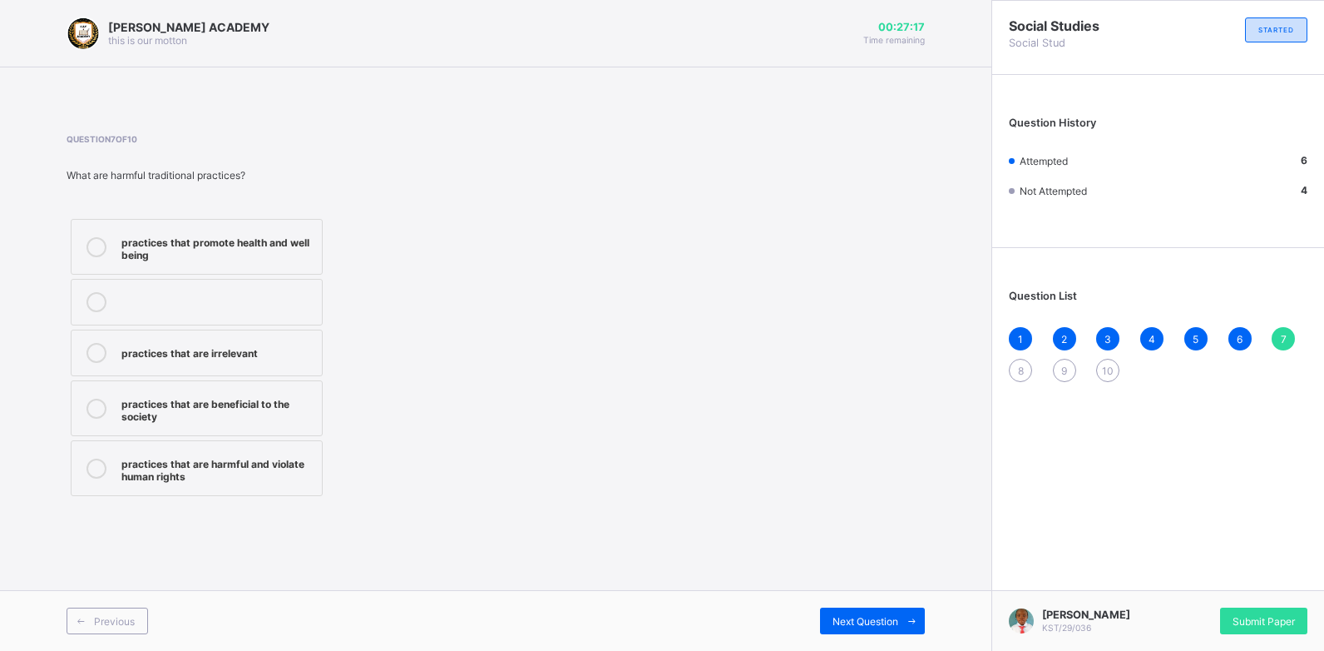
click at [186, 474] on div "practices that are harmful and violate human rights" at bounding box center [217, 467] width 192 height 29
click at [879, 626] on span "Next Question" at bounding box center [866, 621] width 66 height 12
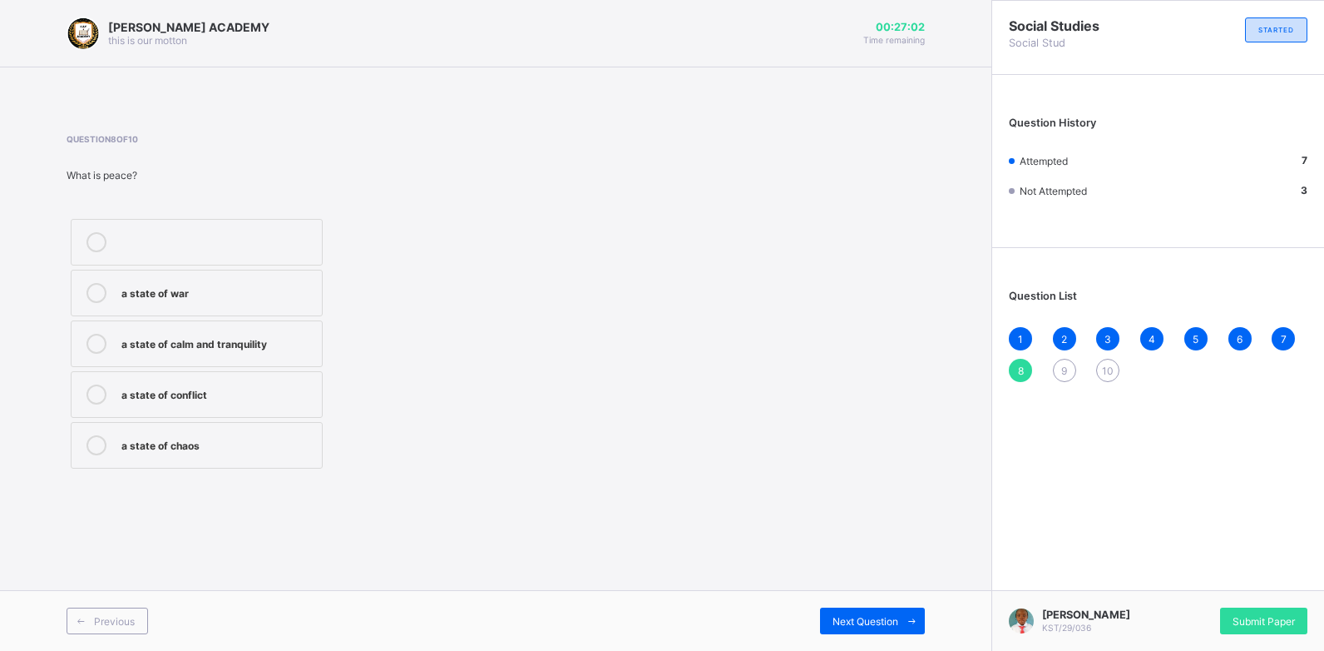
click at [222, 349] on div "a state of calm and tranquility" at bounding box center [217, 342] width 192 height 17
click at [849, 615] on span "Next Question" at bounding box center [866, 621] width 66 height 12
click at [286, 342] on div "the economy of a country" at bounding box center [217, 342] width 192 height 17
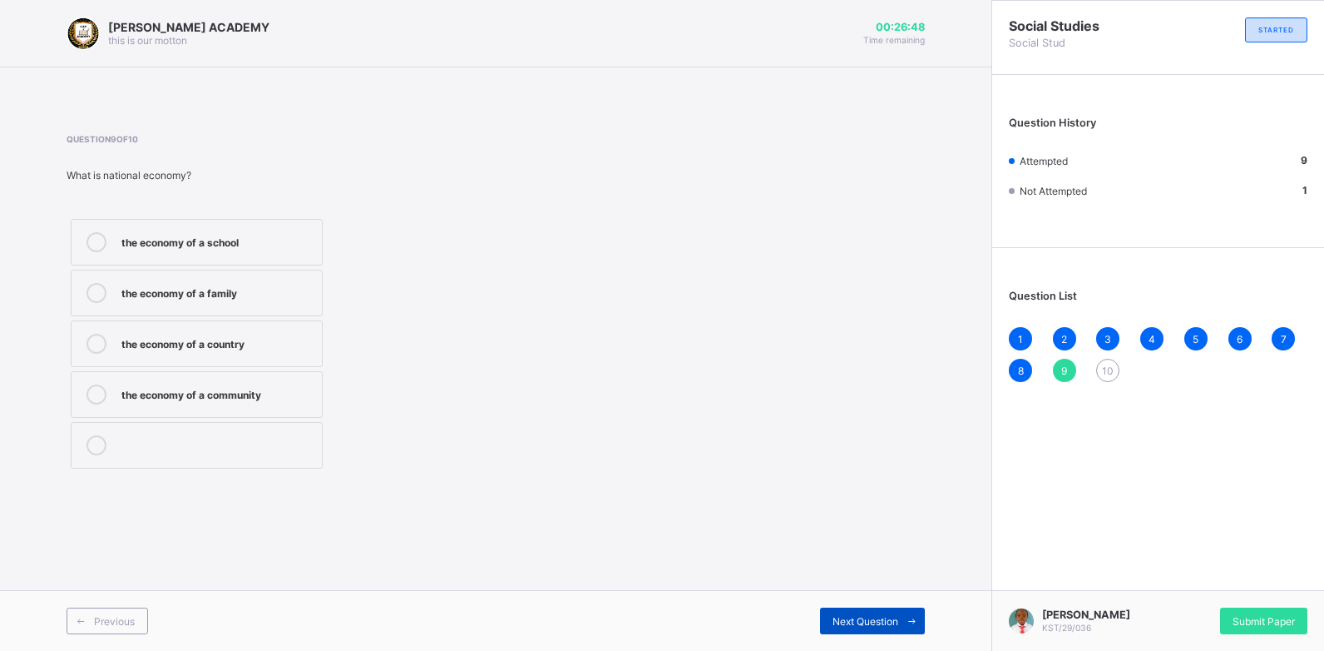
click at [874, 613] on div "Next Question" at bounding box center [872, 620] width 105 height 27
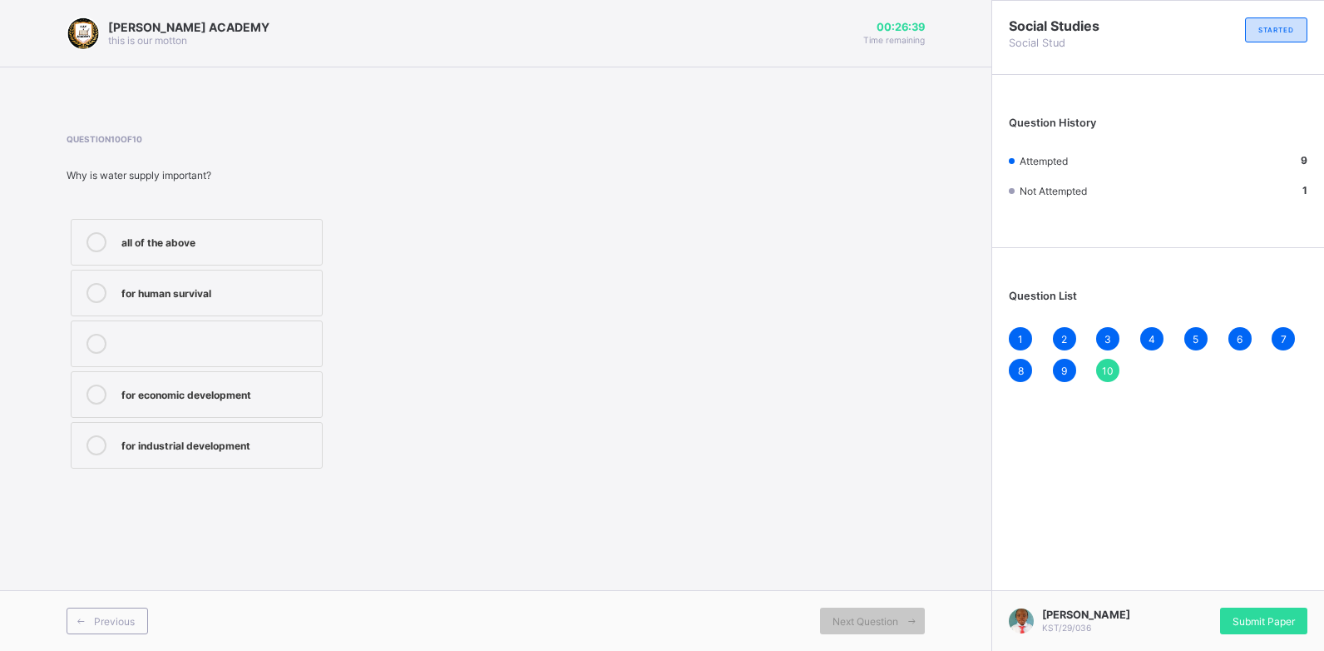
click at [211, 294] on div "for human survival" at bounding box center [217, 291] width 192 height 17
click at [854, 630] on div "Next Question" at bounding box center [872, 620] width 105 height 27
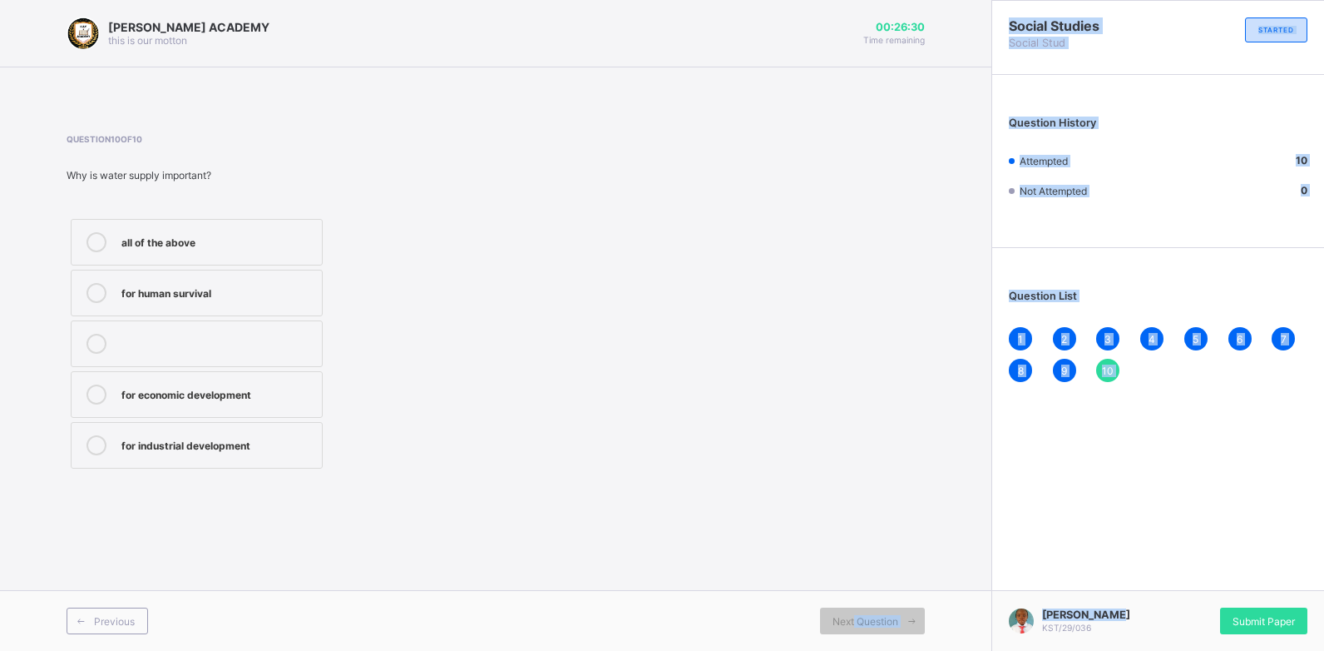
drag, startPoint x: 852, startPoint y: 619, endPoint x: 1100, endPoint y: 603, distance: 248.4
click at [1100, 603] on div "[PERSON_NAME] ACADEMY this is our [PERSON_NAME] 00:26:30 Time remaining Questio…" at bounding box center [662, 325] width 1324 height 651
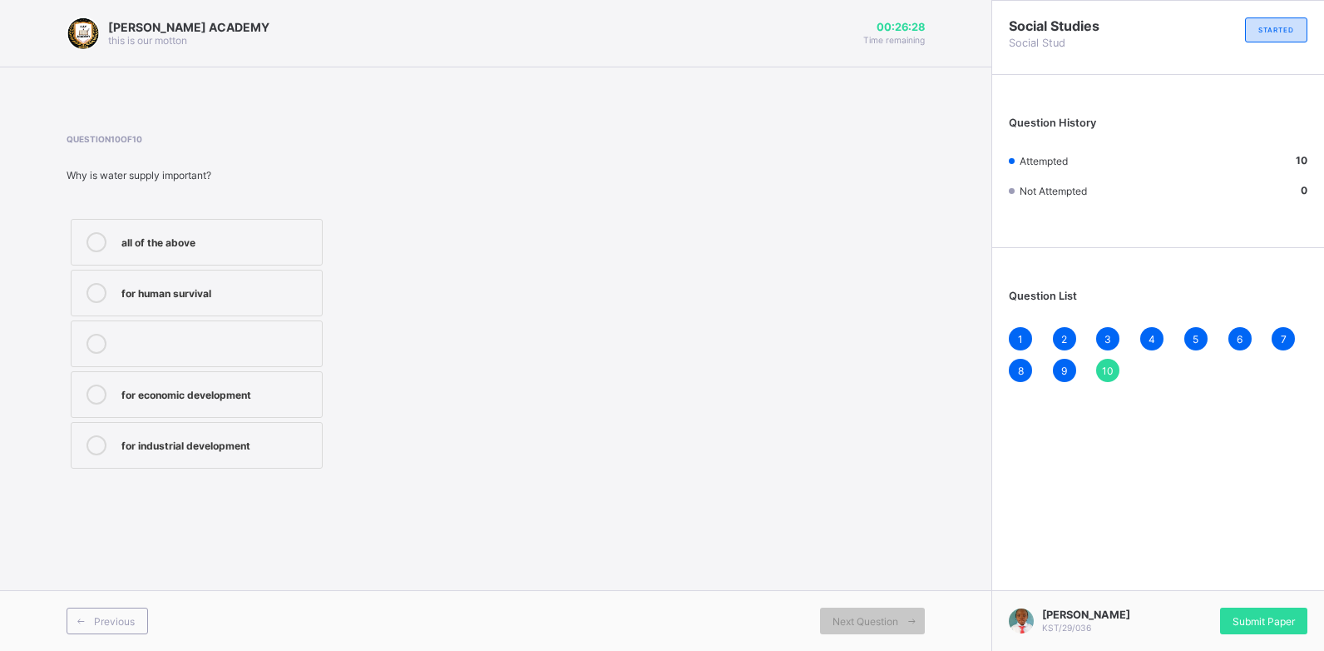
drag, startPoint x: 1100, startPoint y: 603, endPoint x: 1247, endPoint y: 612, distance: 147.5
click at [1247, 612] on div "Submit Paper" at bounding box center [1263, 620] width 87 height 27
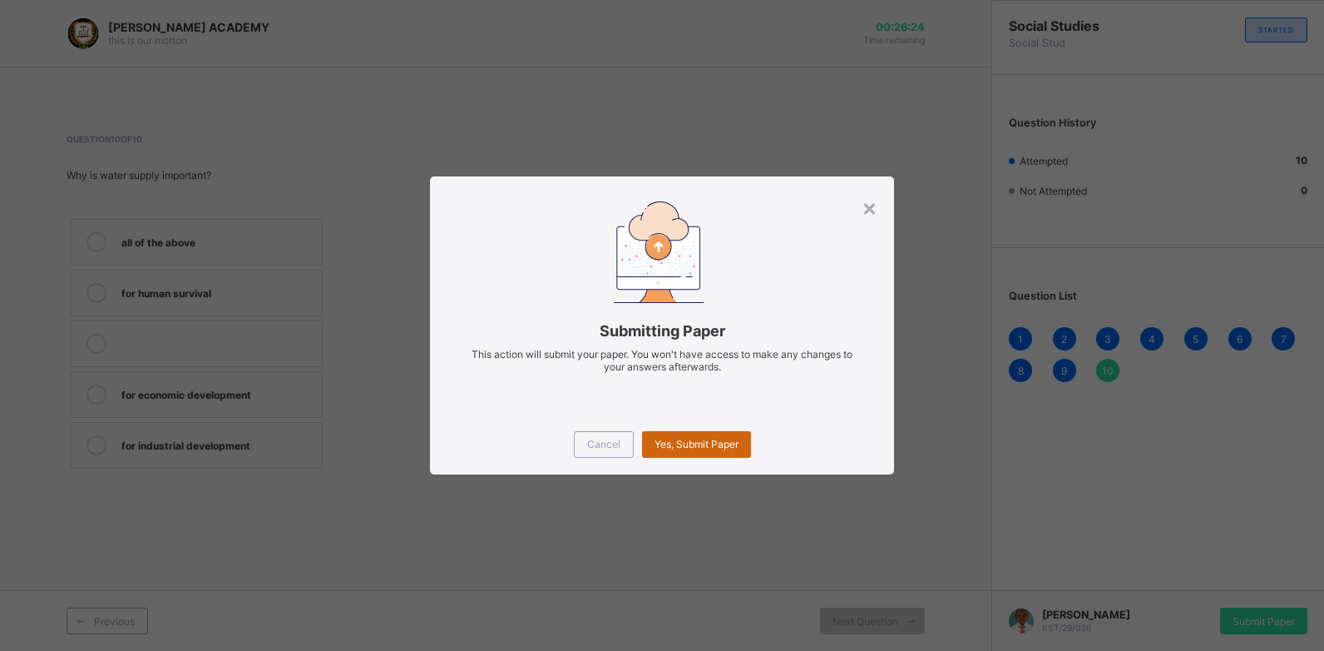
click at [725, 444] on span "Yes, Submit Paper" at bounding box center [697, 444] width 84 height 12
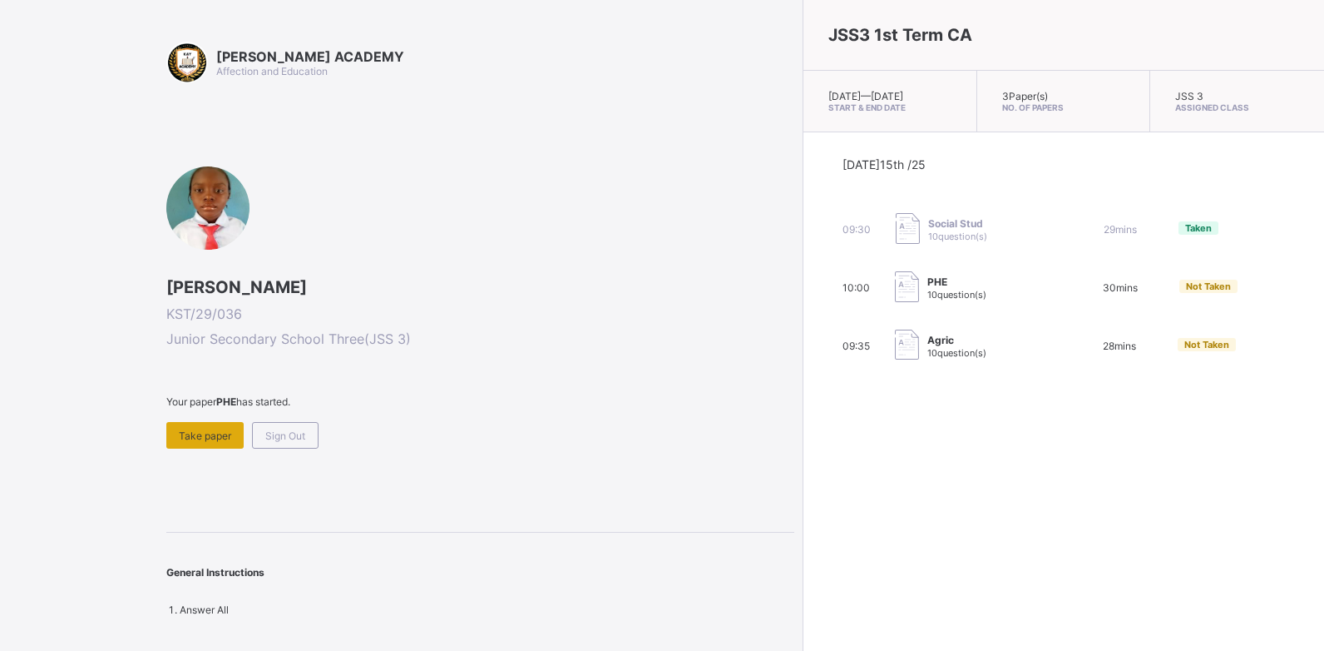
click at [191, 441] on span "Take paper" at bounding box center [205, 435] width 52 height 12
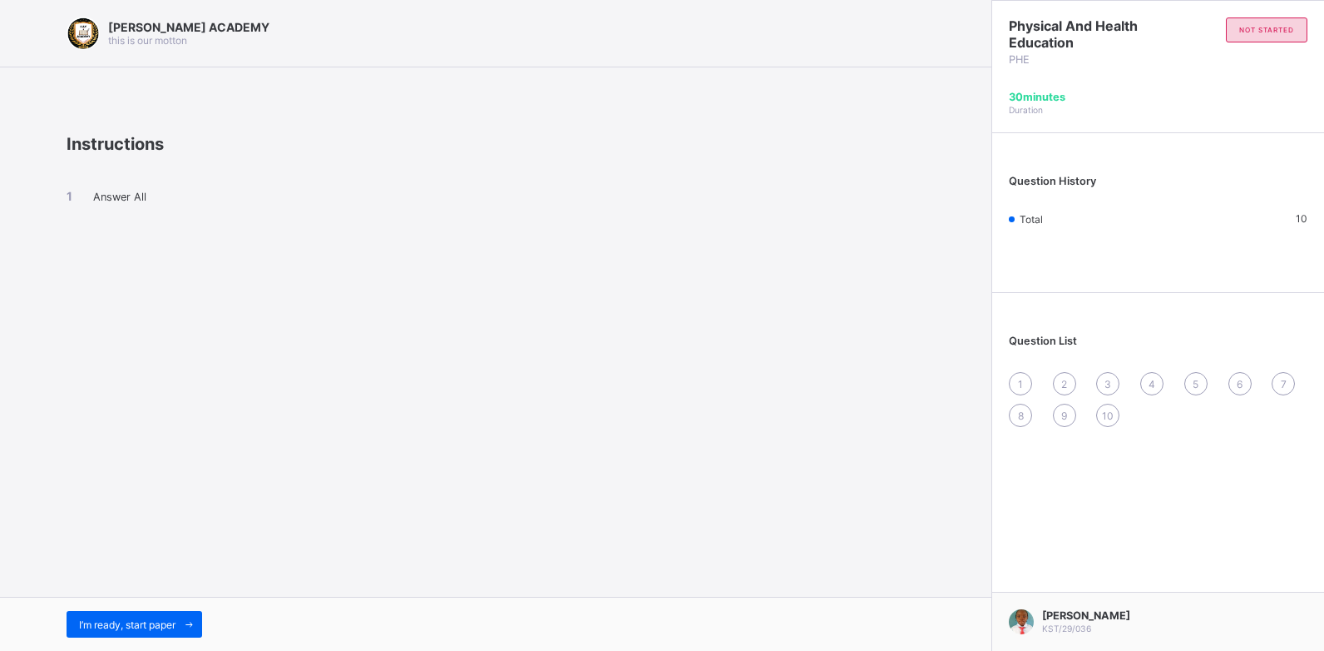
click at [171, 609] on div "I’m ready, start paper" at bounding box center [496, 623] width 992 height 54
click at [173, 625] on span "I’m ready, start paper" at bounding box center [127, 624] width 97 height 12
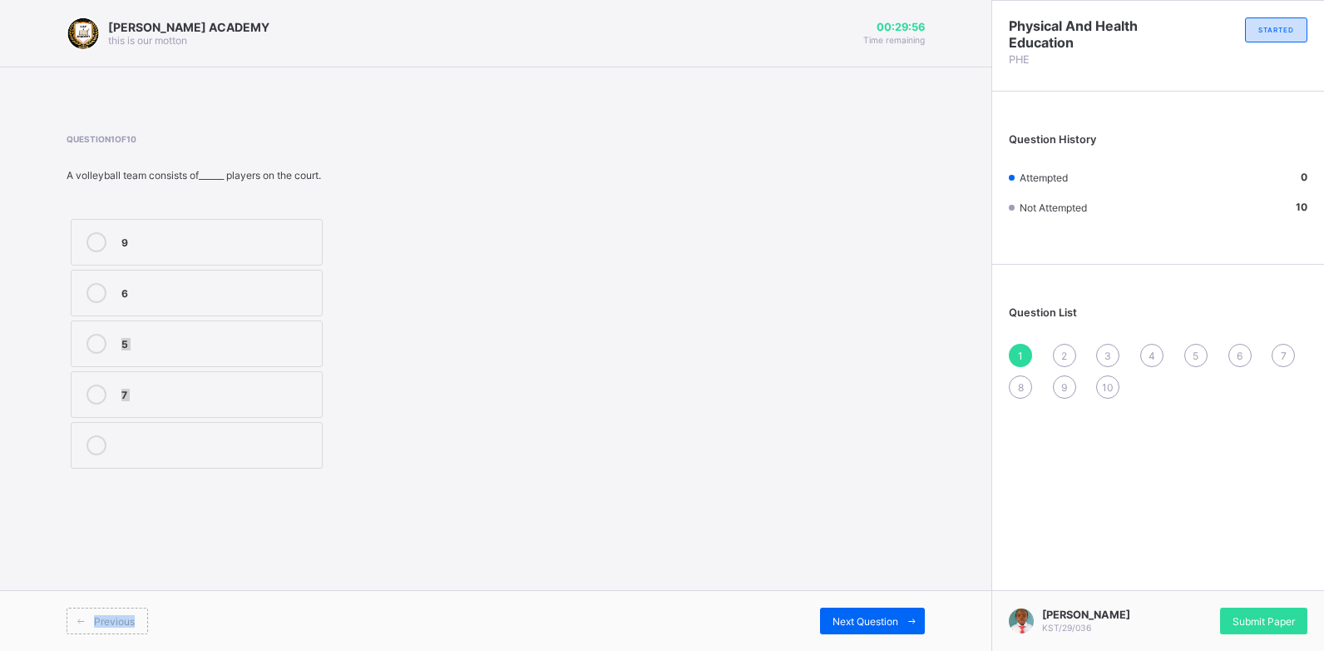
drag, startPoint x: 173, startPoint y: 625, endPoint x: 146, endPoint y: 307, distance: 318.9
click at [146, 307] on div "[PERSON_NAME] ACADEMY this is our [PERSON_NAME] 00:29:56 Time remaining Questio…" at bounding box center [496, 325] width 992 height 651
click at [146, 306] on label "6" at bounding box center [197, 293] width 252 height 47
click at [887, 617] on span "Next Question" at bounding box center [866, 621] width 66 height 12
click at [311, 379] on label "grip" at bounding box center [197, 394] width 252 height 47
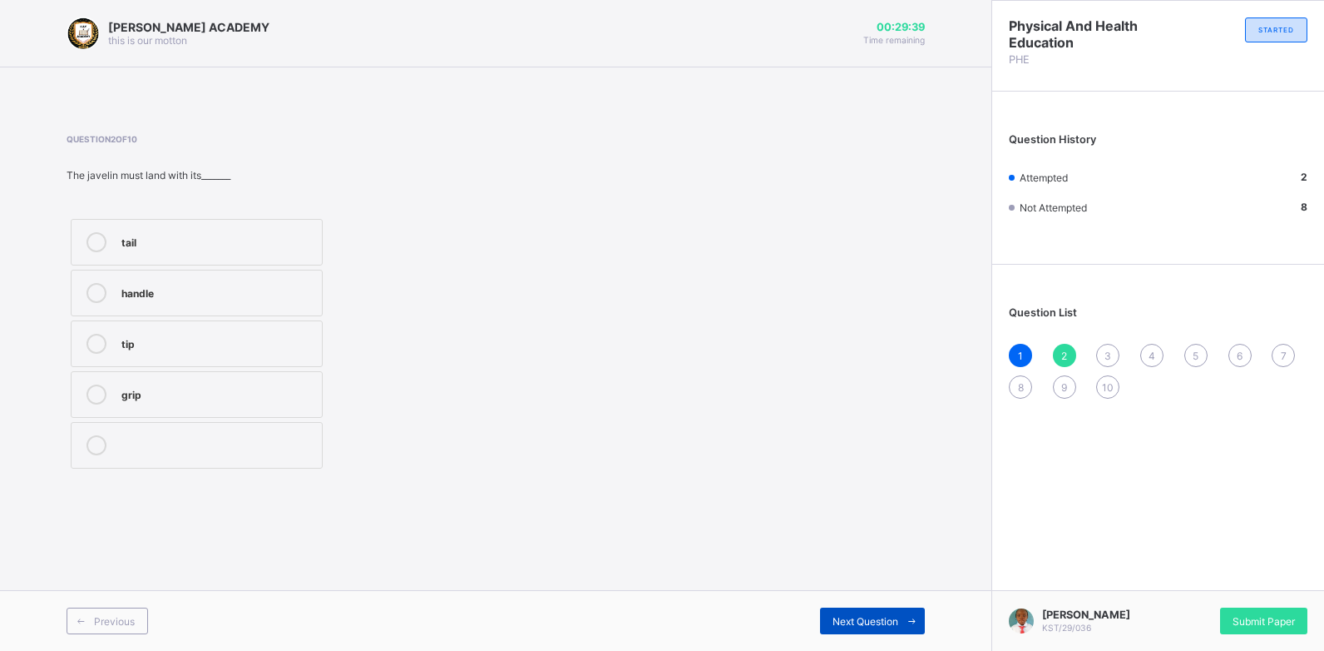
click at [836, 622] on span "Next Question" at bounding box center [866, 621] width 66 height 12
click at [260, 283] on div "release" at bounding box center [217, 291] width 192 height 17
click at [884, 610] on div "Next Question" at bounding box center [872, 620] width 105 height 27
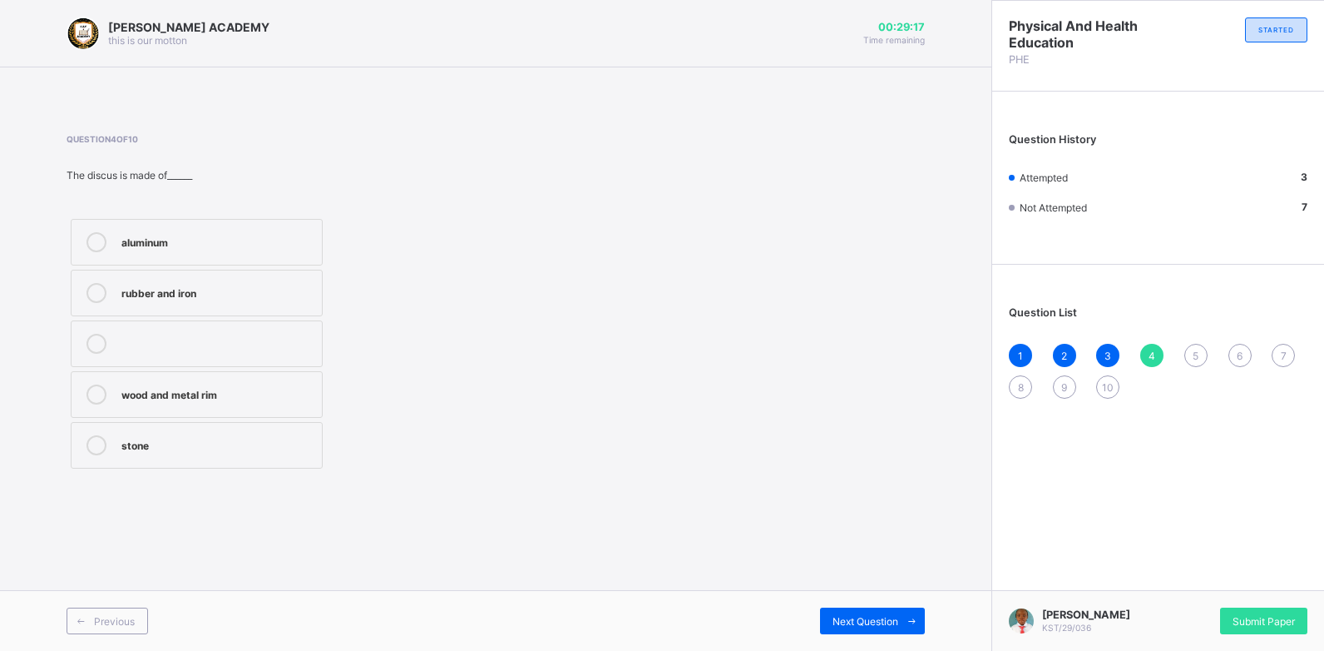
click at [280, 316] on div "aluminum rubber and iron wood and metal rim stone" at bounding box center [197, 344] width 260 height 258
click at [272, 303] on label "rubber and iron" at bounding box center [197, 293] width 252 height 47
click at [879, 616] on span "Next Question" at bounding box center [866, 621] width 66 height 12
click at [302, 384] on label "shot" at bounding box center [197, 394] width 252 height 47
click at [888, 620] on span "Next Question" at bounding box center [866, 621] width 66 height 12
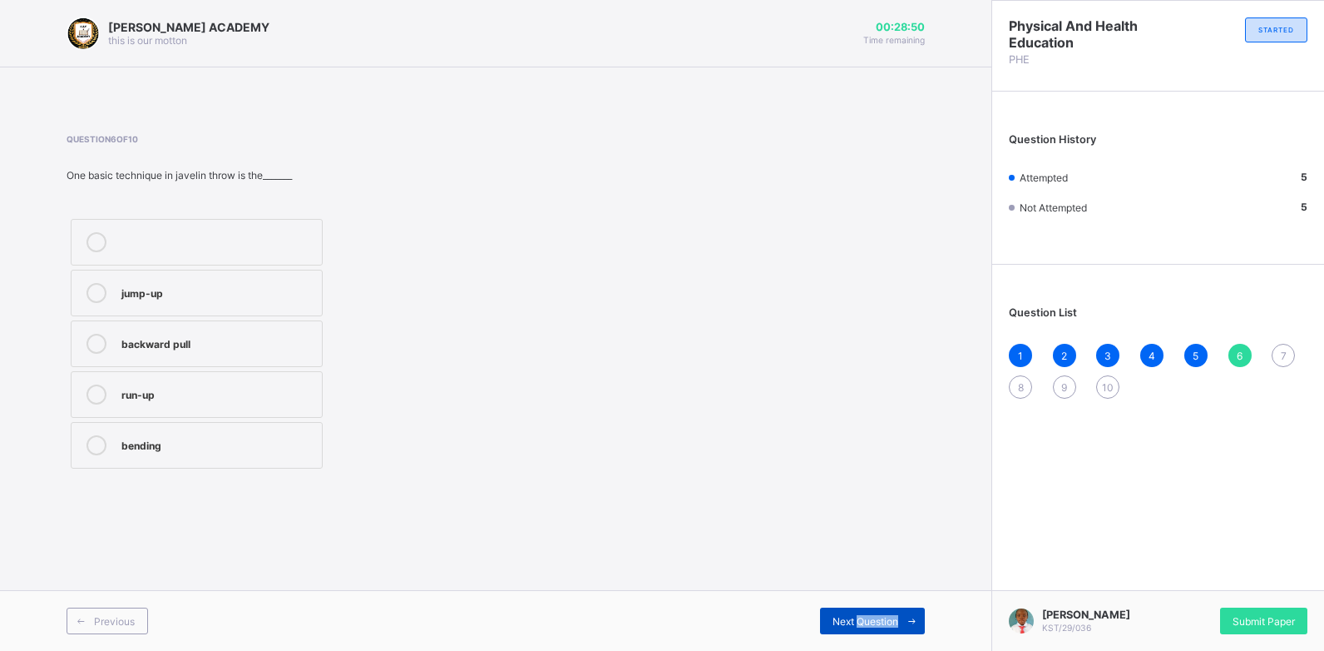
click at [888, 620] on span "Next Question" at bounding box center [866, 621] width 66 height 12
click at [888, 621] on span "Next Question" at bounding box center [866, 621] width 66 height 12
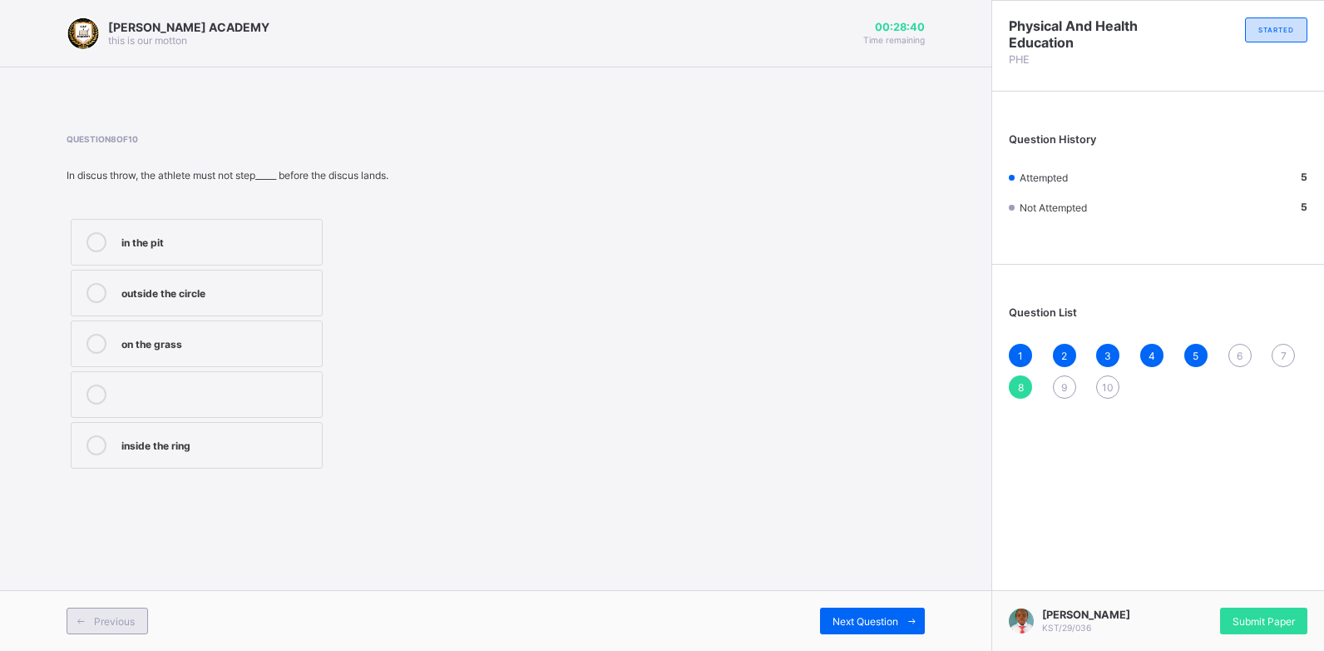
click at [90, 618] on span at bounding box center [80, 620] width 27 height 27
click at [194, 287] on div "jump-up" at bounding box center [217, 291] width 192 height 17
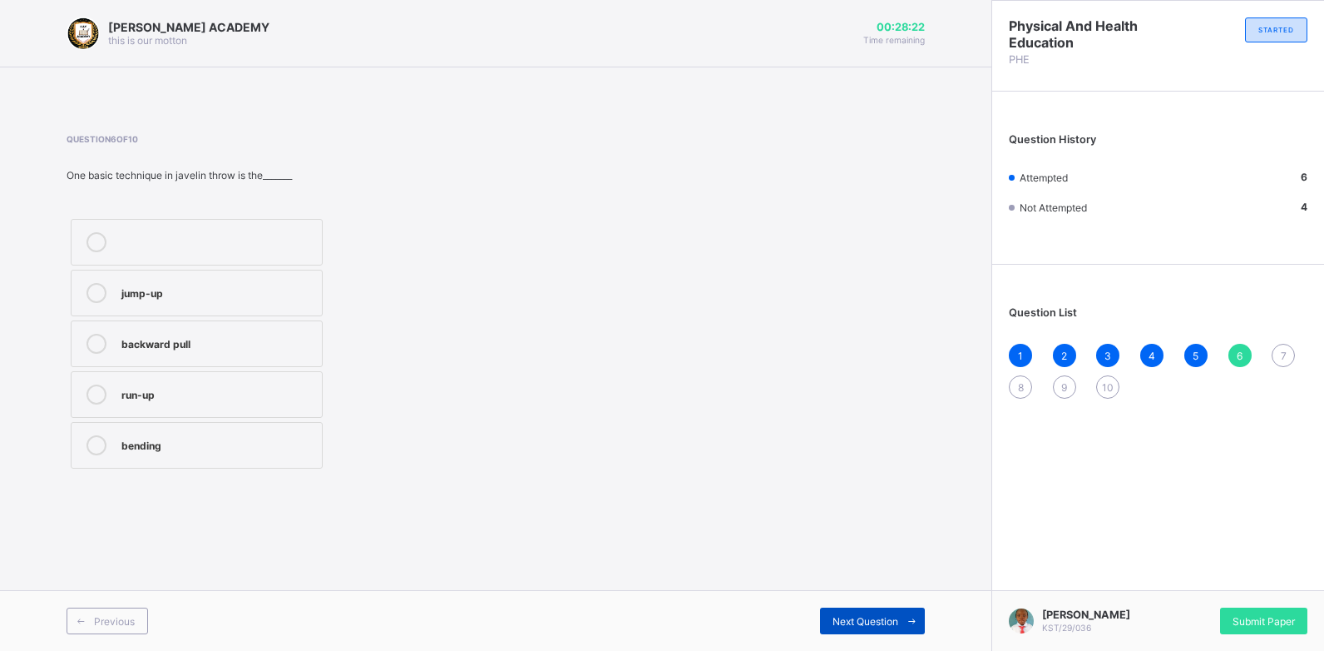
click at [859, 618] on span "Next Question" at bounding box center [866, 621] width 66 height 12
drag, startPoint x: 152, startPoint y: 426, endPoint x: 97, endPoint y: 458, distance: 63.4
click at [97, 458] on label "both hands" at bounding box center [197, 445] width 252 height 47
click at [826, 625] on div "Next Question" at bounding box center [872, 620] width 105 height 27
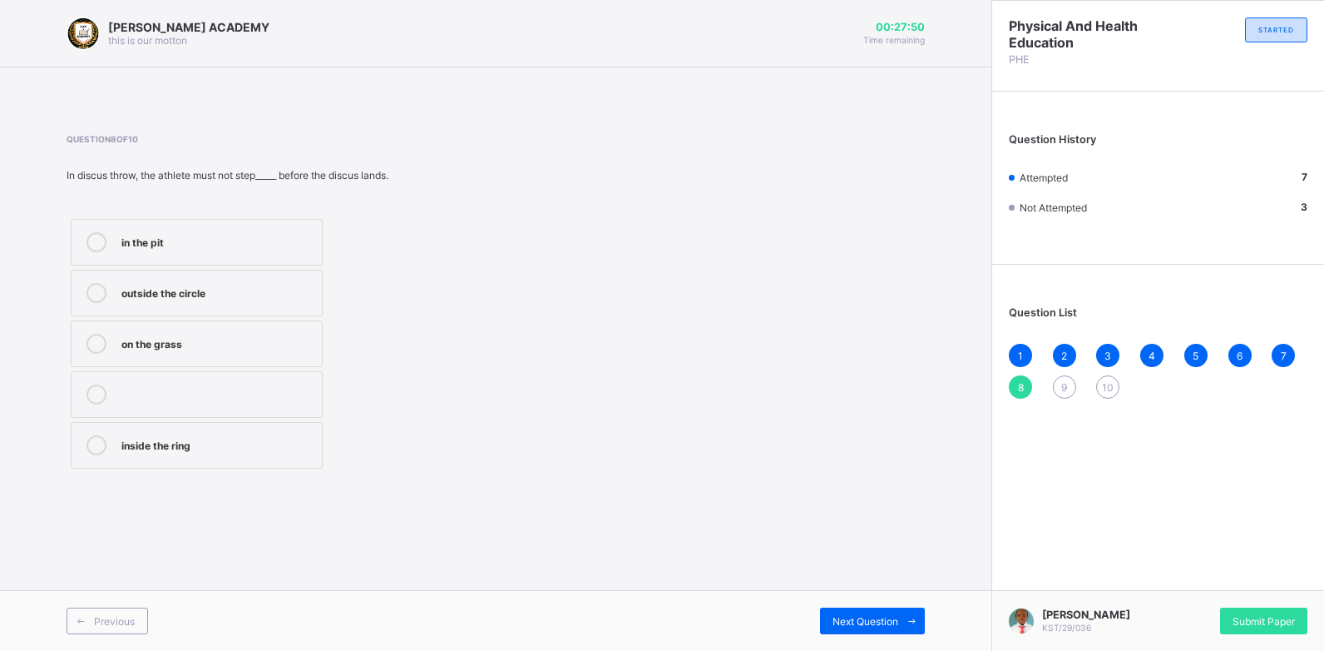
click at [101, 290] on icon at bounding box center [97, 293] width 20 height 20
click at [884, 615] on span "Next Question" at bounding box center [866, 621] width 66 height 12
click at [232, 244] on div "3" at bounding box center [217, 240] width 192 height 17
click at [237, 289] on div "2.13" at bounding box center [217, 291] width 192 height 17
click at [883, 625] on span "Next Question" at bounding box center [866, 621] width 66 height 12
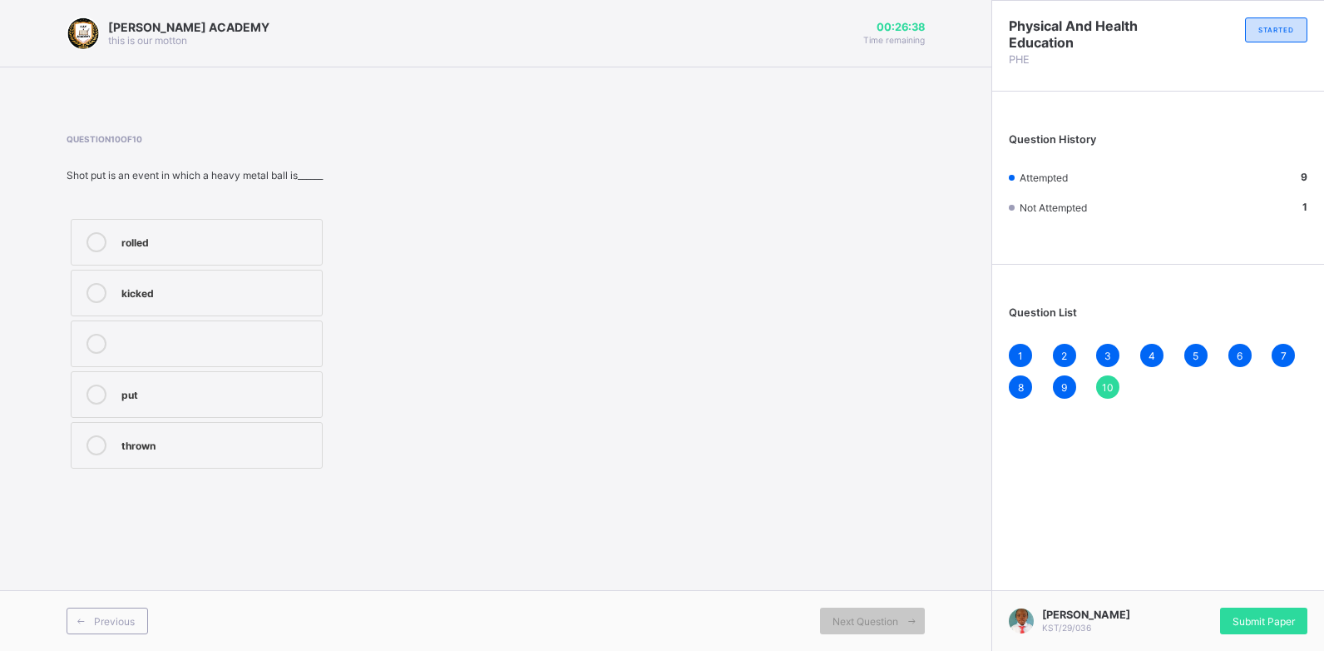
click at [291, 441] on div "thrown" at bounding box center [217, 443] width 192 height 17
click at [1230, 611] on div "Submit Paper" at bounding box center [1263, 620] width 87 height 27
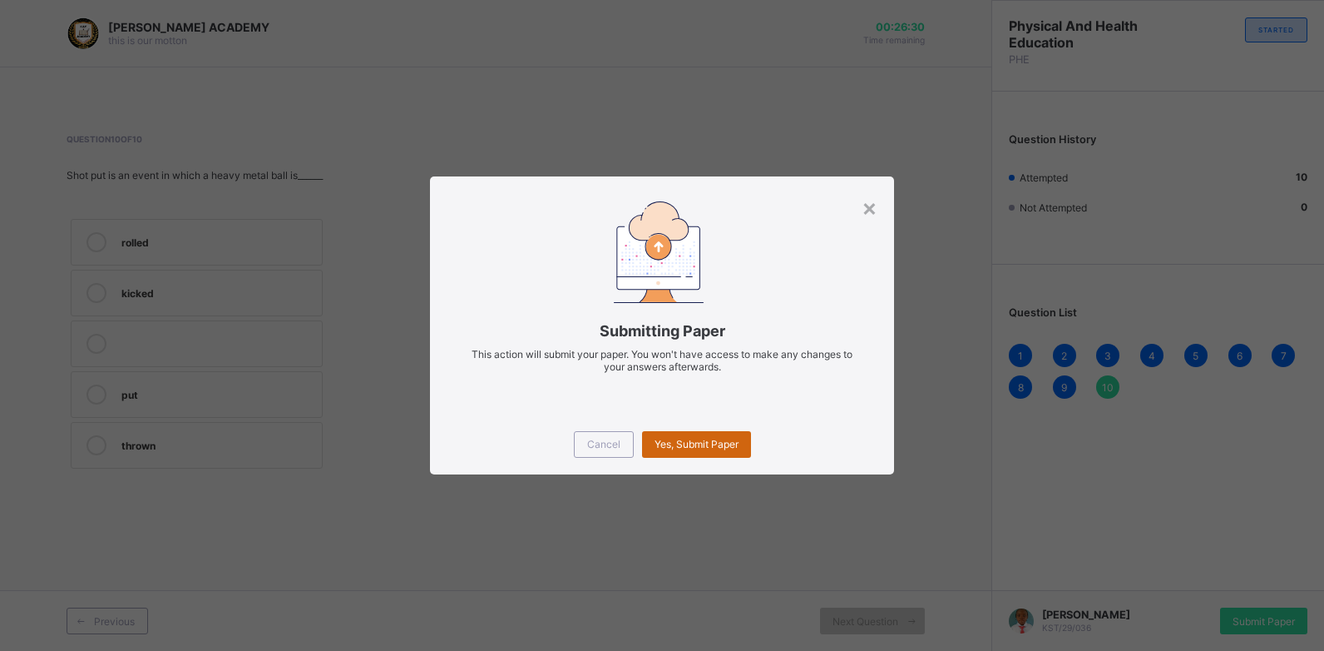
click at [729, 444] on span "Yes, Submit Paper" at bounding box center [697, 444] width 84 height 12
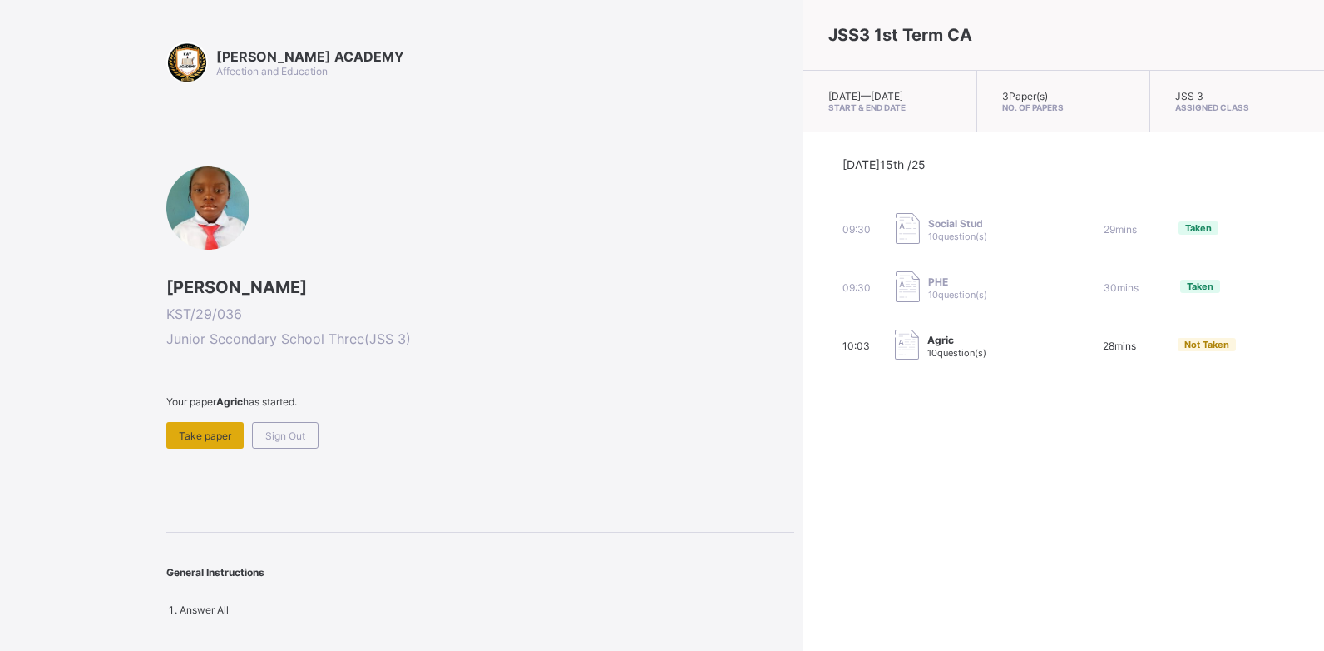
click at [202, 430] on span "Take paper" at bounding box center [205, 435] width 52 height 12
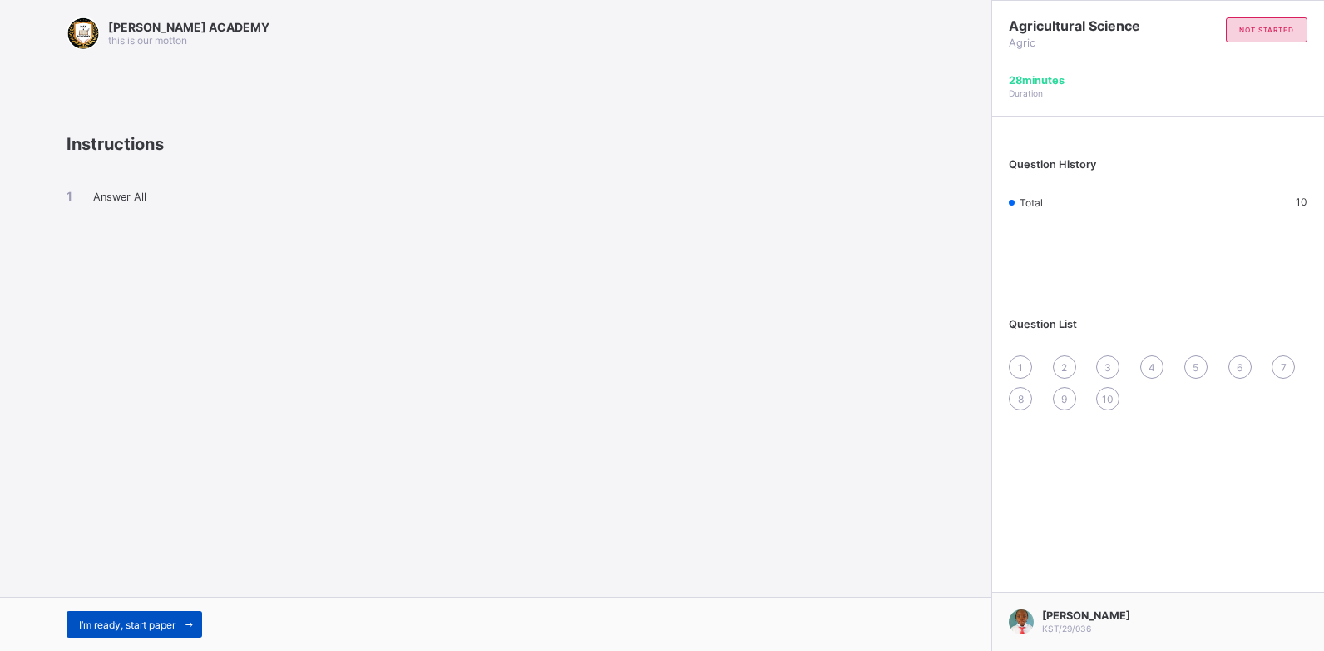
click at [186, 623] on icon at bounding box center [189, 624] width 12 height 11
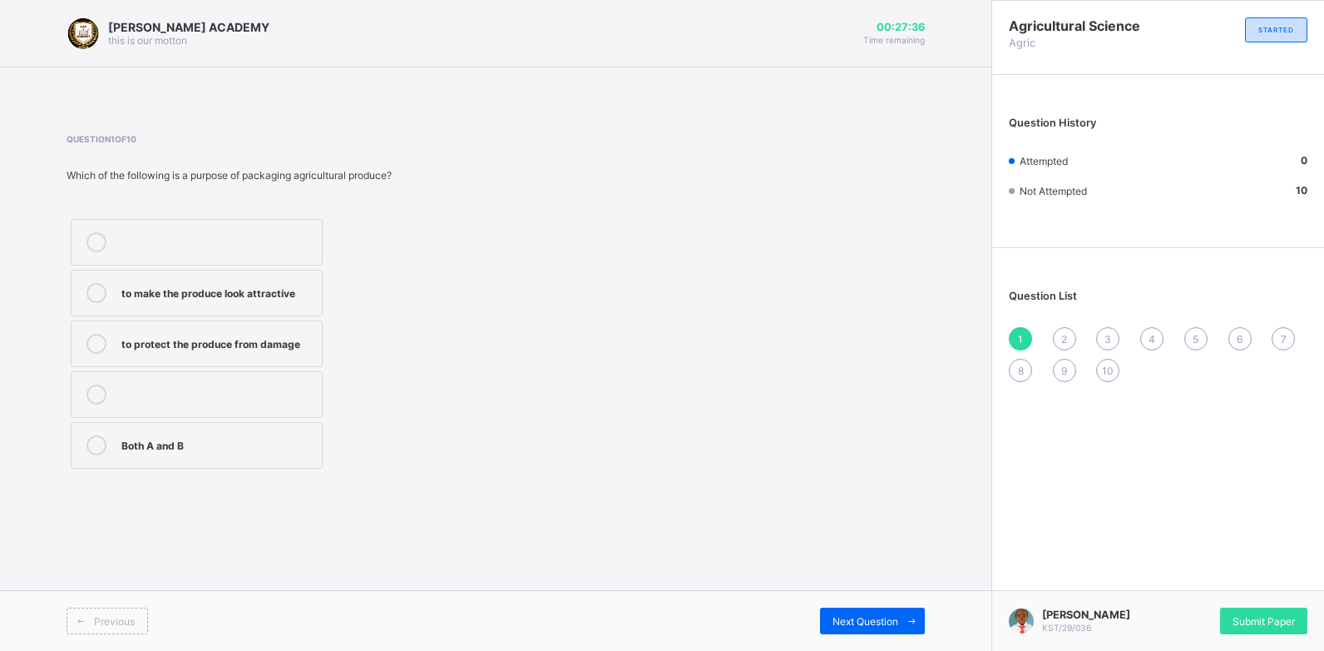
click at [306, 343] on div "to protect the produce from damage" at bounding box center [217, 342] width 192 height 17
click at [869, 616] on span "Next Question" at bounding box center [866, 621] width 66 height 12
click at [220, 353] on div "it has no effect on the price" at bounding box center [217, 344] width 192 height 20
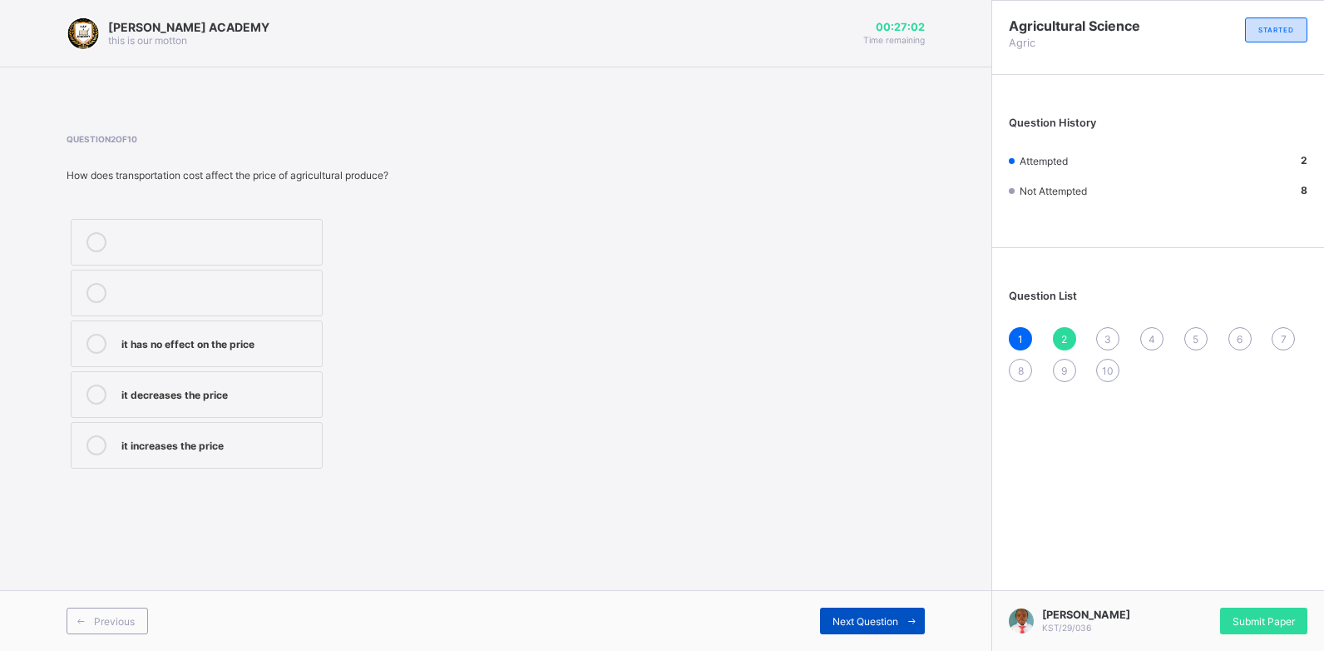
click at [893, 615] on span "Next Question" at bounding box center [866, 621] width 66 height 12
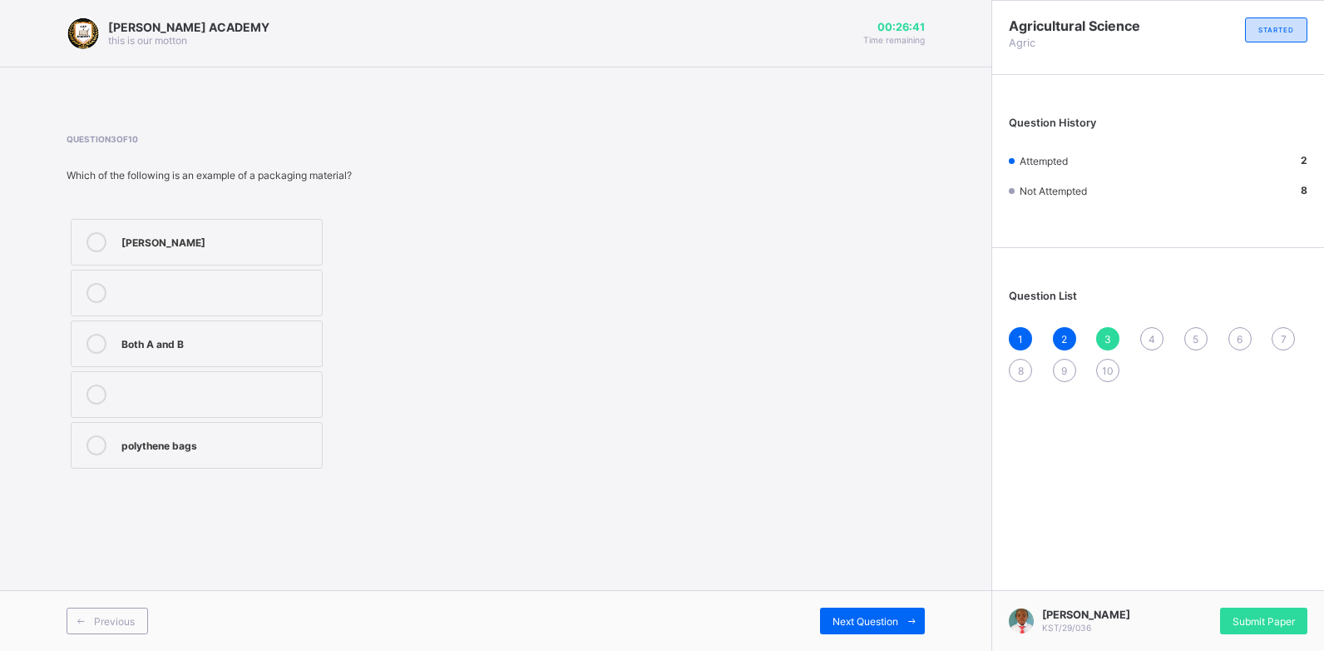
click at [295, 341] on div "Both A and B" at bounding box center [217, 342] width 192 height 17
click at [874, 611] on div "Next Question" at bounding box center [872, 620] width 105 height 27
click at [280, 437] on div "it decreases the price" at bounding box center [217, 443] width 192 height 17
drag, startPoint x: 233, startPoint y: 339, endPoint x: 242, endPoint y: 339, distance: 9.2
click at [242, 339] on div "it helps maintain the price" at bounding box center [217, 342] width 192 height 17
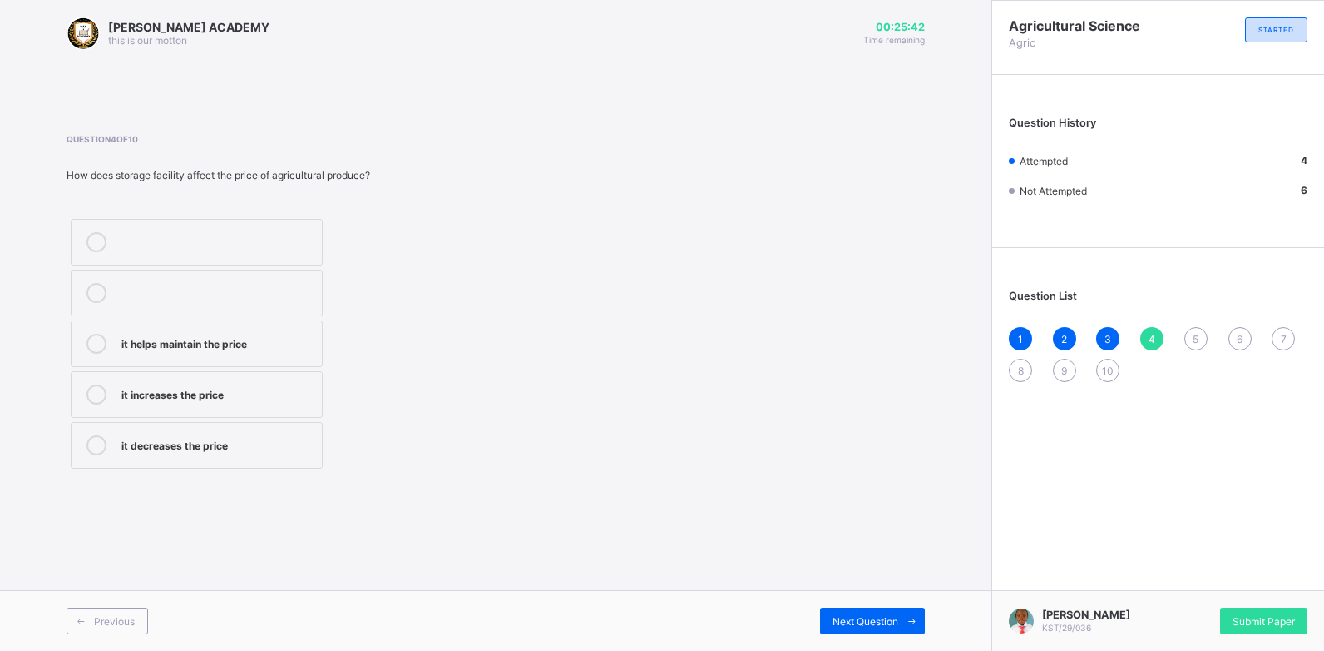
click at [97, 342] on icon at bounding box center [97, 344] width 20 height 20
click at [851, 615] on span "Next Question" at bounding box center [866, 621] width 66 height 12
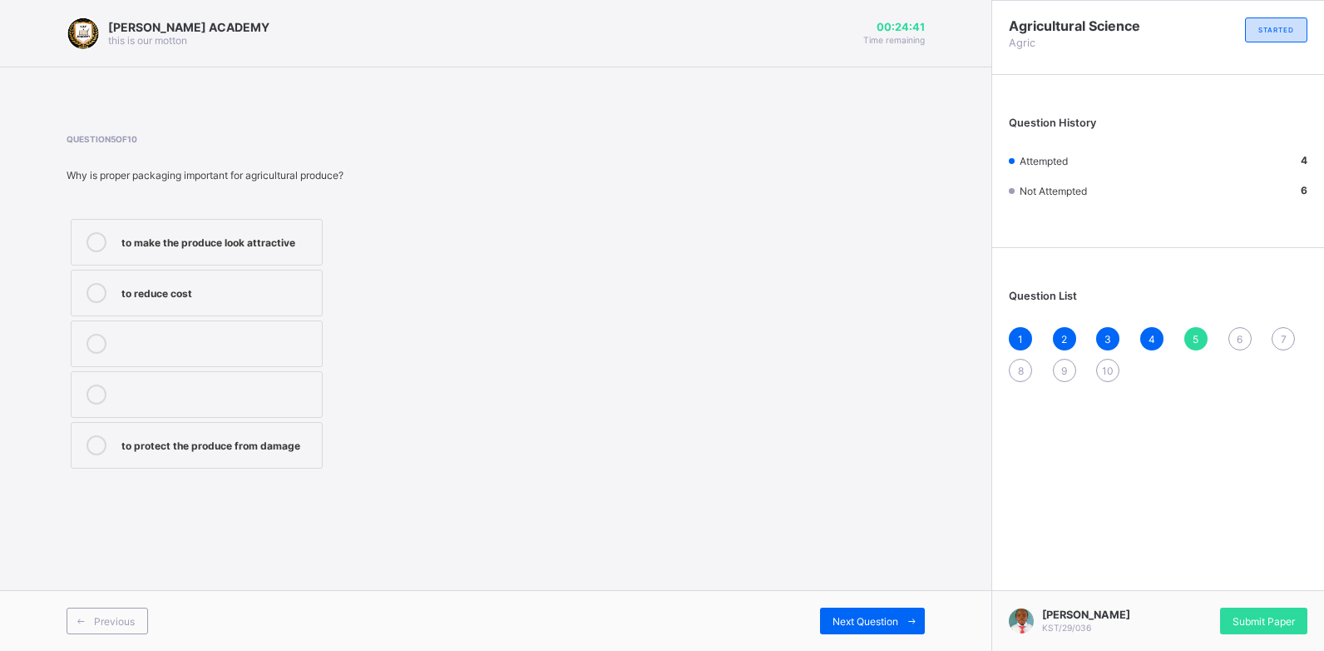
click at [285, 443] on div "to protect the produce from damage" at bounding box center [217, 443] width 192 height 17
click at [863, 618] on span "Next Question" at bounding box center [866, 621] width 66 height 12
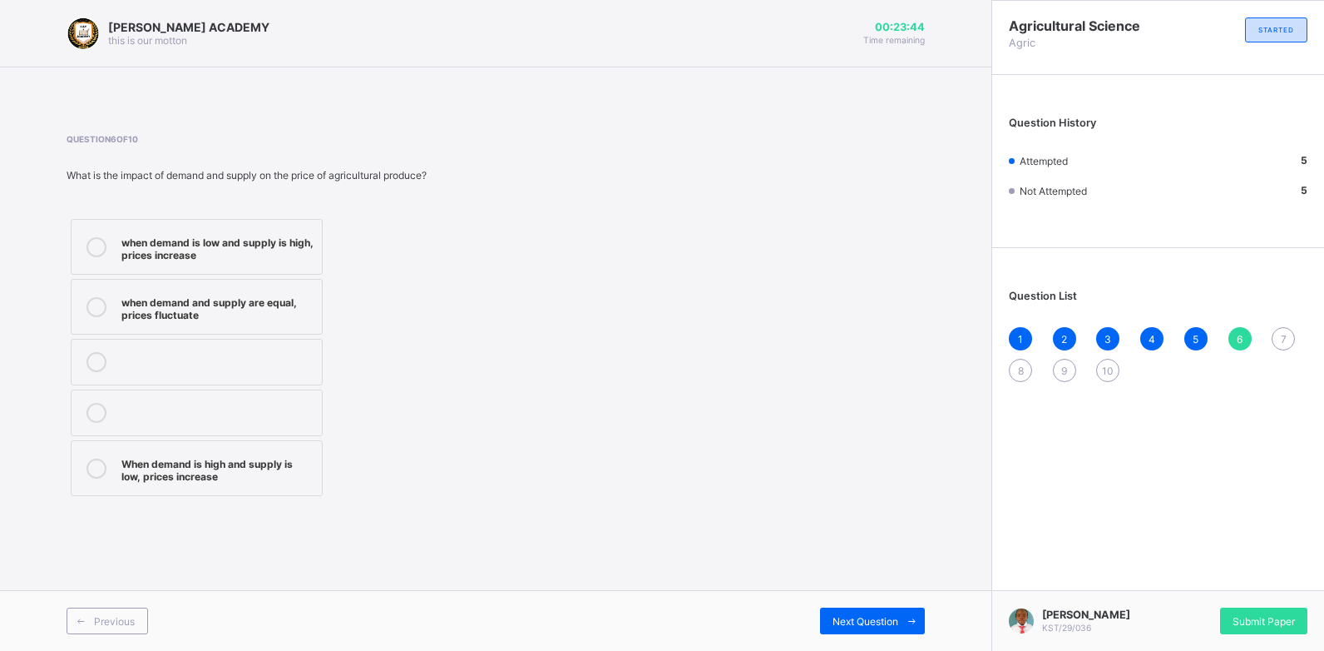
click at [282, 256] on div "when demand is low and supply is high, prices increase" at bounding box center [217, 246] width 192 height 29
click at [836, 618] on span "Next Question" at bounding box center [866, 621] width 66 height 12
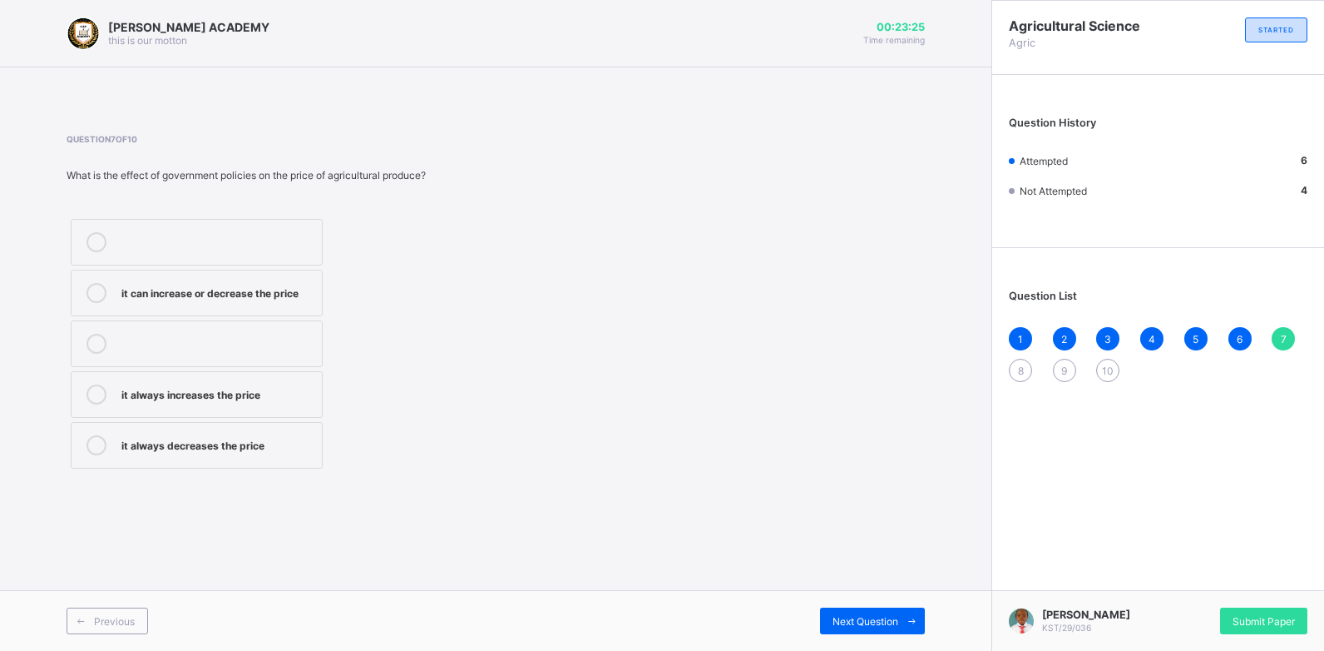
click at [265, 304] on label "it can increase or decrease the price" at bounding box center [197, 293] width 252 height 47
click at [877, 616] on span "Next Question" at bounding box center [866, 621] width 66 height 12
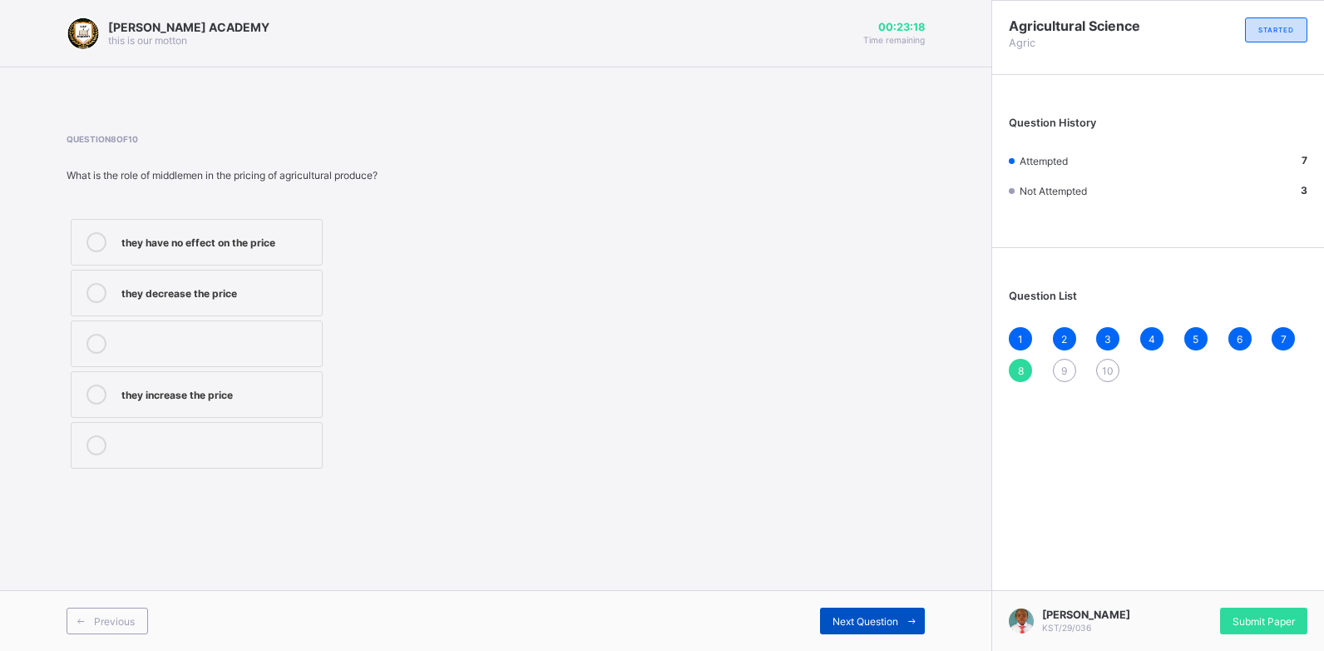
click at [877, 616] on span "Next Question" at bounding box center [866, 621] width 66 height 12
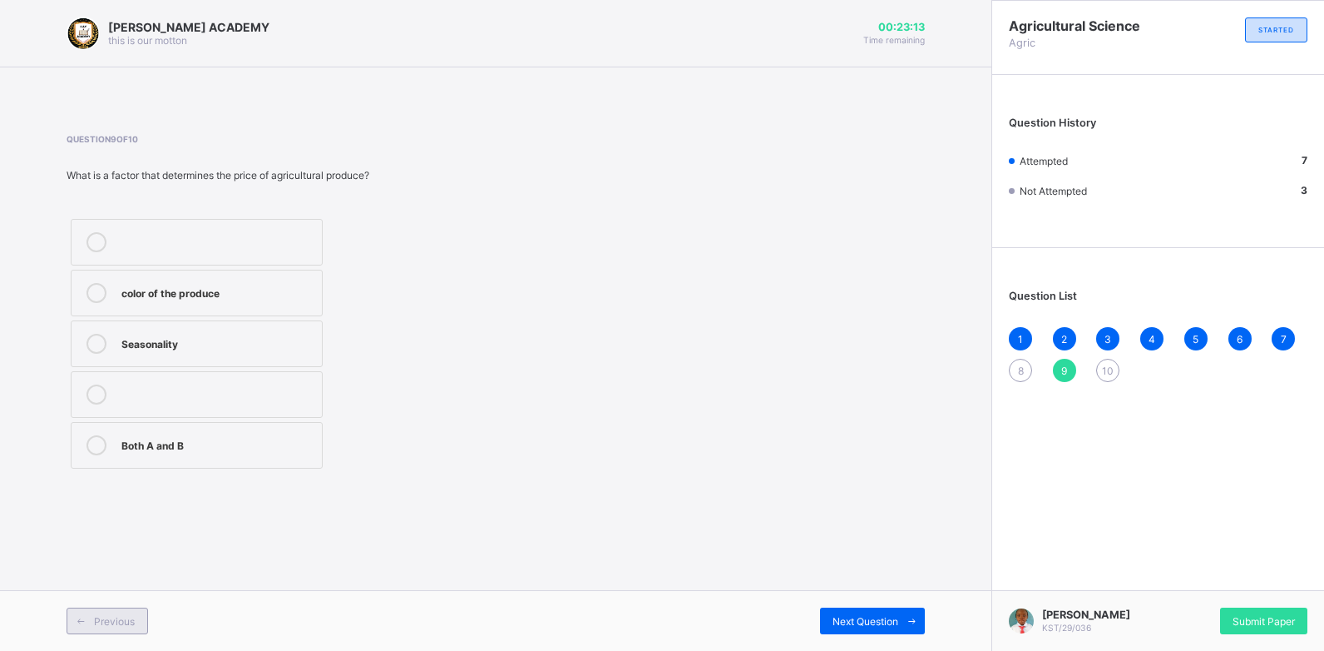
click at [94, 625] on span "Previous" at bounding box center [114, 621] width 41 height 12
click at [245, 250] on div "they have no effect on the price" at bounding box center [217, 242] width 192 height 20
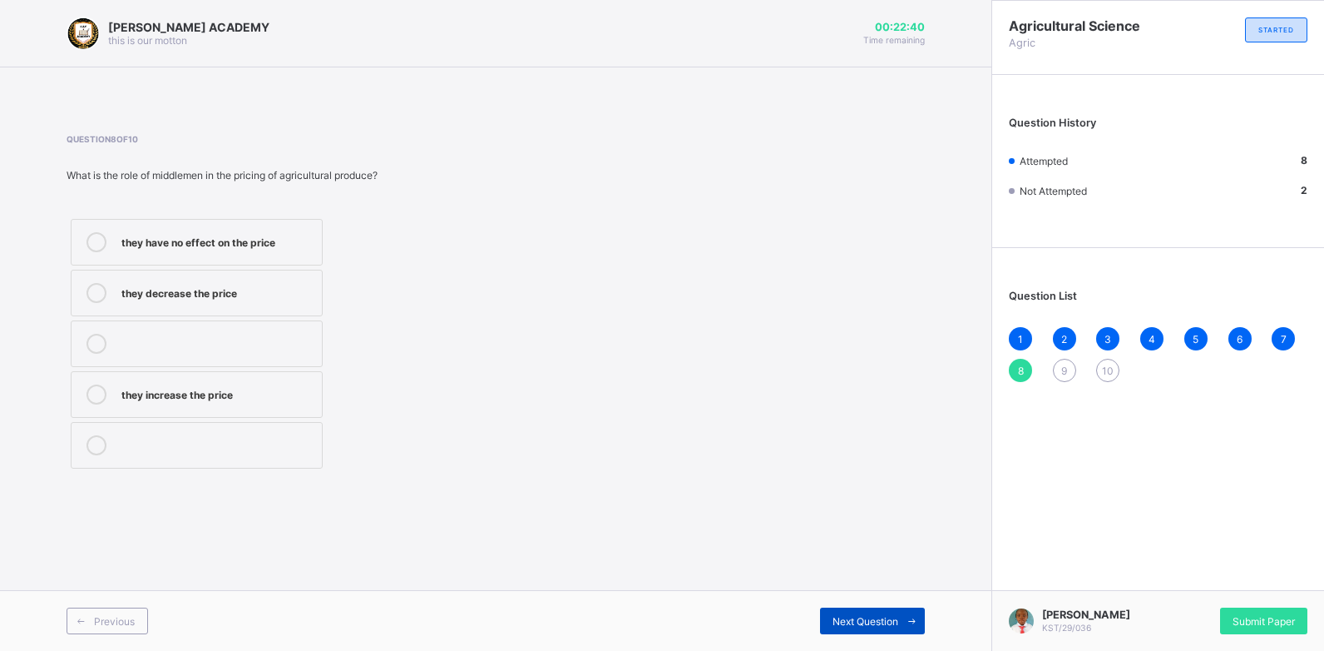
click at [873, 618] on span "Next Question" at bounding box center [866, 621] width 66 height 12
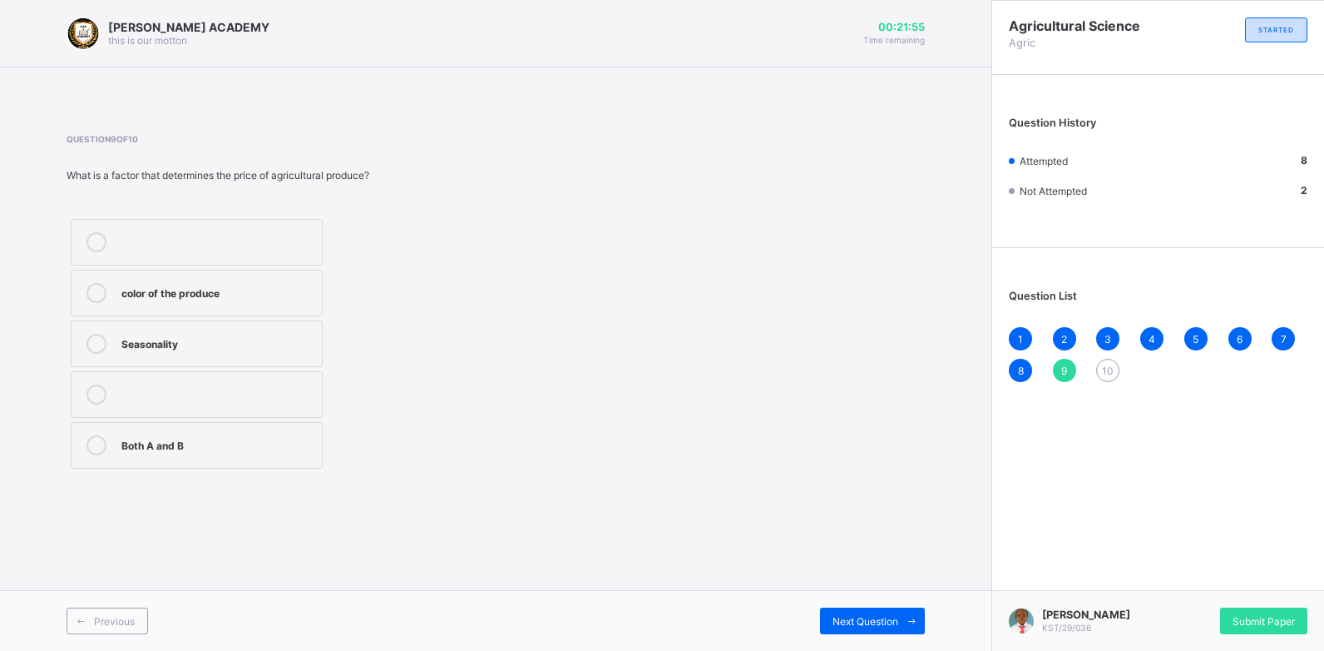
click at [311, 433] on label "Both A and B" at bounding box center [197, 445] width 252 height 47
click at [844, 625] on span "Next Question" at bounding box center [866, 621] width 66 height 12
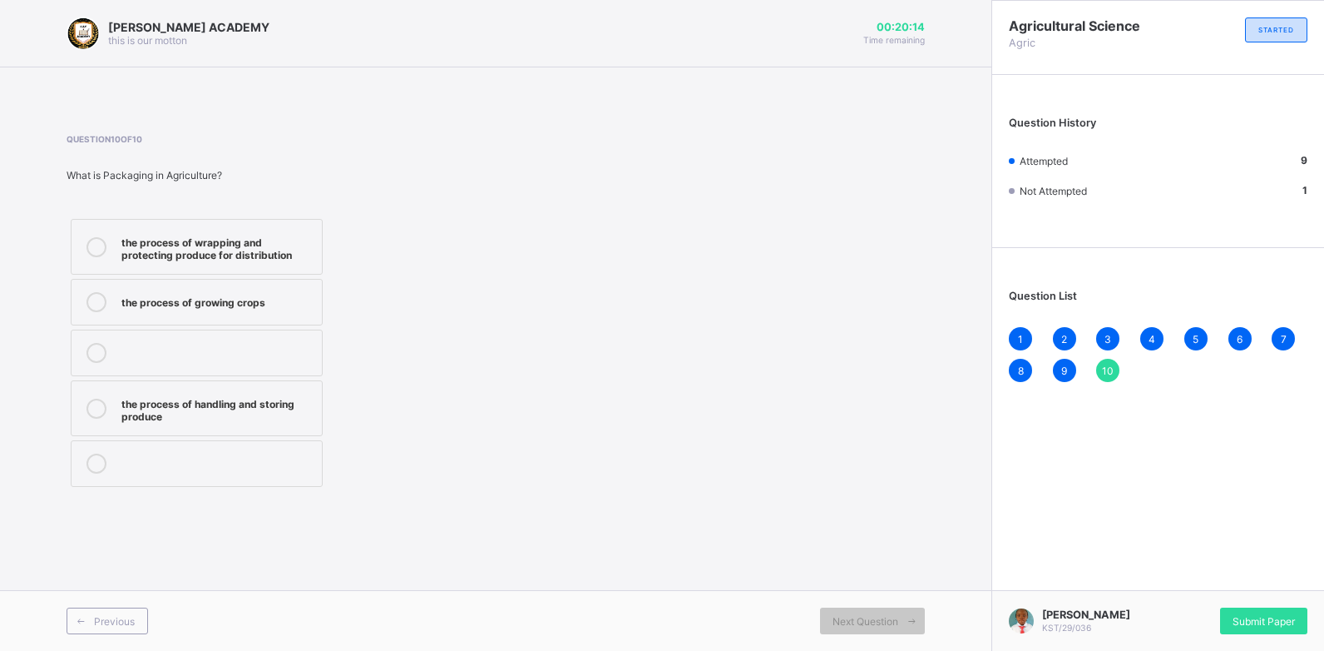
click at [132, 238] on div "the process of wrapping and protecting produce for distribution" at bounding box center [217, 246] width 192 height 29
click at [305, 330] on label at bounding box center [197, 352] width 252 height 47
click at [271, 254] on div "the process of wrapping and protecting produce for distribution" at bounding box center [217, 246] width 192 height 29
click at [1266, 613] on div "Submit Paper" at bounding box center [1263, 620] width 87 height 27
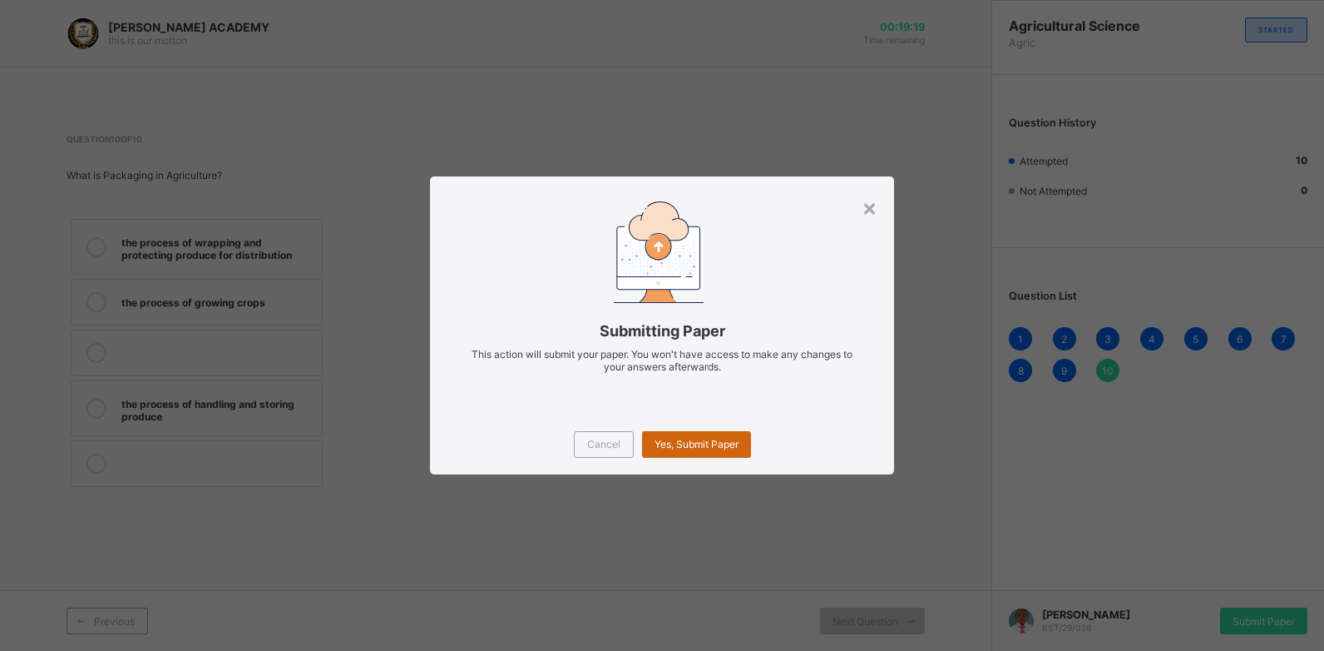
click at [675, 443] on span "Yes, Submit Paper" at bounding box center [697, 444] width 84 height 12
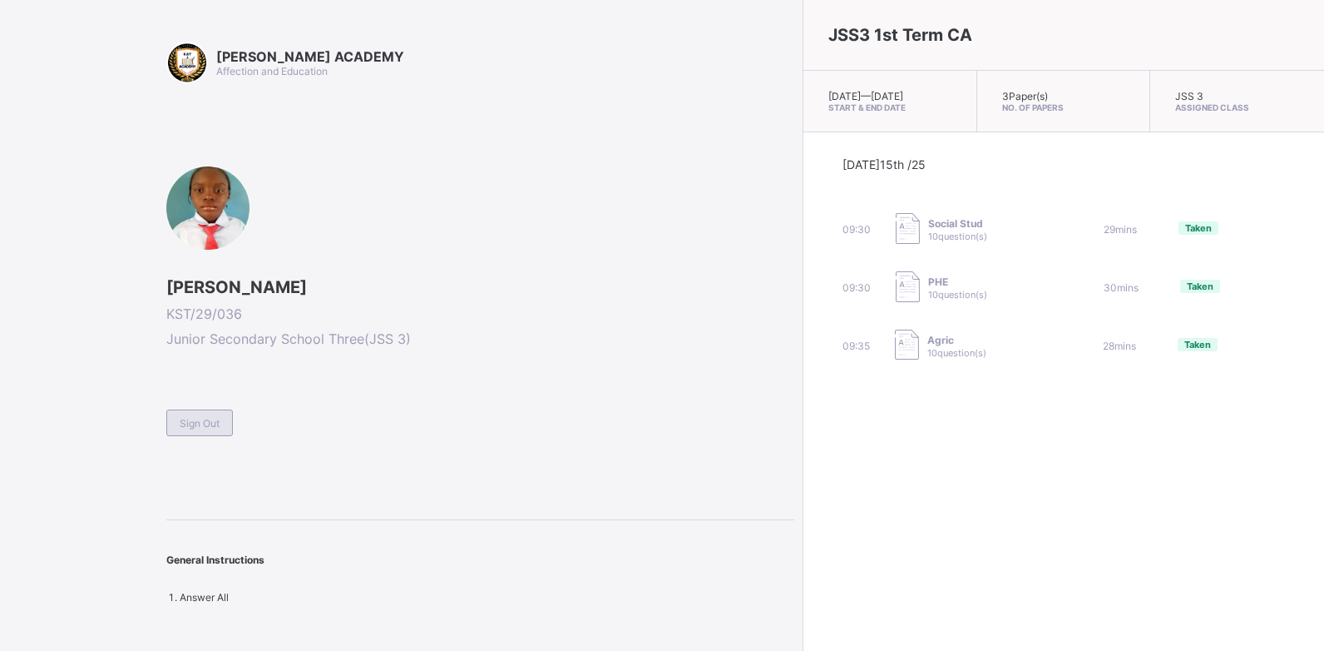
click at [205, 420] on span "Sign Out" at bounding box center [200, 423] width 40 height 12
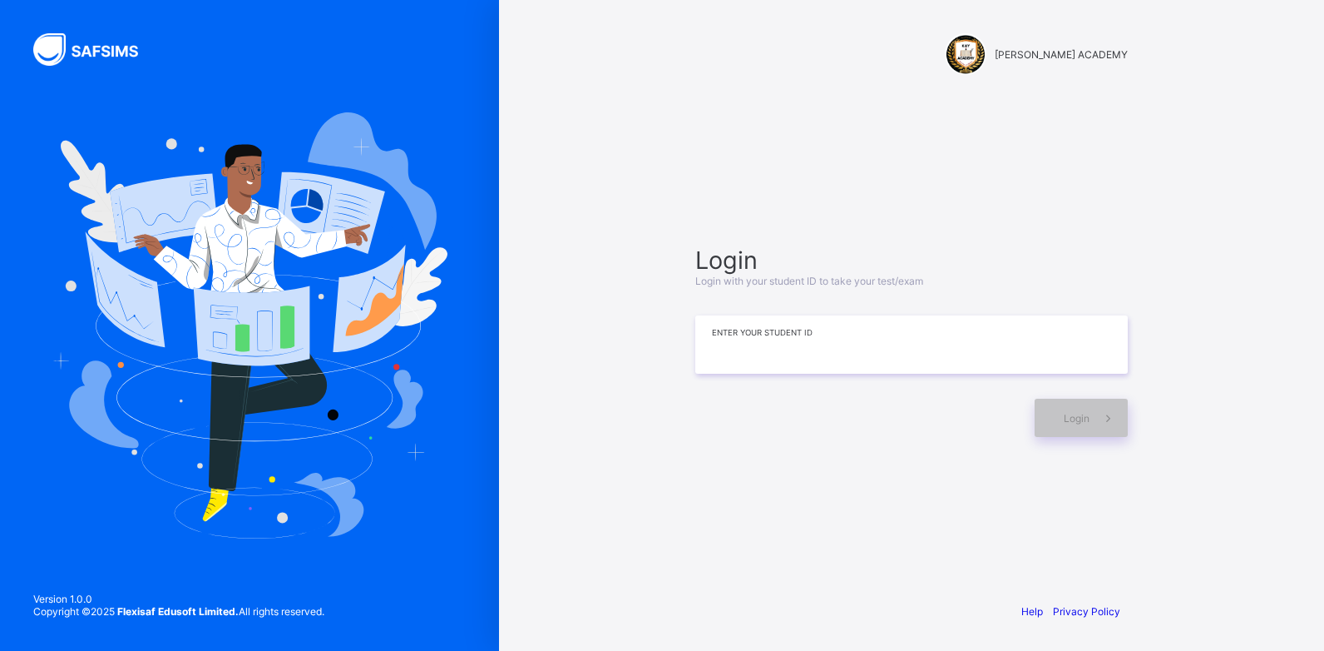
click at [720, 337] on input at bounding box center [911, 344] width 433 height 58
type input "**********"
click at [1074, 412] on span "Login" at bounding box center [1077, 418] width 26 height 12
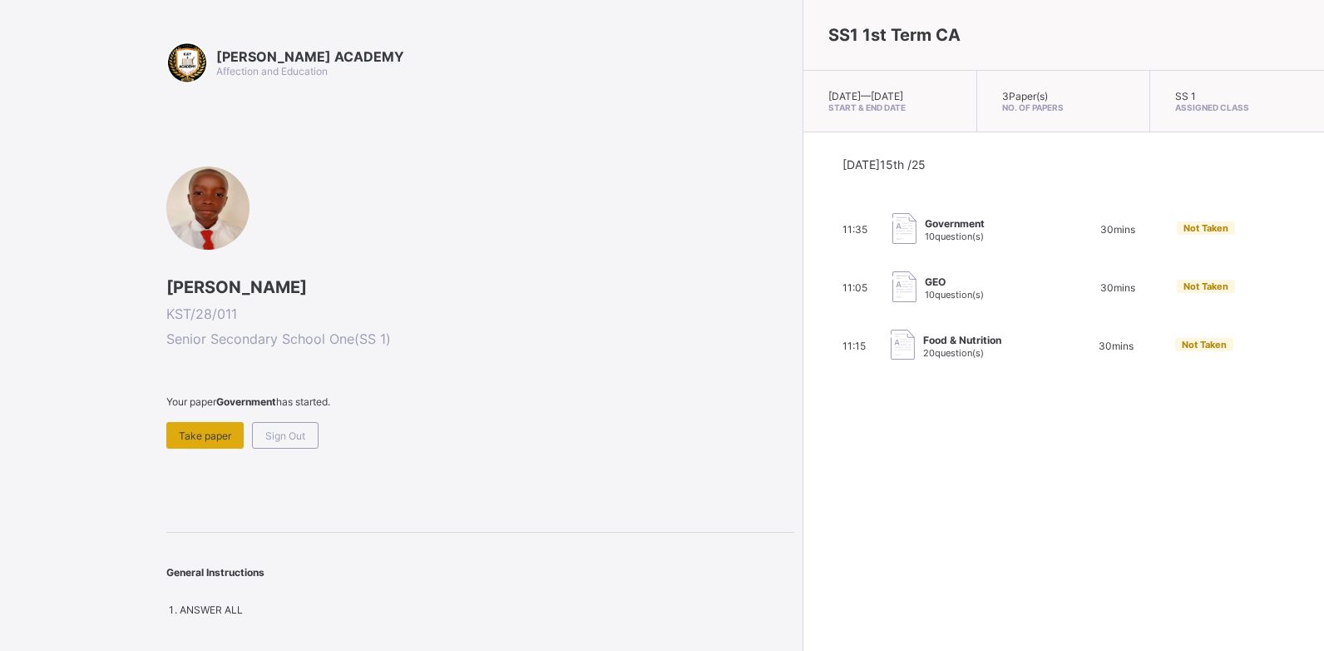
click at [192, 429] on span "Take paper" at bounding box center [205, 435] width 52 height 12
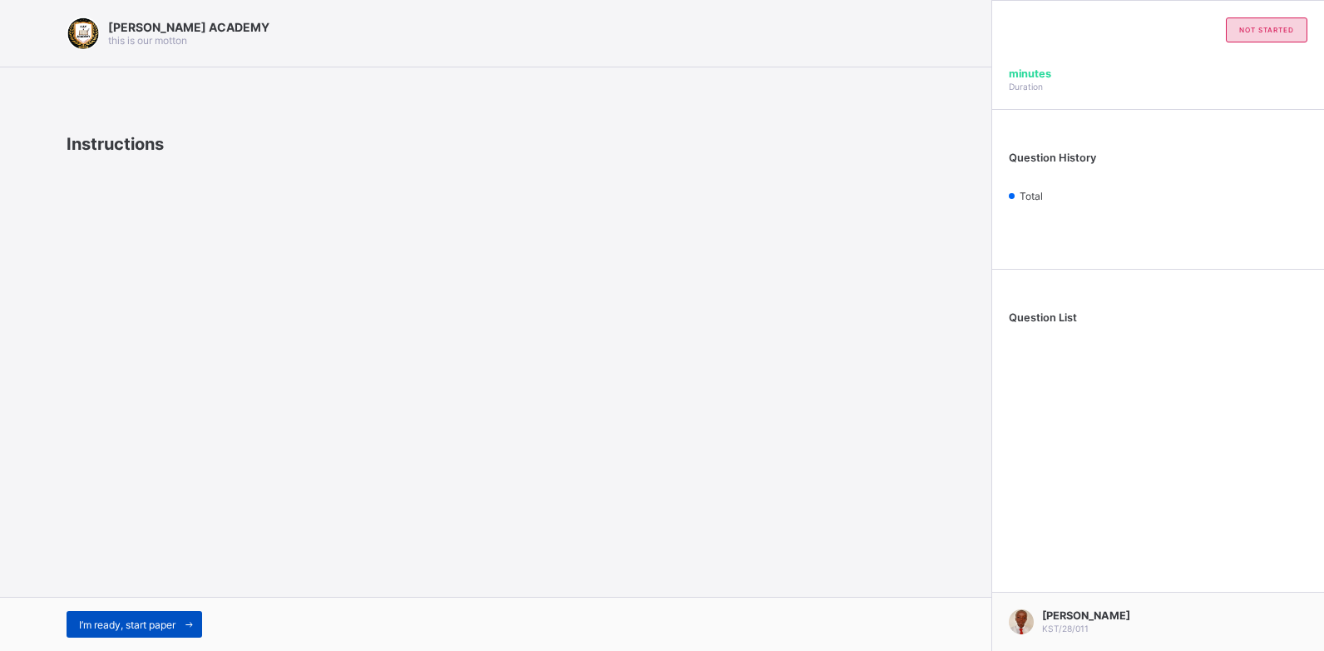
click at [172, 618] on span "I’m ready, start paper" at bounding box center [127, 624] width 97 height 12
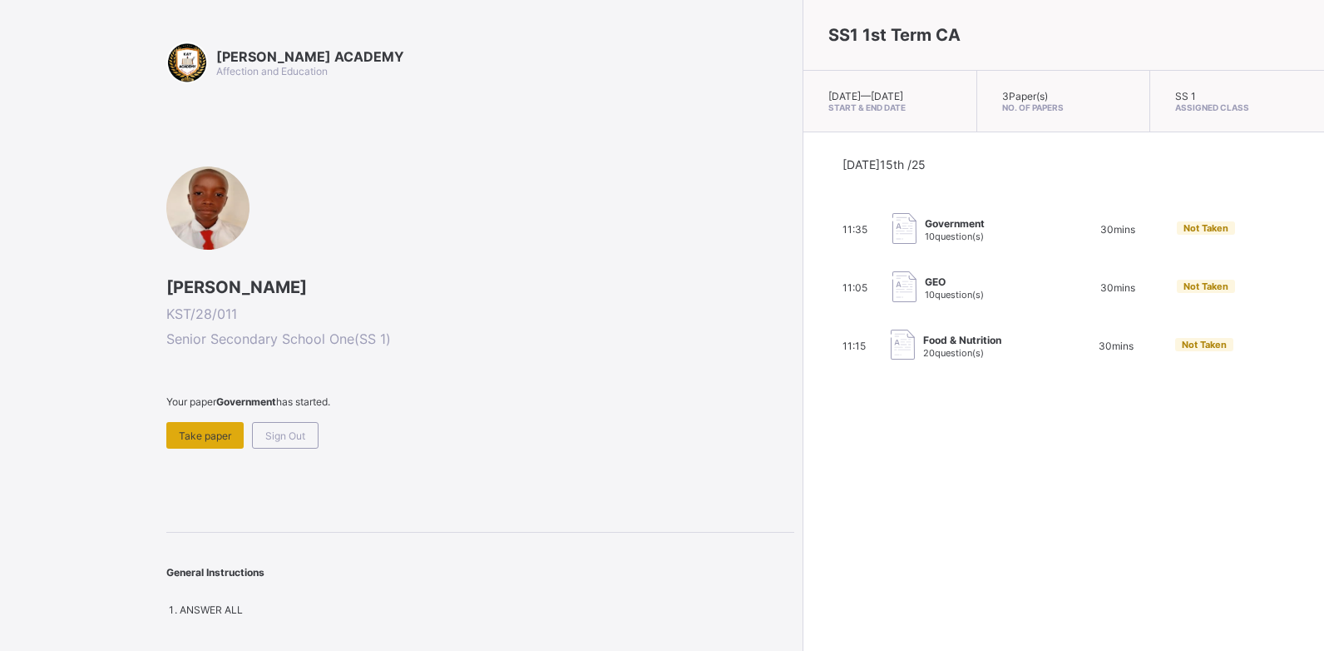
click at [186, 425] on div "Take paper" at bounding box center [204, 435] width 77 height 27
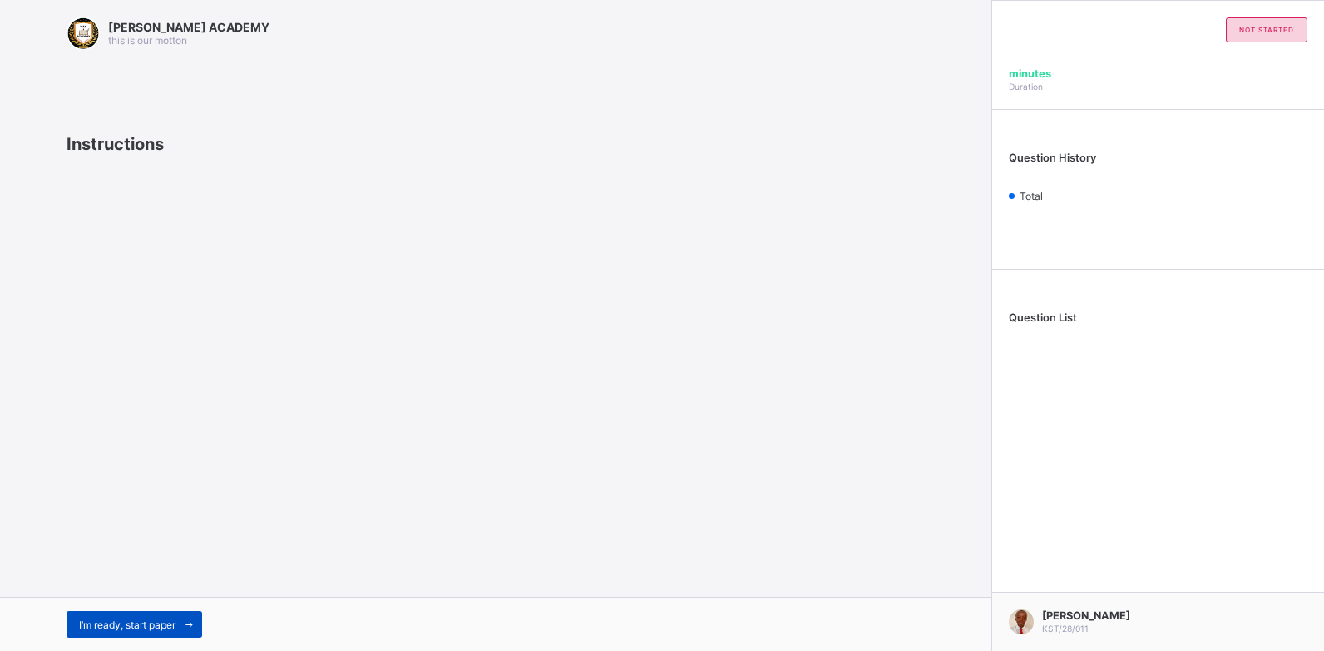
click at [166, 631] on div "I’m ready, start paper" at bounding box center [135, 624] width 136 height 27
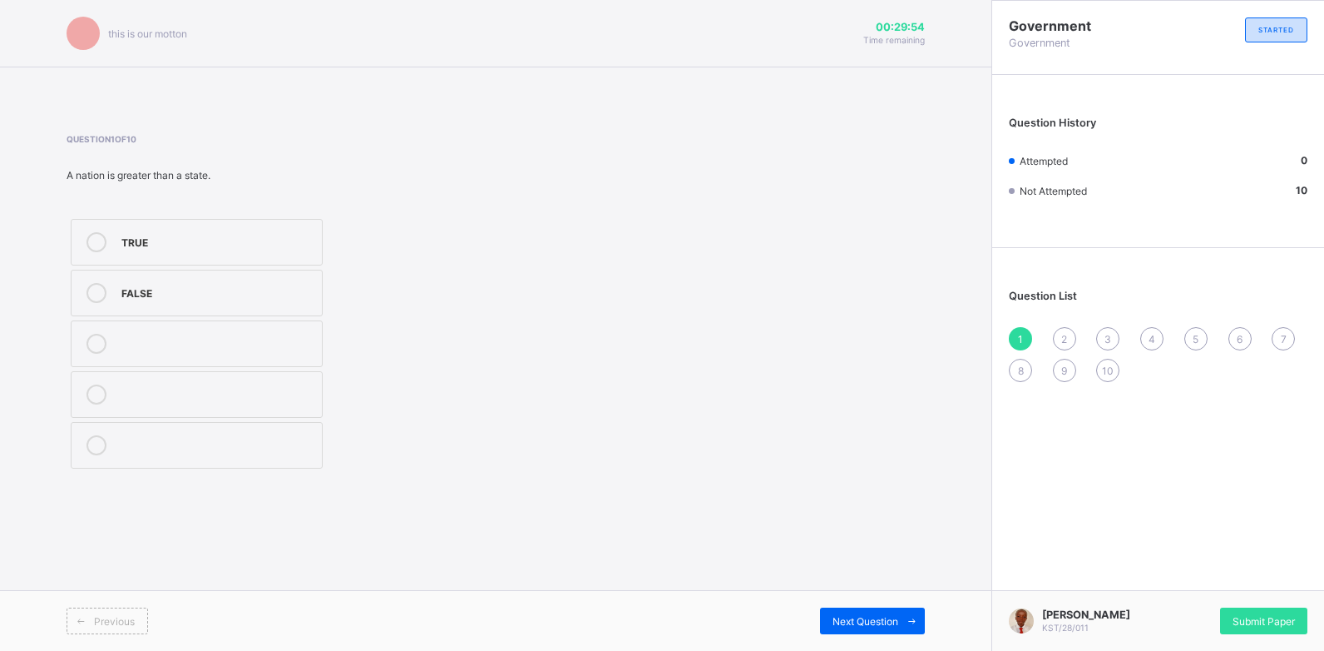
click at [199, 221] on label "TRUE" at bounding box center [197, 242] width 252 height 47
click at [1270, 626] on div "Submit Paper" at bounding box center [1263, 620] width 87 height 27
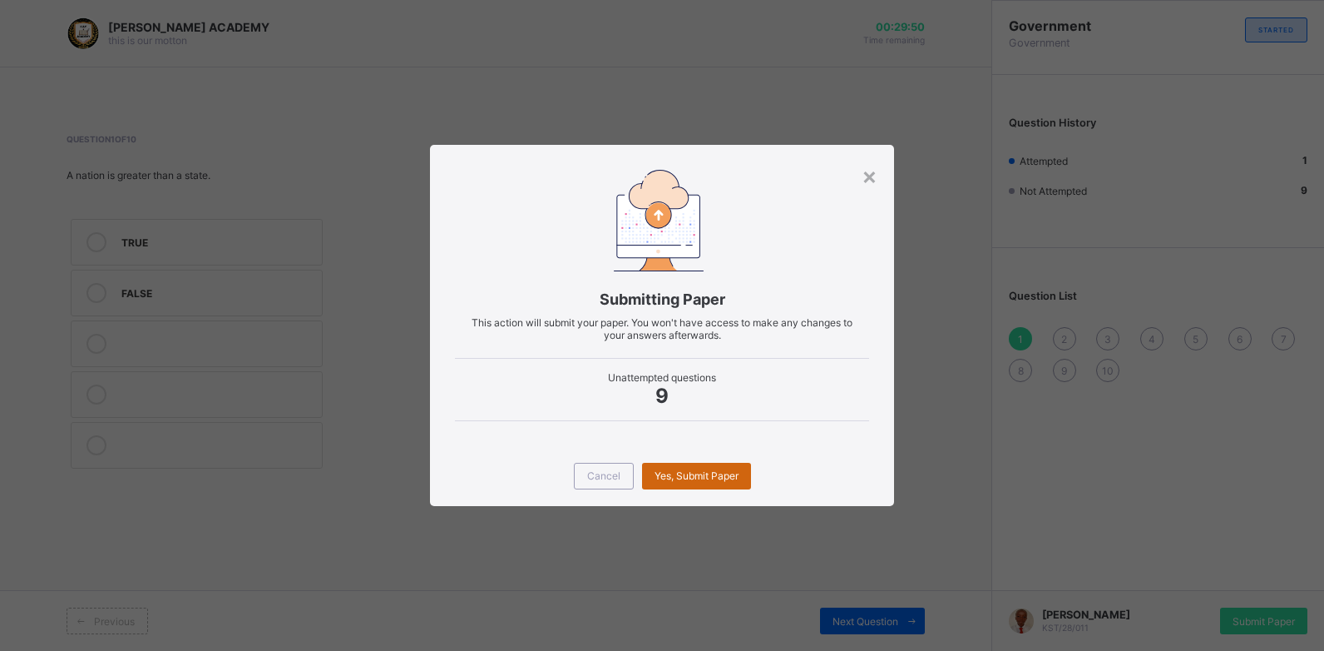
click at [735, 473] on span "Yes, Submit Paper" at bounding box center [697, 475] width 84 height 12
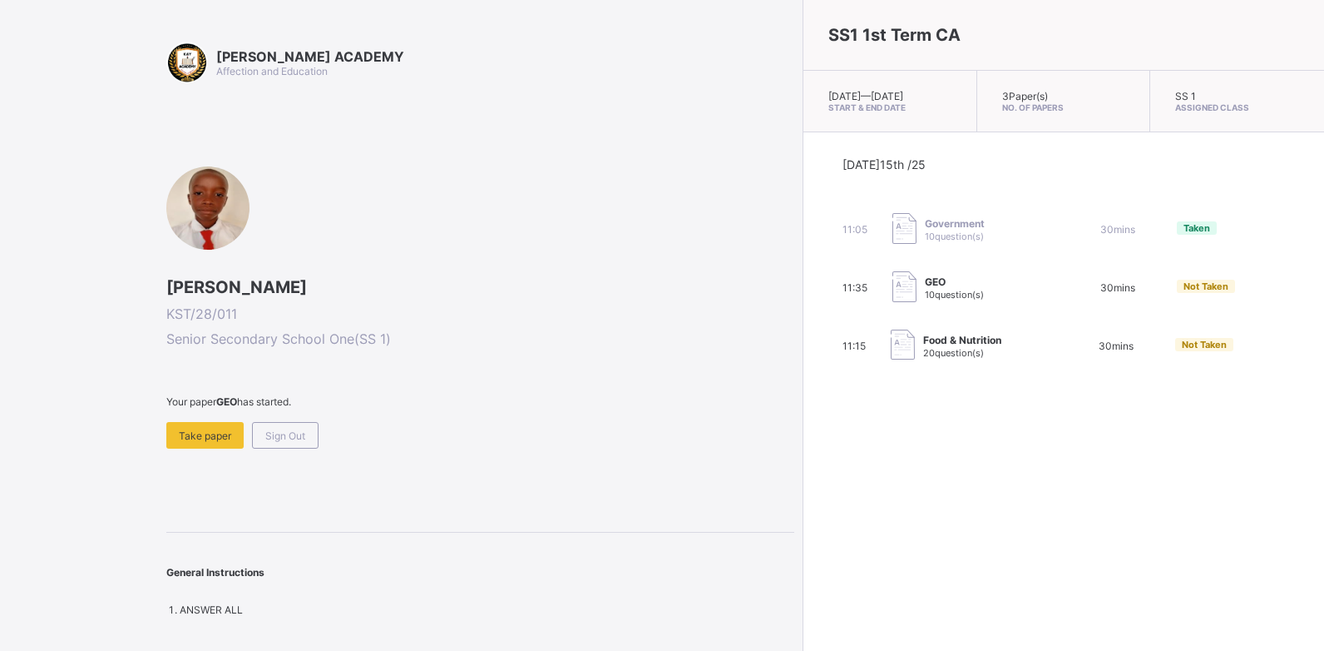
click at [315, 459] on div "[PERSON_NAME] ACADEMY Affection and Education [PERSON_NAME] KST/28/011 Senior S…" at bounding box center [480, 329] width 628 height 574
click at [478, 286] on span "[PERSON_NAME]" at bounding box center [480, 287] width 628 height 20
click at [215, 437] on span "Take paper" at bounding box center [205, 435] width 52 height 12
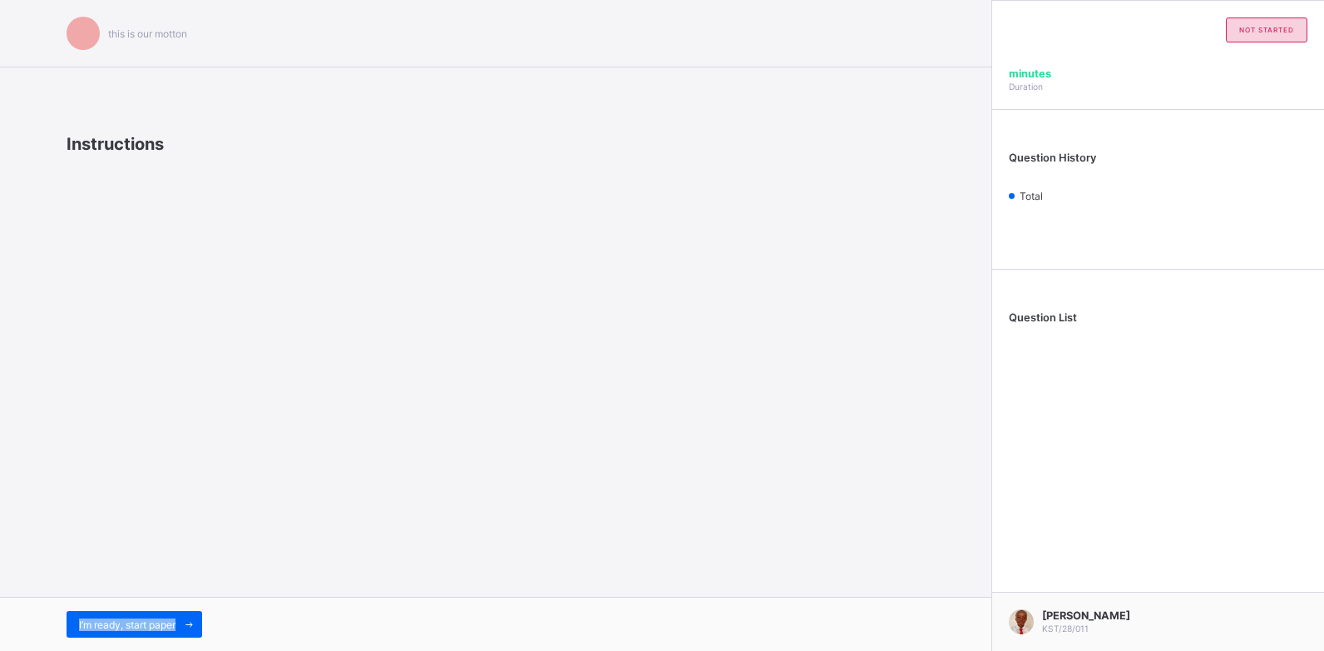
click at [215, 437] on div "this is our [PERSON_NAME] Instructions I’m ready, start paper" at bounding box center [496, 325] width 992 height 651
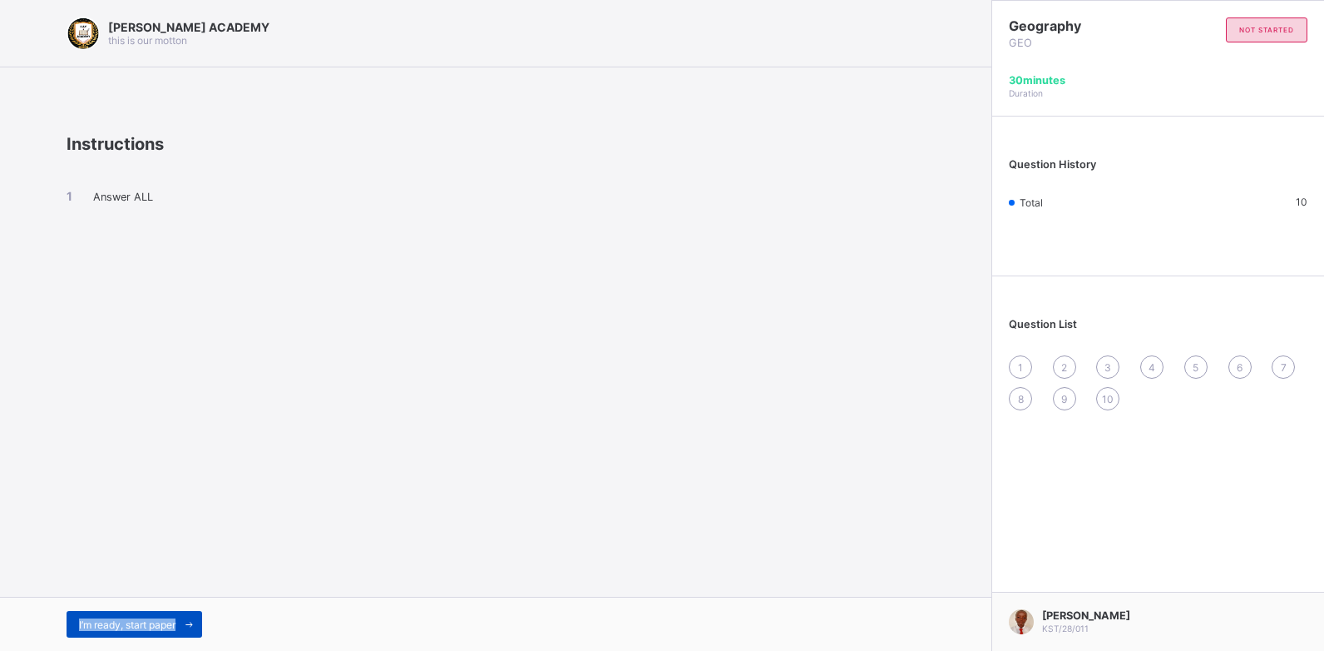
click at [145, 628] on span "I’m ready, start paper" at bounding box center [127, 624] width 97 height 12
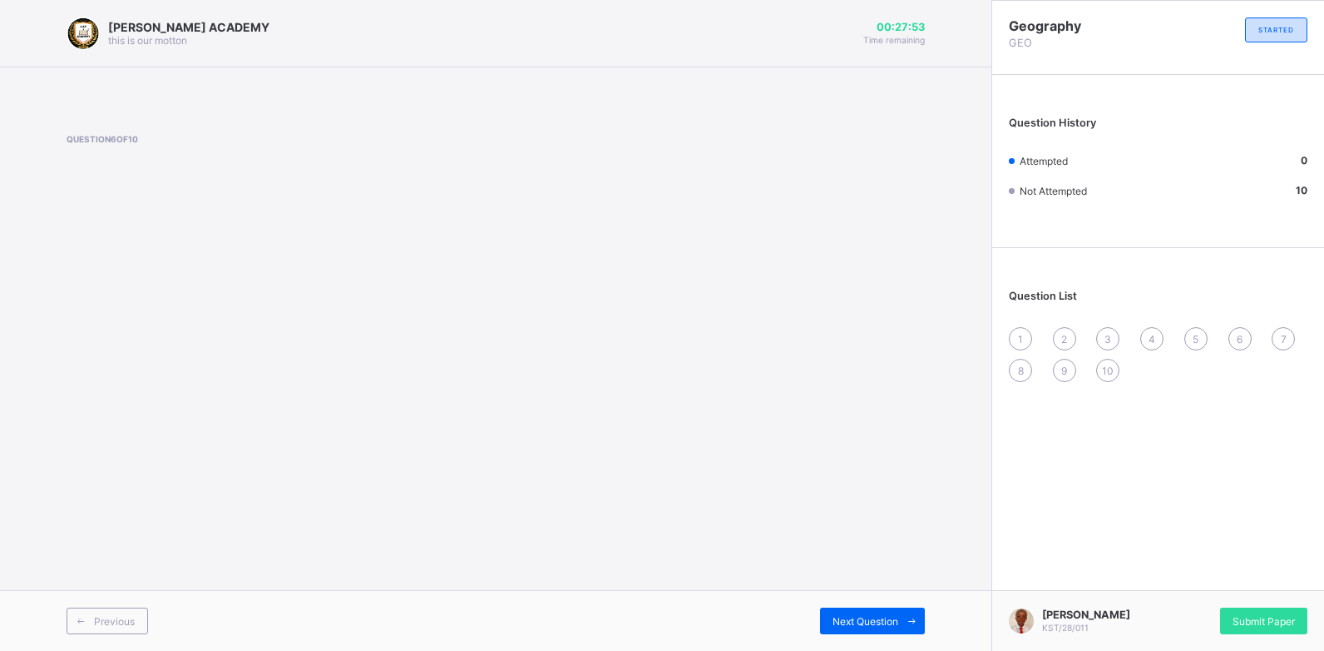
click at [1022, 336] on span "1" at bounding box center [1020, 339] width 5 height 12
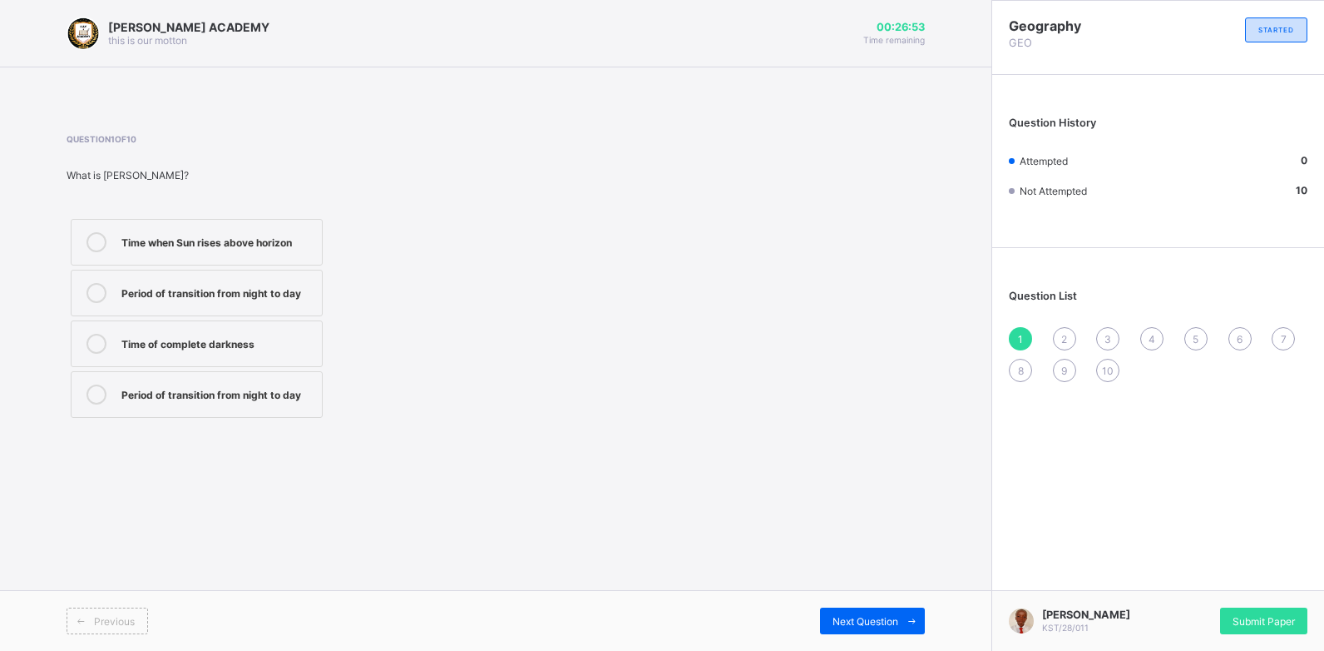
click at [135, 250] on div "Time when Sun rises above horizon" at bounding box center [217, 242] width 192 height 20
click at [1064, 331] on div "2" at bounding box center [1064, 338] width 23 height 23
click at [174, 398] on div "Sun eclipses Earth" at bounding box center [217, 392] width 192 height 17
click at [1112, 331] on div "3" at bounding box center [1107, 338] width 23 height 23
click at [205, 283] on div "Moon blocks Sun's light to Earth" at bounding box center [217, 291] width 192 height 17
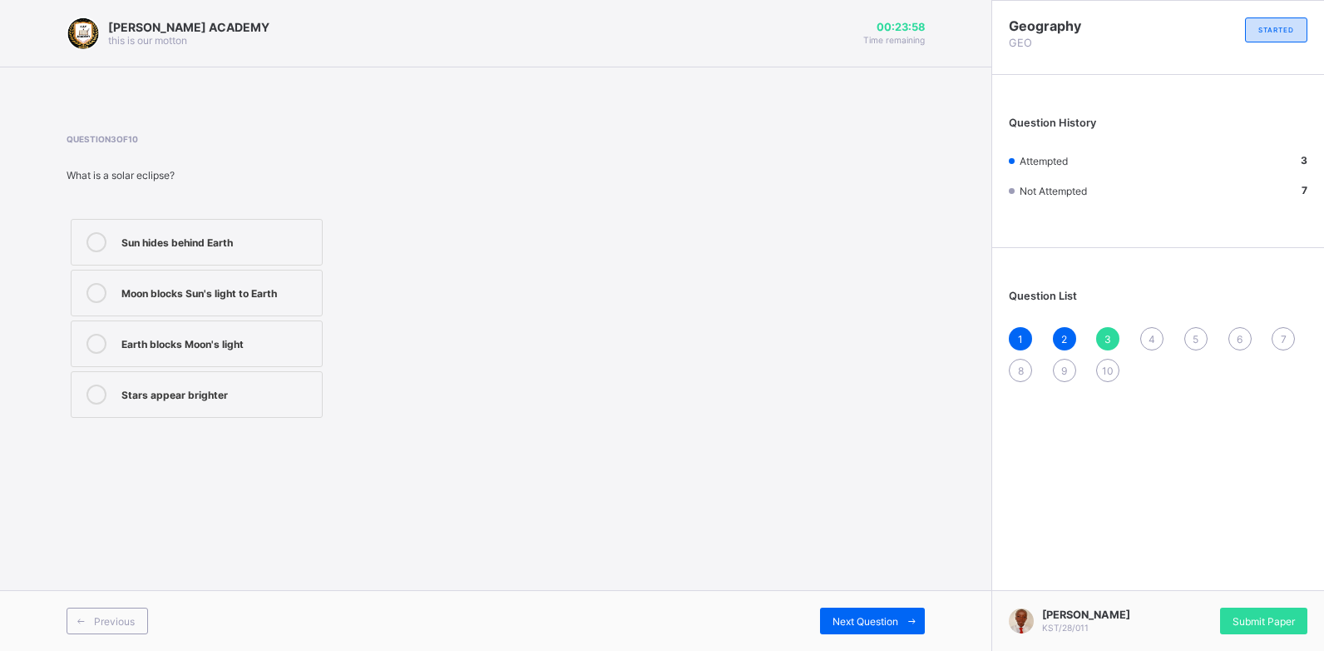
click at [1158, 332] on div "4" at bounding box center [1152, 338] width 23 height 23
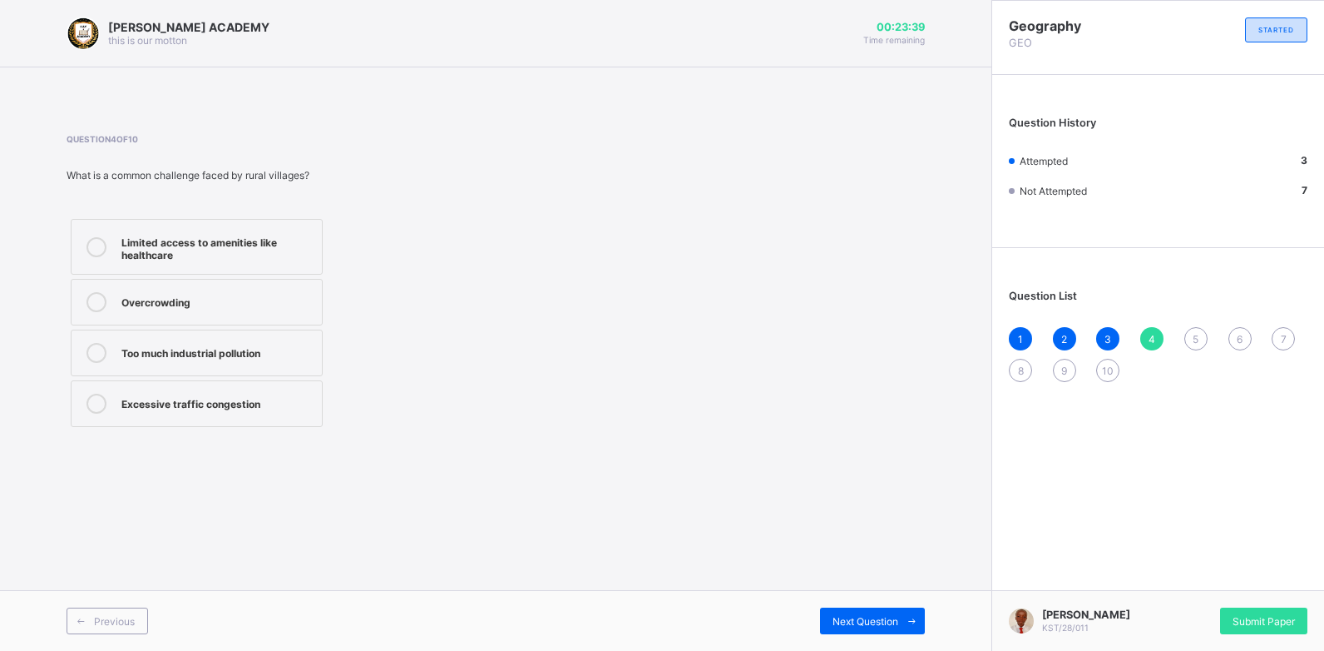
click at [131, 255] on div "Limited access to amenities like healthcare" at bounding box center [217, 246] width 192 height 29
click at [1195, 333] on span "5" at bounding box center [1196, 339] width 6 height 12
click at [248, 240] on div "A Nigerian village like [GEOGRAPHIC_DATA]" at bounding box center [217, 246] width 192 height 29
click at [1241, 331] on div "6" at bounding box center [1240, 338] width 23 height 23
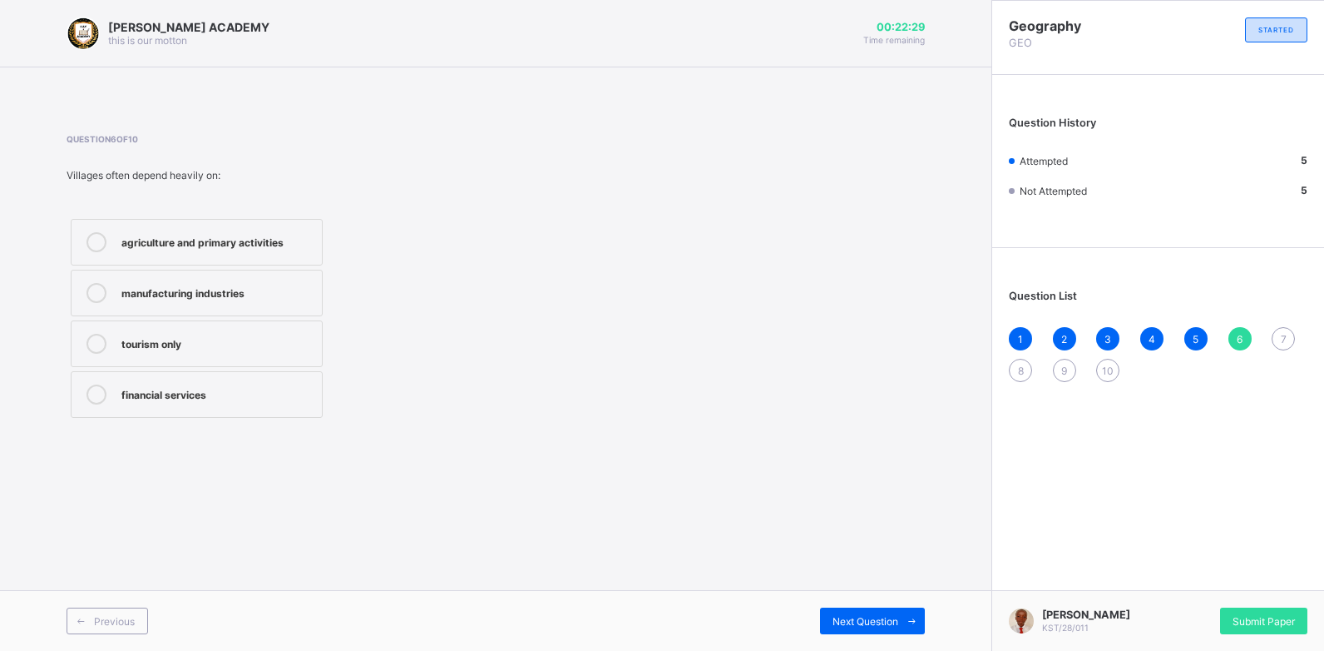
click at [175, 240] on div "agriculture and primary activities" at bounding box center [217, 240] width 192 height 17
click at [1284, 340] on span "7" at bounding box center [1284, 339] width 6 height 12
click at [248, 250] on div "Infrastructure like roads, schools, hospitals" at bounding box center [217, 246] width 192 height 29
click at [1017, 374] on div "8" at bounding box center [1020, 370] width 23 height 23
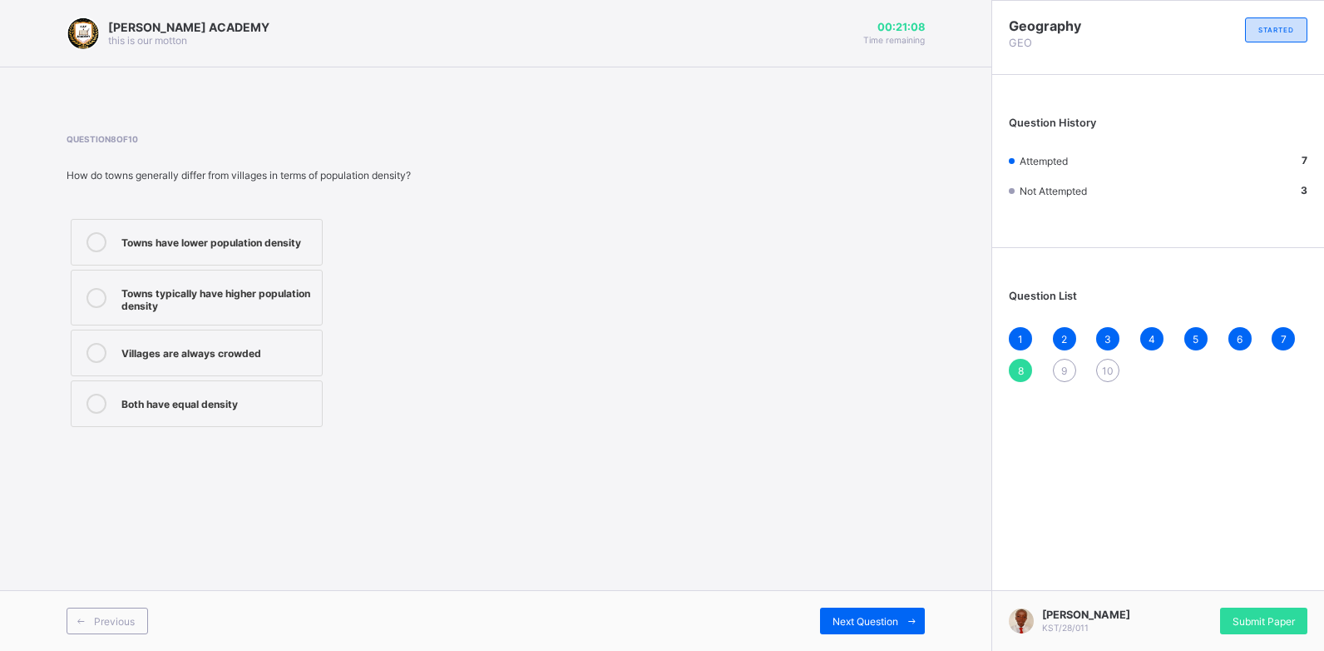
click at [178, 350] on div "Villages are always crowded" at bounding box center [217, 351] width 192 height 17
click at [1067, 369] on span "9" at bounding box center [1065, 370] width 6 height 12
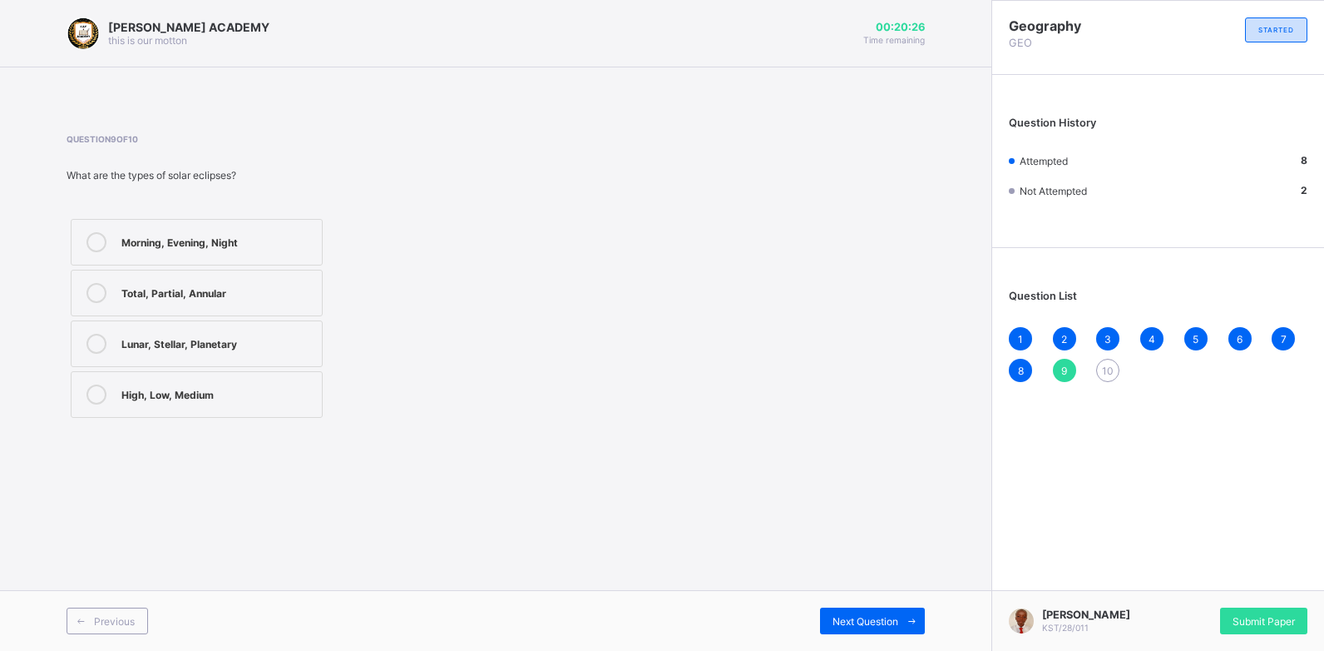
click at [260, 247] on div "Morning, Evening, Night" at bounding box center [217, 240] width 192 height 17
click at [1106, 368] on span "10" at bounding box center [1108, 370] width 12 height 12
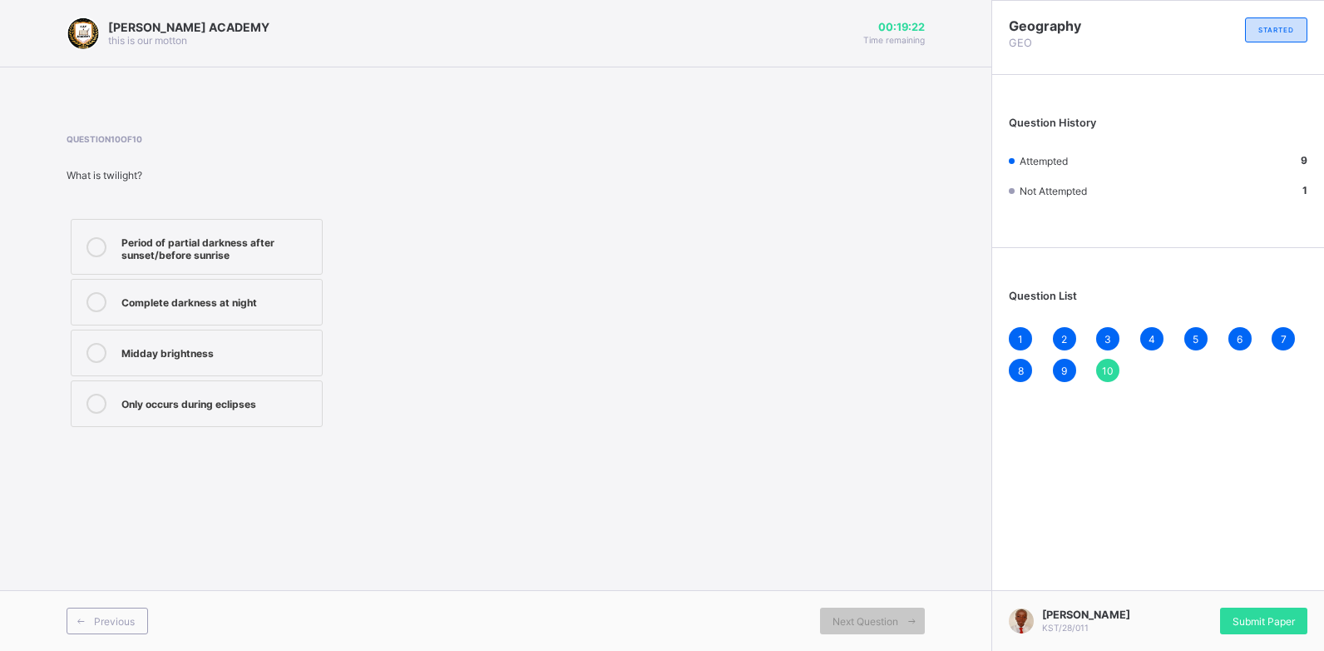
click at [195, 256] on div "Period of partial darkness after sunset/before sunrise" at bounding box center [217, 246] width 192 height 29
click at [1102, 361] on div "10" at bounding box center [1107, 370] width 23 height 23
click at [1111, 369] on span "10" at bounding box center [1108, 370] width 12 height 12
click at [1271, 615] on span "Submit Paper" at bounding box center [1264, 621] width 62 height 12
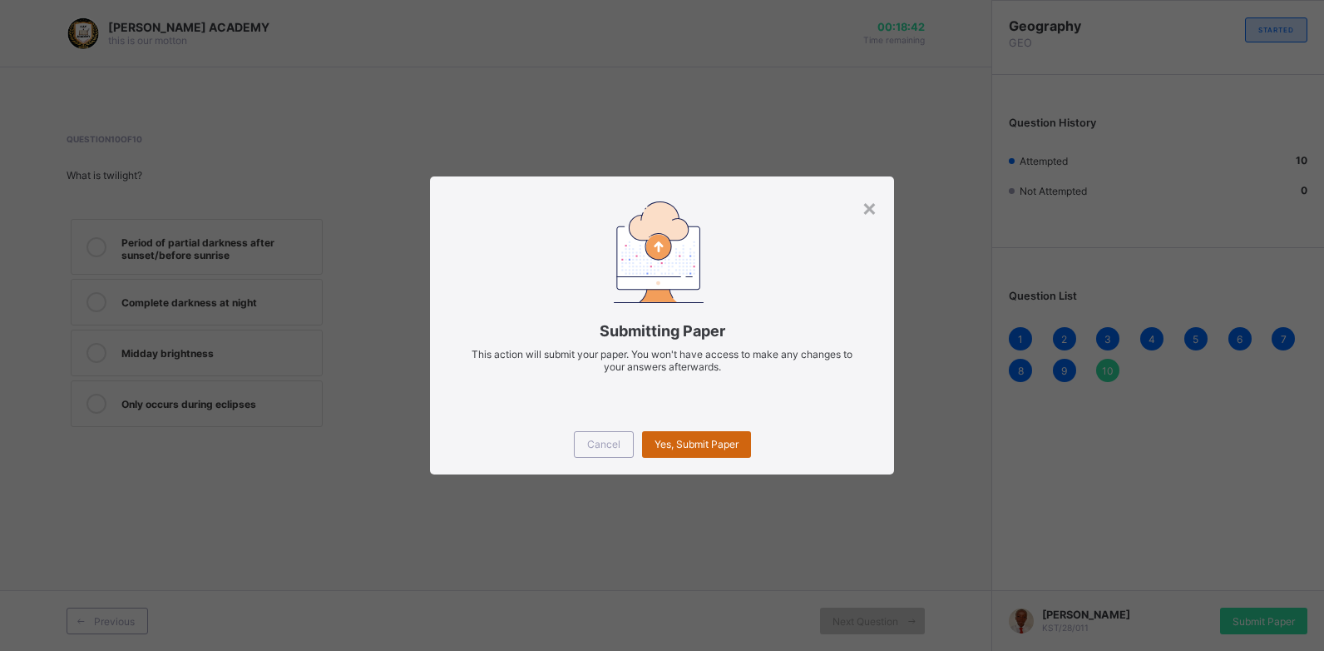
click at [709, 448] on span "Yes, Submit Paper" at bounding box center [697, 444] width 84 height 12
click at [703, 443] on span "Yes, Submit Paper" at bounding box center [697, 444] width 84 height 12
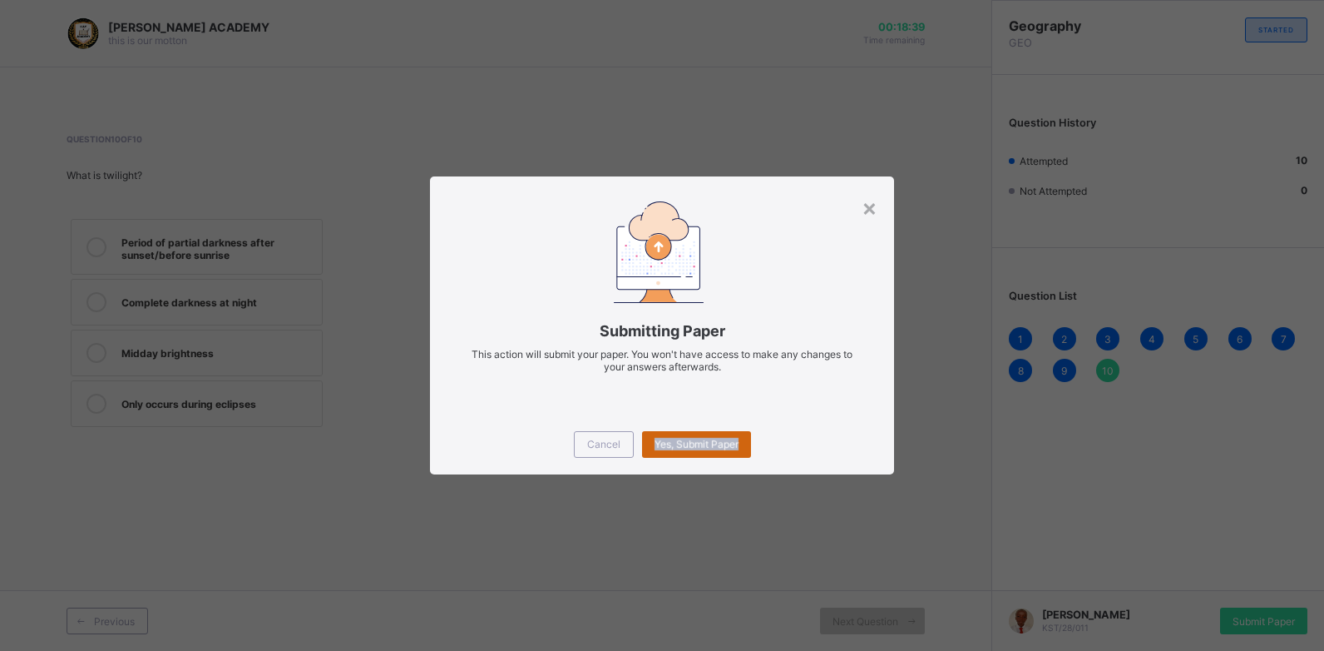
click at [703, 443] on span "Yes, Submit Paper" at bounding box center [697, 444] width 84 height 12
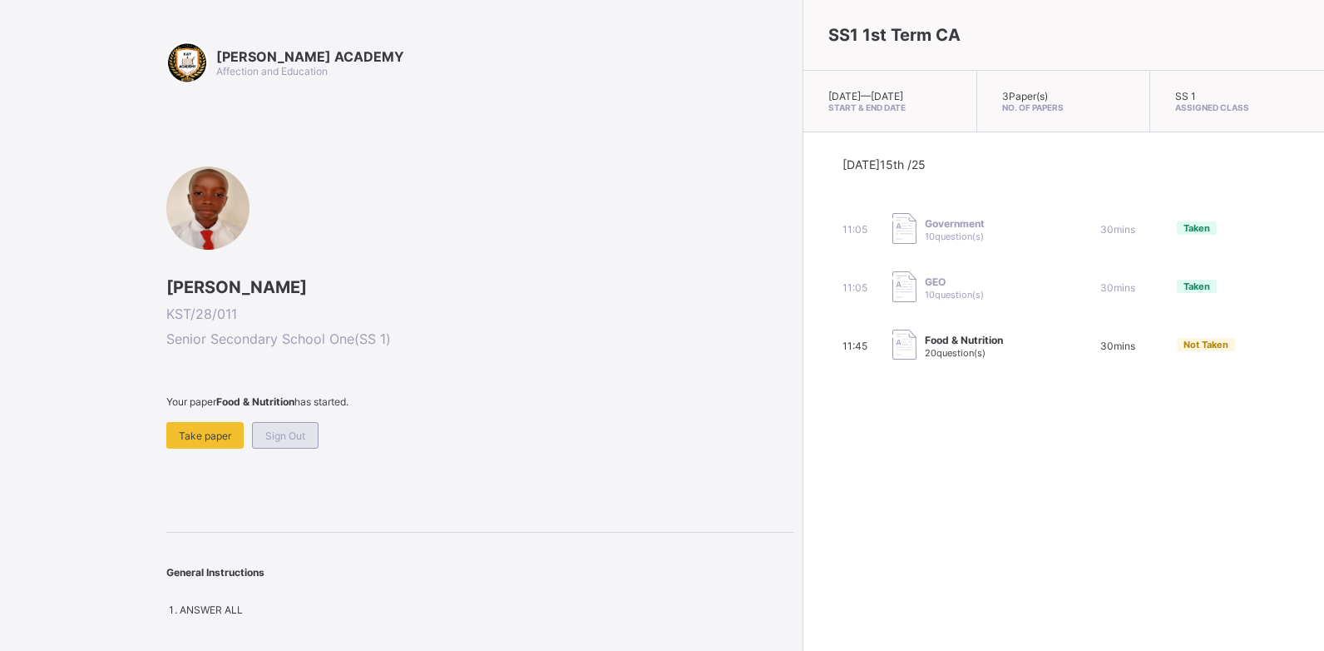
click at [302, 435] on span "Sign Out" at bounding box center [285, 435] width 40 height 12
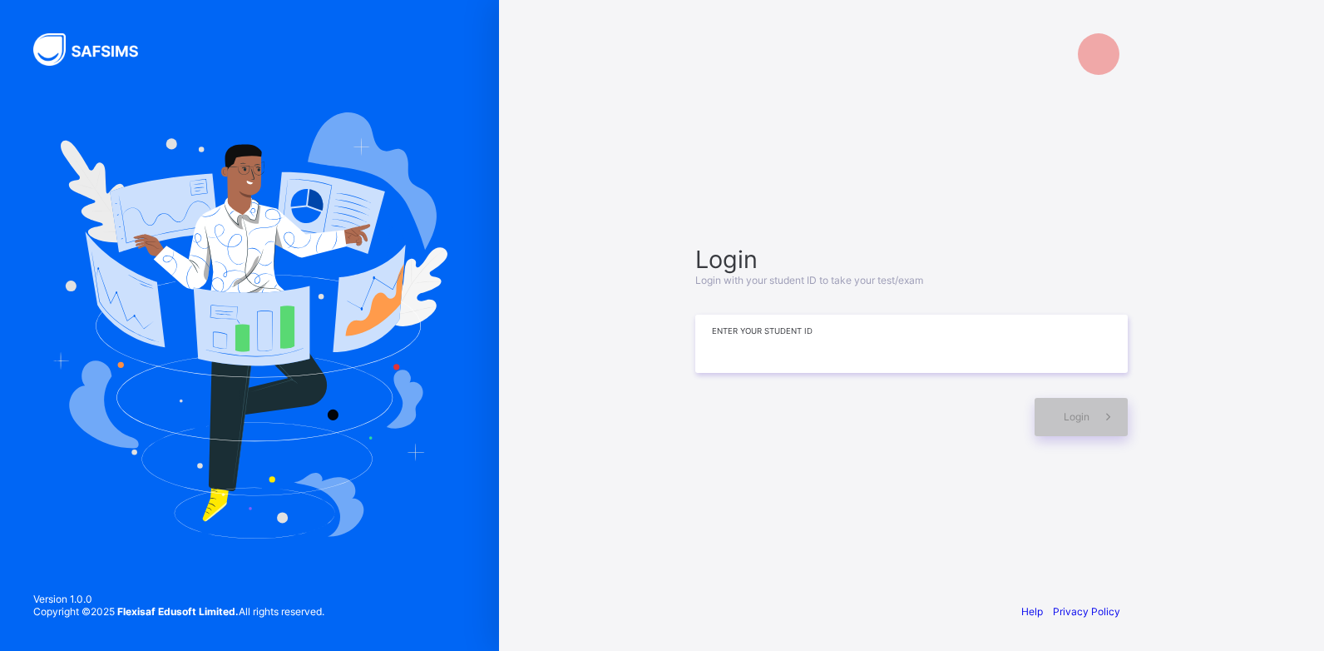
click at [760, 339] on input at bounding box center [911, 343] width 433 height 58
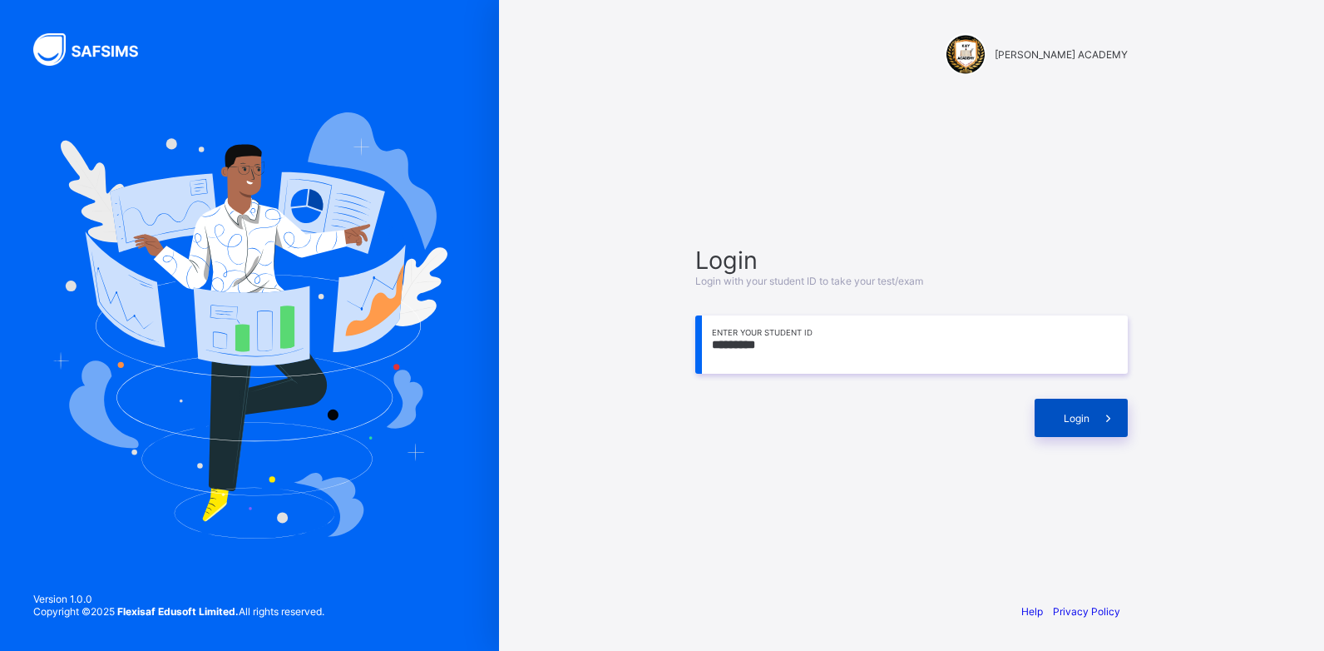
type input "*********"
click at [1068, 413] on span "Login" at bounding box center [1077, 418] width 26 height 12
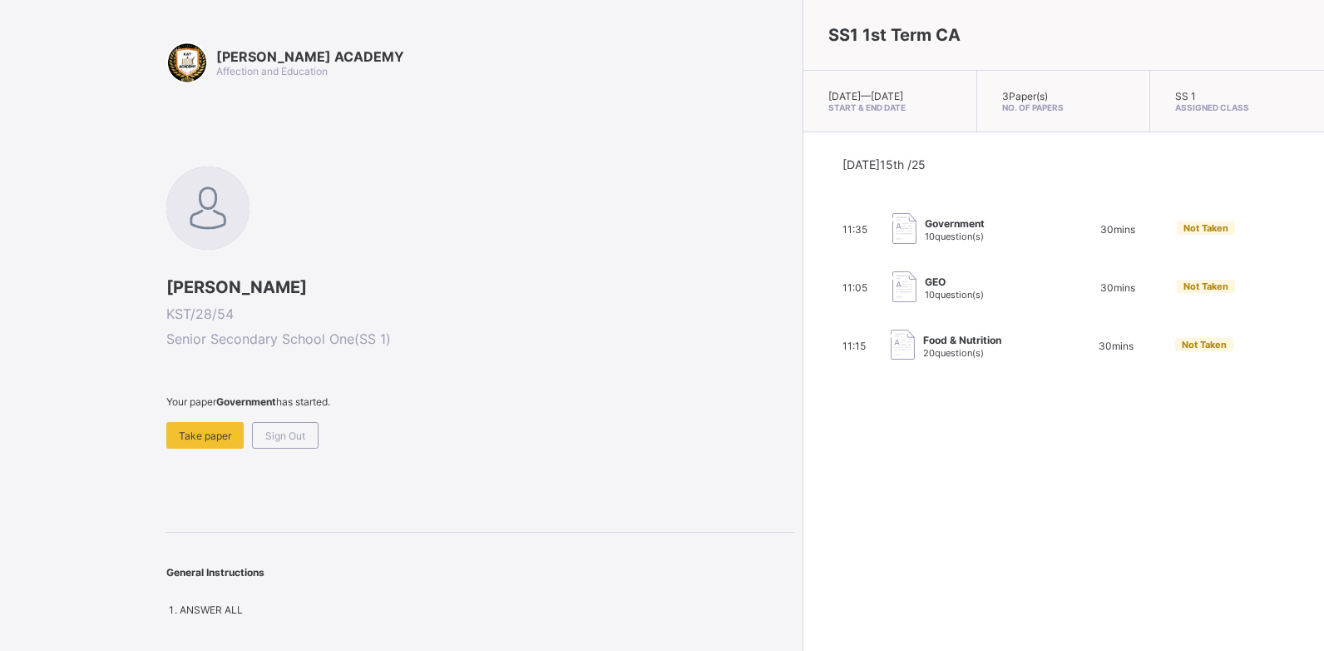
click at [1066, 570] on div "SS1 1st Term CA [DATE] — [DATE] Start & End Date 3 Paper(s) No. of Papers SS 1 …" at bounding box center [1064, 325] width 522 height 651
click at [925, 230] on span "Government" at bounding box center [955, 223] width 60 height 12
click at [181, 427] on div "Take paper" at bounding box center [204, 435] width 77 height 27
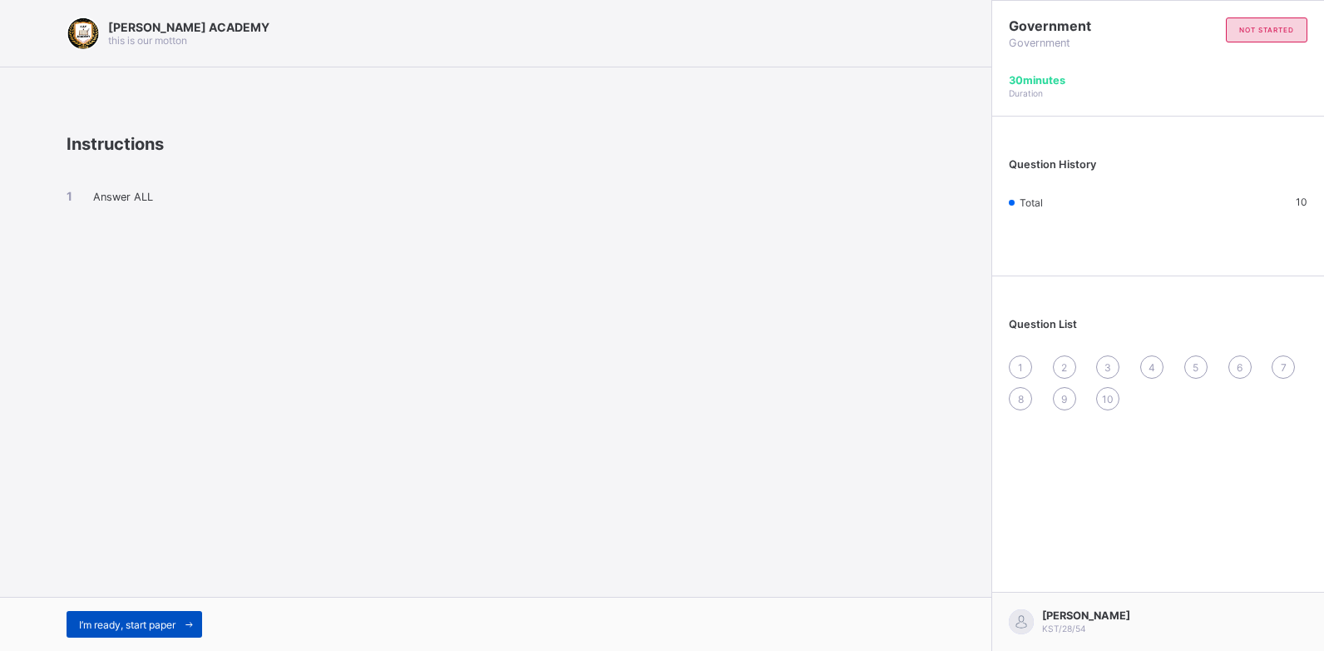
click at [171, 613] on div "I’m ready, start paper" at bounding box center [135, 624] width 136 height 27
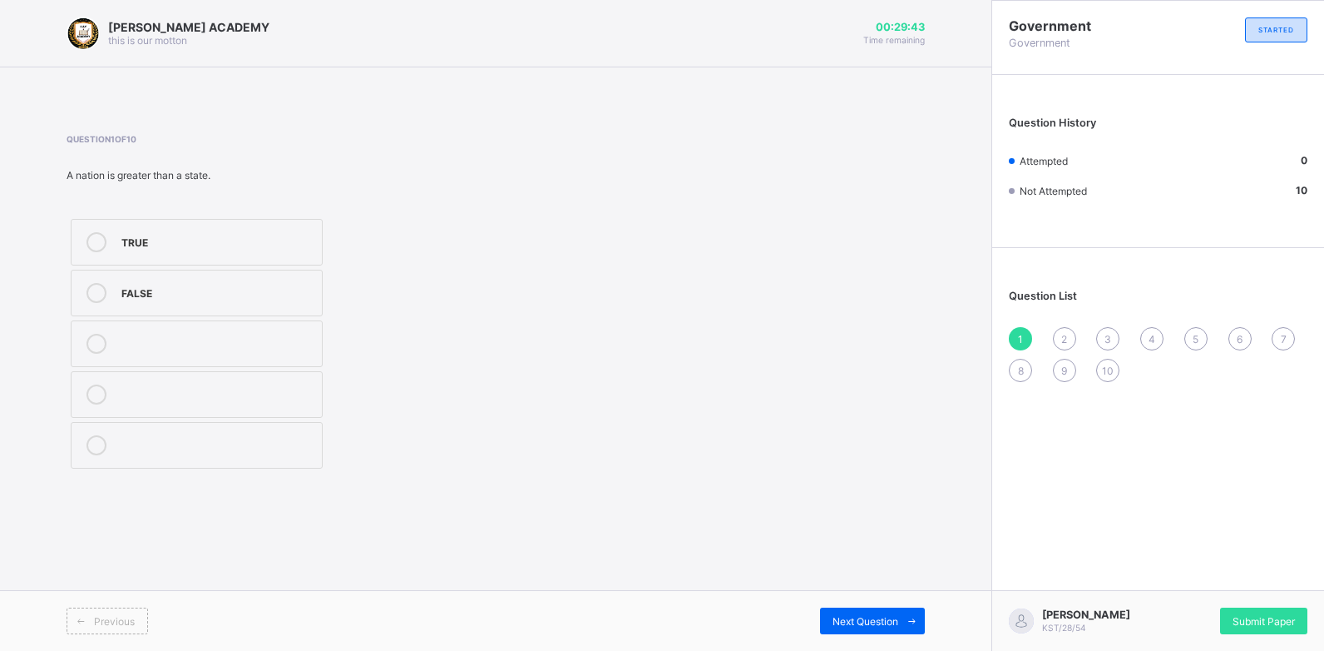
click at [143, 284] on div "FALSE" at bounding box center [217, 291] width 192 height 17
click at [860, 615] on span "Next Question" at bounding box center [866, 621] width 66 height 12
click at [239, 340] on div "revenue" at bounding box center [217, 342] width 192 height 17
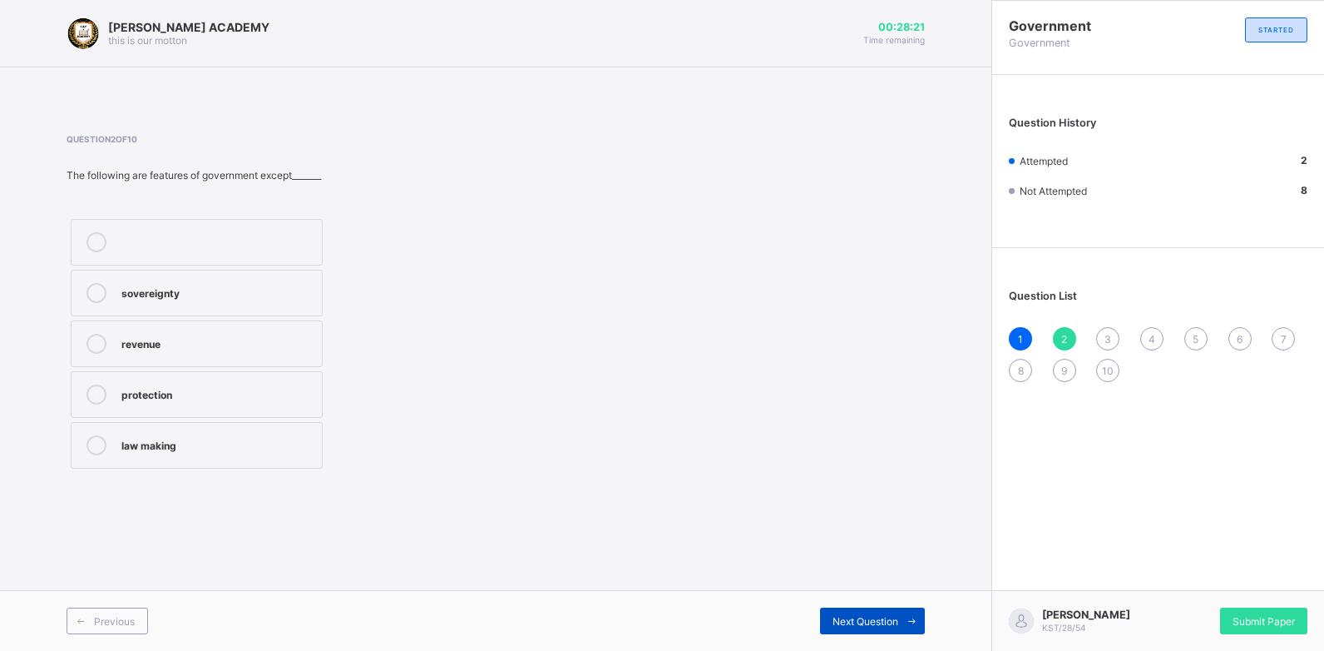
click at [883, 609] on div "Next Question" at bounding box center [872, 620] width 105 height 27
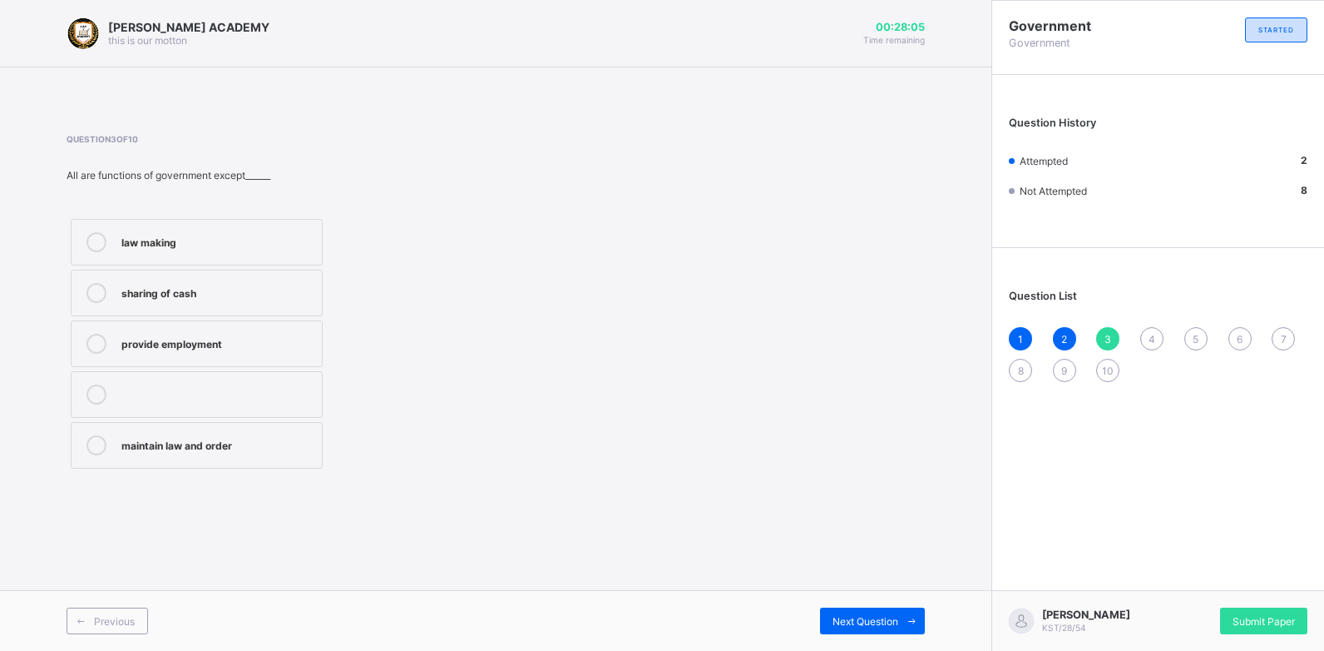
click at [107, 274] on label "sharing of cash" at bounding box center [197, 293] width 252 height 47
click at [849, 606] on div "Previous Next Question" at bounding box center [496, 620] width 992 height 61
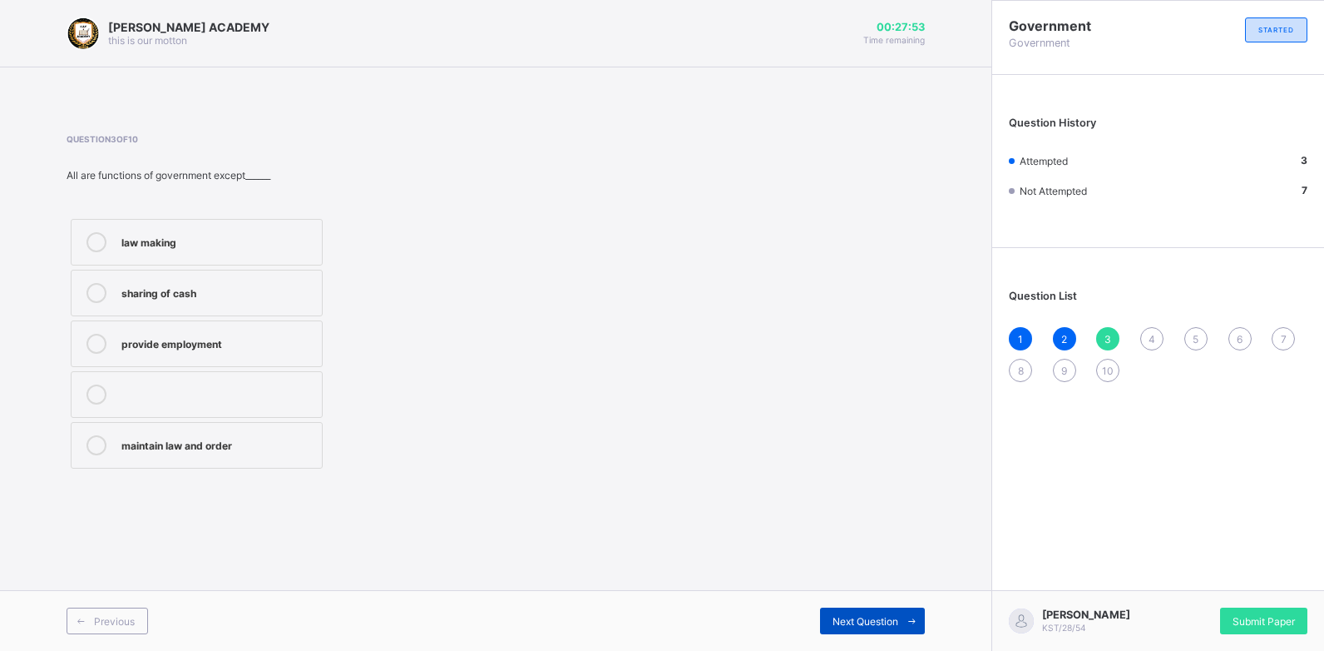
click at [872, 618] on span "Next Question" at bounding box center [866, 621] width 66 height 12
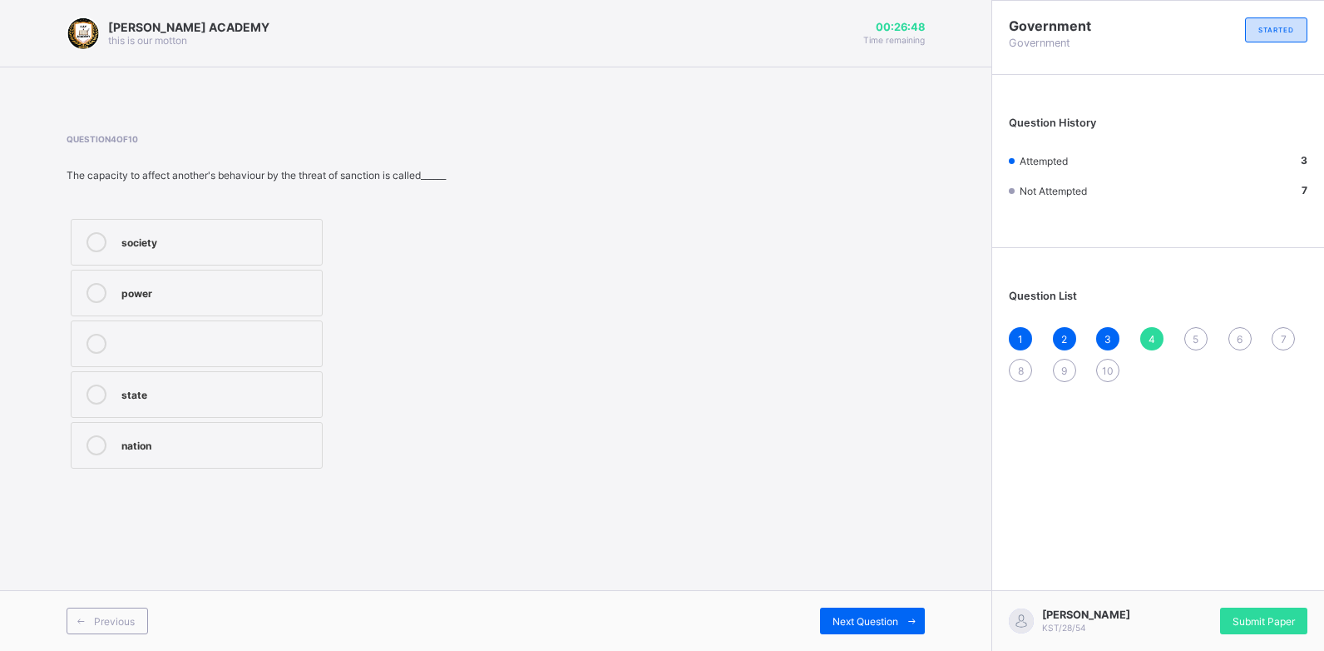
click at [246, 285] on div "power" at bounding box center [217, 291] width 192 height 17
click at [900, 641] on div "Previous Next Question" at bounding box center [496, 620] width 992 height 61
click at [891, 611] on div "Next Question" at bounding box center [872, 620] width 105 height 27
click at [157, 243] on div "dialogue" at bounding box center [217, 240] width 192 height 17
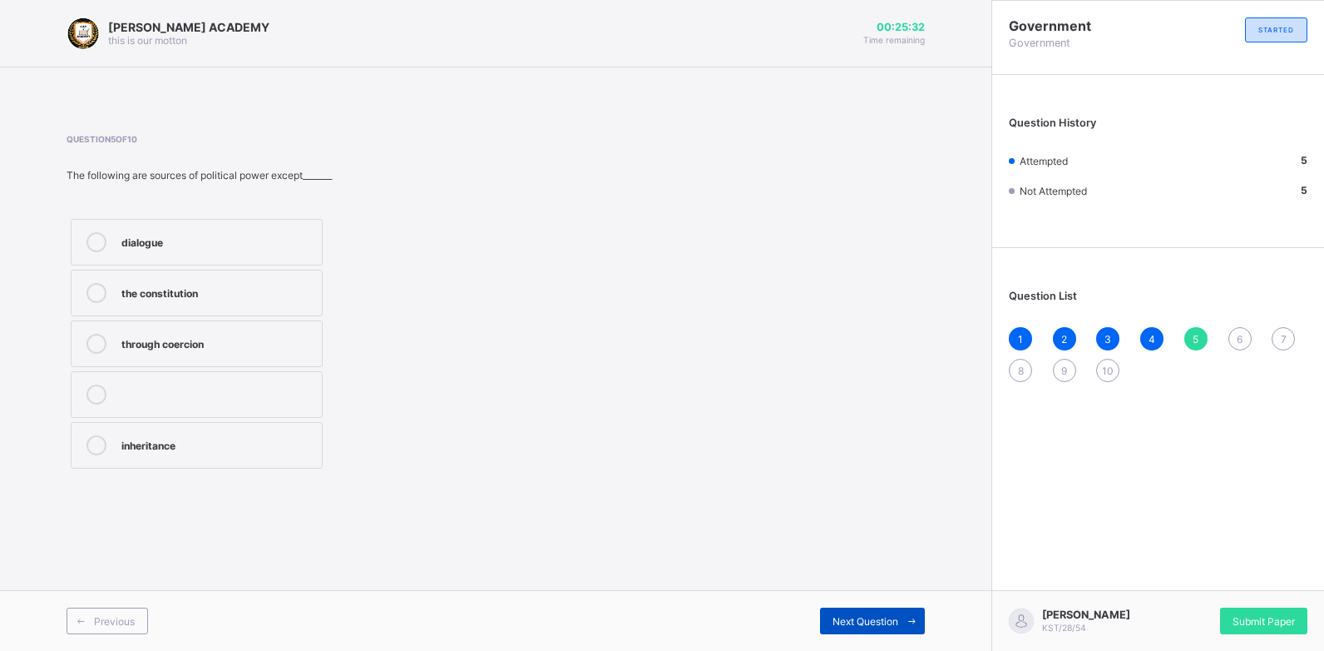
click at [855, 617] on span "Next Question" at bounding box center [866, 621] width 66 height 12
click at [203, 347] on div "government" at bounding box center [217, 342] width 192 height 17
click at [853, 610] on div "Next Question" at bounding box center [872, 620] width 105 height 27
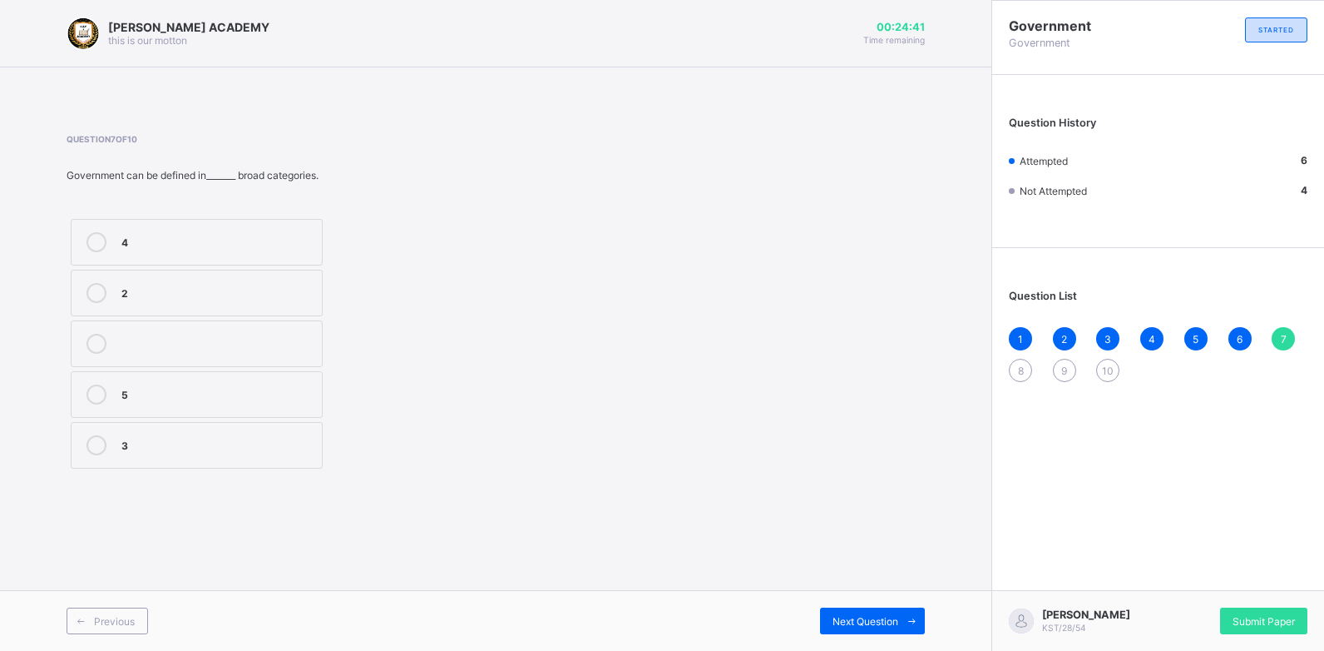
click at [290, 438] on div "3" at bounding box center [217, 443] width 192 height 17
click at [884, 609] on div "Next Question" at bounding box center [872, 620] width 105 height 27
click at [270, 232] on div "power and authority" at bounding box center [217, 240] width 192 height 17
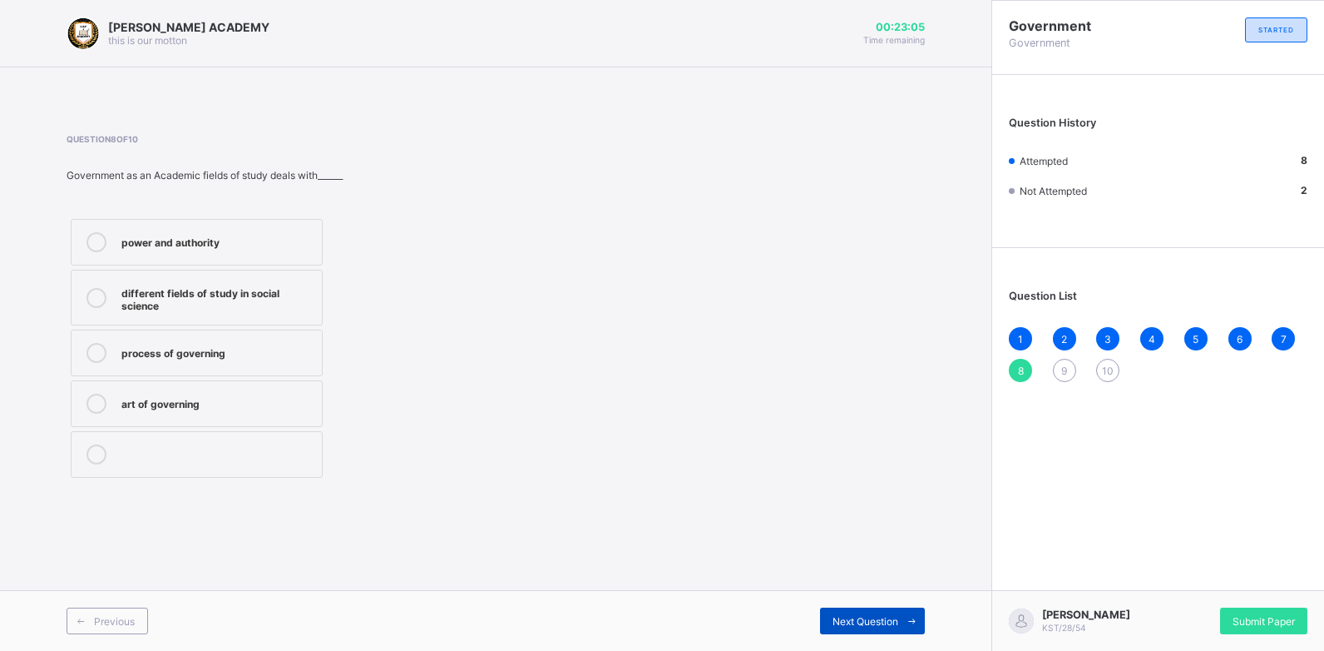
click at [906, 630] on span at bounding box center [911, 620] width 27 height 27
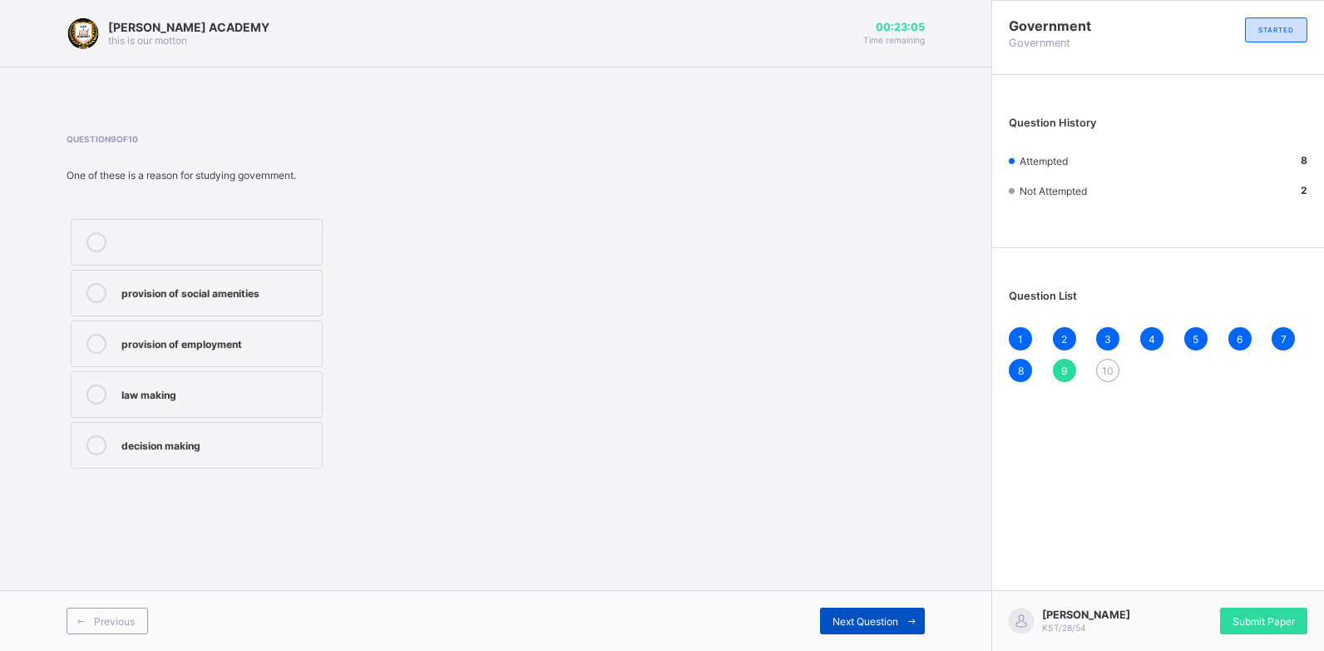
click at [906, 630] on span at bounding box center [911, 620] width 27 height 27
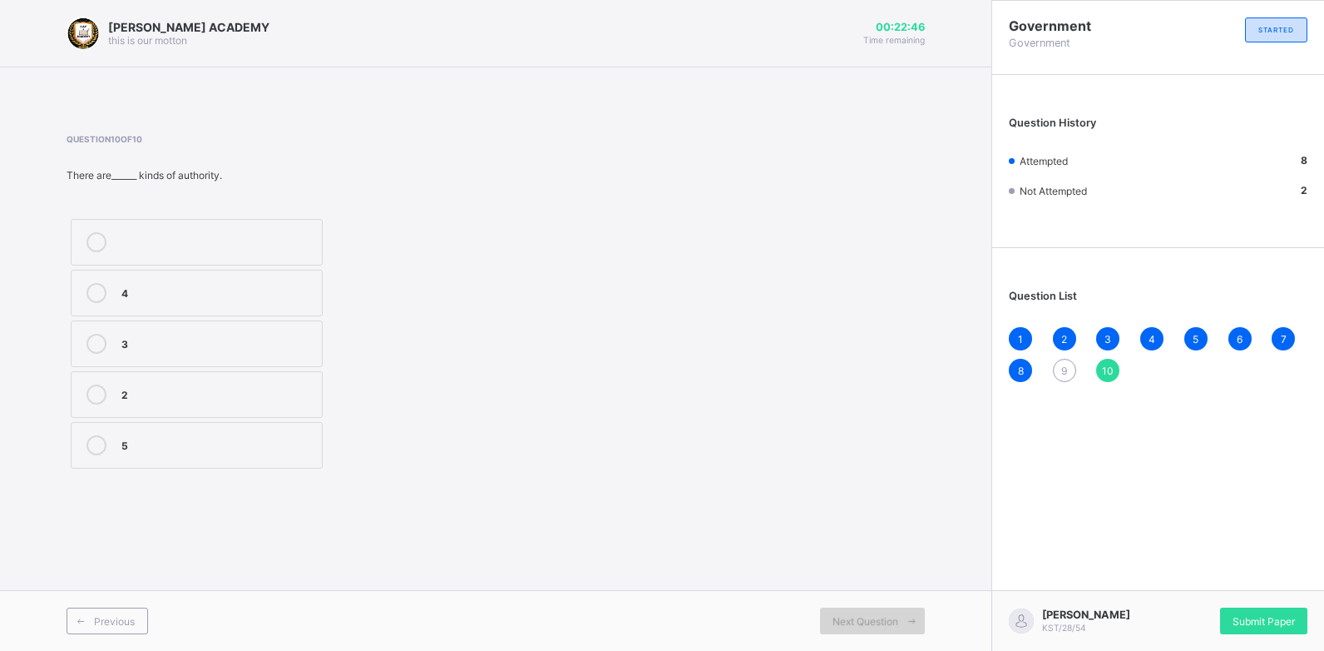
click at [899, 611] on span at bounding box center [911, 620] width 27 height 27
click at [235, 468] on label "5" at bounding box center [197, 445] width 252 height 47
click at [1067, 364] on span "9" at bounding box center [1065, 370] width 6 height 12
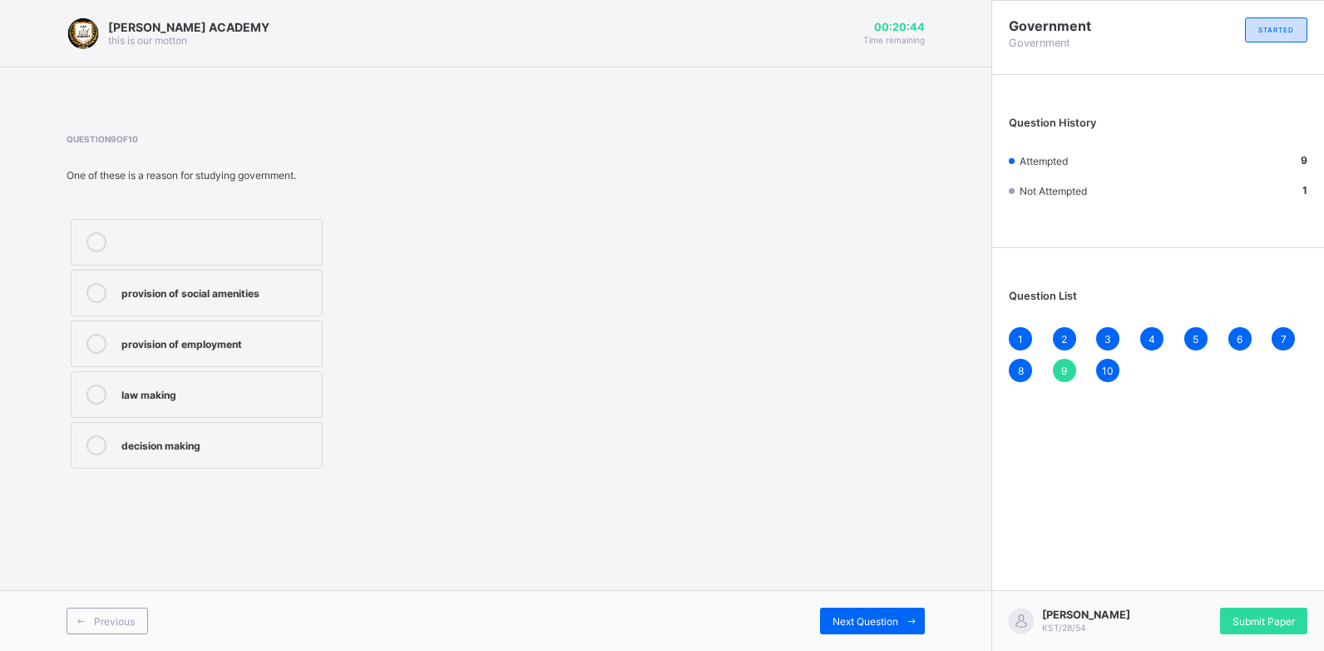
click at [210, 399] on div "law making" at bounding box center [217, 392] width 192 height 17
click at [1275, 616] on span "Submit Paper" at bounding box center [1264, 621] width 62 height 12
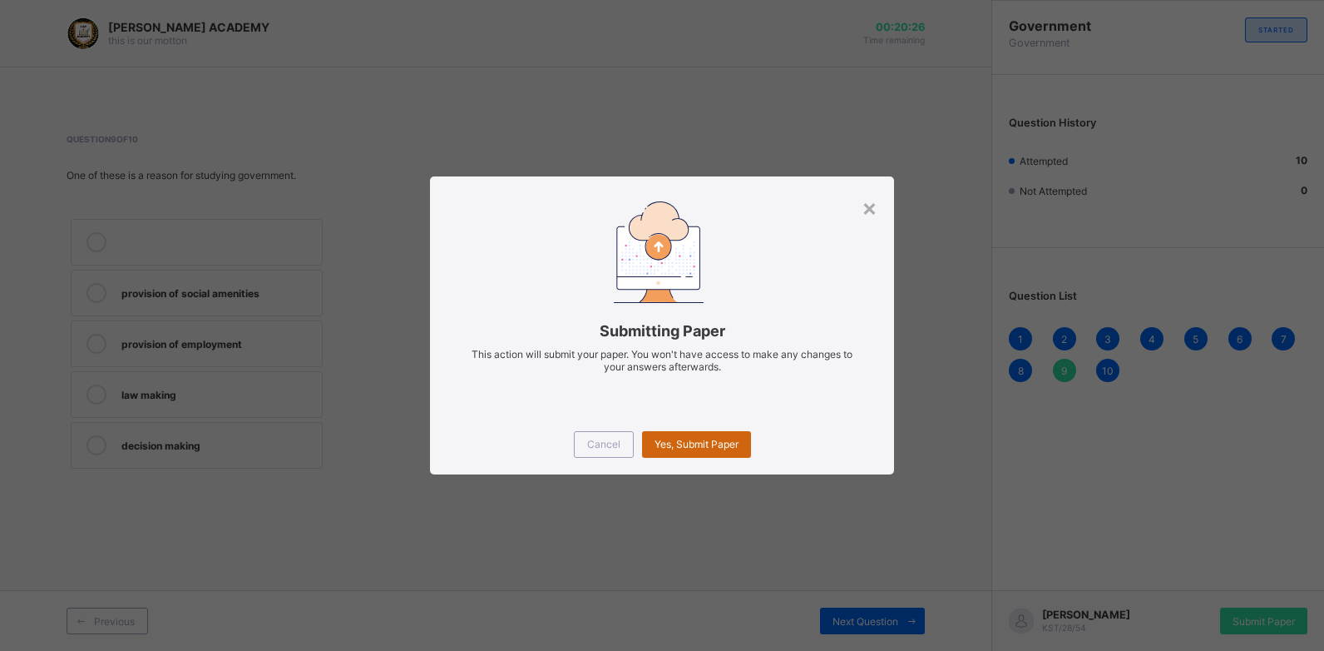
click at [725, 442] on span "Yes, Submit Paper" at bounding box center [697, 444] width 84 height 12
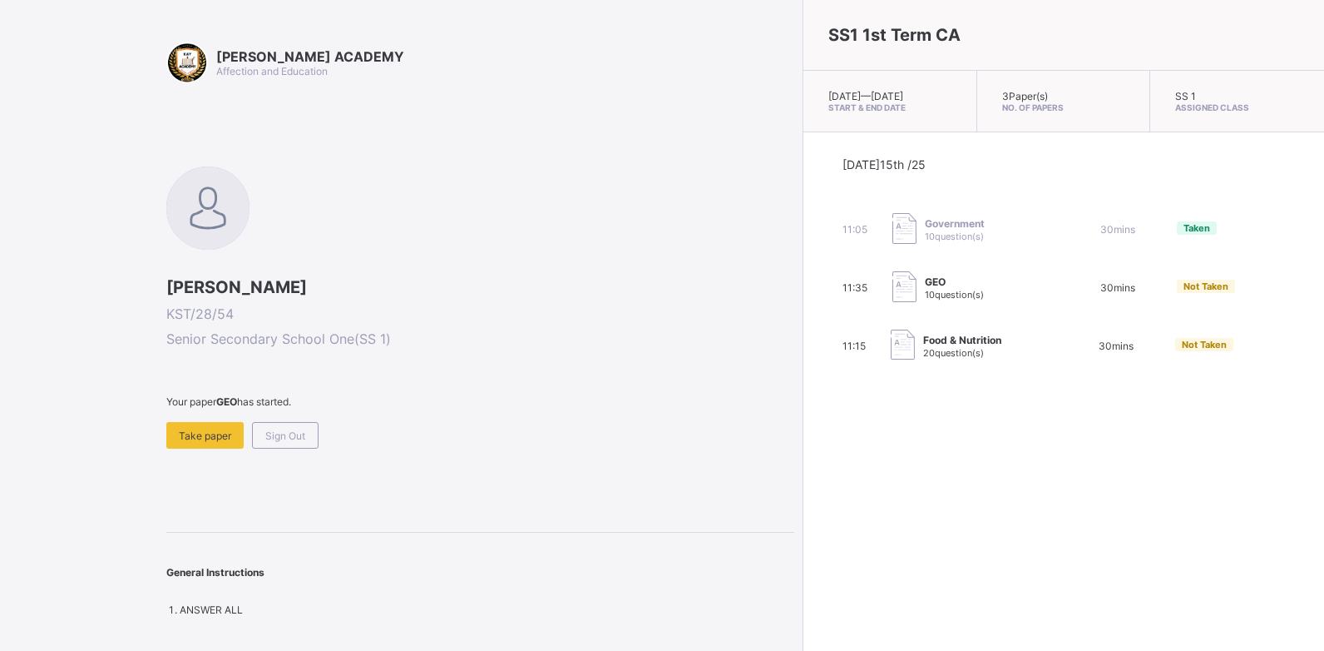
click at [893, 293] on img at bounding box center [905, 286] width 24 height 31
click at [213, 451] on div "[PERSON_NAME] ACADEMY Affection and Education [PERSON_NAME] KST/28/54 Senior Se…" at bounding box center [480, 329] width 628 height 574
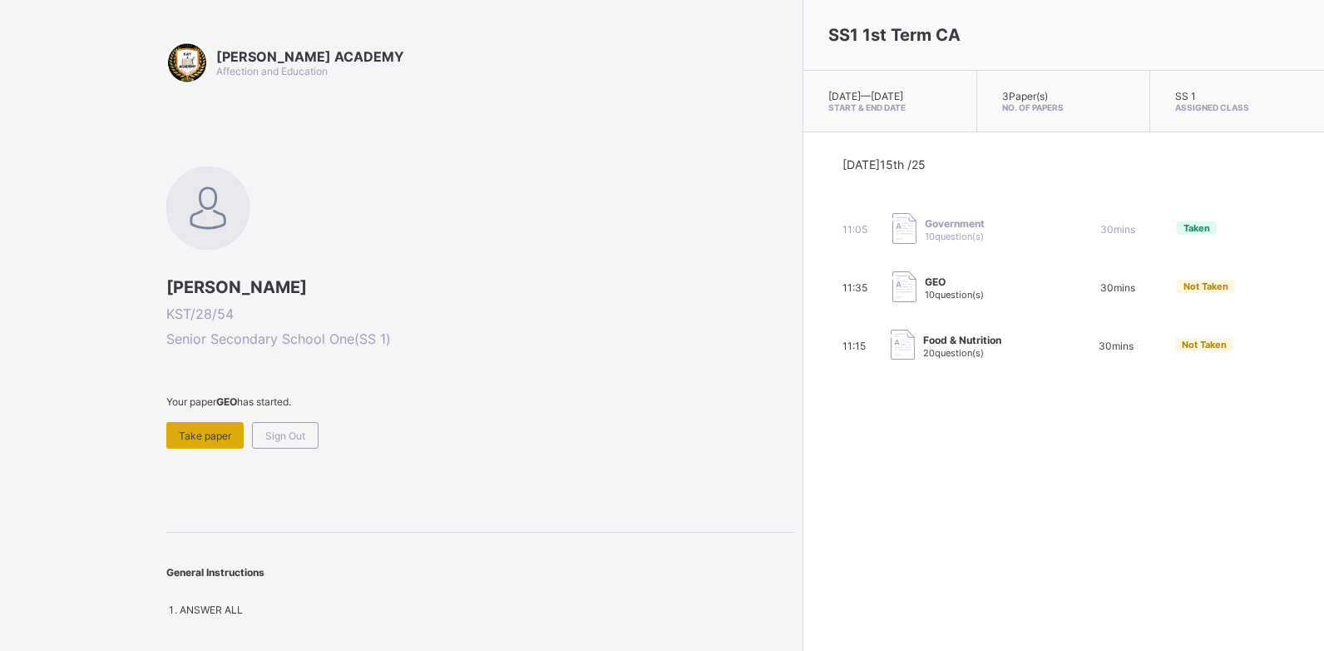
click at [210, 423] on div "Take paper" at bounding box center [204, 435] width 77 height 27
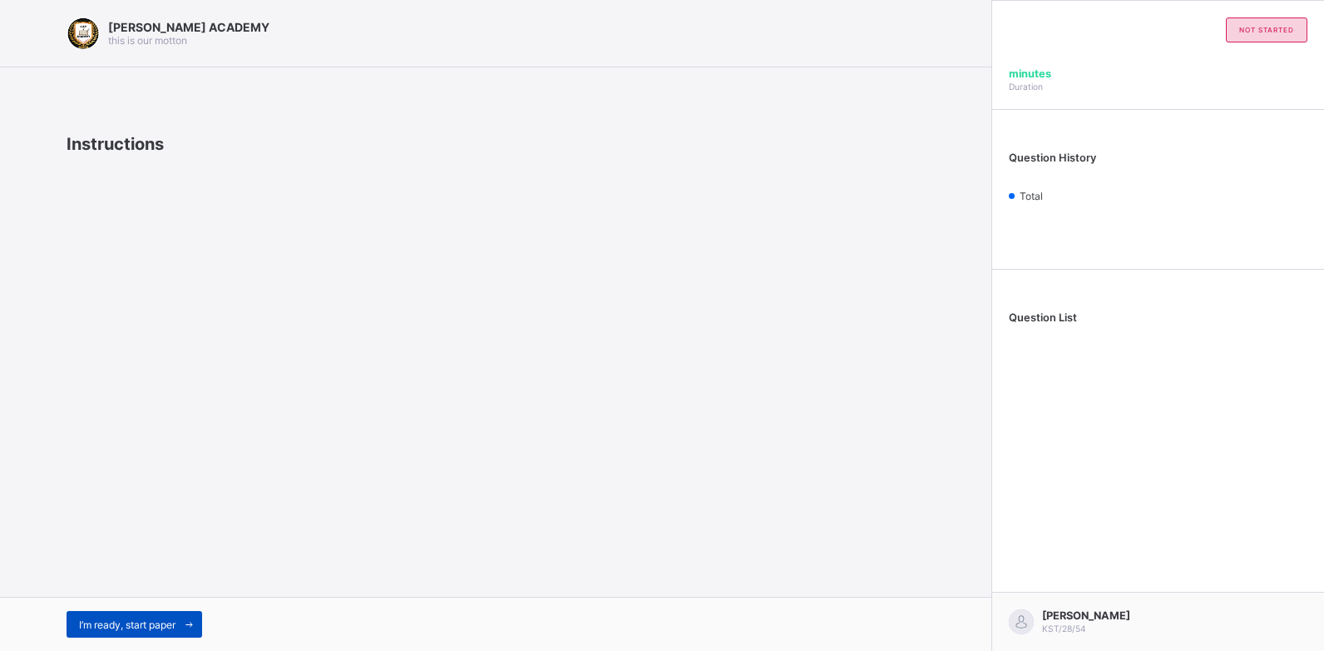
click at [168, 626] on span "I’m ready, start paper" at bounding box center [127, 624] width 97 height 12
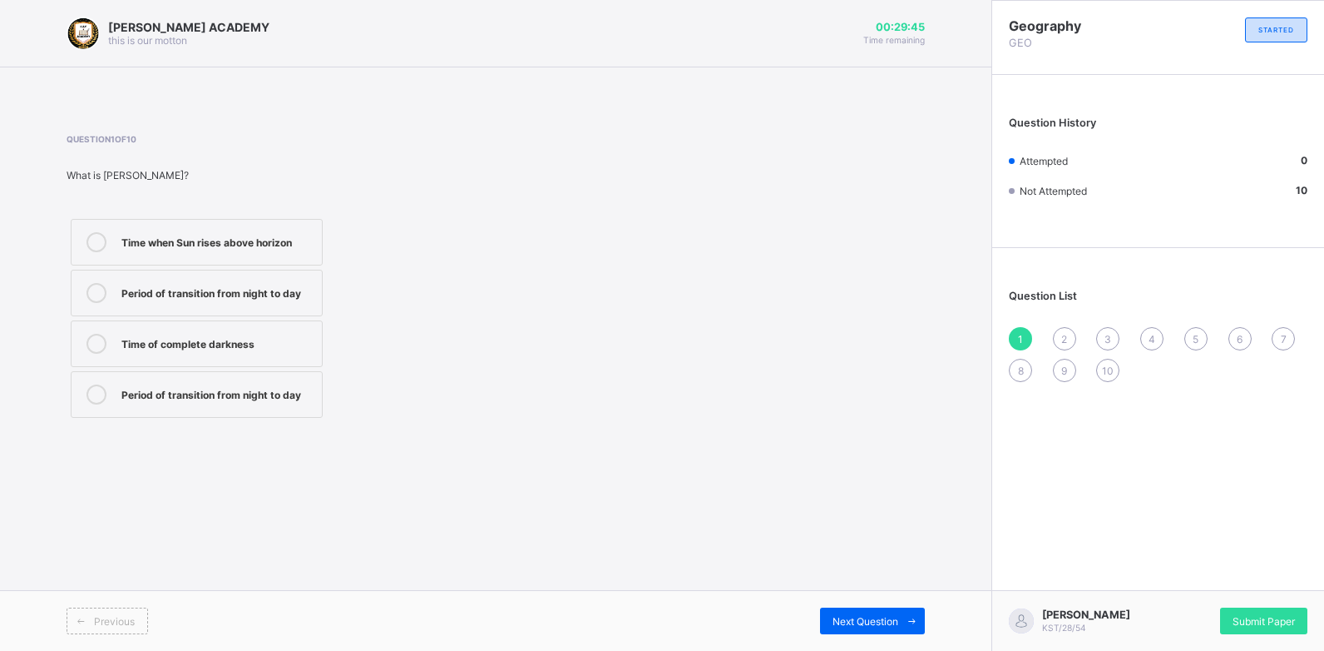
click at [871, 606] on div "Previous Next Question" at bounding box center [496, 620] width 992 height 61
click at [885, 626] on span "Next Question" at bounding box center [866, 621] width 66 height 12
click at [1024, 333] on div "1" at bounding box center [1020, 338] width 23 height 23
click at [282, 225] on label "Time when Sun rises above horizon" at bounding box center [197, 242] width 252 height 47
click at [1275, 628] on div "Submit Paper" at bounding box center [1263, 620] width 87 height 27
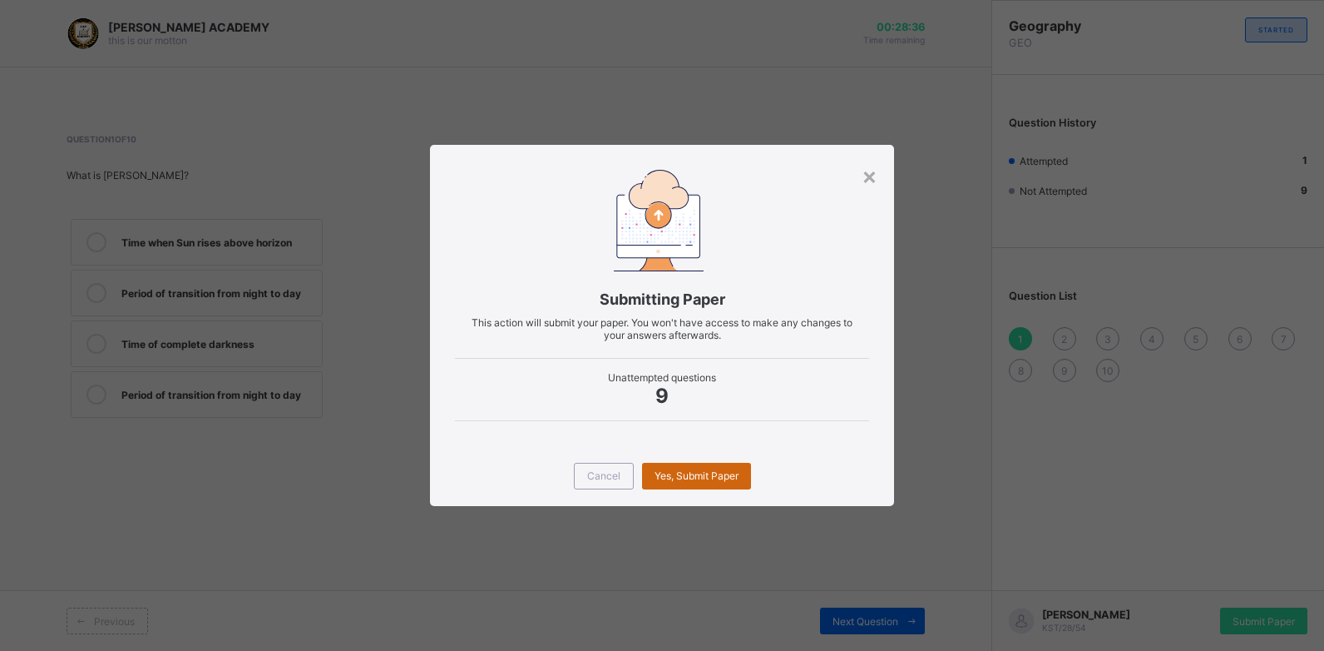
click at [714, 464] on div "Yes, Submit Paper" at bounding box center [696, 476] width 109 height 27
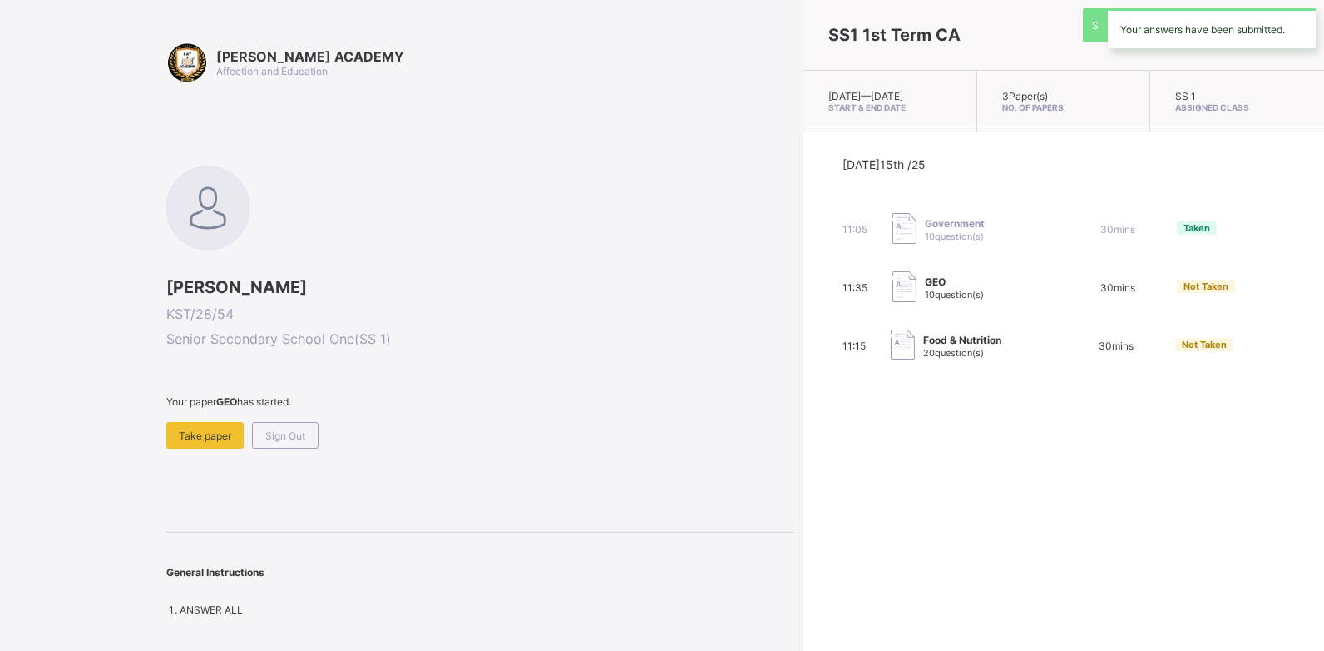
drag, startPoint x: 714, startPoint y: 464, endPoint x: 864, endPoint y: 381, distance: 171.3
click at [864, 381] on div "SS1 1st Term CA [DATE] — [DATE] Start & End Date 3 Paper(s) No. of Papers SS 1 …" at bounding box center [1064, 325] width 522 height 651
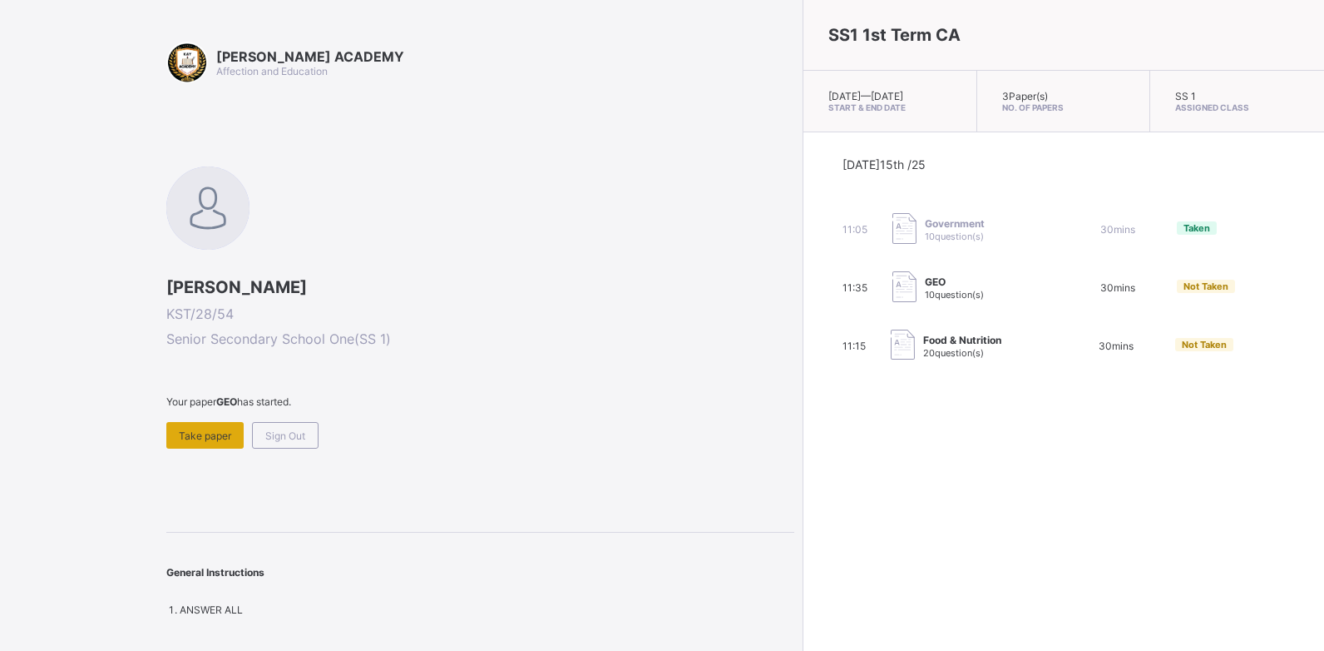
click at [209, 427] on div "Take paper" at bounding box center [204, 435] width 77 height 27
click at [181, 443] on div "Take paper" at bounding box center [204, 435] width 77 height 27
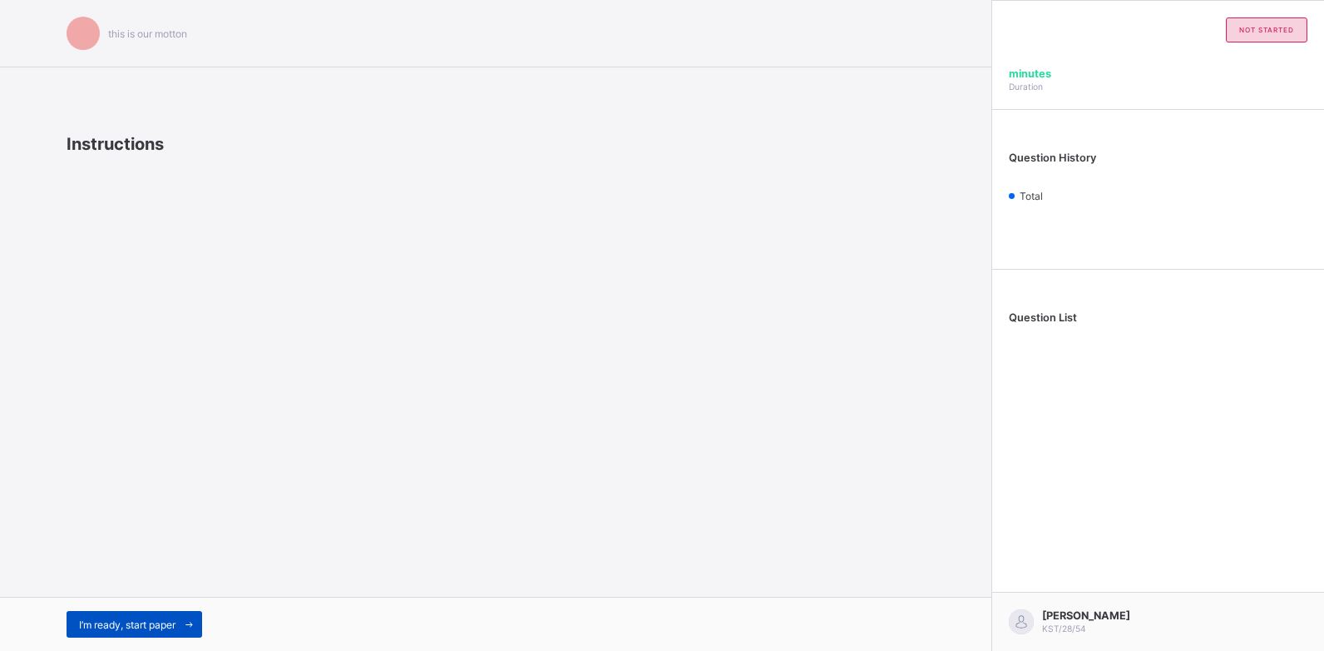
click at [92, 619] on span "I’m ready, start paper" at bounding box center [127, 624] width 97 height 12
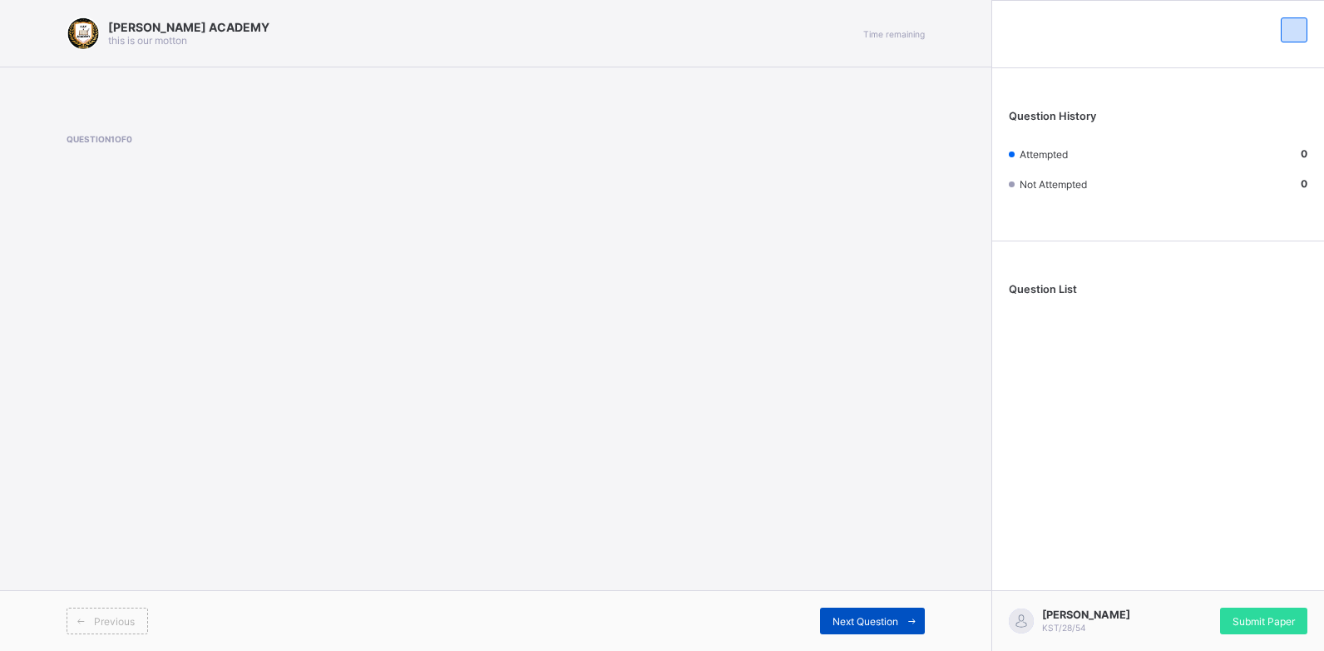
click at [899, 624] on span at bounding box center [911, 620] width 27 height 27
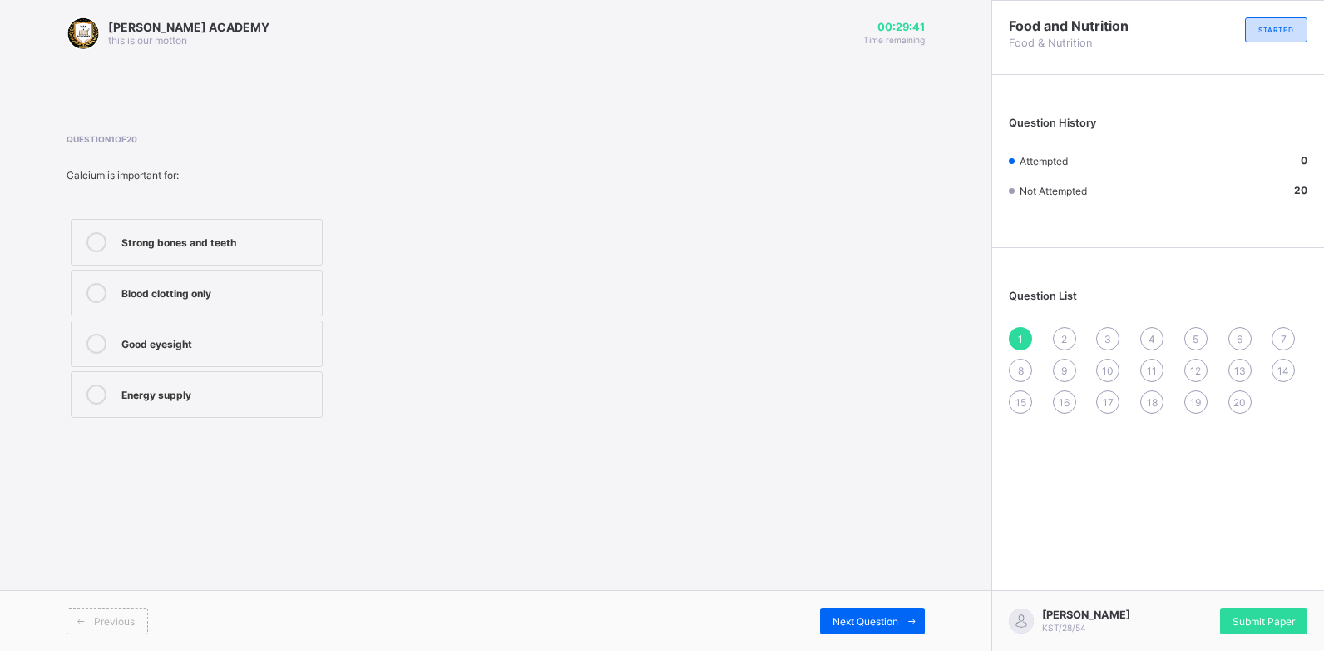
click at [229, 256] on label "Strong bones and teeth" at bounding box center [197, 242] width 252 height 47
click at [872, 611] on div "Next Question" at bounding box center [872, 620] width 105 height 27
click at [290, 294] on div "Growth, strong bones, and proper body function" at bounding box center [217, 297] width 192 height 29
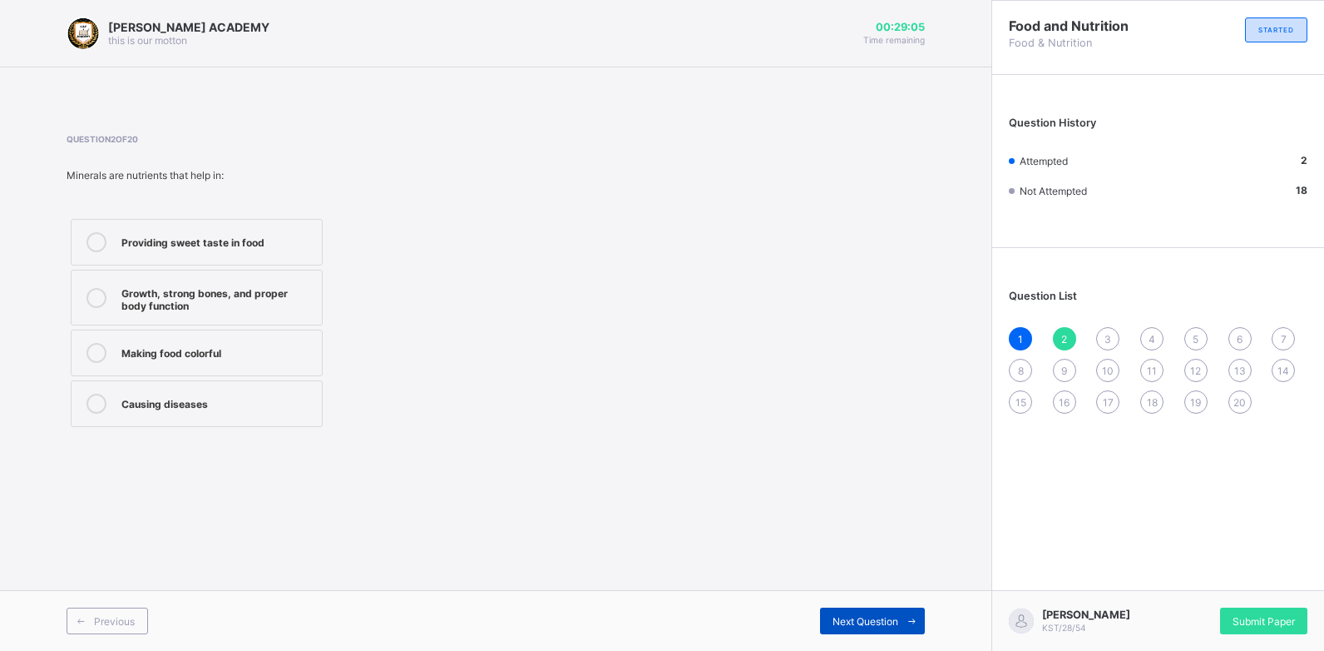
click at [900, 612] on span at bounding box center [911, 620] width 27 height 27
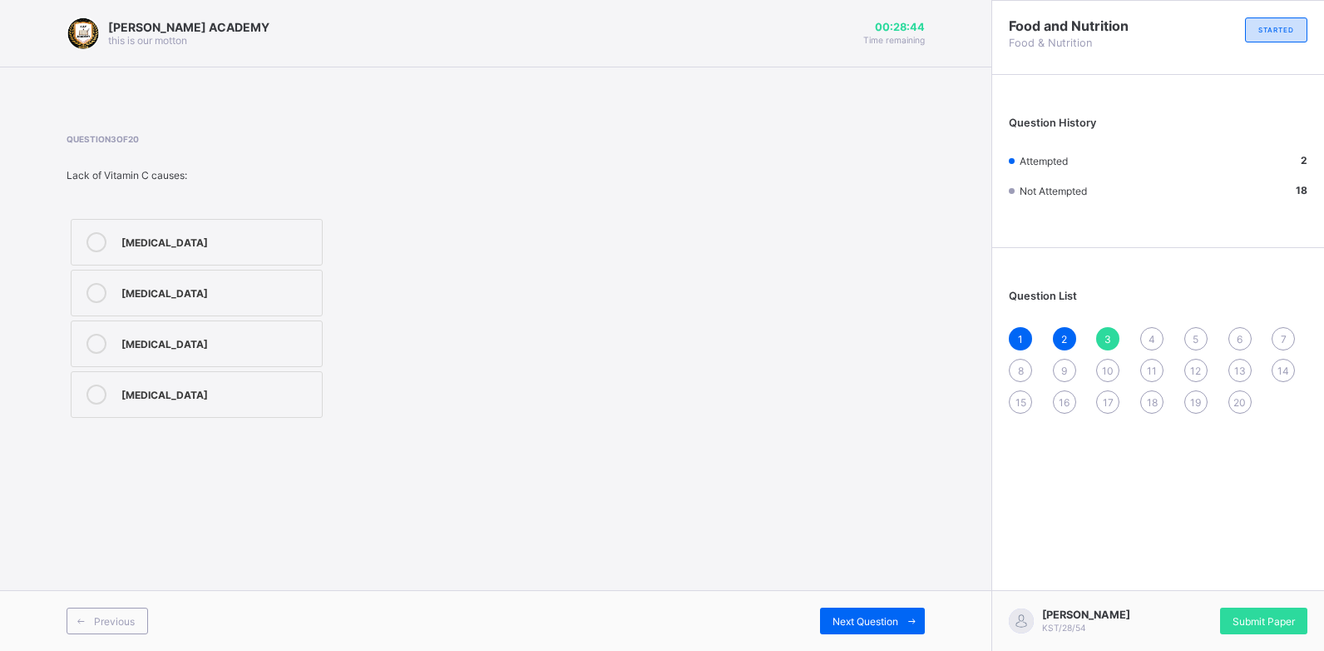
click at [240, 387] on div "[MEDICAL_DATA]" at bounding box center [217, 392] width 192 height 17
click at [847, 586] on div "[PERSON_NAME] ACADEMY this is our [PERSON_NAME] 00:28:41 Time remaining Questio…" at bounding box center [496, 325] width 992 height 651
click at [890, 627] on div "Next Question" at bounding box center [872, 620] width 105 height 27
click at [1109, 336] on span "3" at bounding box center [1108, 339] width 7 height 12
click at [1150, 328] on div "4" at bounding box center [1152, 338] width 23 height 23
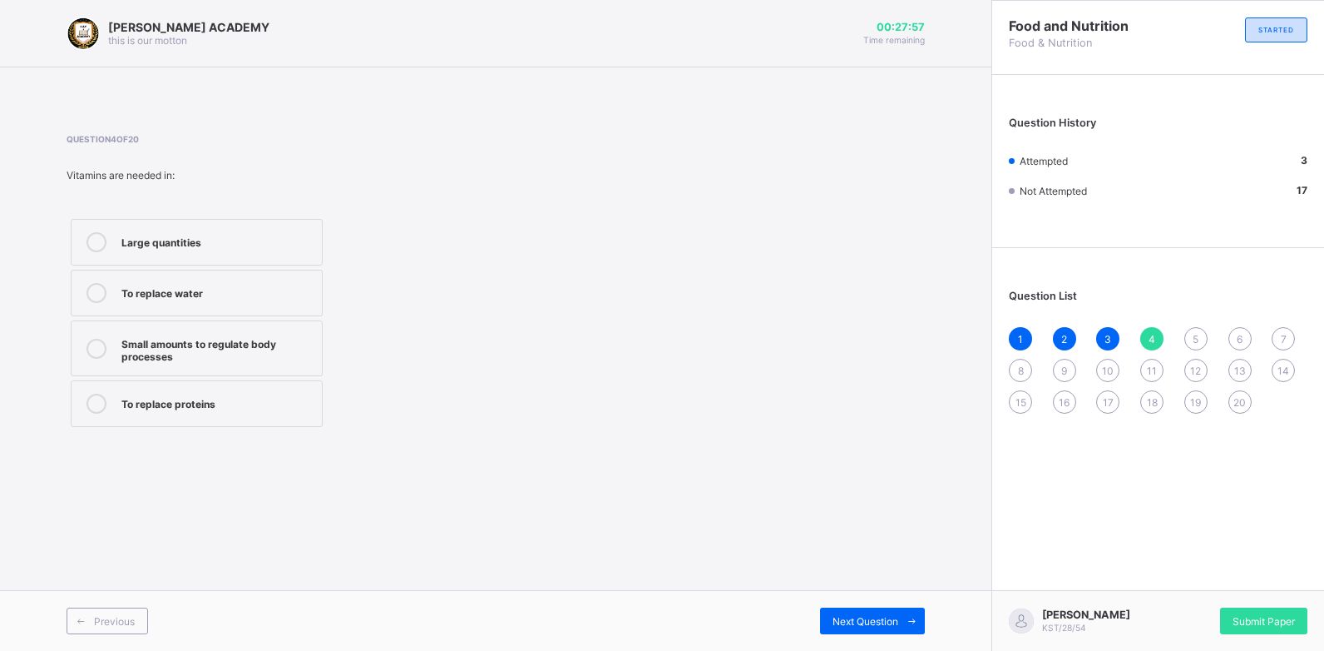
click at [336, 428] on div "Large quantities To replace water Small amounts to regulate body processes To r…" at bounding box center [284, 323] width 434 height 216
click at [270, 345] on div "Small amounts to regulate body processes" at bounding box center [217, 348] width 192 height 29
click at [869, 587] on div "[PERSON_NAME] ACADEMY this is our [PERSON_NAME] 00:27:21 Time remaining Questio…" at bounding box center [496, 325] width 992 height 651
click at [869, 599] on div "Previous Next Question" at bounding box center [496, 620] width 992 height 61
click at [869, 626] on span "Next Question" at bounding box center [866, 621] width 66 height 12
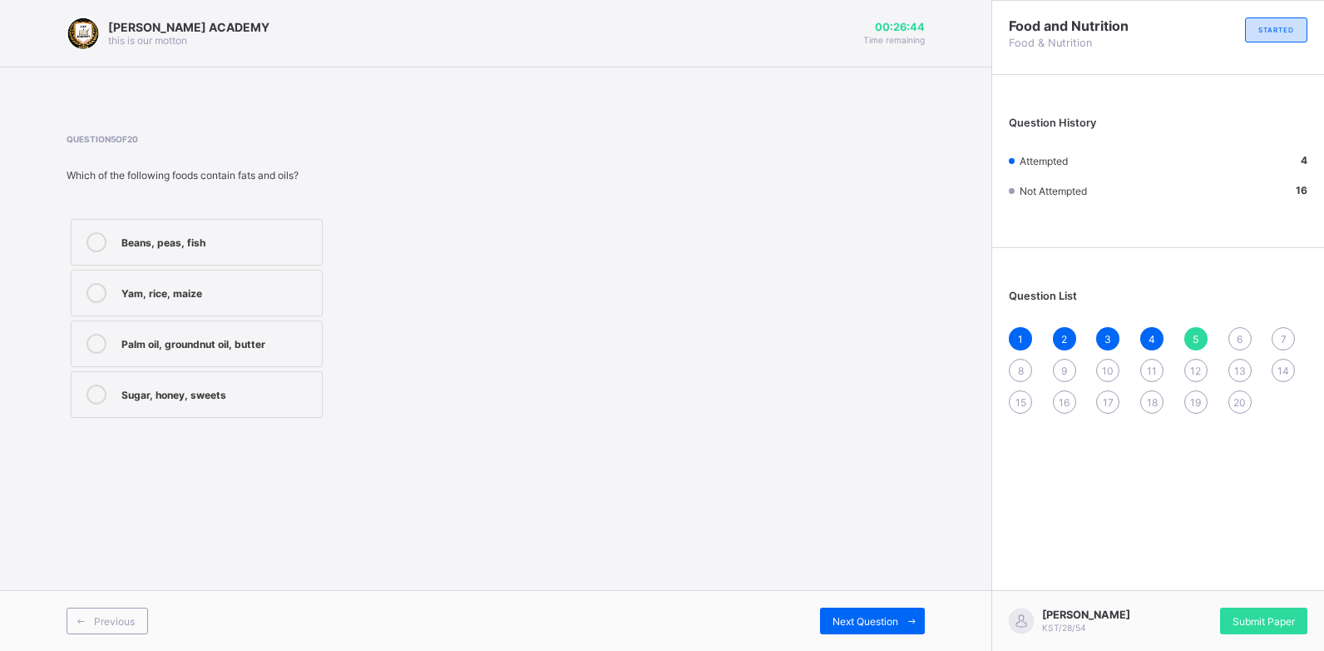
click at [278, 290] on div "Yam, rice, maize" at bounding box center [217, 291] width 192 height 17
click at [285, 326] on label "Palm oil, groundnut oil, butter" at bounding box center [197, 343] width 252 height 47
click at [910, 611] on span at bounding box center [911, 620] width 27 height 27
click at [226, 313] on label "Beans and groundnut" at bounding box center [197, 293] width 252 height 47
click at [216, 355] on label "Fish and meat" at bounding box center [197, 343] width 252 height 47
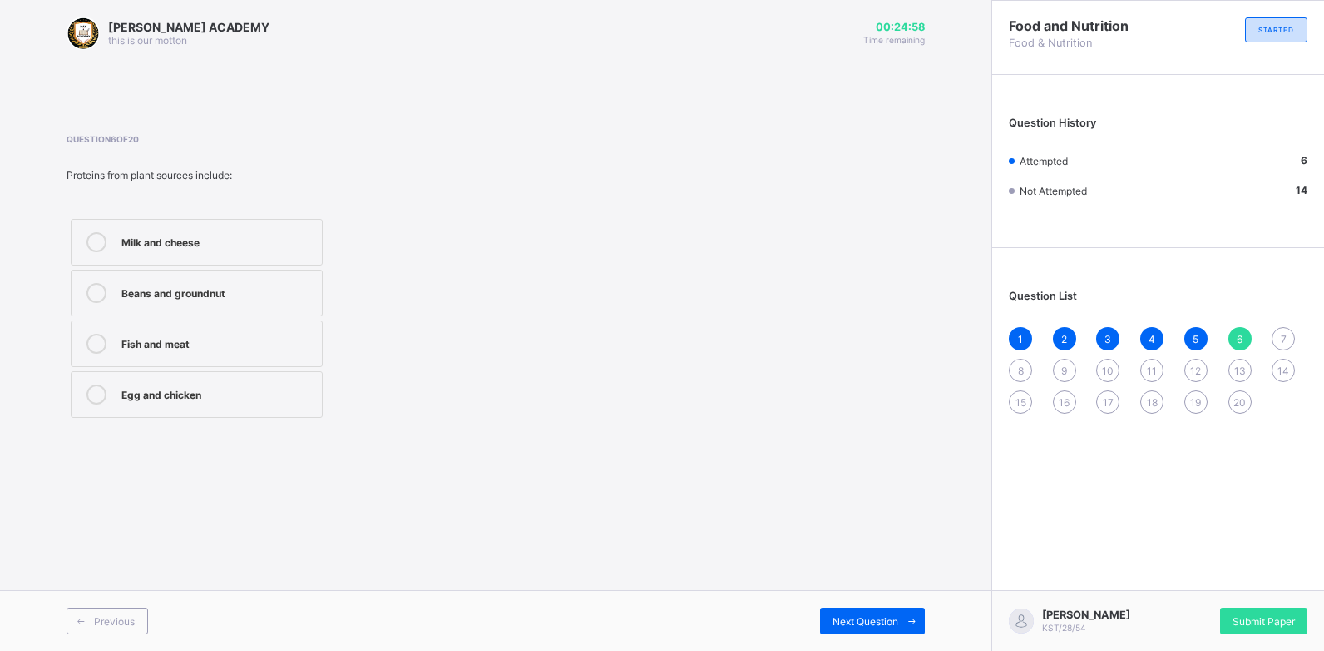
click at [872, 638] on div "Previous Next Question" at bounding box center [496, 620] width 992 height 61
click at [873, 616] on span "Next Question" at bounding box center [866, 621] width 66 height 12
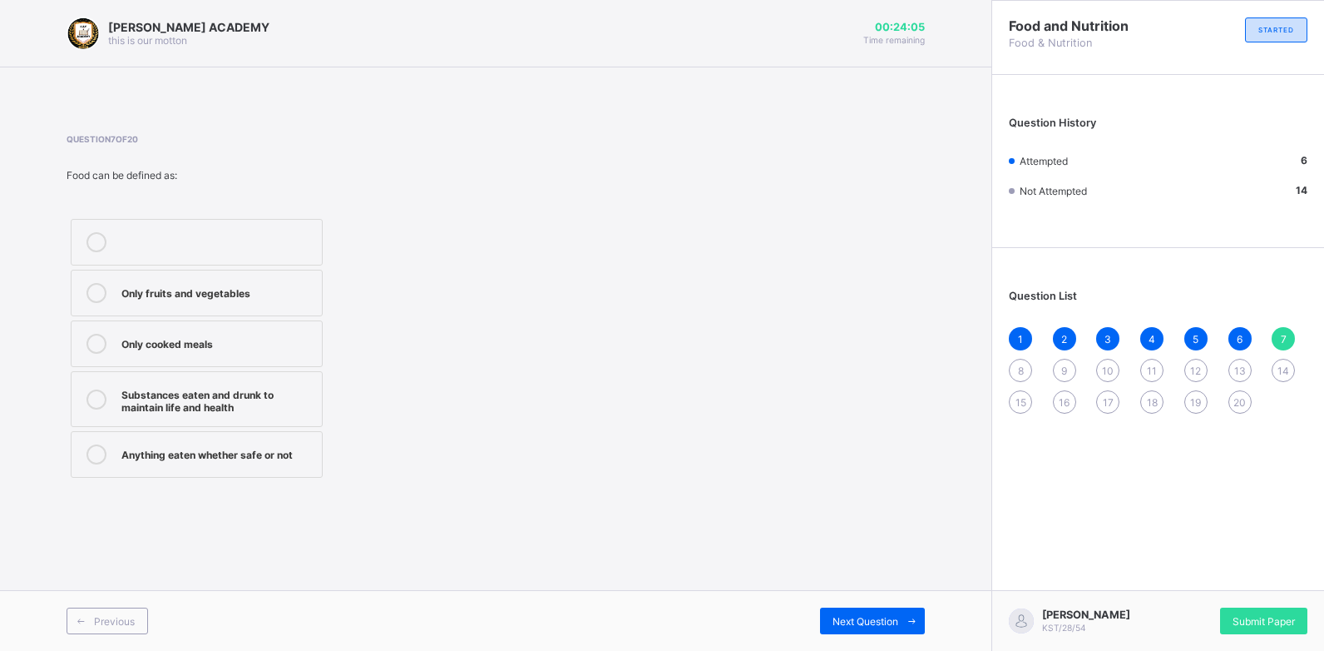
click at [264, 364] on label "Only cooked meals" at bounding box center [197, 343] width 252 height 47
click at [895, 635] on div "Previous Next Question" at bounding box center [496, 620] width 992 height 61
click at [895, 634] on div "Previous Next Question" at bounding box center [496, 620] width 992 height 61
click at [894, 621] on span "Next Question" at bounding box center [866, 621] width 66 height 12
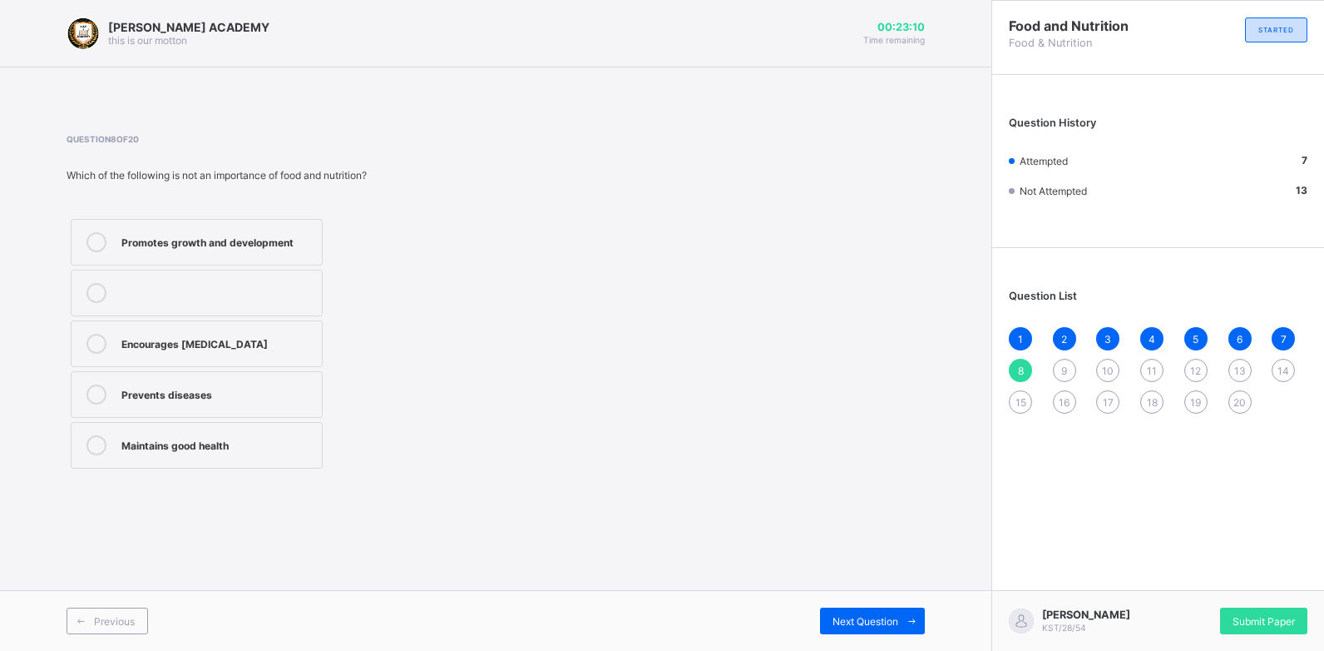
click at [280, 372] on label "Prevents diseases" at bounding box center [197, 394] width 252 height 47
click at [886, 599] on div "Previous Next Question" at bounding box center [496, 620] width 992 height 61
click at [886, 620] on span "Next Question" at bounding box center [866, 621] width 66 height 12
click at [275, 240] on div "Nurse" at bounding box center [217, 240] width 192 height 17
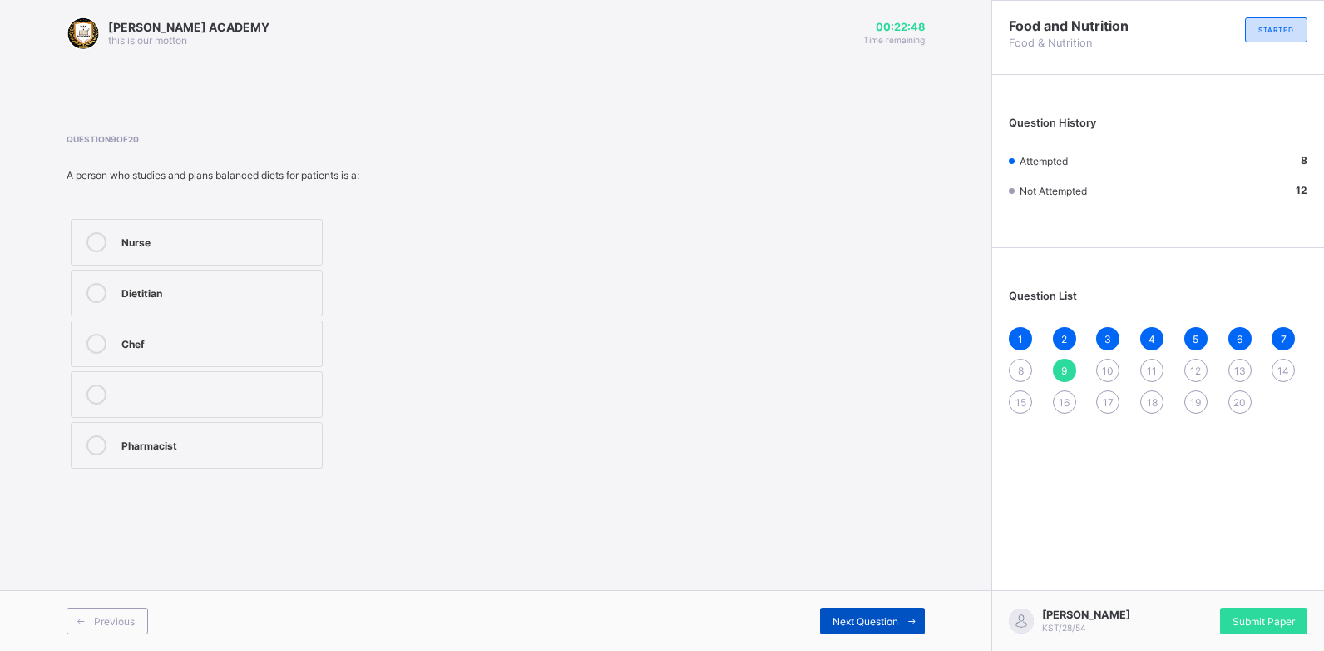
click at [904, 626] on span at bounding box center [911, 620] width 27 height 27
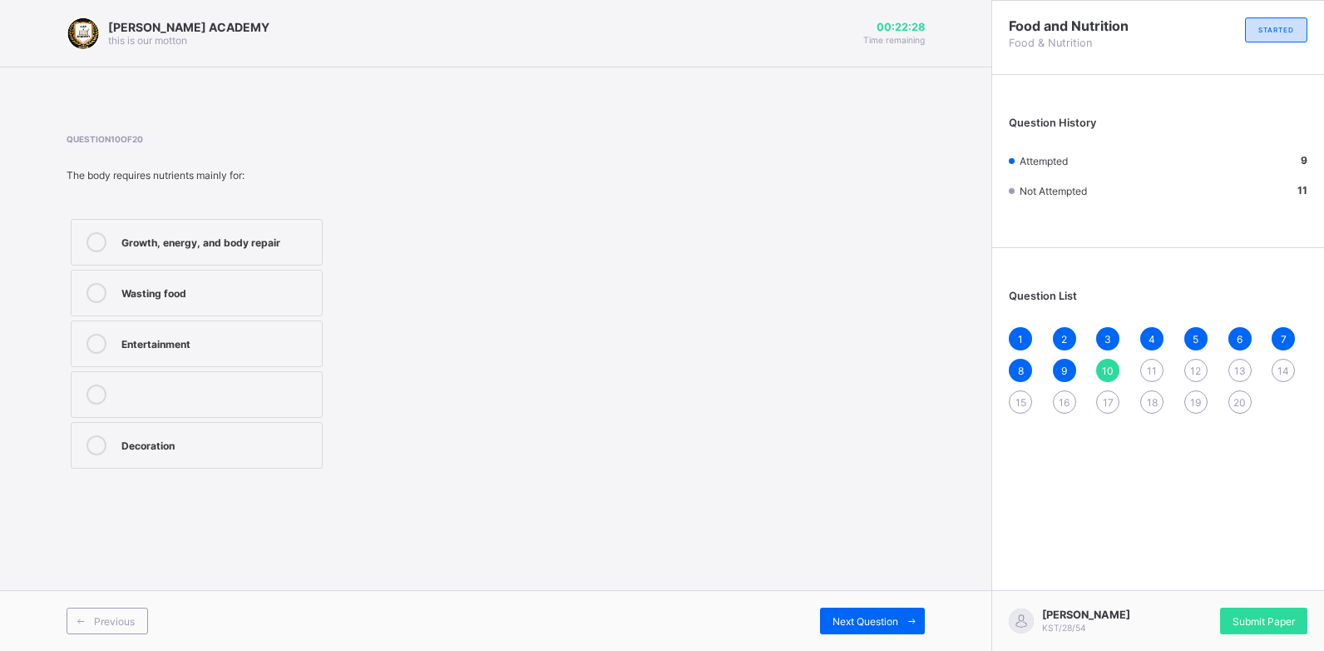
click at [265, 247] on div "Growth, energy, and body repair" at bounding box center [217, 240] width 192 height 17
click at [884, 625] on span "Next Question" at bounding box center [866, 621] width 66 height 12
click at [172, 379] on label "Vitamin" at bounding box center [197, 394] width 252 height 47
click at [891, 619] on span "Next Question" at bounding box center [866, 621] width 66 height 12
click at [210, 255] on label "Oil" at bounding box center [197, 242] width 252 height 47
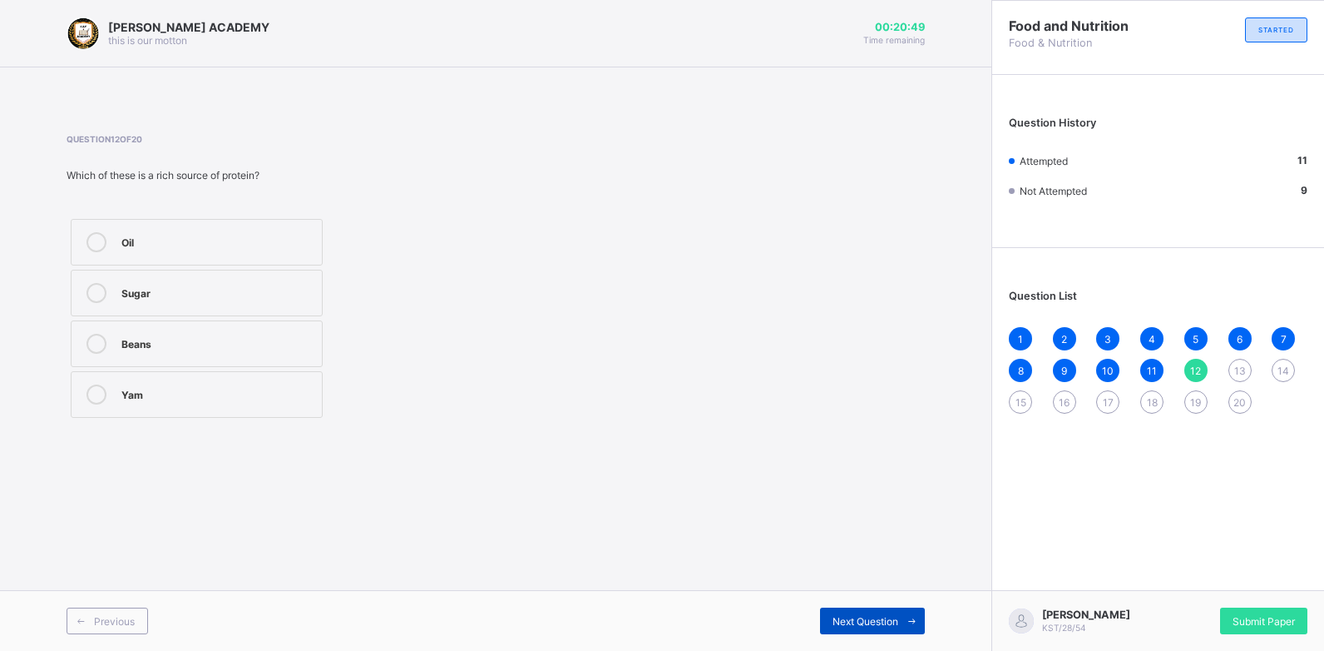
click at [877, 626] on span "Next Question" at bounding box center [866, 621] width 66 height 12
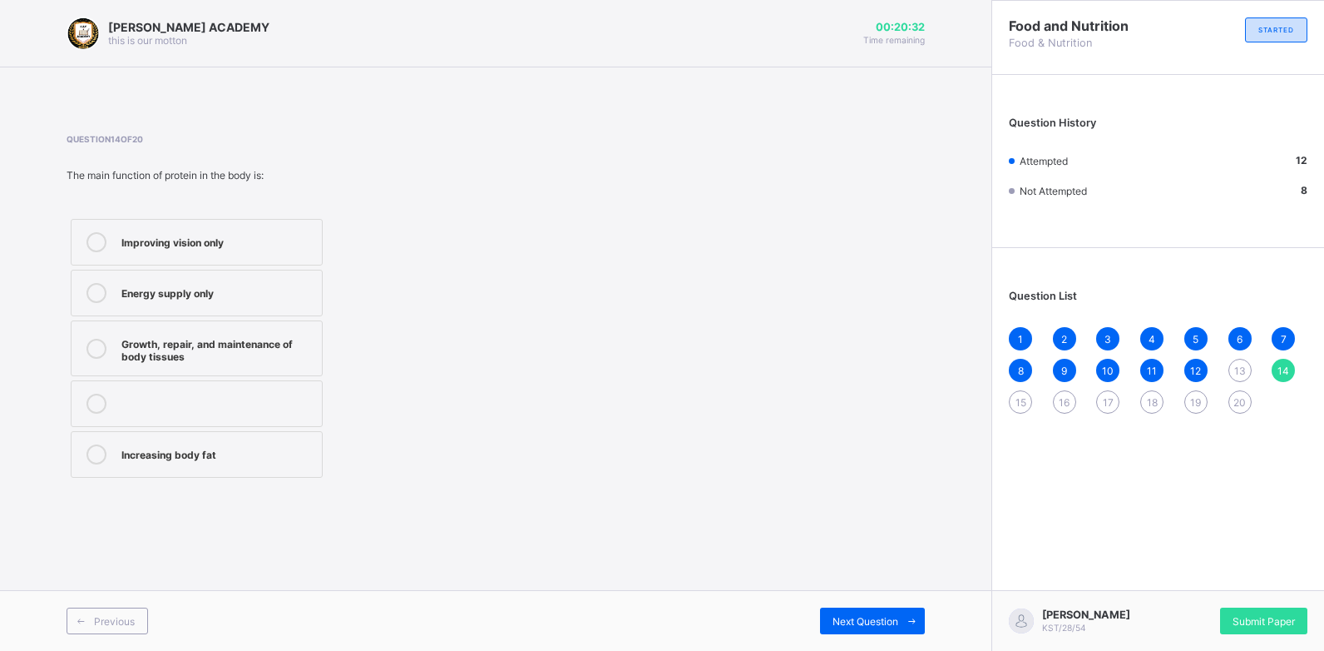
click at [1235, 368] on span "13" at bounding box center [1241, 370] width 12 height 12
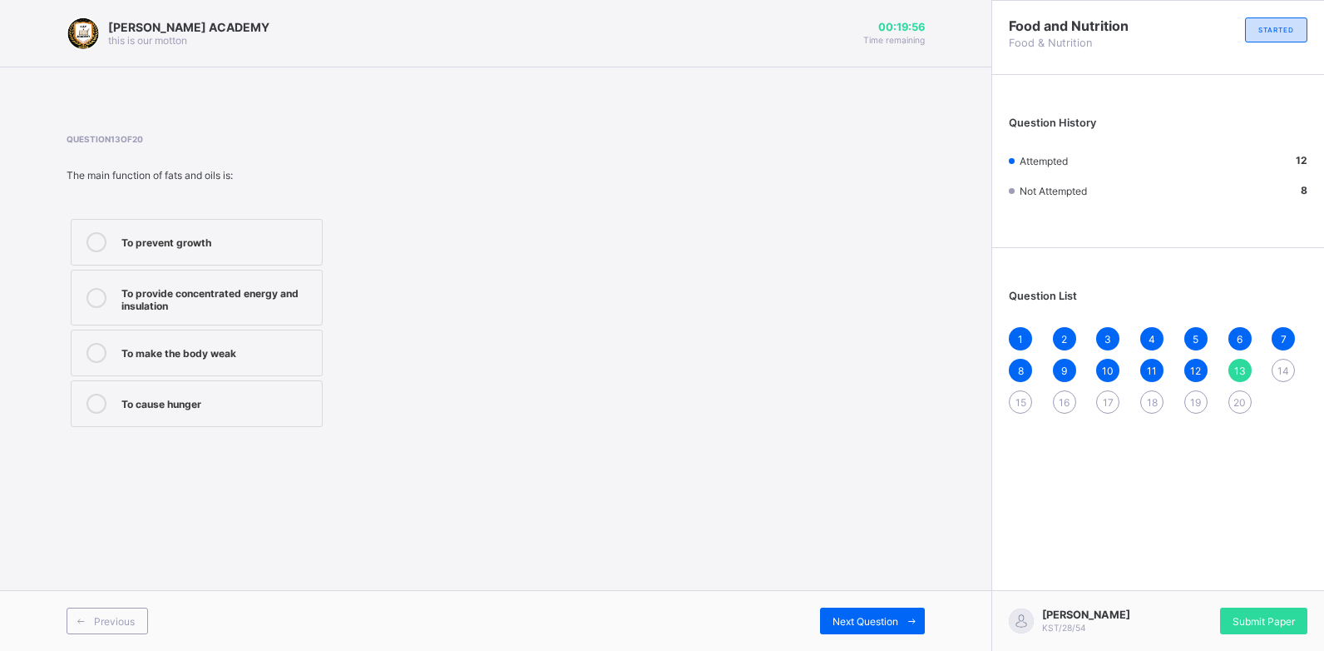
click at [285, 250] on div "To prevent growth" at bounding box center [217, 242] width 192 height 20
click at [906, 626] on icon at bounding box center [912, 621] width 12 height 11
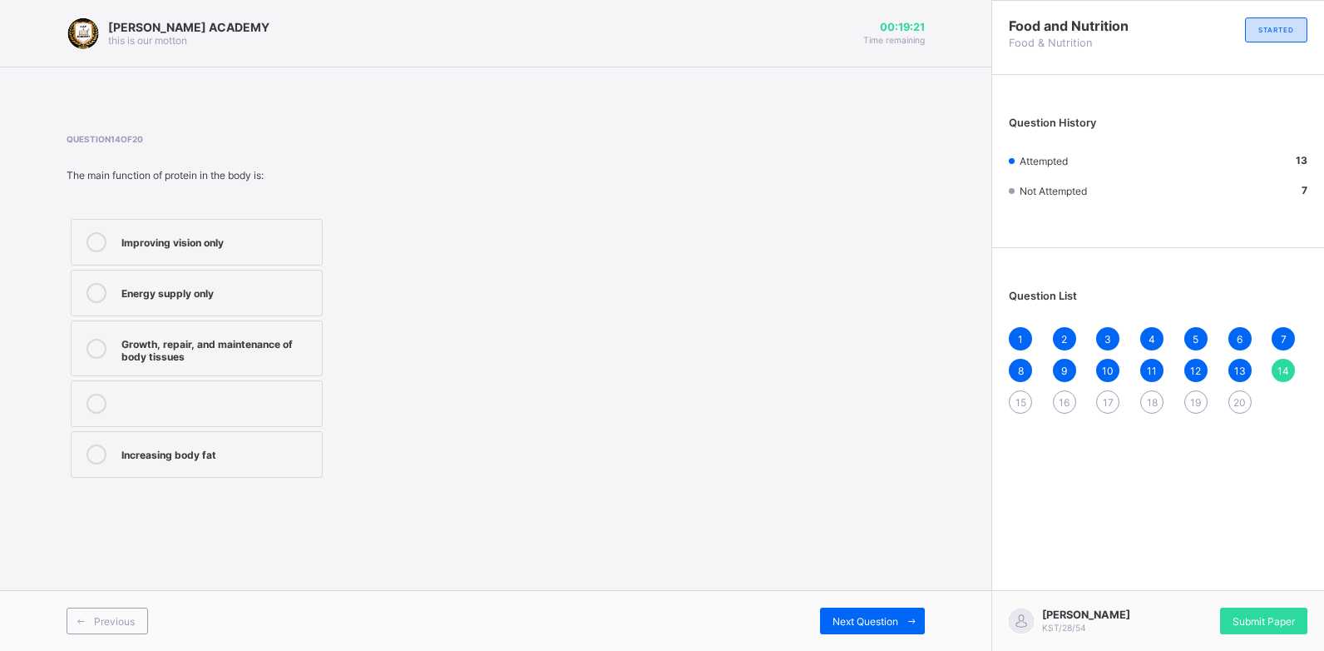
click at [223, 345] on div "Growth, repair, and maintenance of body tissues" at bounding box center [217, 348] width 192 height 29
click at [878, 608] on div "Next Question" at bounding box center [872, 620] width 105 height 27
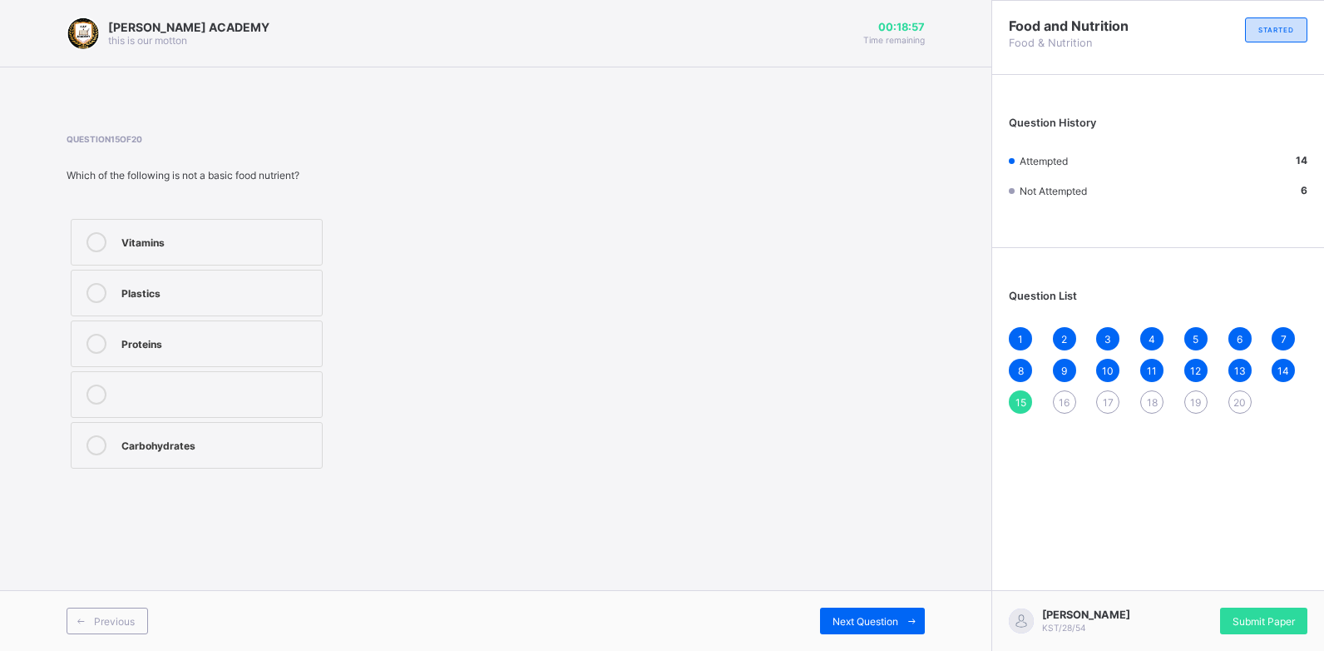
click at [159, 270] on label "Plastics" at bounding box center [197, 293] width 252 height 47
click at [907, 641] on div "Previous Next Question" at bounding box center [496, 620] width 992 height 61
click at [906, 617] on icon at bounding box center [912, 621] width 12 height 11
click at [261, 222] on label "Catering" at bounding box center [197, 242] width 252 height 47
click at [881, 611] on div "Next Question" at bounding box center [872, 620] width 105 height 27
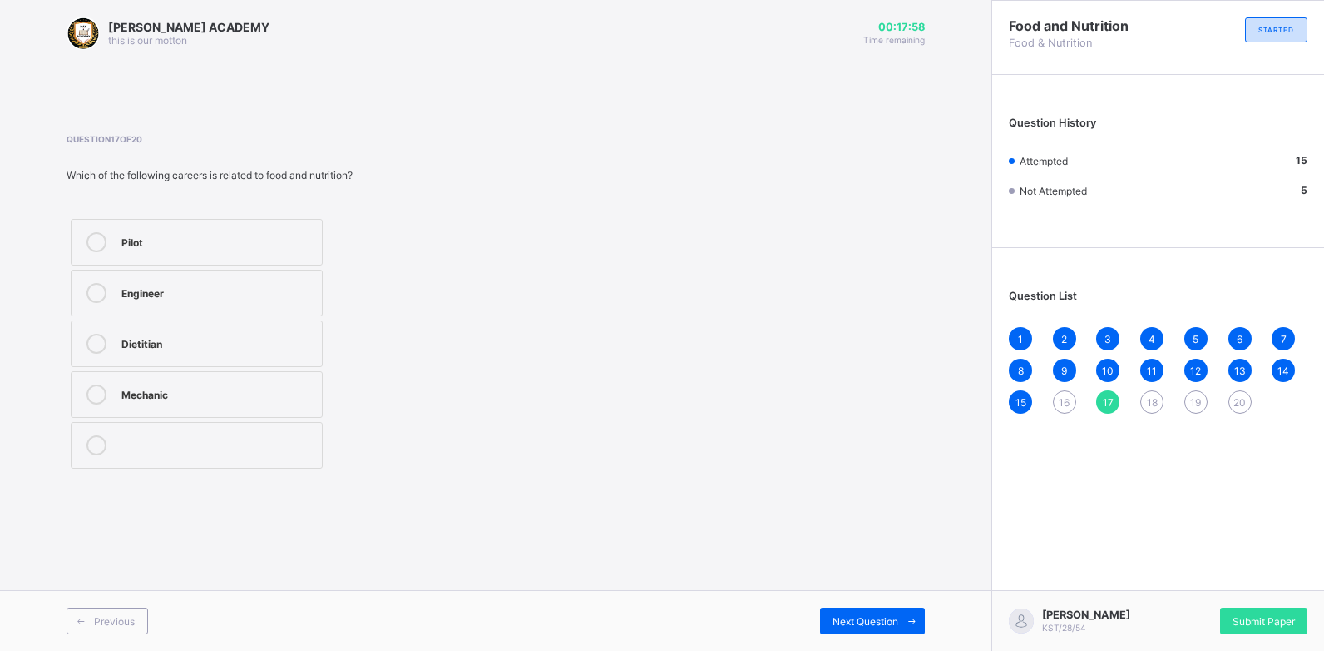
click at [205, 330] on label "Dietitian" at bounding box center [197, 343] width 252 height 47
click at [900, 609] on span at bounding box center [911, 620] width 27 height 27
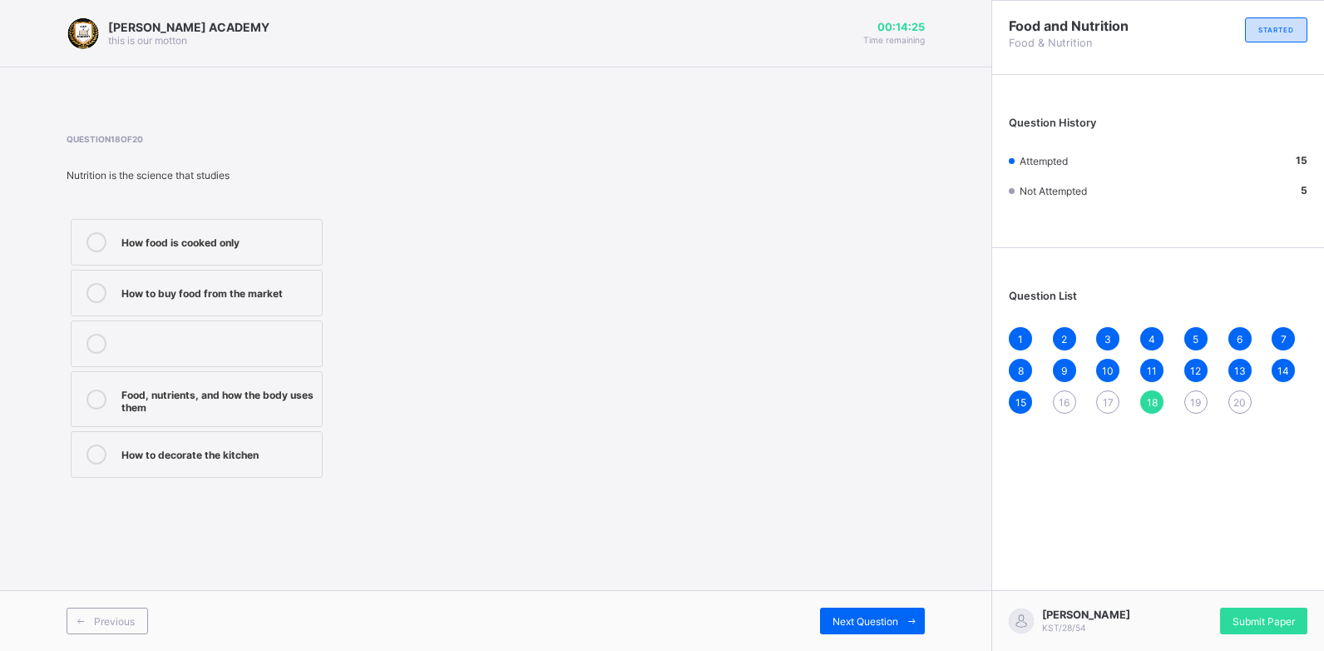
click at [297, 397] on div "Food, nutrients, and how the body uses them" at bounding box center [217, 398] width 192 height 29
click at [929, 270] on div "[PERSON_NAME] ACADEMY this is our [PERSON_NAME] 00:14:09 Time remaining Questio…" at bounding box center [496, 325] width 992 height 651
click at [881, 619] on span "Next Question" at bounding box center [866, 621] width 66 height 12
click at [280, 378] on label "Good eyesight and healthy skin" at bounding box center [197, 394] width 252 height 47
click at [879, 606] on div "Previous Next Question" at bounding box center [496, 620] width 992 height 61
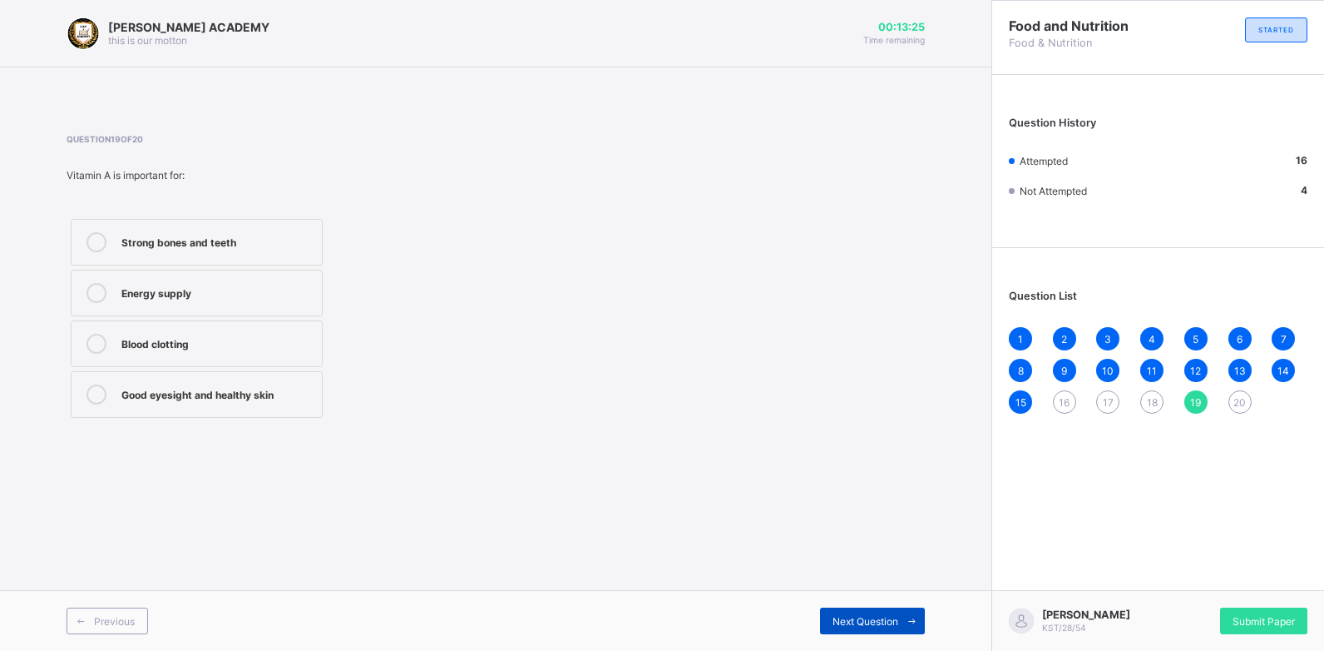
click at [880, 607] on div "Next Question" at bounding box center [872, 620] width 105 height 27
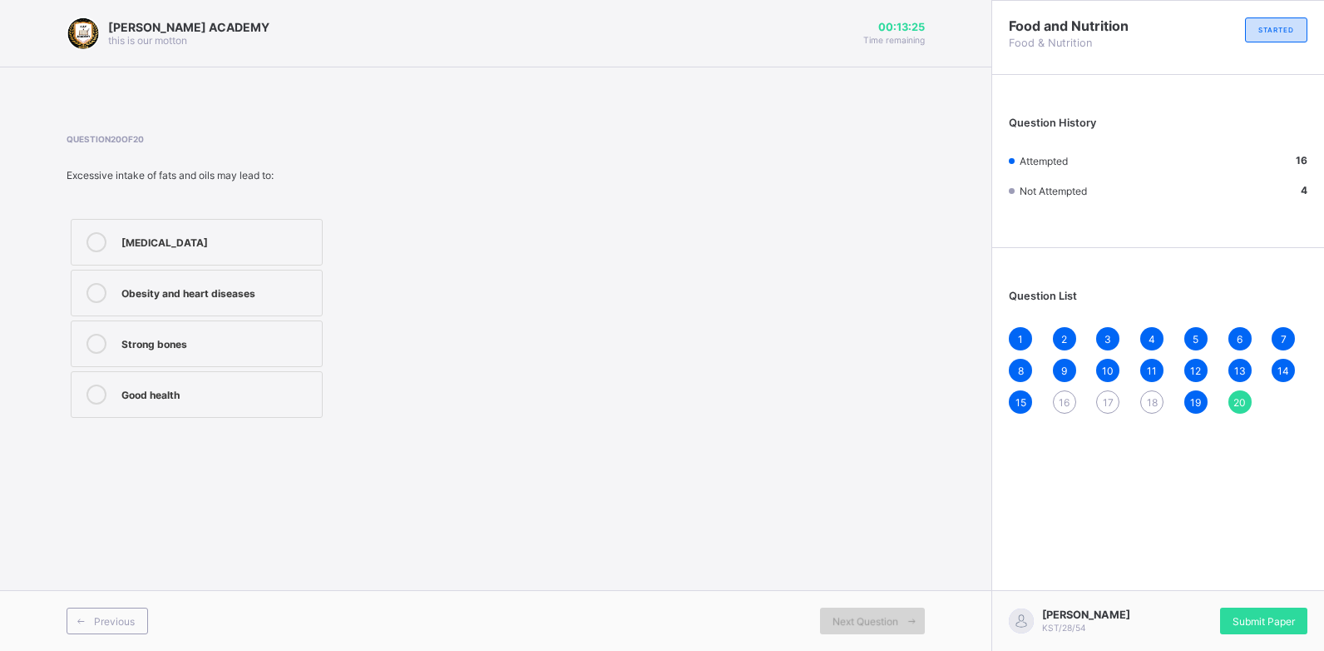
click at [880, 607] on div "Next Question" at bounding box center [872, 620] width 105 height 27
click at [239, 393] on div "Good health" at bounding box center [217, 392] width 192 height 17
click at [1054, 398] on div "16" at bounding box center [1064, 401] width 23 height 23
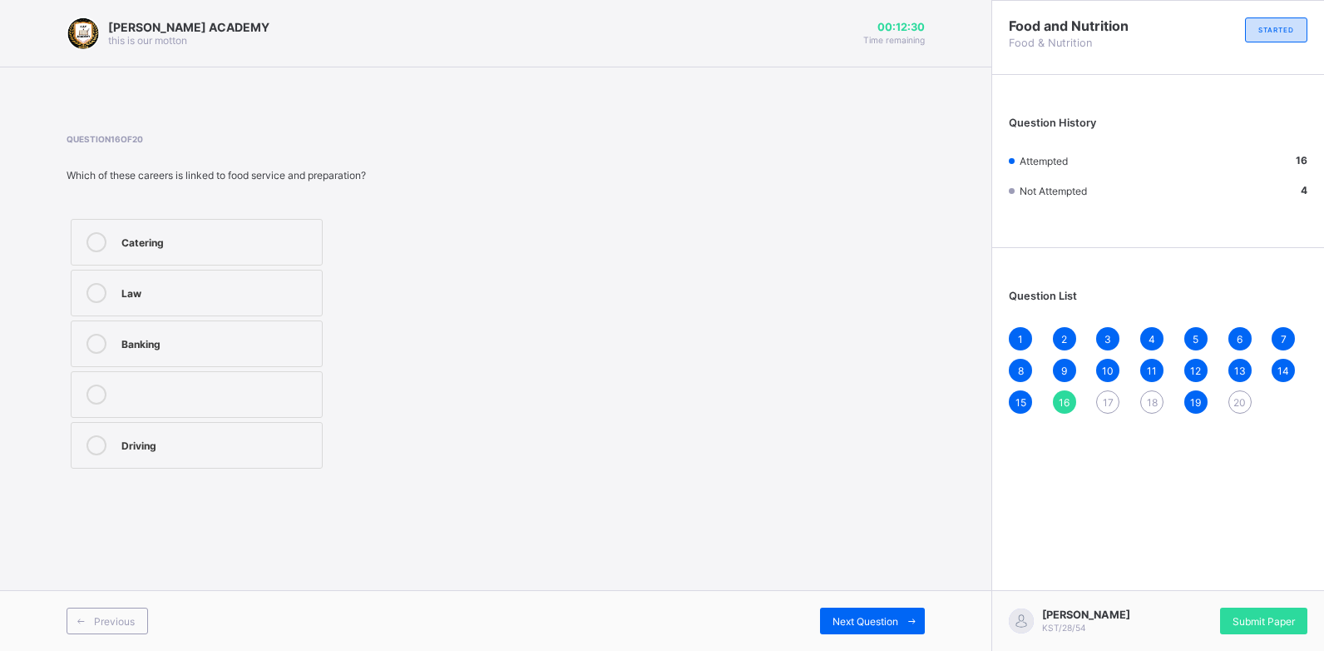
click at [287, 253] on label "Catering" at bounding box center [197, 242] width 252 height 47
click at [886, 602] on div "Previous Next Question" at bounding box center [496, 620] width 992 height 61
click at [887, 615] on span "Next Question" at bounding box center [866, 621] width 66 height 12
click at [175, 339] on div "Dietitian" at bounding box center [217, 342] width 192 height 17
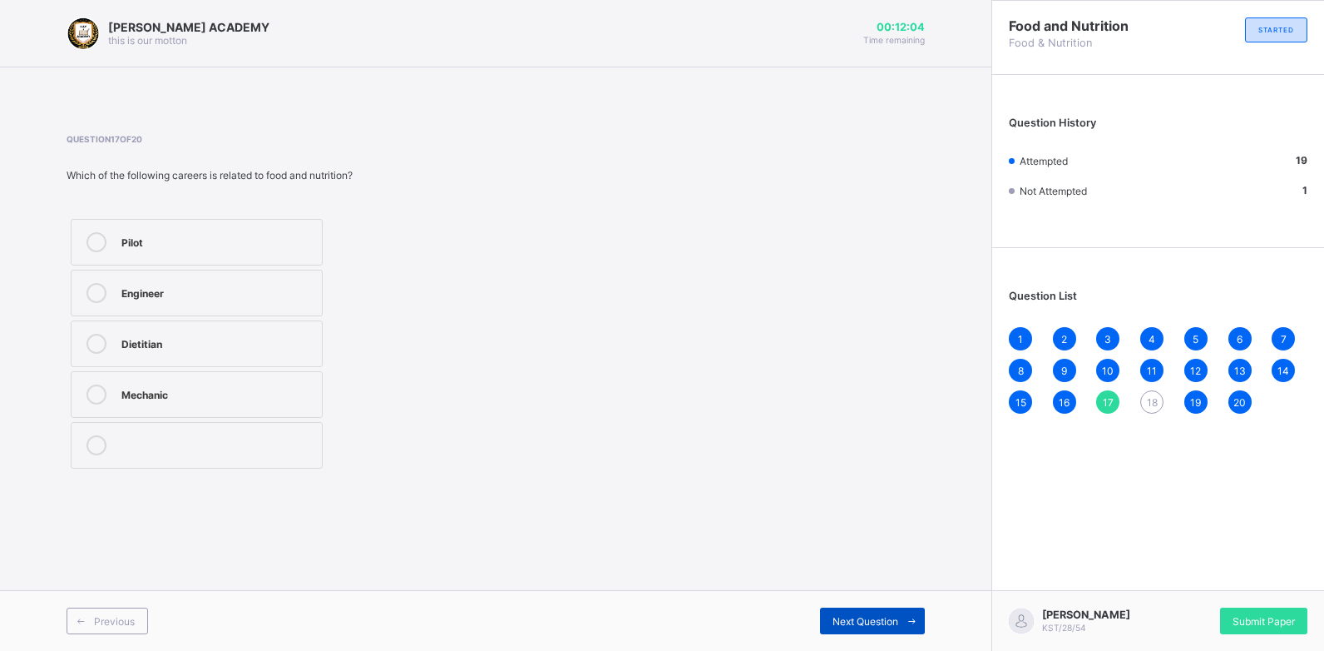
click at [879, 615] on span "Next Question" at bounding box center [866, 621] width 66 height 12
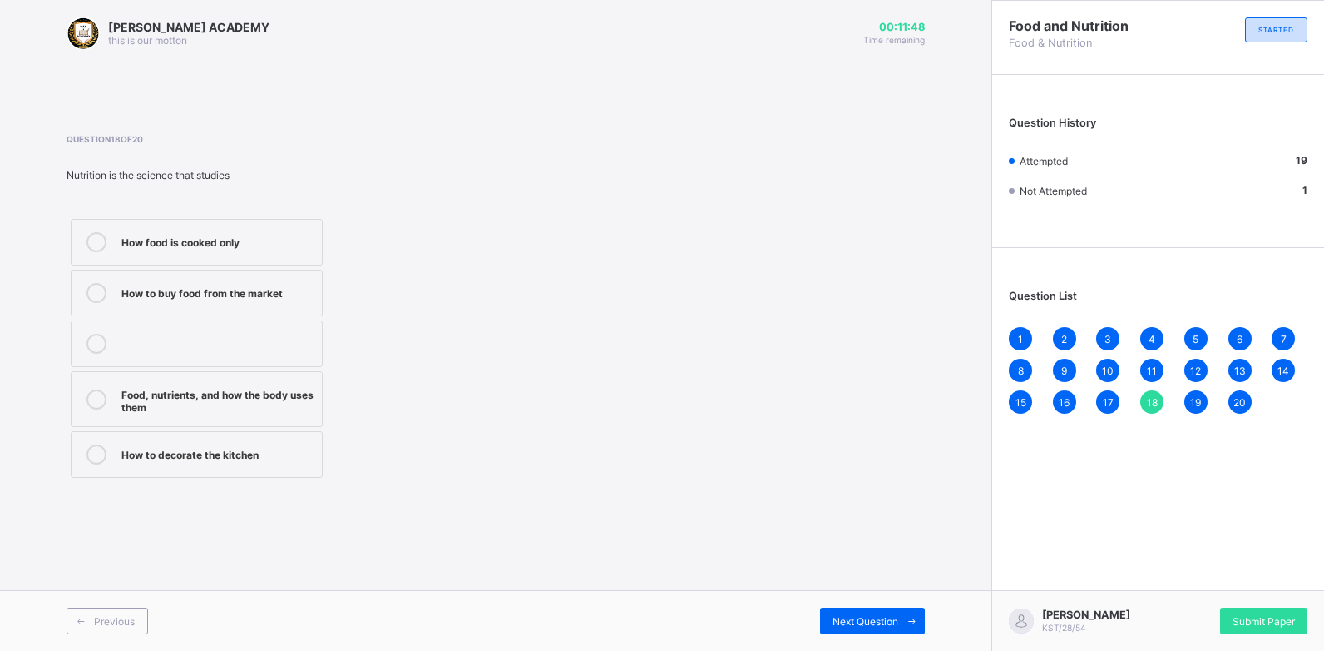
click at [255, 395] on div "Food, nutrients, and how the body uses them" at bounding box center [217, 398] width 192 height 29
click at [875, 606] on div "Previous Next Question" at bounding box center [496, 620] width 992 height 61
click at [1278, 627] on div "Submit Paper" at bounding box center [1263, 620] width 87 height 27
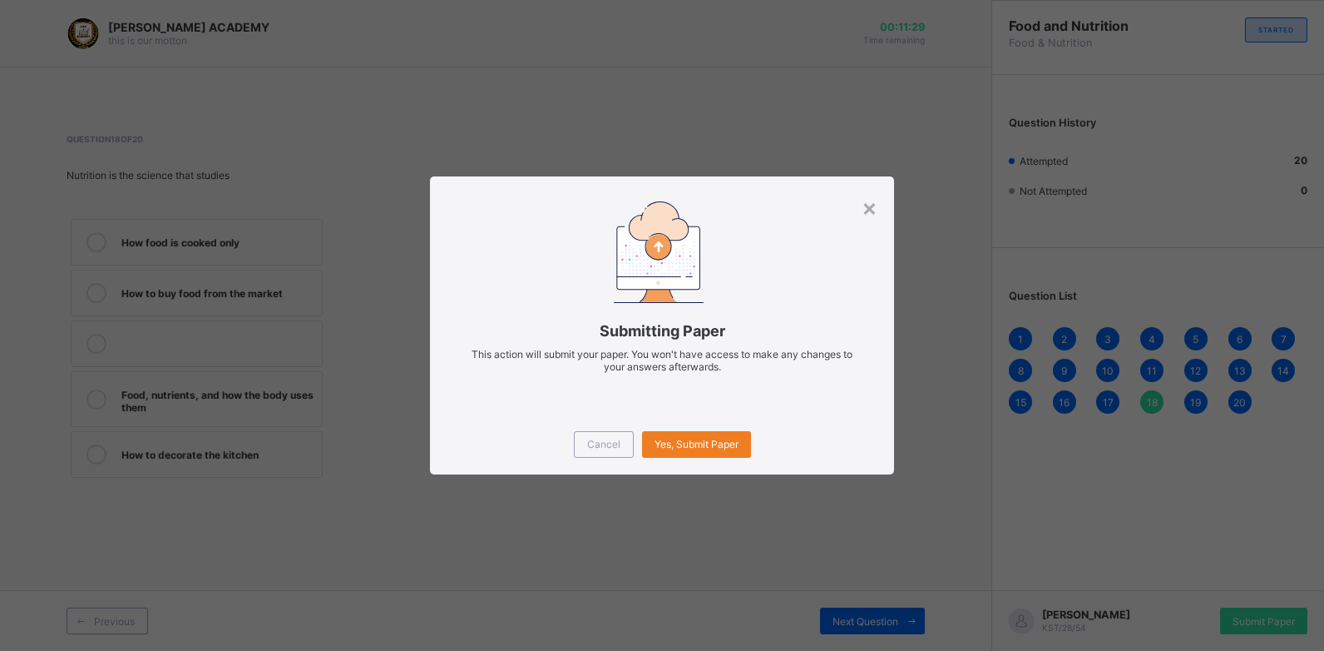
click at [743, 464] on div "Cancel Yes, Submit Paper" at bounding box center [661, 444] width 463 height 60
click at [705, 438] on span "Yes, Submit Paper" at bounding box center [697, 444] width 84 height 12
